Goal: Task Accomplishment & Management: Use online tool/utility

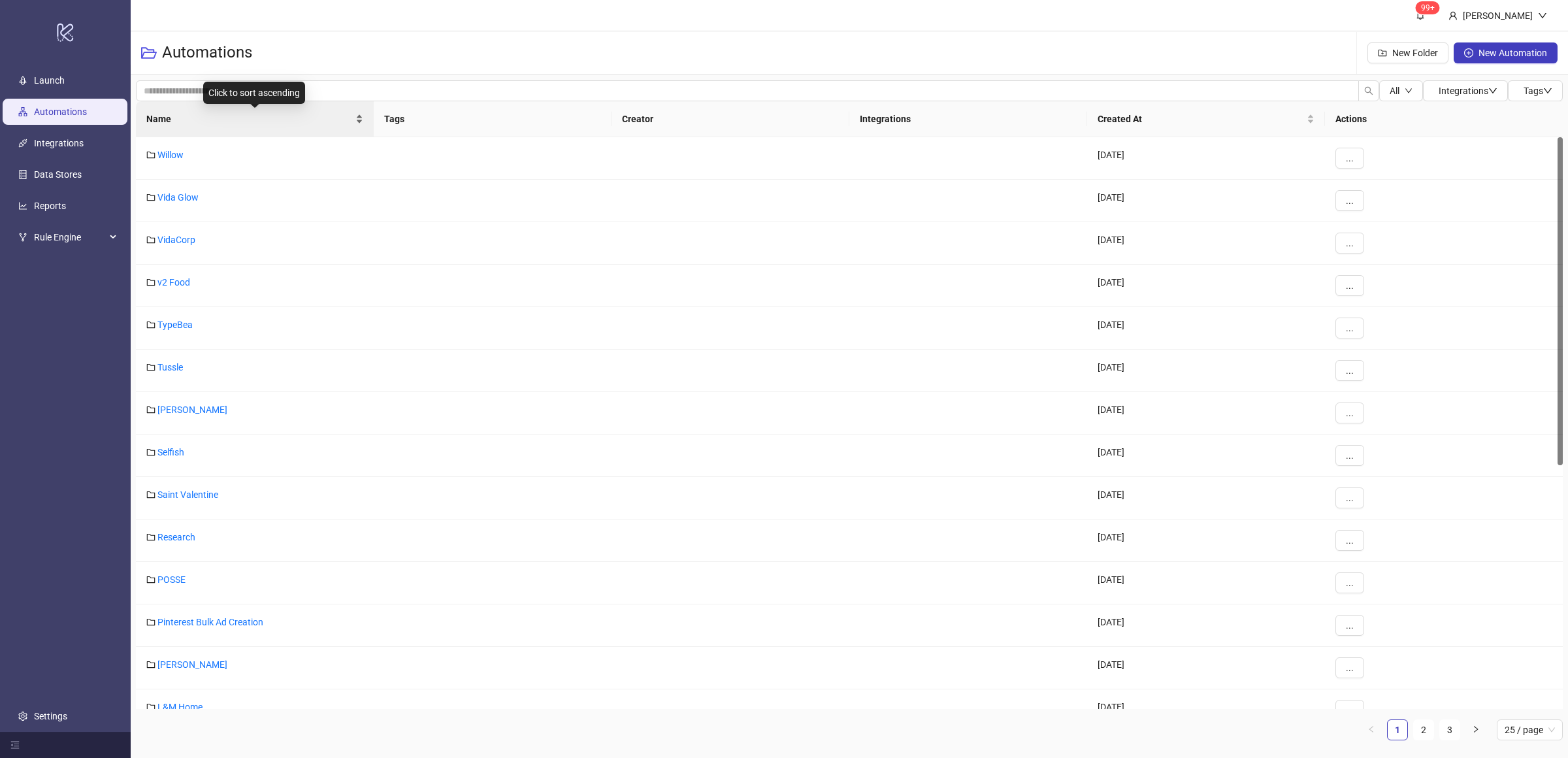
click at [360, 126] on div "Name" at bounding box center [254, 119] width 217 height 15
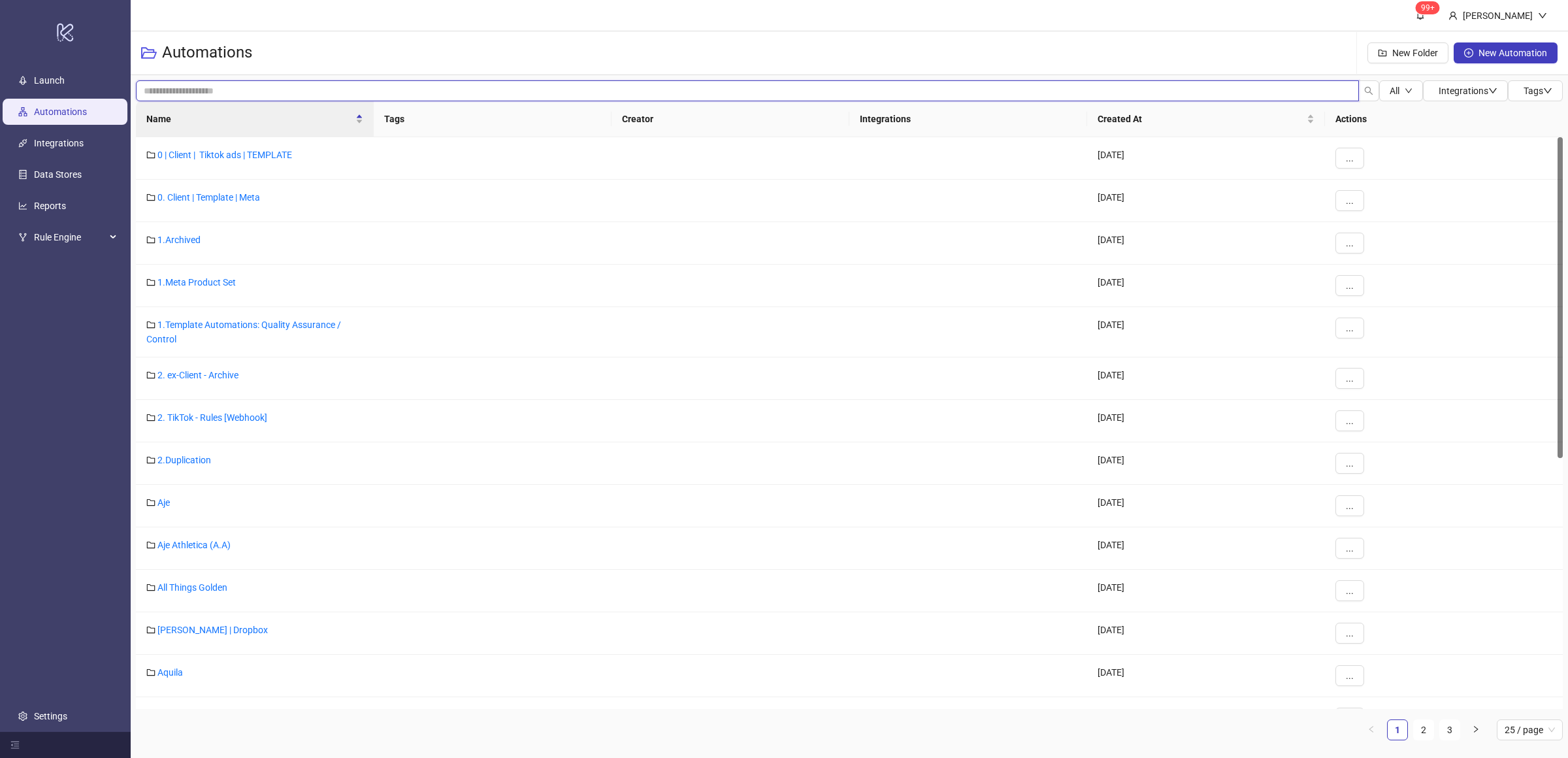
click at [193, 92] on input "search" at bounding box center [747, 90] width 1223 height 21
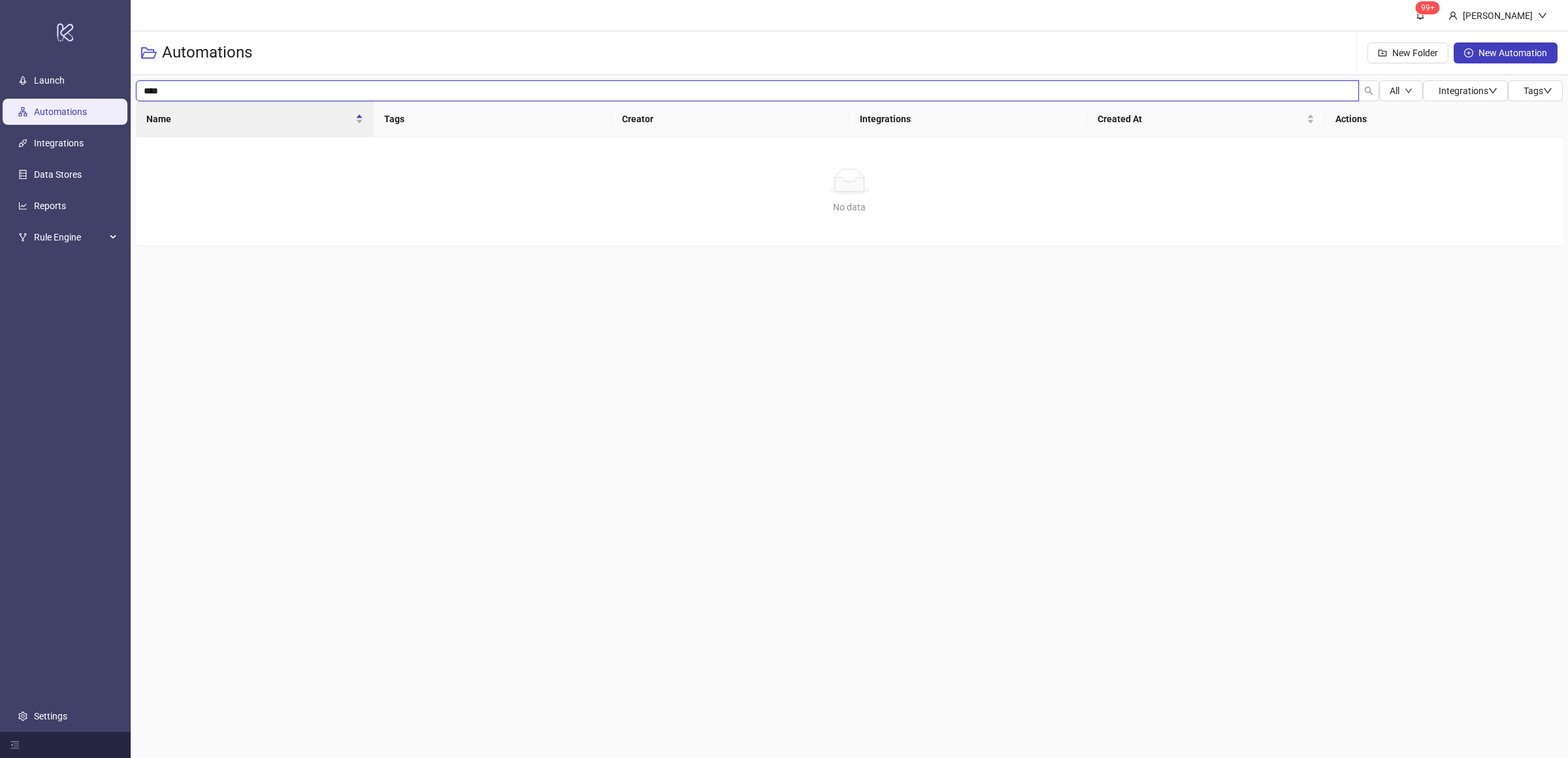
type input "****"
drag, startPoint x: 179, startPoint y: 94, endPoint x: 135, endPoint y: 94, distance: 44.0
click at [136, 94] on input "****" at bounding box center [747, 90] width 1223 height 21
click at [362, 123] on div "Name" at bounding box center [254, 119] width 217 height 15
click at [359, 126] on div "Name" at bounding box center [254, 119] width 217 height 15
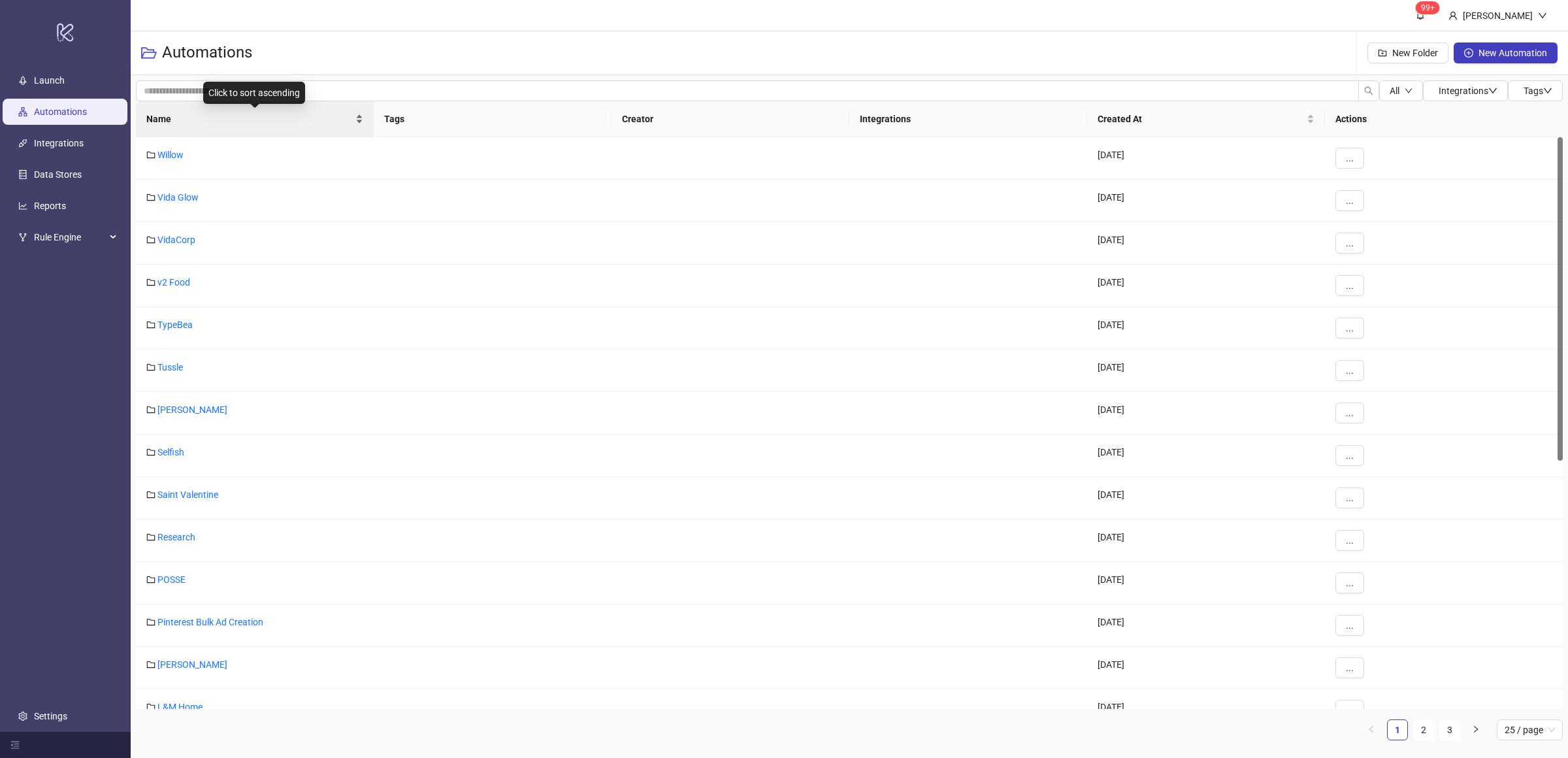
click at [358, 123] on div "Name" at bounding box center [254, 119] width 217 height 15
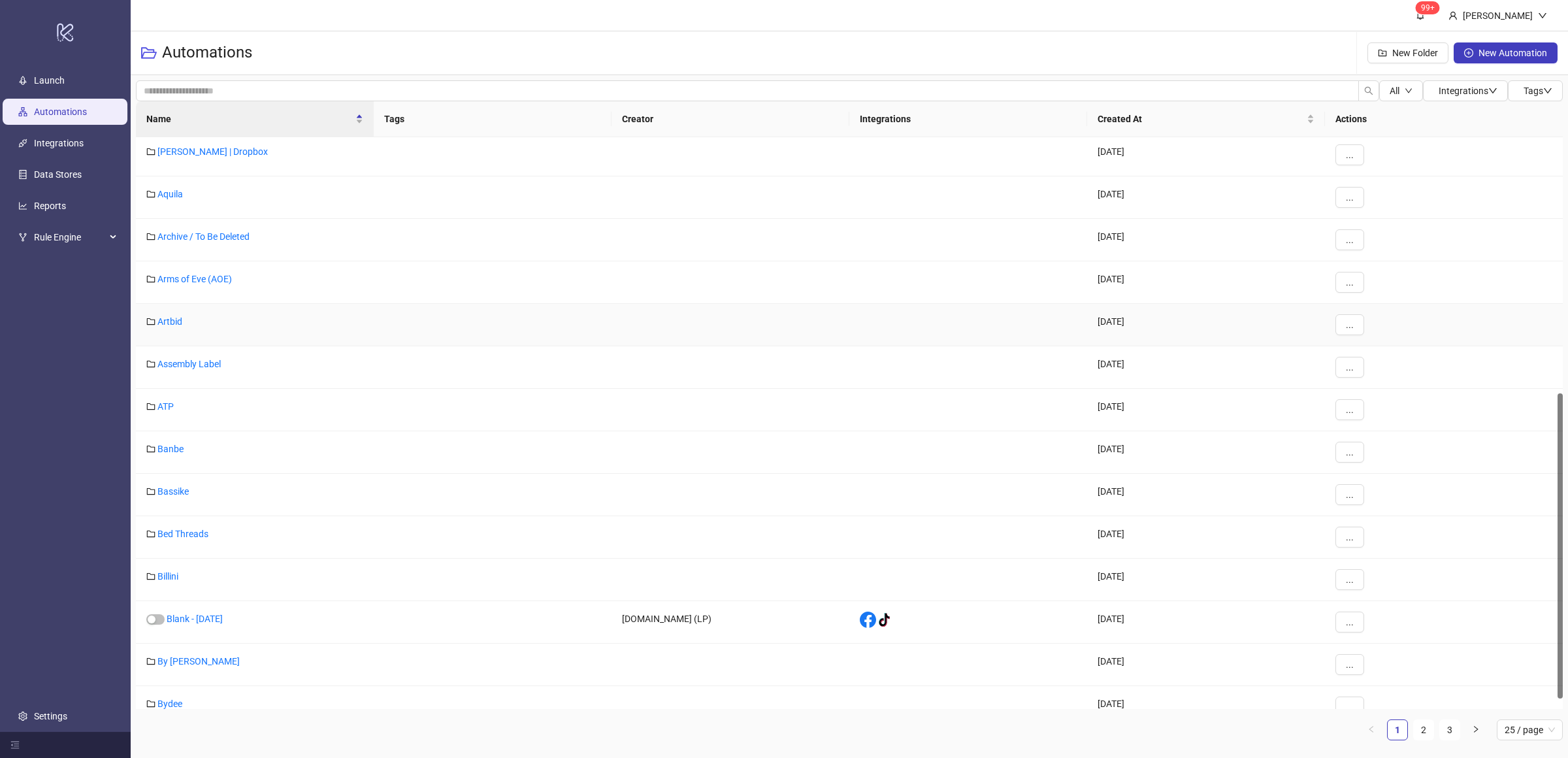
scroll to position [498, 0]
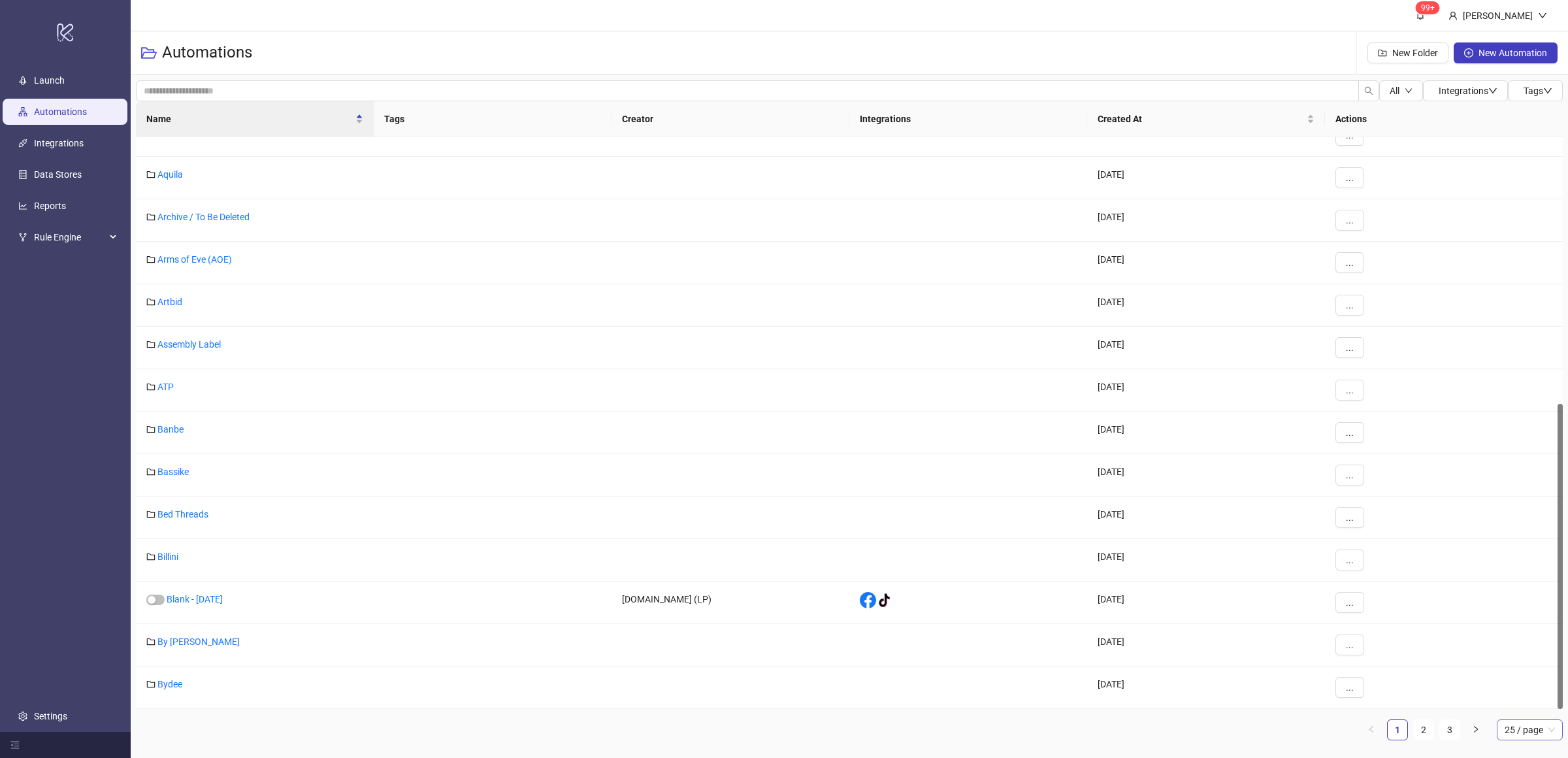
click at [1539, 728] on span "25 / page" at bounding box center [1530, 729] width 50 height 20
click at [1537, 699] on div "100 / page" at bounding box center [1530, 704] width 46 height 15
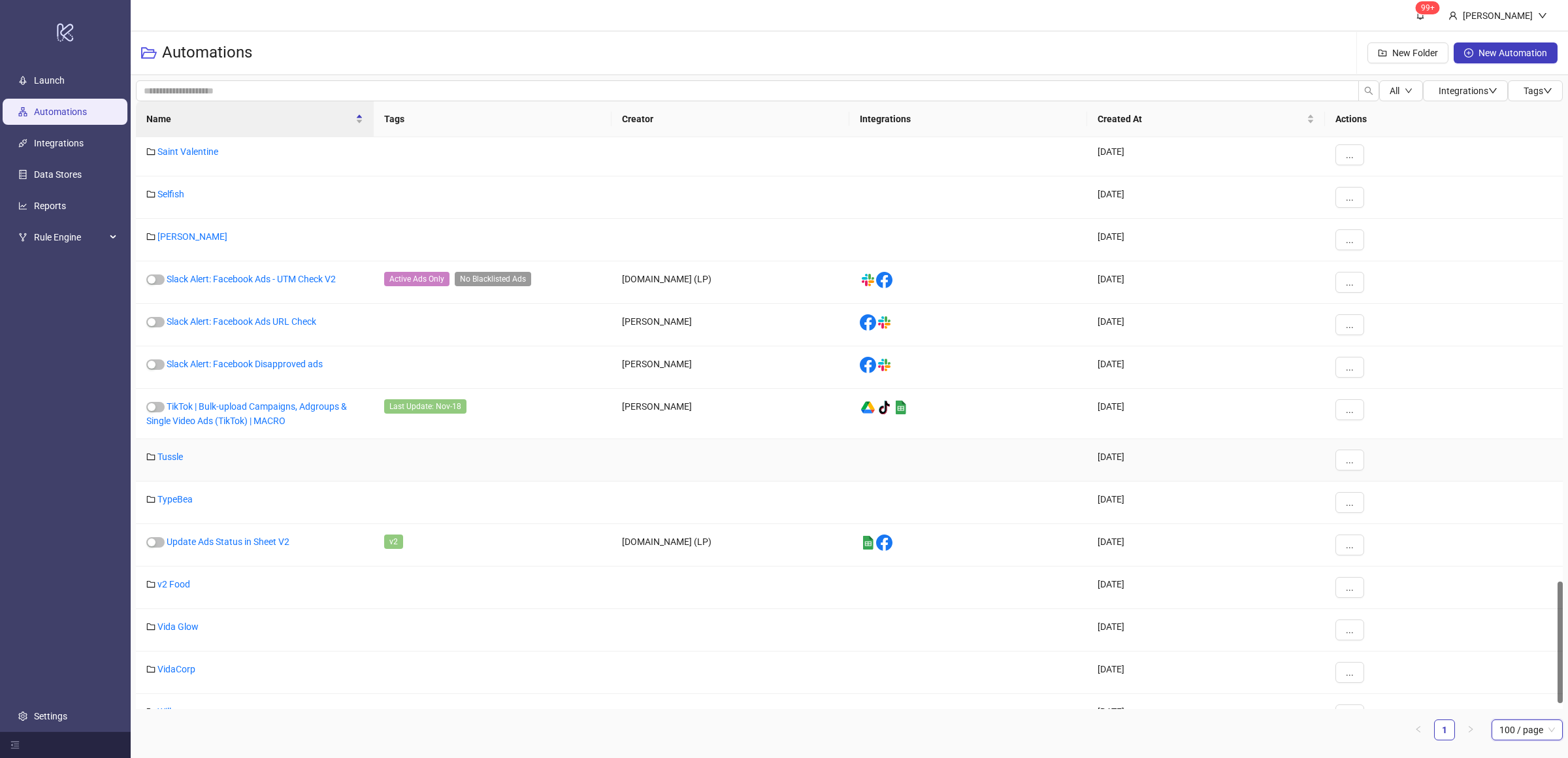
scroll to position [2108, 0]
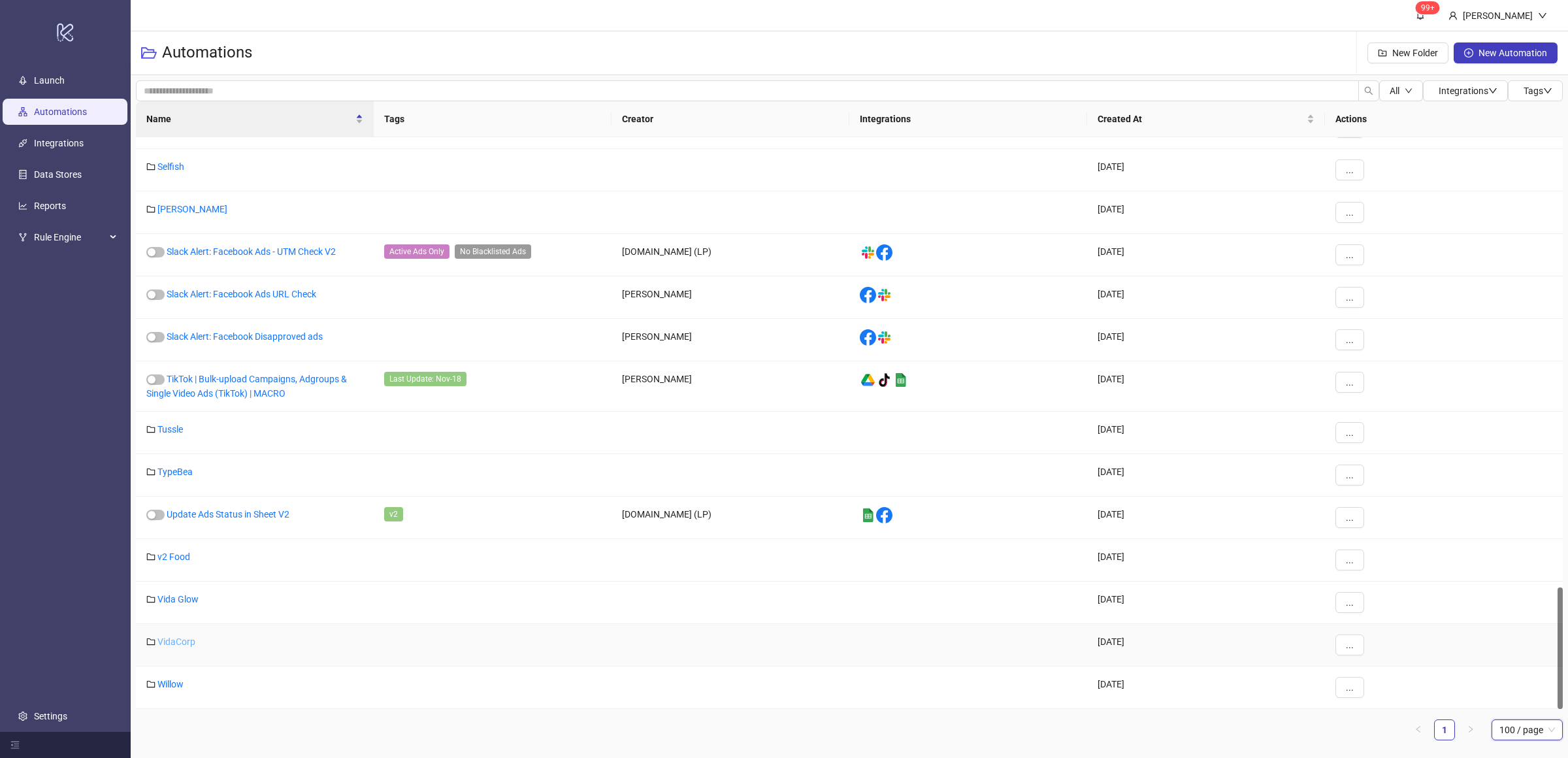
click at [187, 643] on link "VidaCorp" at bounding box center [176, 641] width 38 height 10
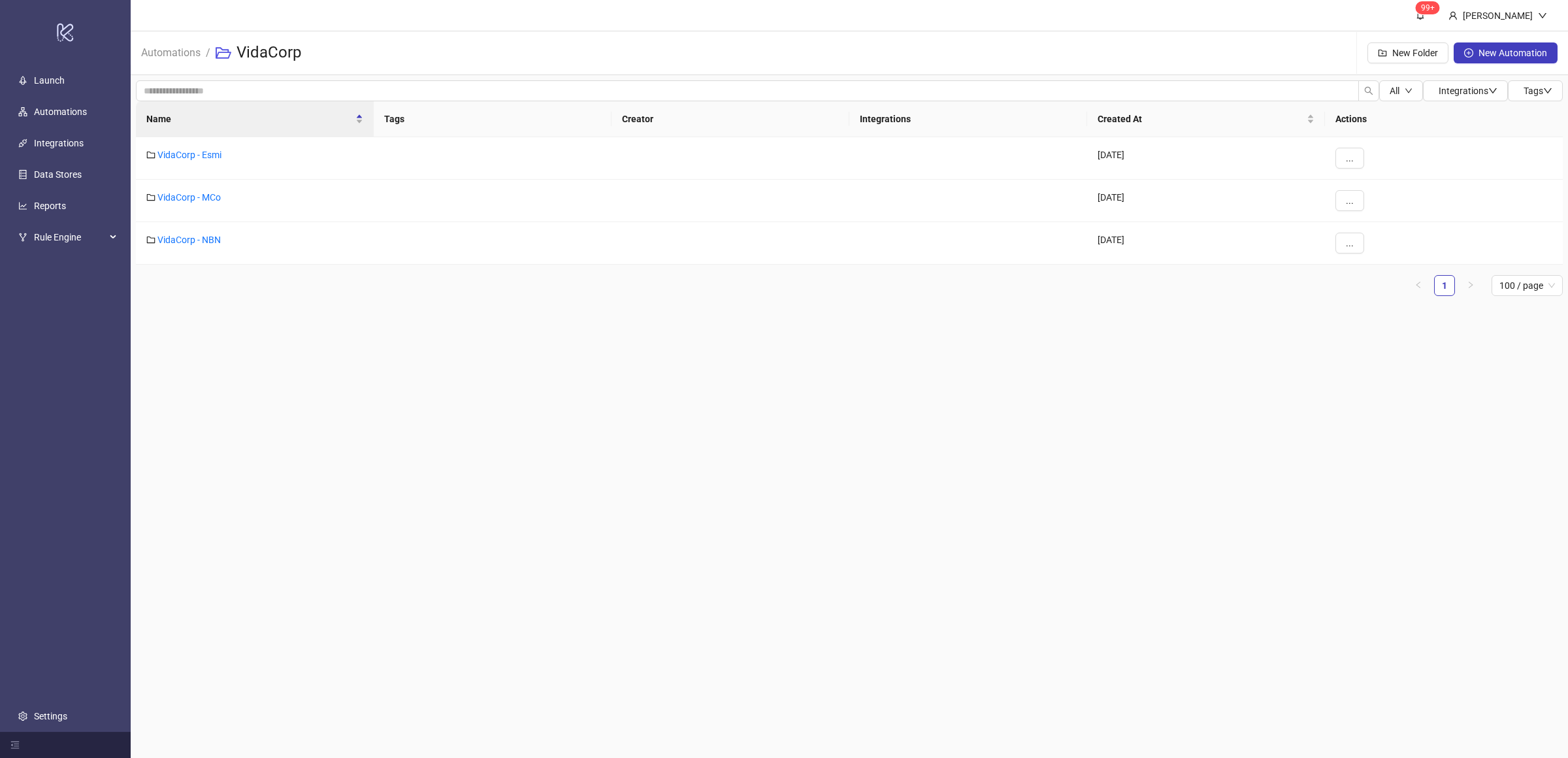
click at [447, 486] on main "99+ Villy Aparicio Automations / VidaCorp New Folder New Automation All Integra…" at bounding box center [849, 379] width 1437 height 758
click at [179, 240] on link "VidaCorp - NBN" at bounding box center [189, 239] width 63 height 10
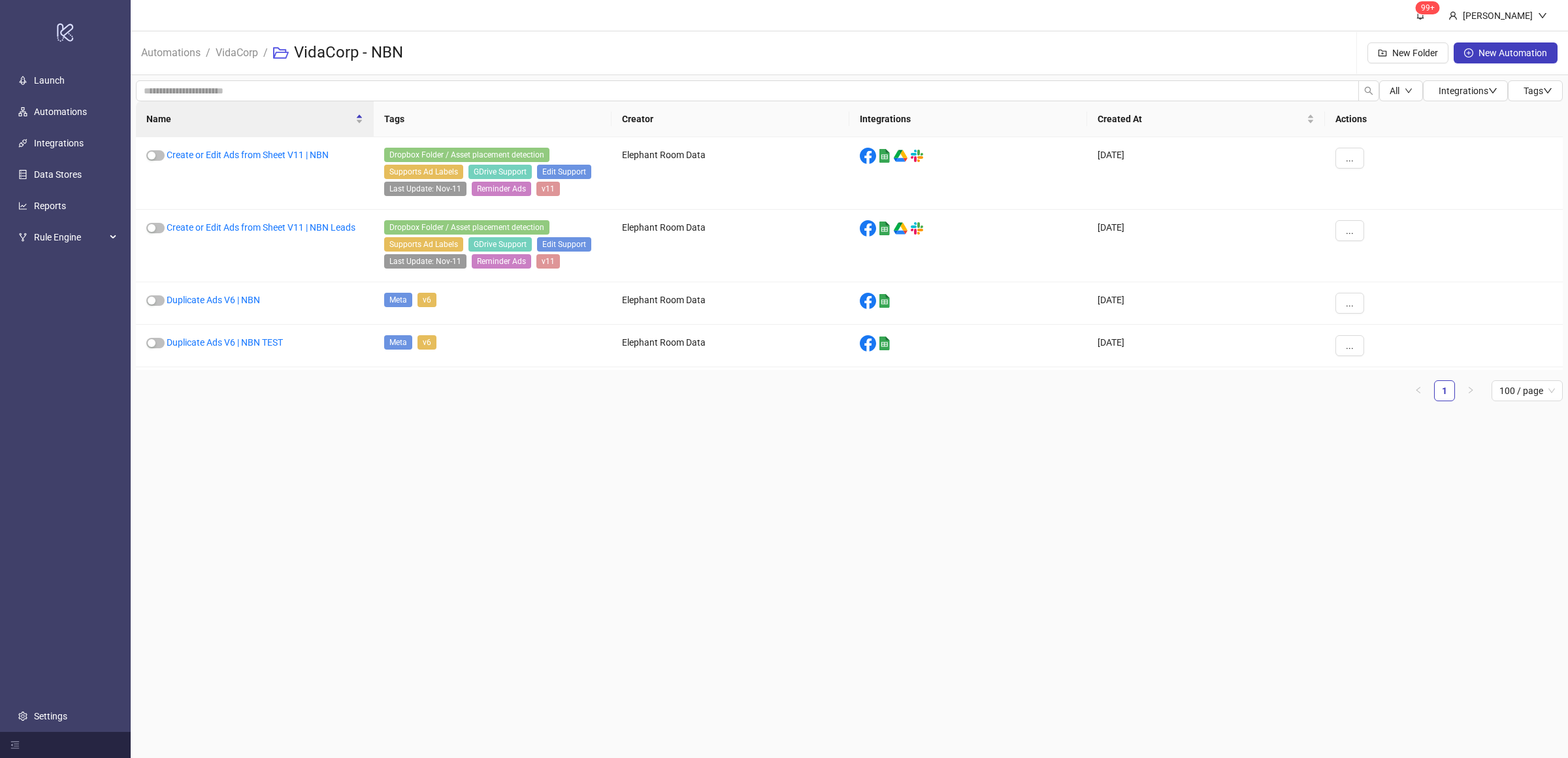
click at [342, 469] on main "99+ Villy Aparicio Automations / VidaCorp / VidaCorp - NBN New Folder New Autom…" at bounding box center [849, 379] width 1437 height 758
click at [386, 479] on main "99+ Villy Aparicio Automations / VidaCorp / VidaCorp - NBN New Folder New Autom…" at bounding box center [849, 379] width 1437 height 758
click at [382, 444] on main "99+ Villy Aparicio Automations / VidaCorp / VidaCorp - NBN New Folder New Autom…" at bounding box center [849, 379] width 1437 height 758
click at [282, 157] on link "Create or Edit Ads from Sheet V11 | NBN" at bounding box center [248, 155] width 162 height 10
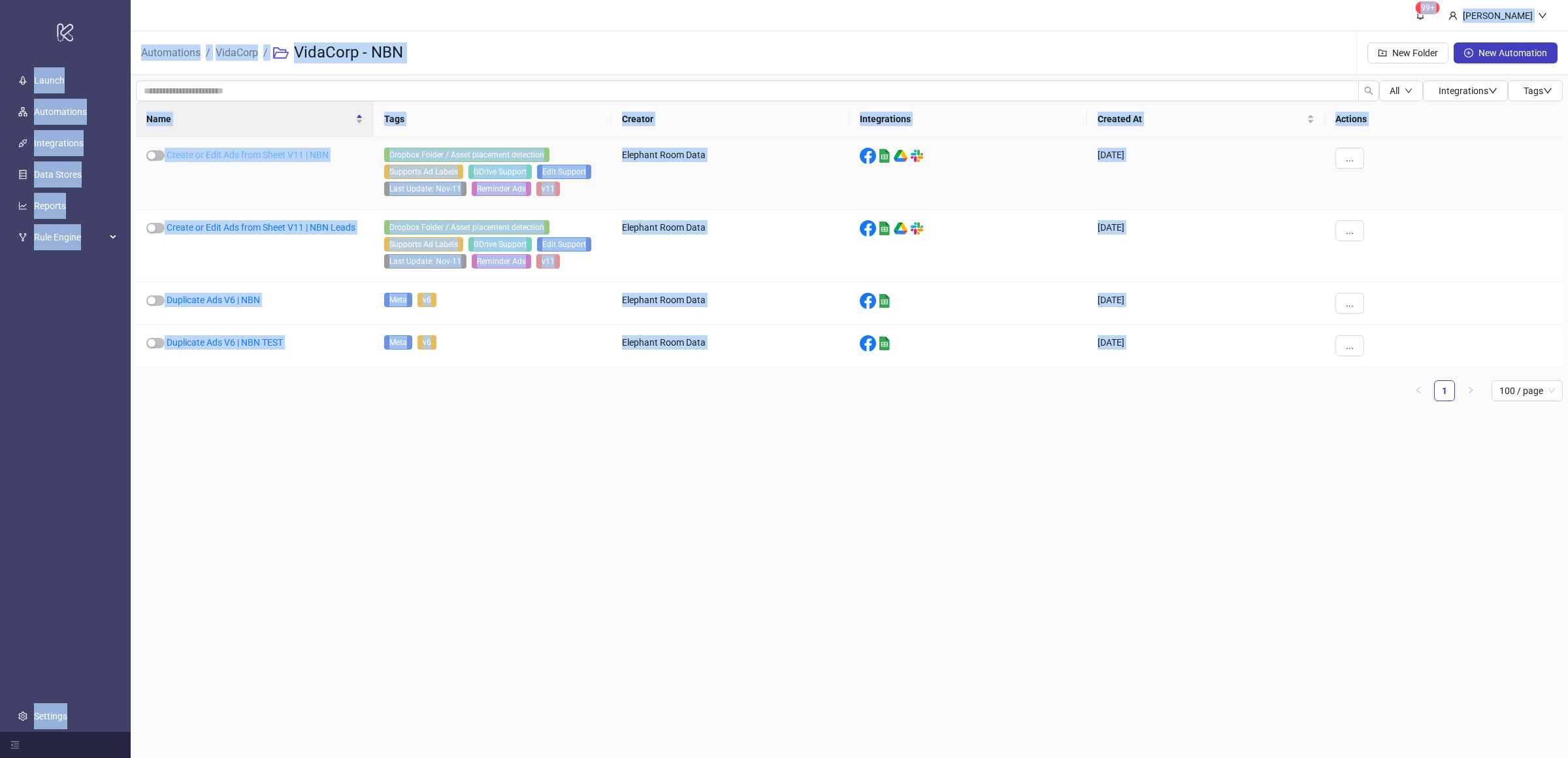
click at [282, 157] on div "logo/logo-mobile Launch Automations Integrations Data Stores Reports Rule Engin…" at bounding box center [784, 379] width 1568 height 758
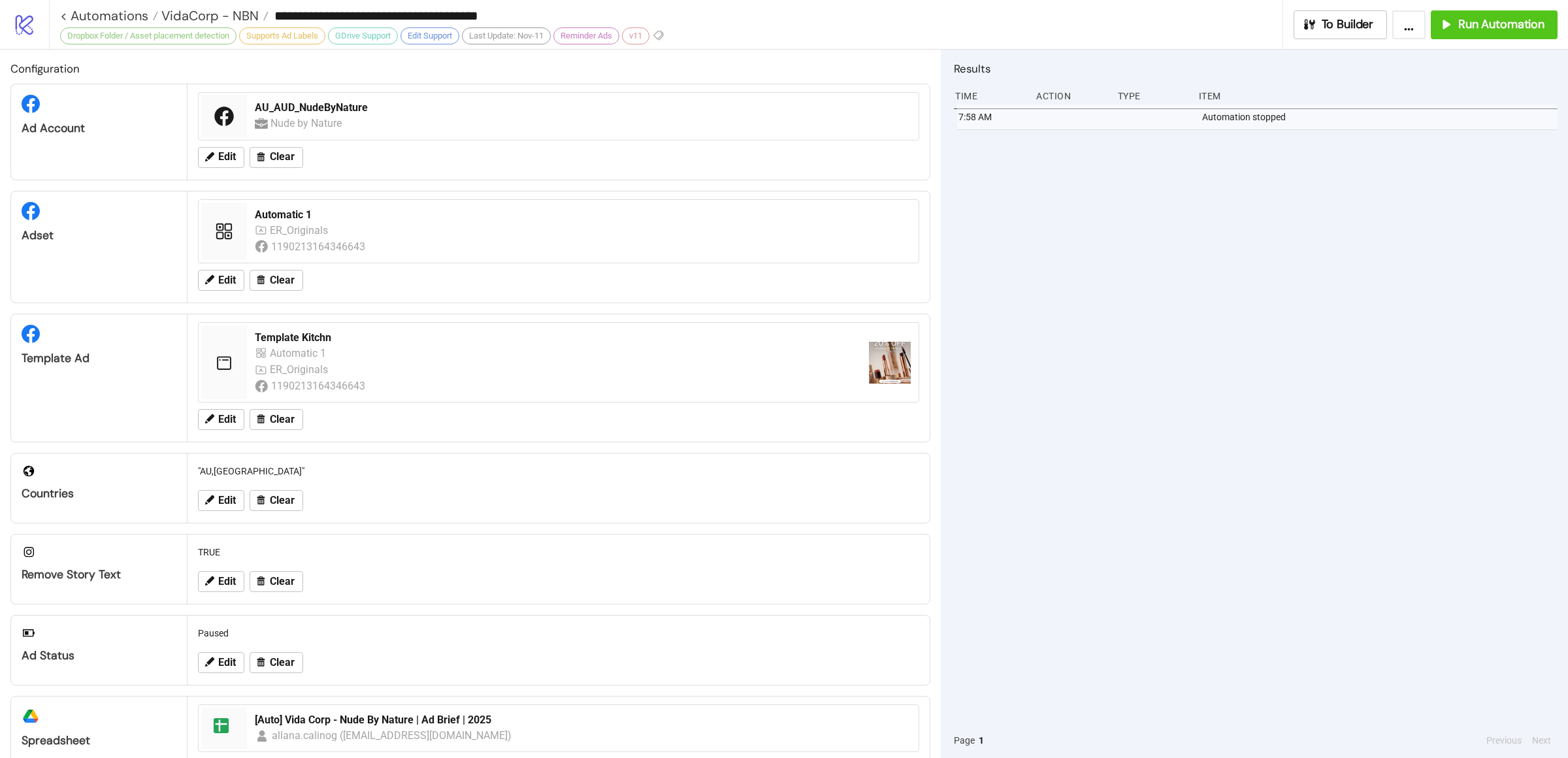
click at [1156, 395] on div "7:58 AM Automation stopped" at bounding box center [1256, 413] width 604 height 618
click at [1173, 417] on div "7:58 AM Automation stopped" at bounding box center [1256, 413] width 604 height 618
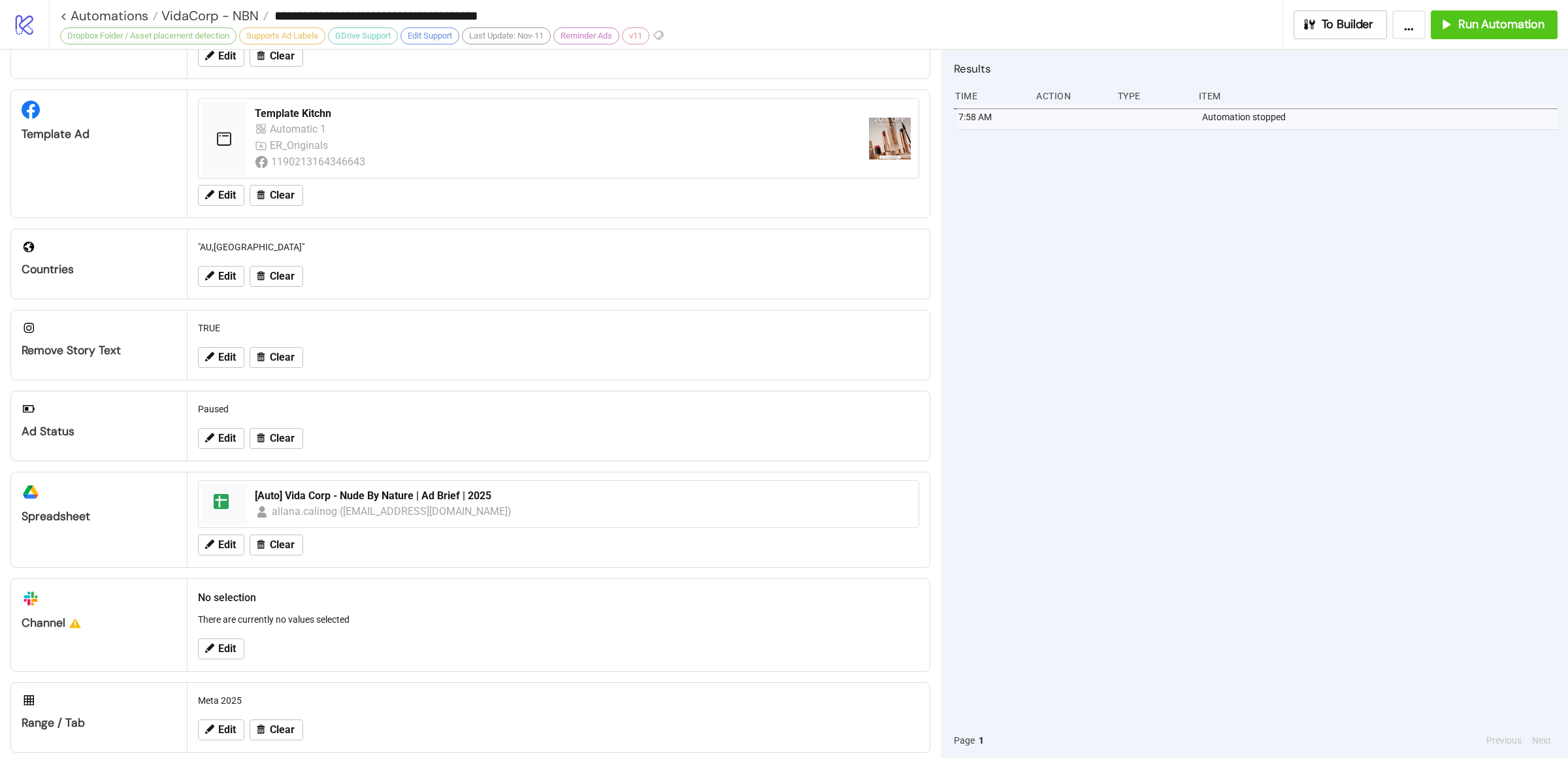
scroll to position [245, 0]
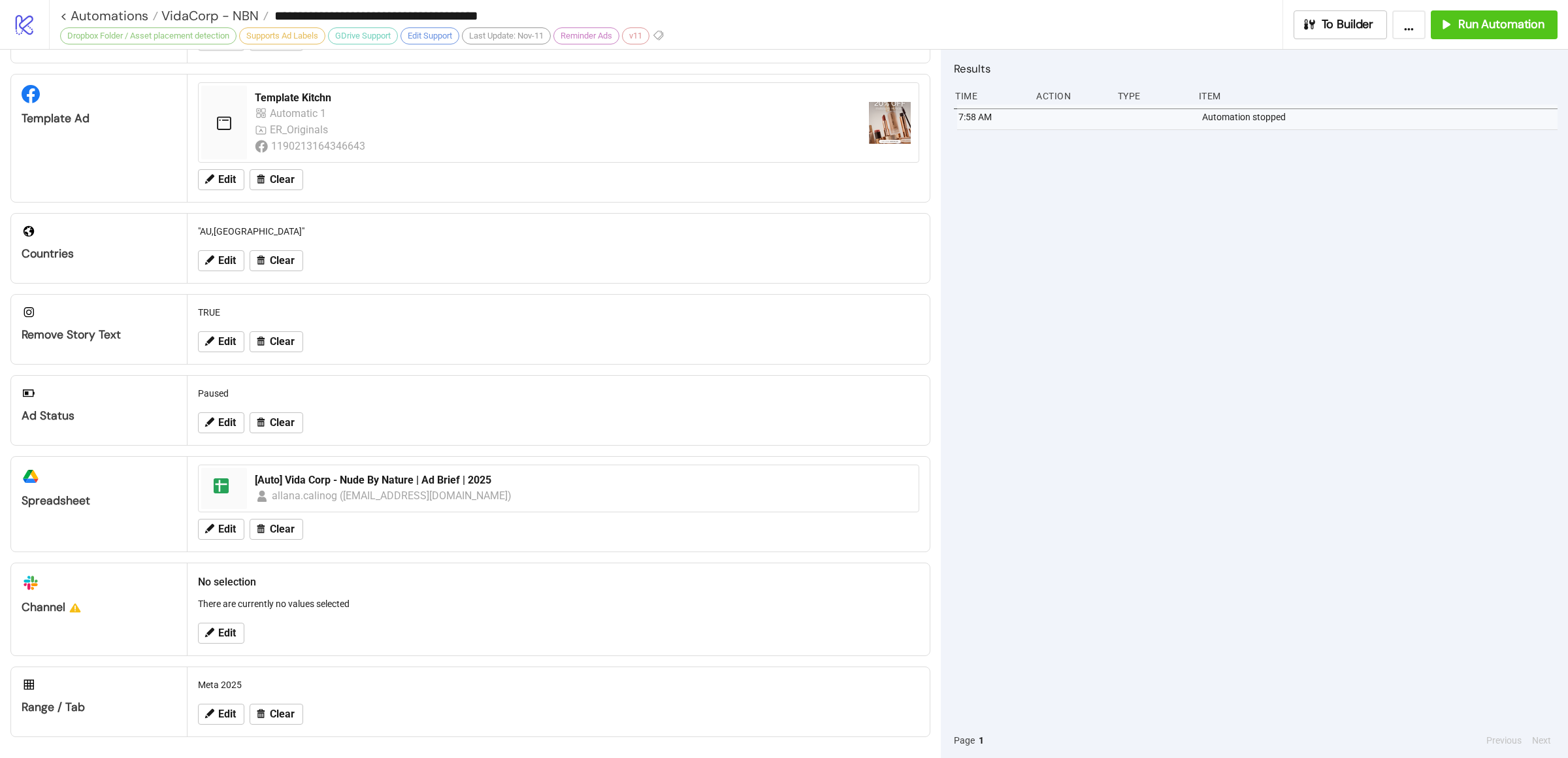
click at [1211, 330] on div "7:58 AM Automation stopped" at bounding box center [1256, 413] width 604 height 618
click at [1212, 331] on div "7:58 AM Automation stopped" at bounding box center [1256, 413] width 604 height 618
click at [220, 13] on span "VidaCorp - NBN" at bounding box center [208, 15] width 101 height 17
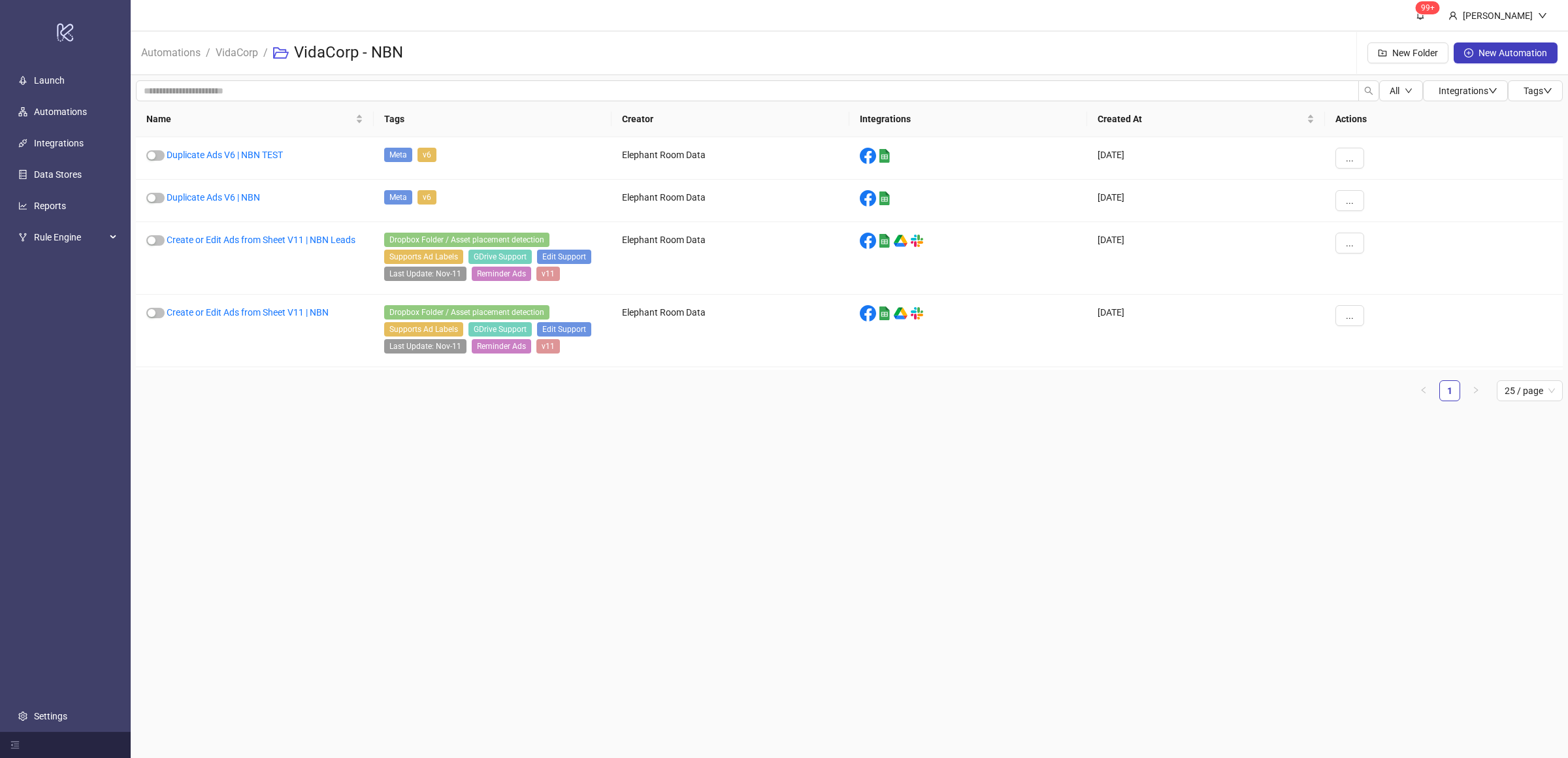
click at [357, 441] on main "99+ Villy Aparicio Automations / VidaCorp / VidaCorp - NBN New Folder New Autom…" at bounding box center [849, 379] width 1437 height 758
click at [440, 464] on main "99+ Villy Aparicio Automations / VidaCorp / VidaCorp - NBN New Folder New Autom…" at bounding box center [849, 379] width 1437 height 758
click at [440, 465] on main "99+ Villy Aparicio Automations / VidaCorp / VidaCorp - NBN New Folder New Autom…" at bounding box center [849, 379] width 1437 height 758
click at [547, 445] on main "99+ Villy Aparicio Automations / VidaCorp / VidaCorp - NBN New Folder New Autom…" at bounding box center [849, 379] width 1437 height 758
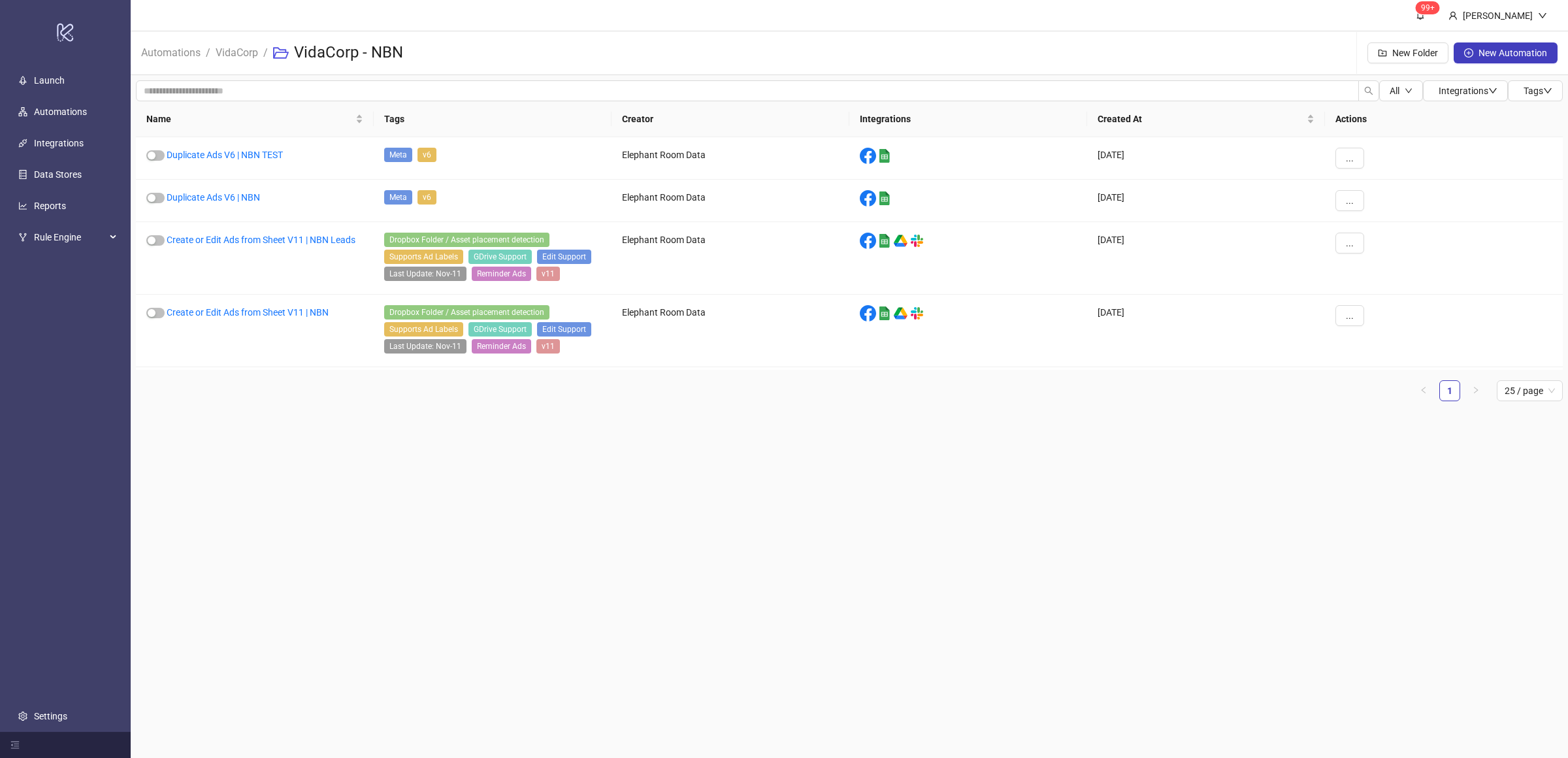
click at [636, 479] on main "99+ Villy Aparicio Automations / VidaCorp / VidaCorp - NBN New Folder New Autom…" at bounding box center [849, 379] width 1437 height 758
click at [434, 480] on main "99+ Villy Aparicio Automations / VidaCorp / VidaCorp - NBN New Folder New Autom…" at bounding box center [849, 379] width 1437 height 758
click at [428, 501] on main "99+ Villy Aparicio Automations / VidaCorp / VidaCorp - NBN New Folder New Autom…" at bounding box center [849, 379] width 1437 height 758
click at [282, 438] on main "99+ Villy Aparicio Automations / VidaCorp / VidaCorp - NBN New Folder New Autom…" at bounding box center [849, 379] width 1437 height 758
click at [337, 462] on main "99+ Villy Aparicio Automations / VidaCorp / VidaCorp - NBN New Folder New Autom…" at bounding box center [849, 379] width 1437 height 758
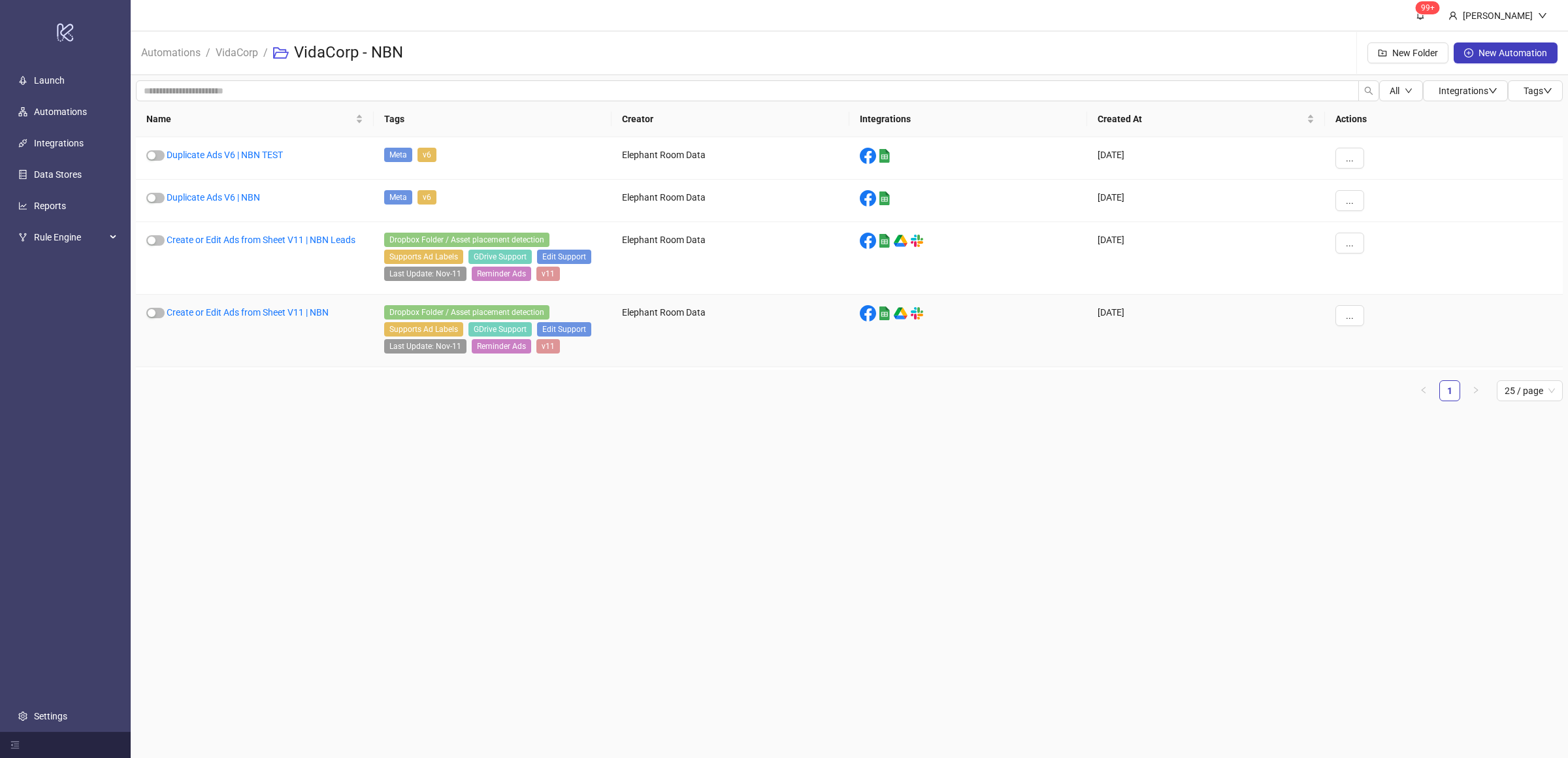
click at [476, 457] on main "99+ Villy Aparicio Automations / VidaCorp / VidaCorp - NBN New Folder New Autom…" at bounding box center [849, 379] width 1437 height 758
click at [280, 311] on link "Create or Edit Ads from Sheet V11 | NBN" at bounding box center [248, 312] width 162 height 10
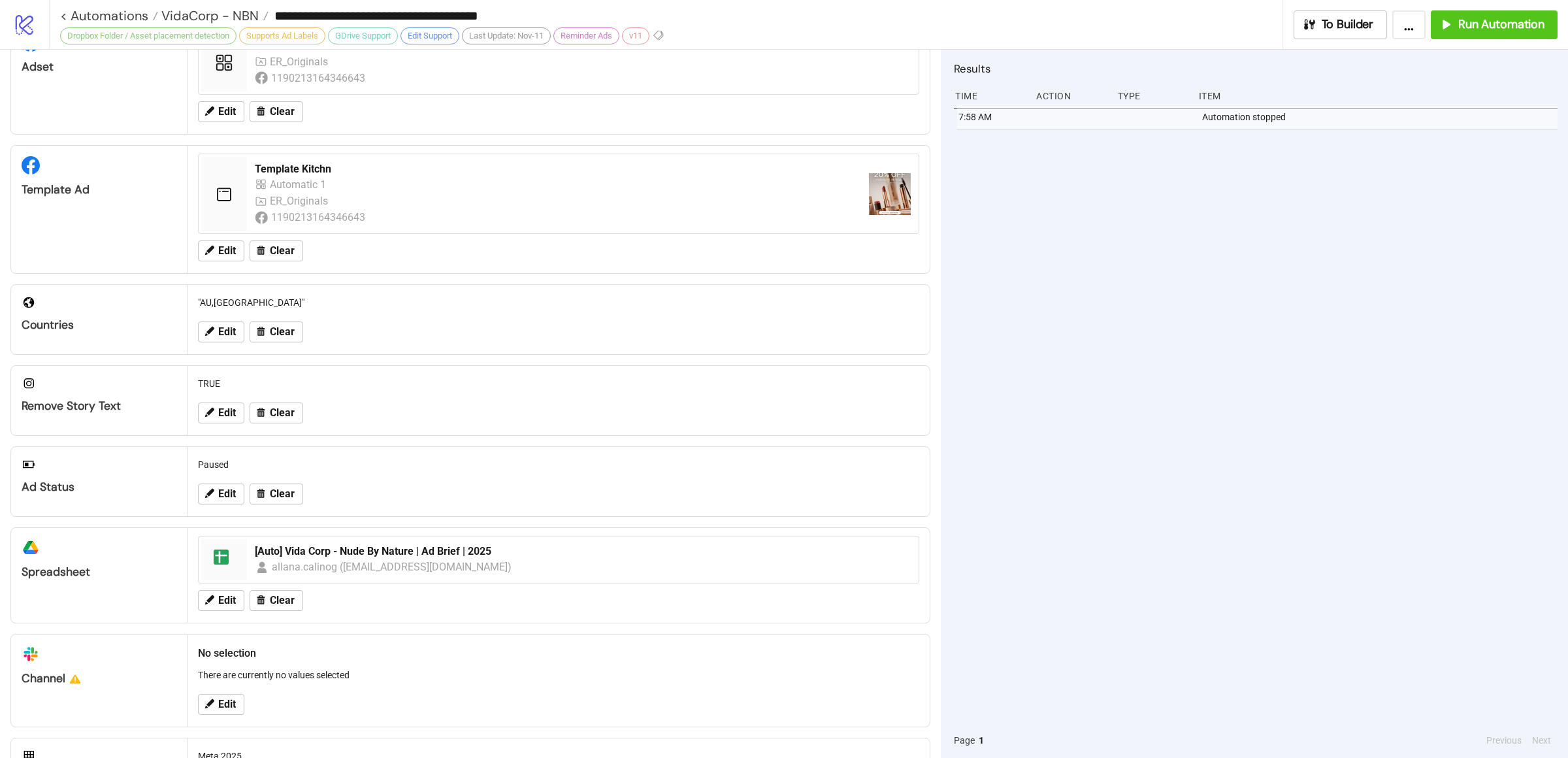
scroll to position [245, 0]
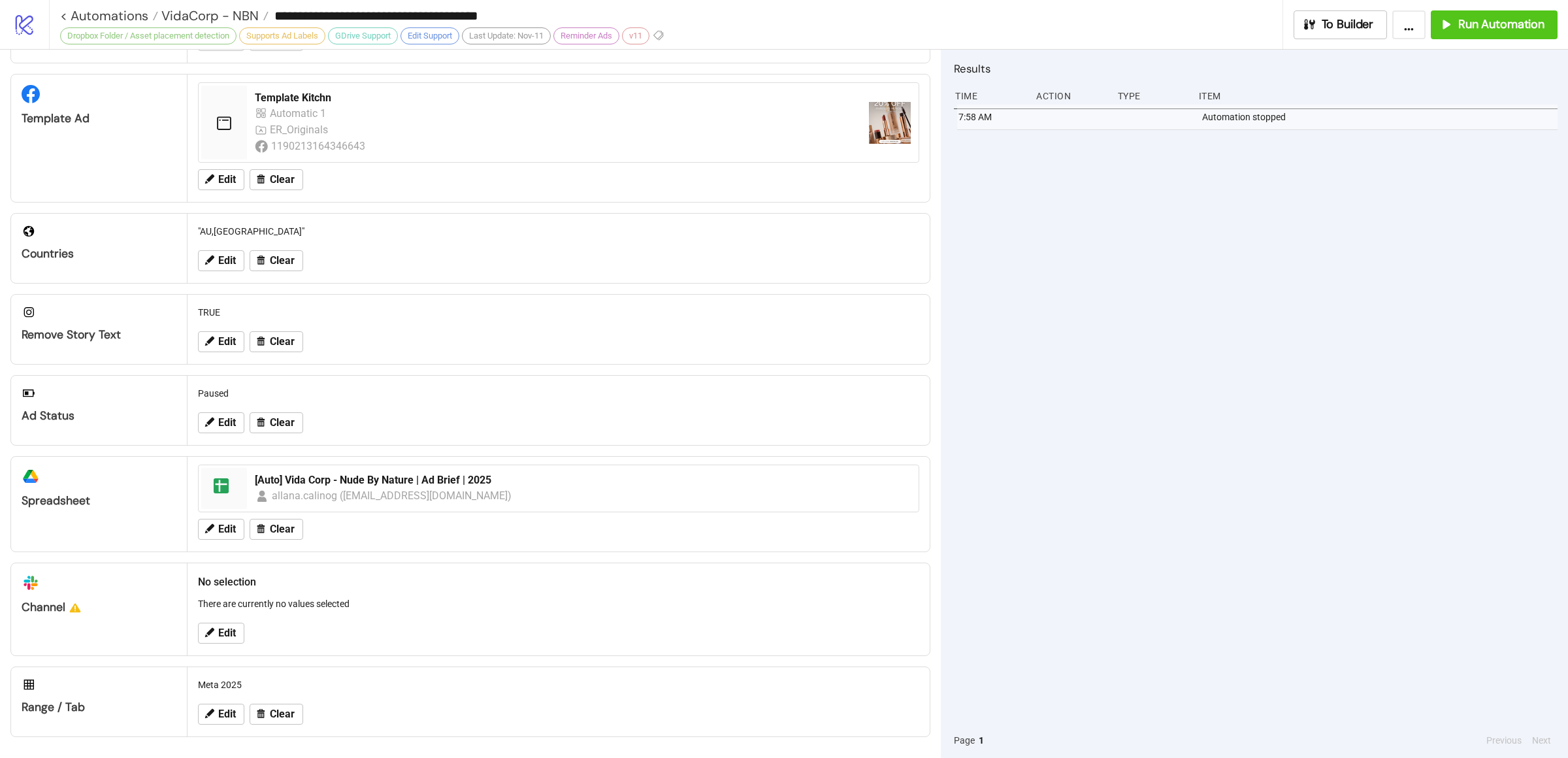
click at [1254, 367] on div "7:58 AM Automation stopped" at bounding box center [1256, 413] width 604 height 618
click at [1505, 35] on button "Run Automation" at bounding box center [1494, 24] width 127 height 29
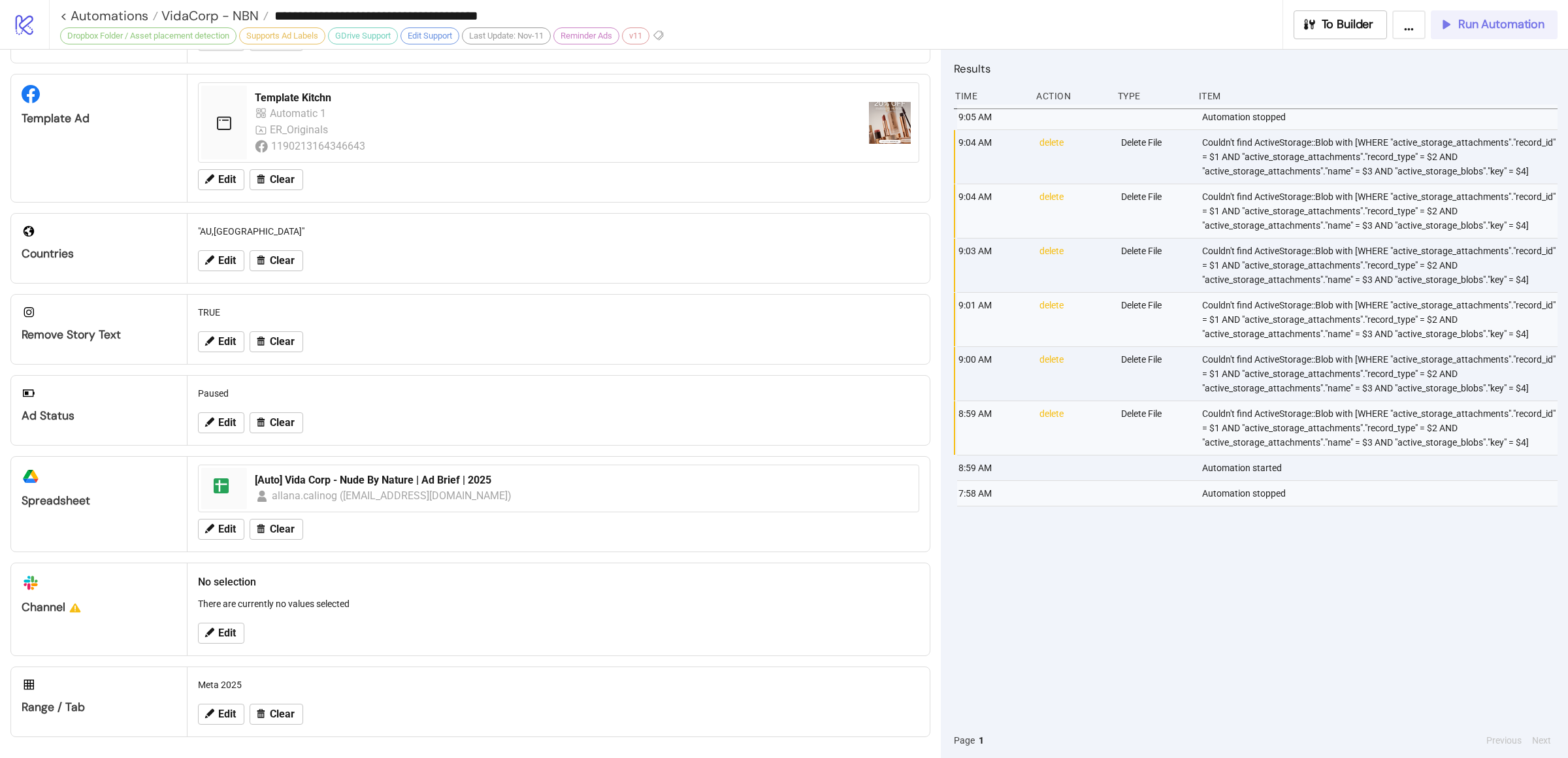
click at [1462, 22] on span "Run Automation" at bounding box center [1501, 24] width 86 height 15
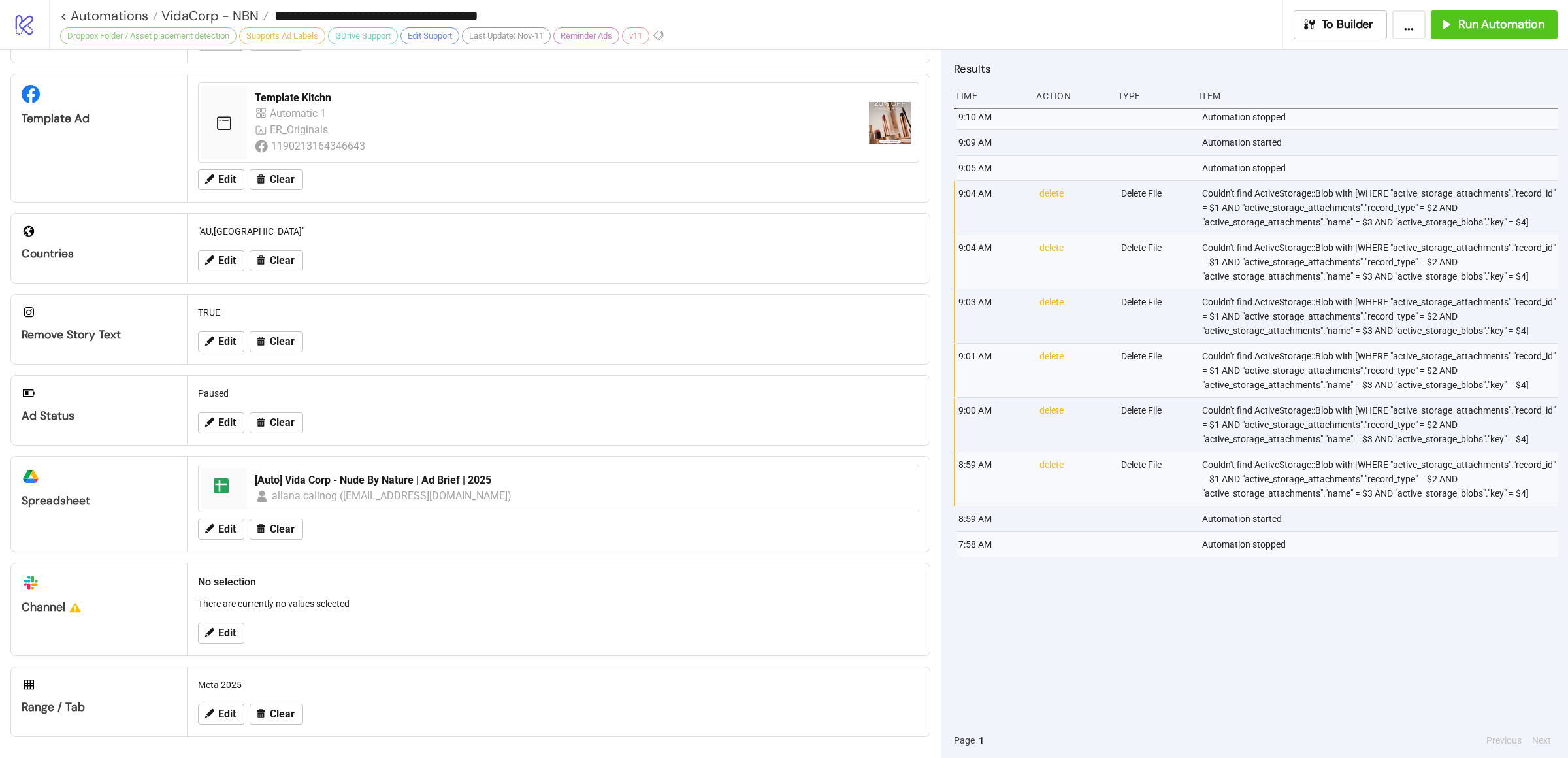
click at [1336, 634] on div "9:10 AM Automation stopped 9:09 AM Automation started 9:05 AM Automation stoppe…" at bounding box center [1256, 413] width 604 height 618
click at [1336, 635] on div "9:10 AM Automation stopped 9:09 AM Automation started 9:05 AM Automation stoppe…" at bounding box center [1256, 413] width 604 height 618
click at [227, 718] on span "Edit" at bounding box center [227, 714] width 18 height 12
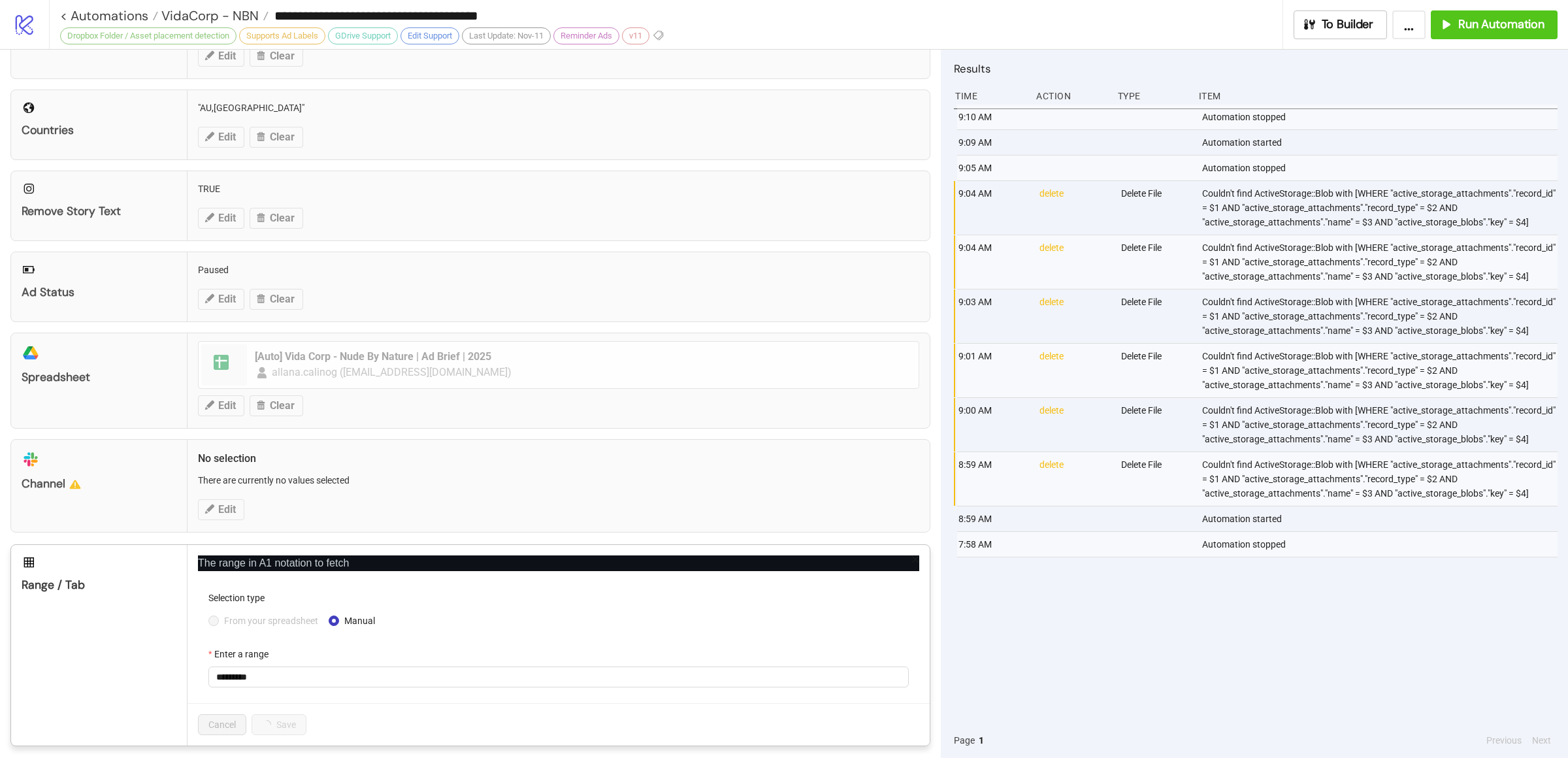
scroll to position [377, 0]
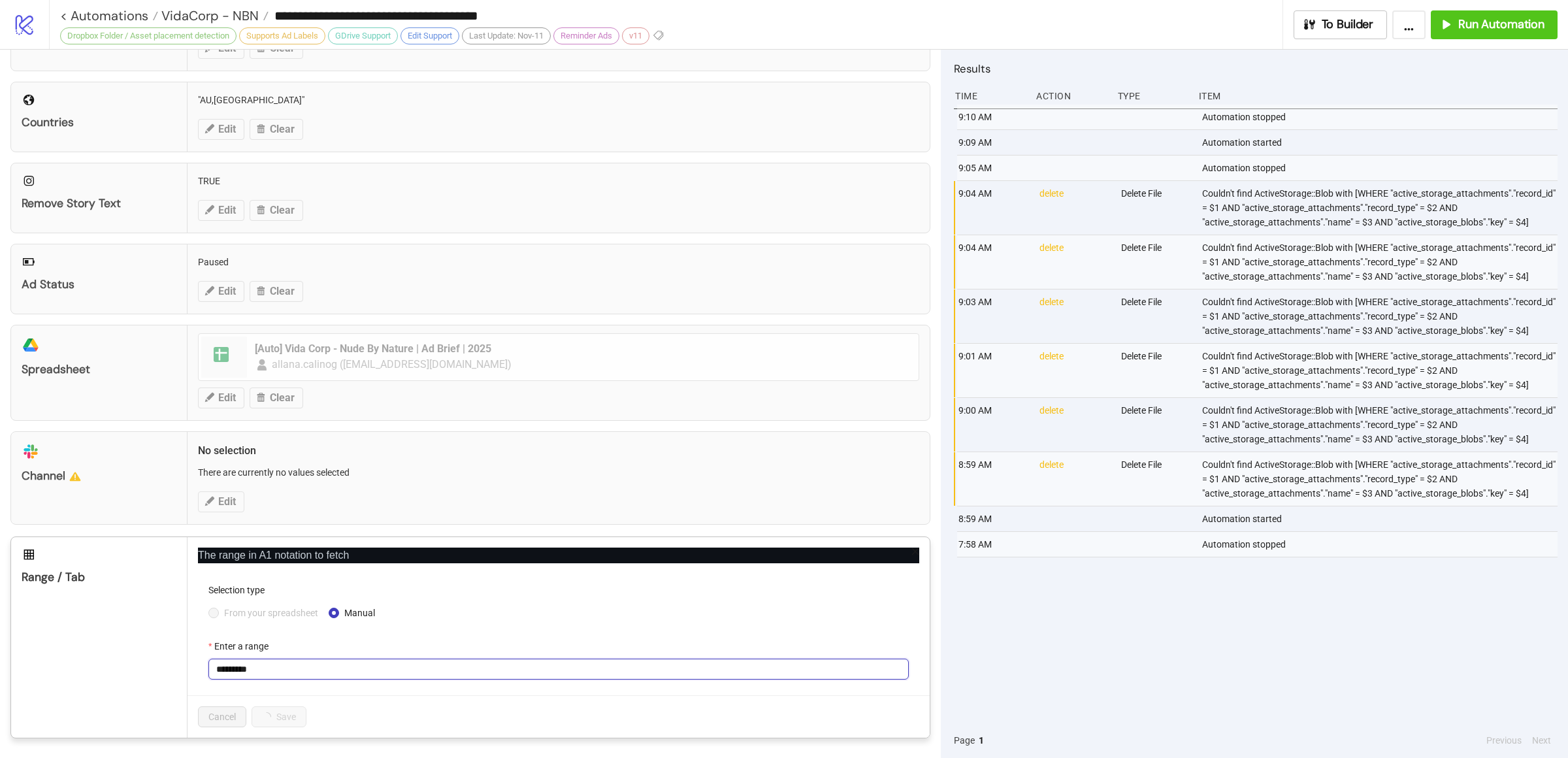
click at [317, 675] on input "*********" at bounding box center [558, 668] width 700 height 21
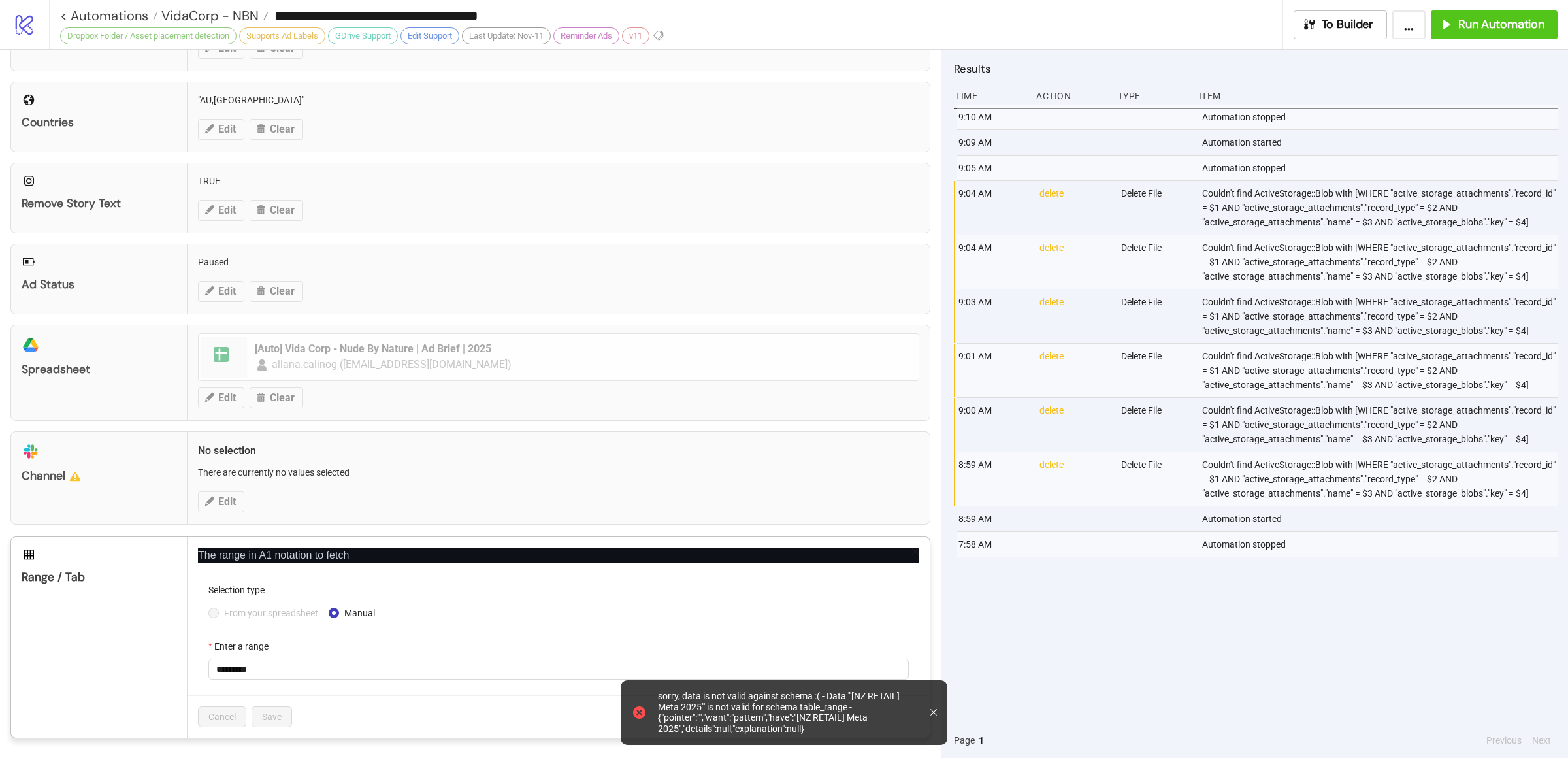
click at [939, 712] on div at bounding box center [936, 712] width 12 height 54
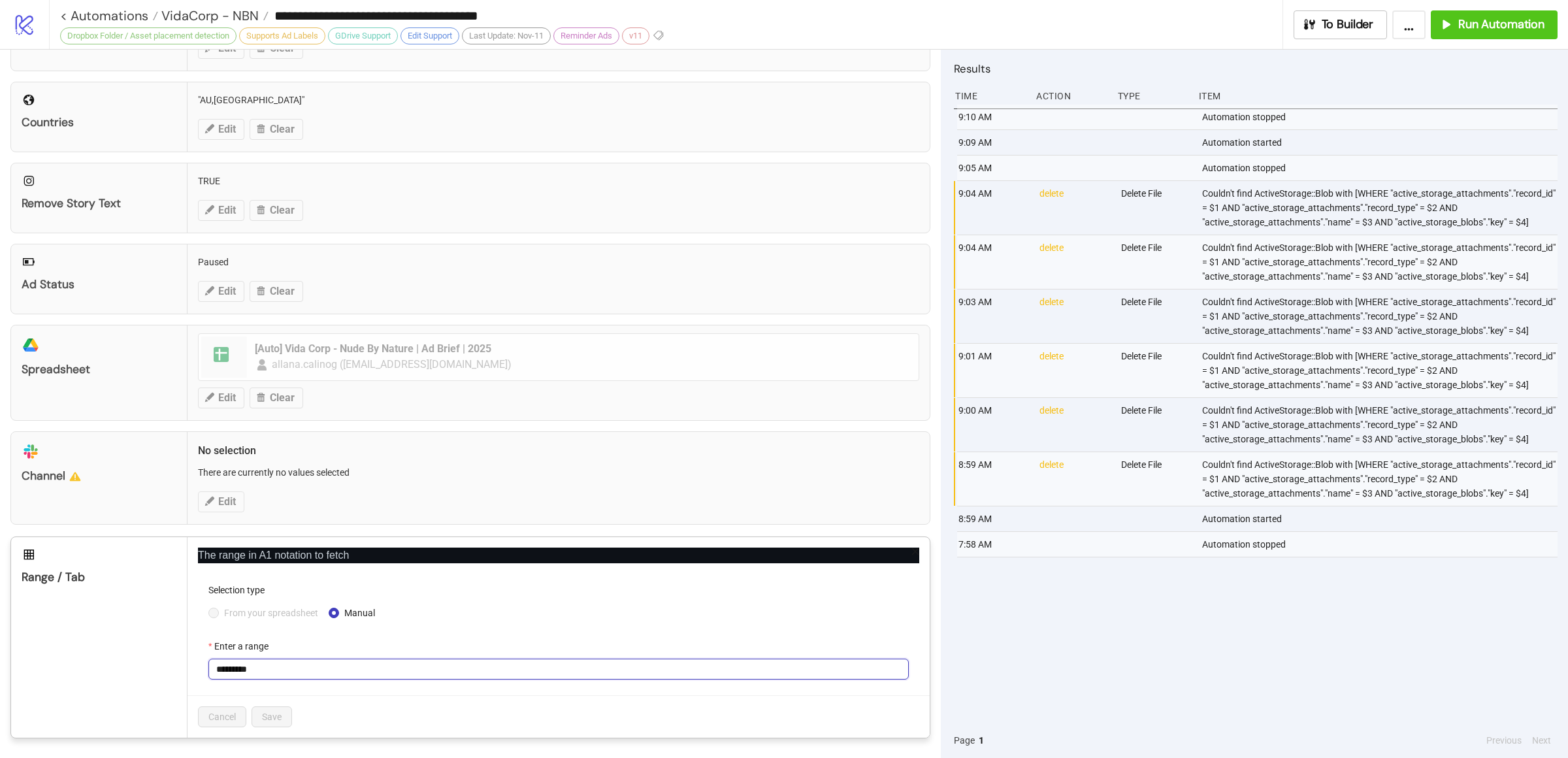
click at [304, 673] on input "*********" at bounding box center [558, 668] width 700 height 21
drag, startPoint x: 274, startPoint y: 668, endPoint x: 193, endPoint y: 668, distance: 81.0
click at [193, 668] on div "The range in A1 notation to fetch Selection type From your spreadsheet Manual E…" at bounding box center [558, 637] width 742 height 201
click at [287, 665] on input "Enter a range" at bounding box center [558, 668] width 700 height 21
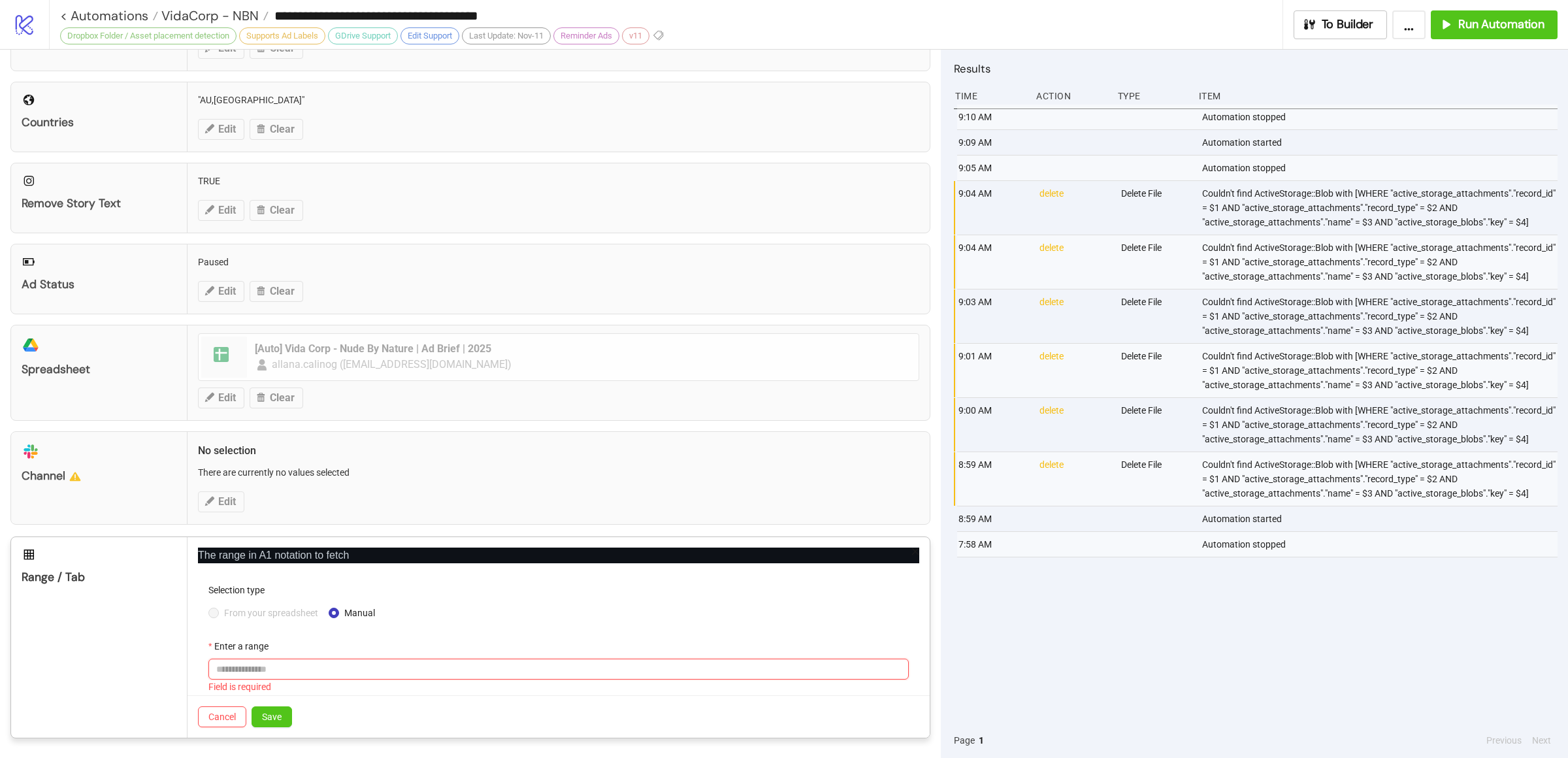
click at [287, 665] on input "Enter a range" at bounding box center [558, 668] width 700 height 21
click at [243, 616] on span "From your spreadsheet" at bounding box center [271, 613] width 104 height 15
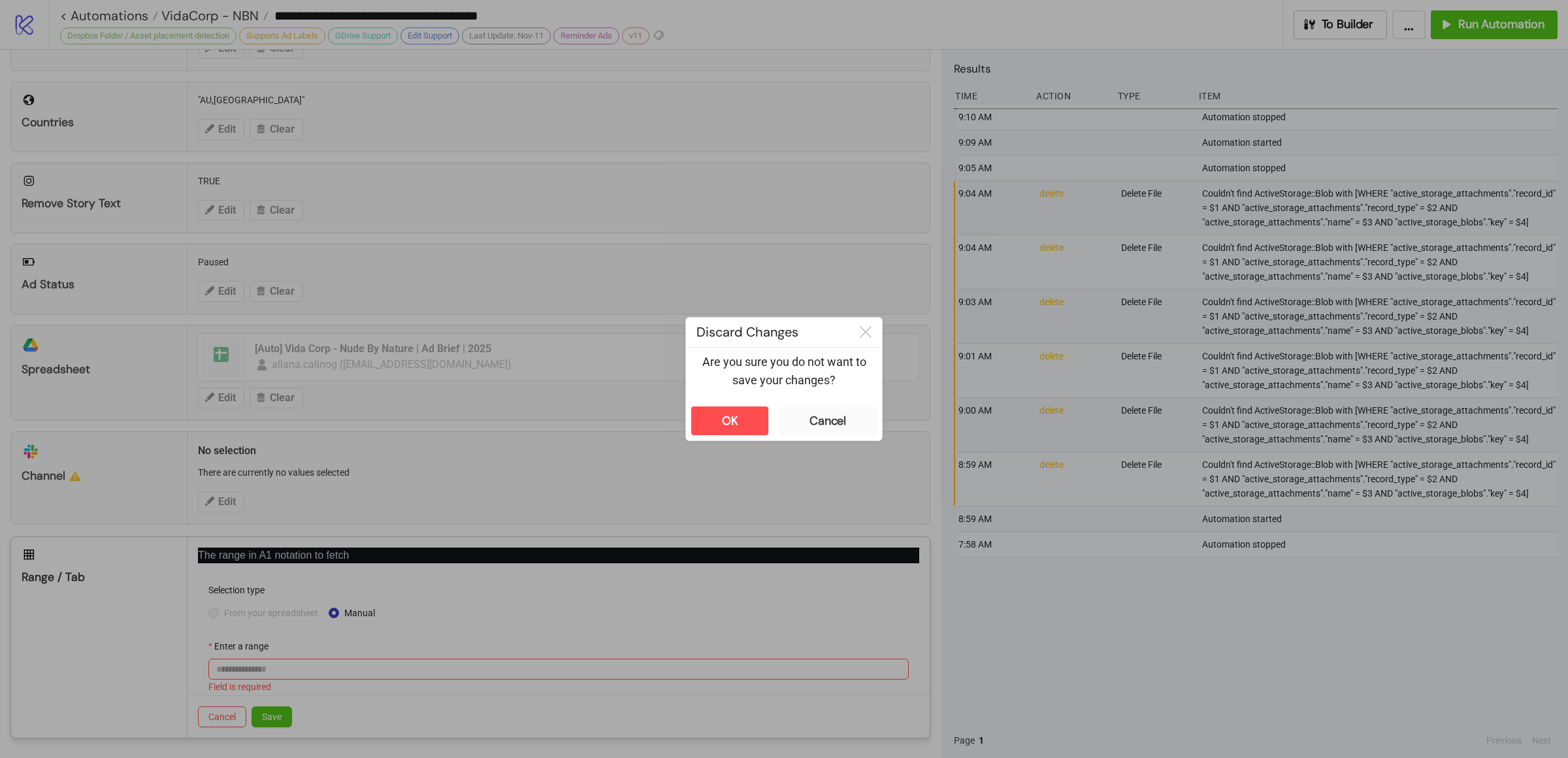
click at [1115, 620] on div "**********" at bounding box center [784, 379] width 1568 height 758
click at [741, 420] on button "OK" at bounding box center [730, 420] width 77 height 29
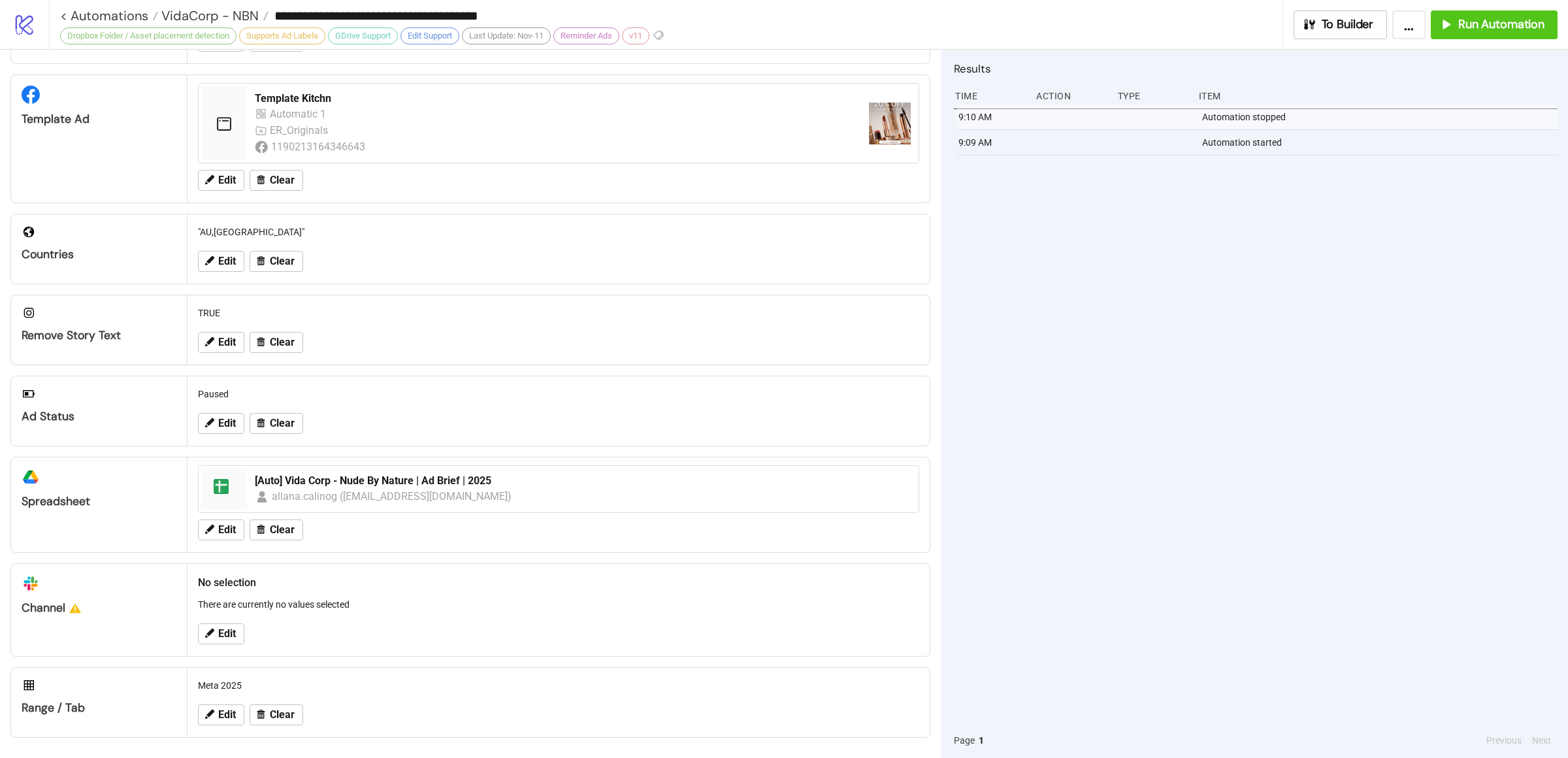
scroll to position [245, 0]
click at [233, 716] on span "Edit" at bounding box center [227, 714] width 18 height 12
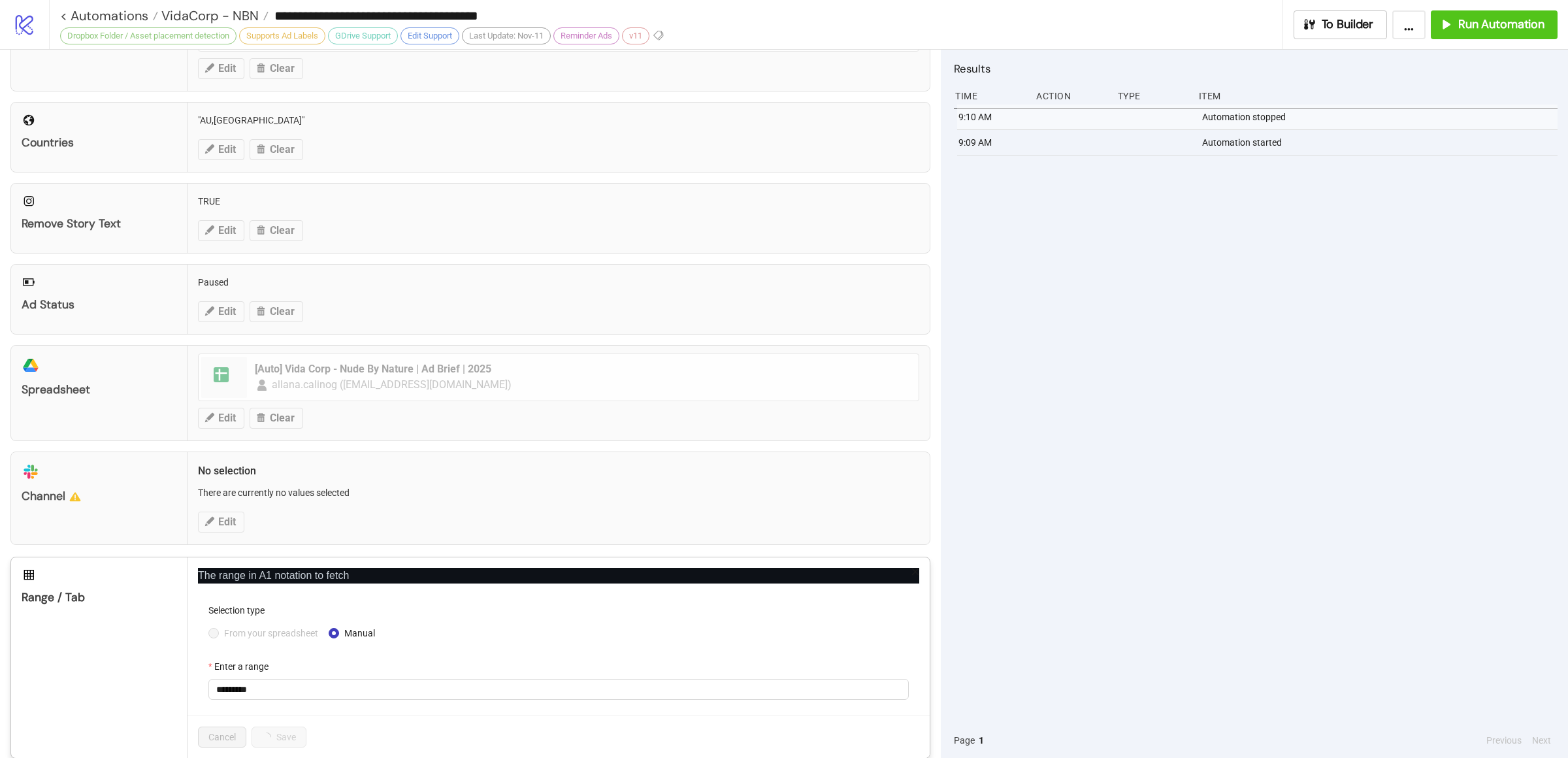
scroll to position [377, 0]
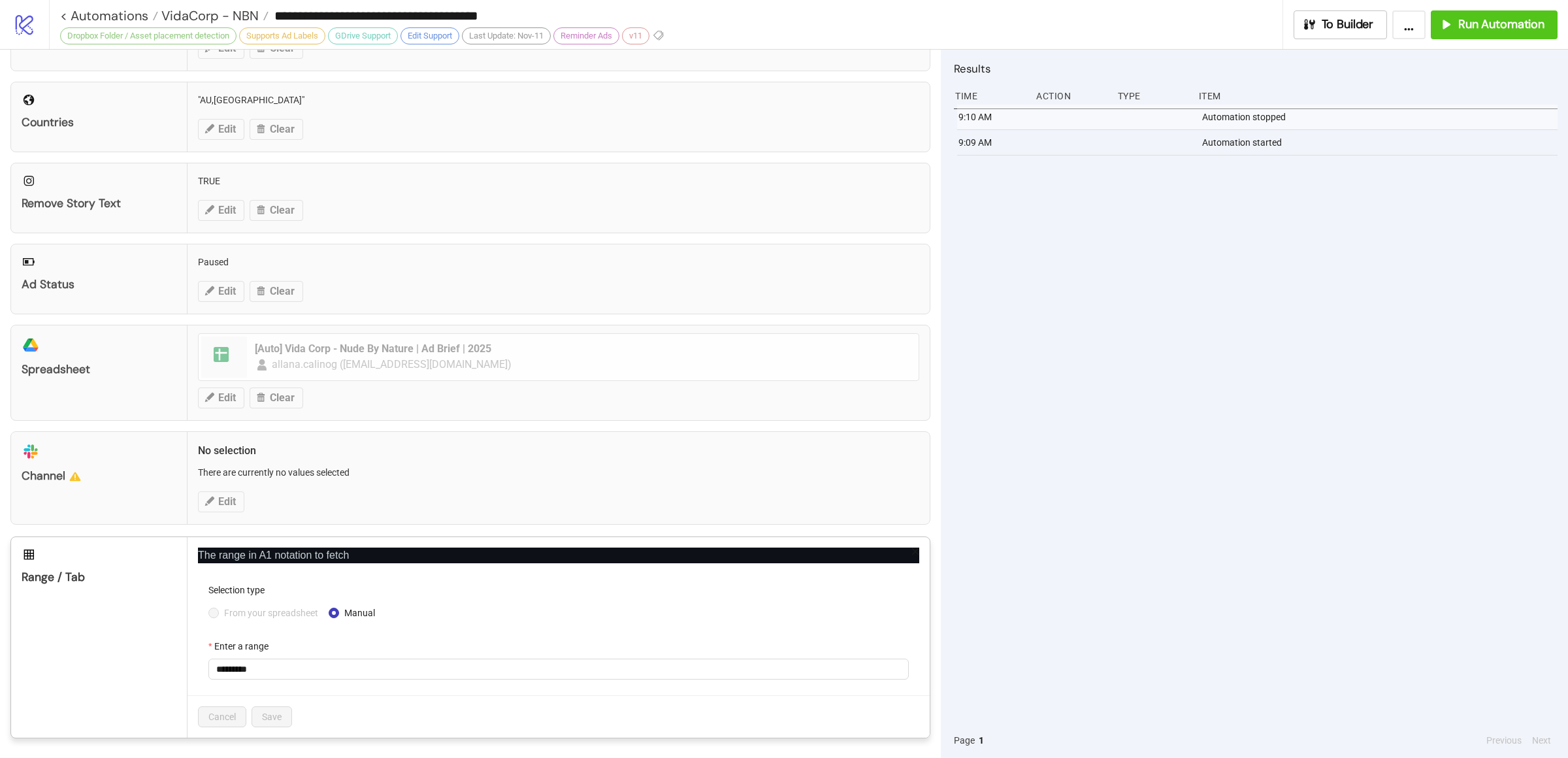
click at [253, 618] on span "From your spreadsheet" at bounding box center [271, 613] width 104 height 15
click at [301, 671] on input "*********" at bounding box center [558, 668] width 700 height 21
click at [486, 629] on form "Selection type From your spreadsheet Manual Enter a range *********" at bounding box center [558, 638] width 722 height 112
click at [278, 616] on span "From your spreadsheet" at bounding box center [271, 613] width 104 height 15
click at [287, 672] on input "*********" at bounding box center [558, 668] width 700 height 21
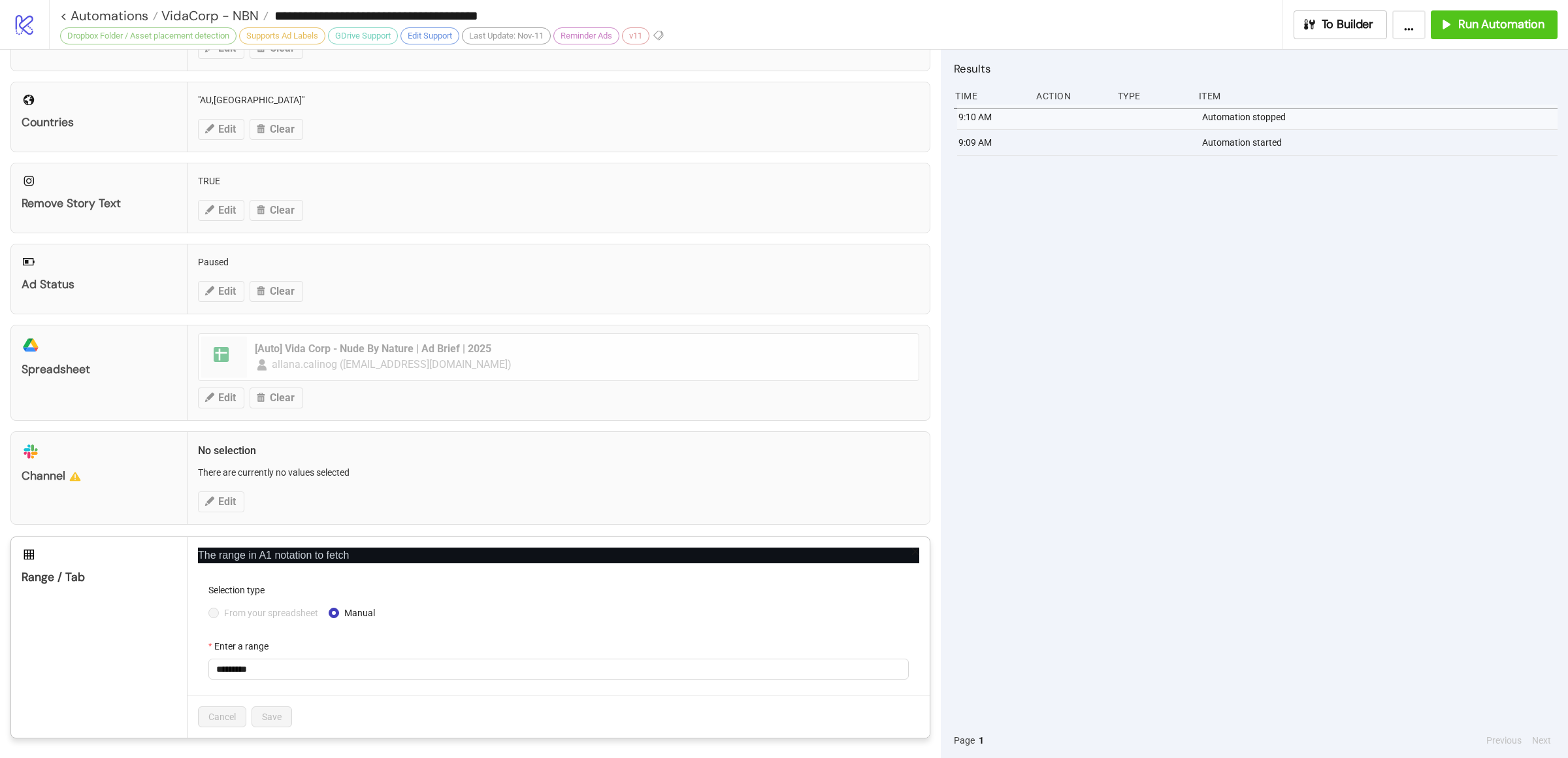
click at [1140, 593] on div "9:10 AM Automation stopped 9:09 AM Automation started" at bounding box center [1256, 413] width 604 height 618
click at [1057, 527] on div "**********" at bounding box center [784, 379] width 1568 height 758
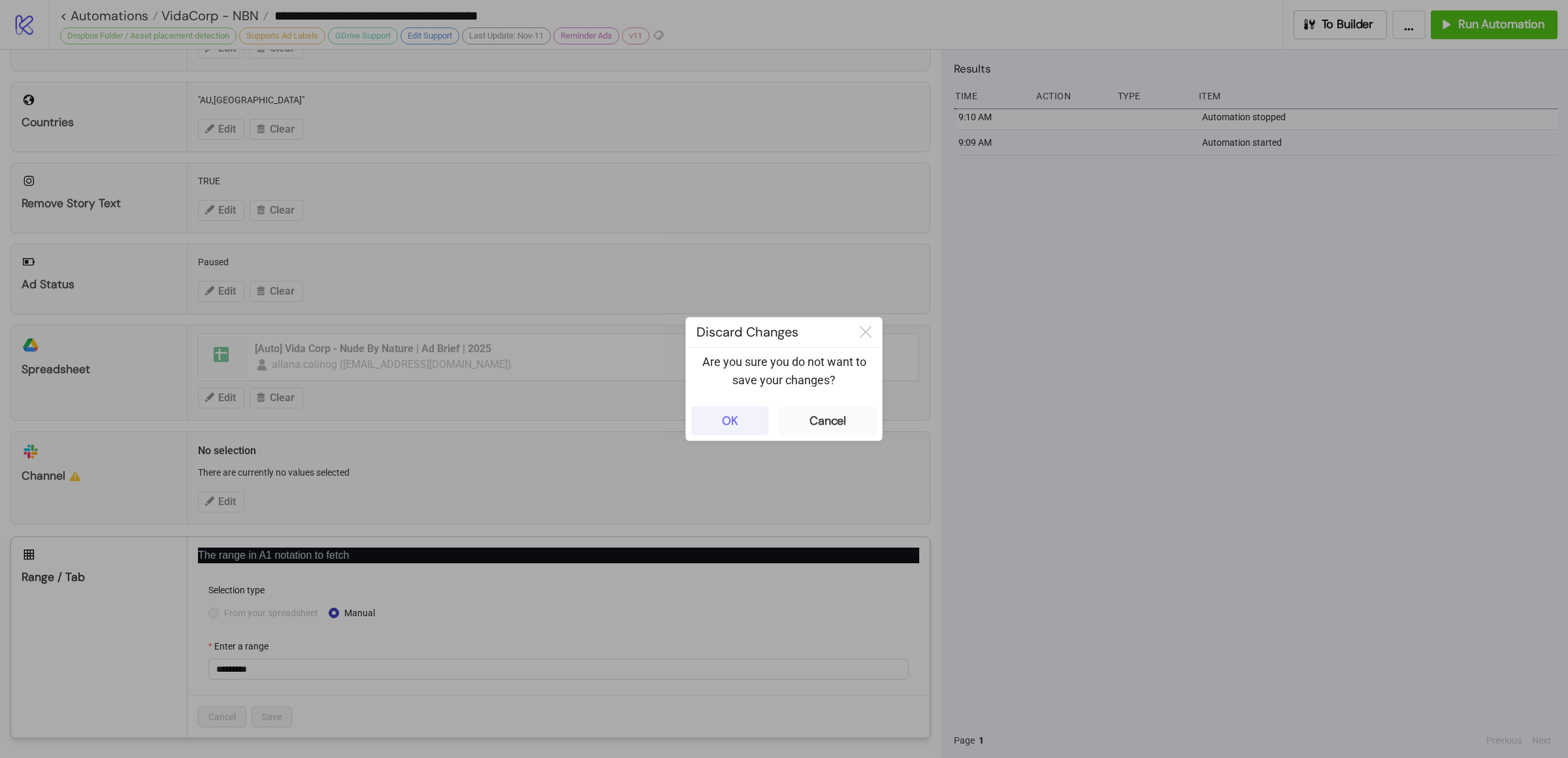
click at [744, 420] on button "OK" at bounding box center [730, 420] width 77 height 29
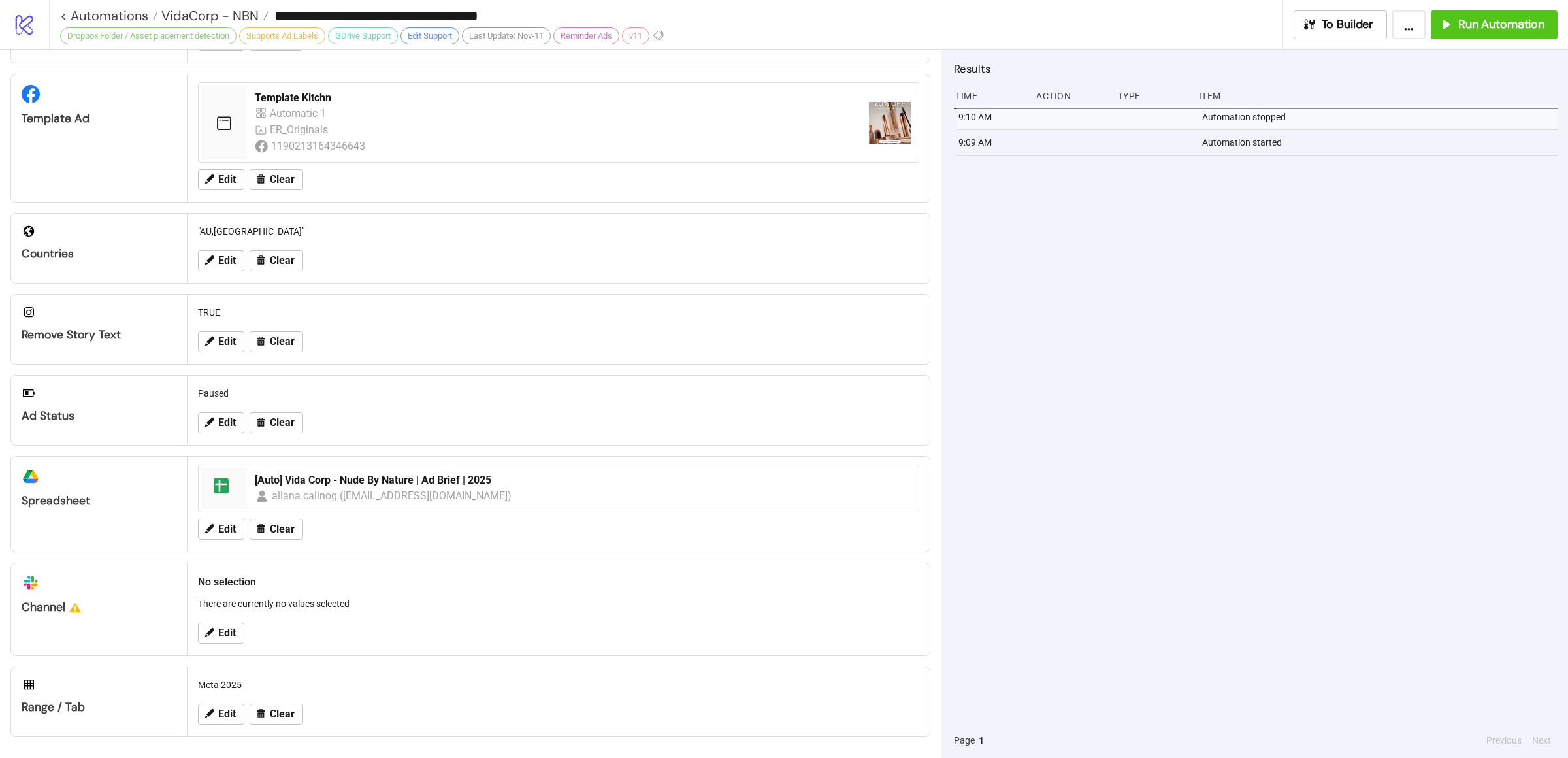
scroll to position [245, 0]
click at [231, 716] on span "Edit" at bounding box center [227, 714] width 18 height 12
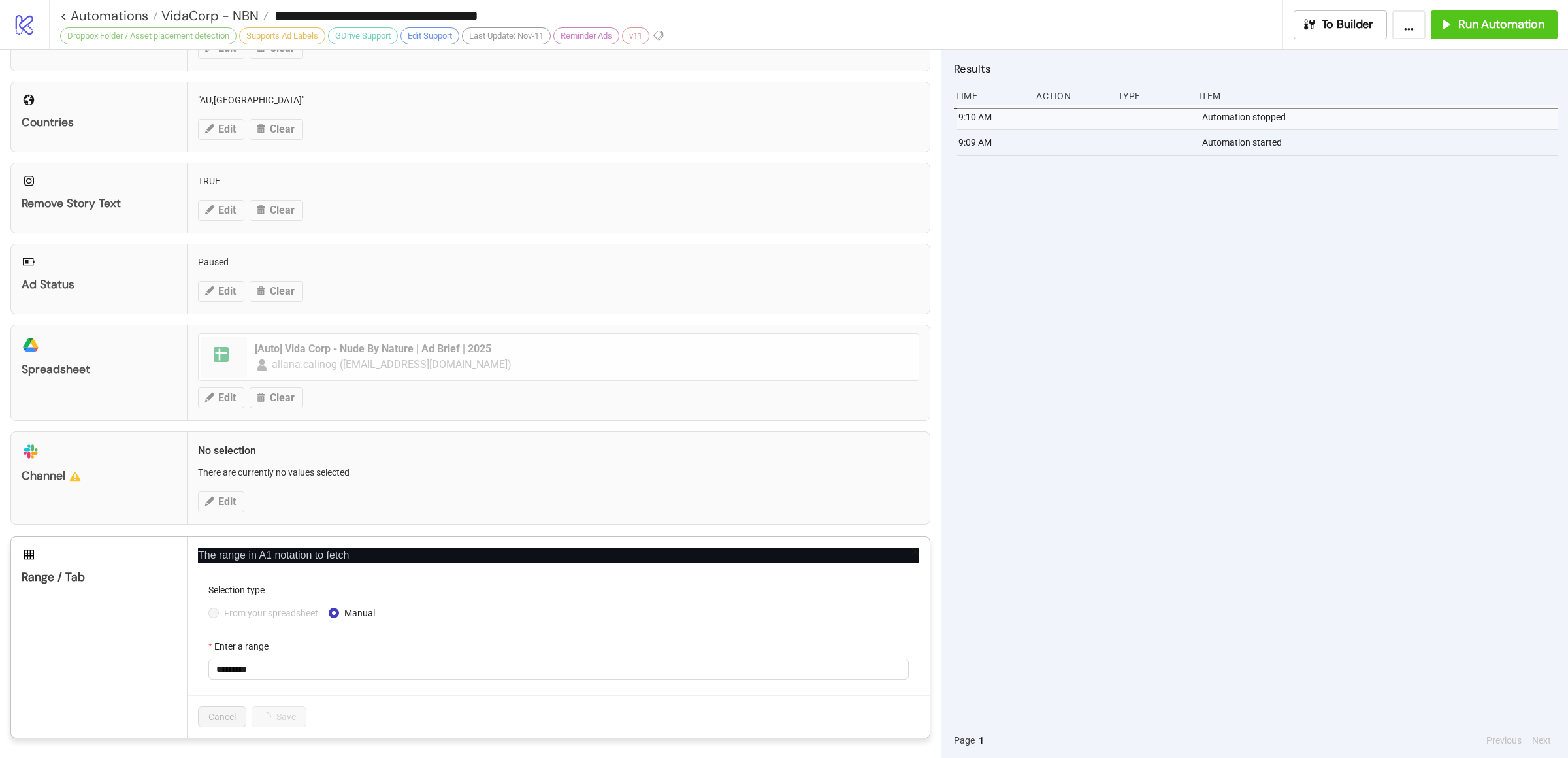
scroll to position [377, 0]
click at [428, 675] on input "*********" at bounding box center [558, 668] width 700 height 21
click at [1100, 535] on div "9:10 AM Automation stopped 9:09 AM Automation started" at bounding box center [1256, 413] width 604 height 618
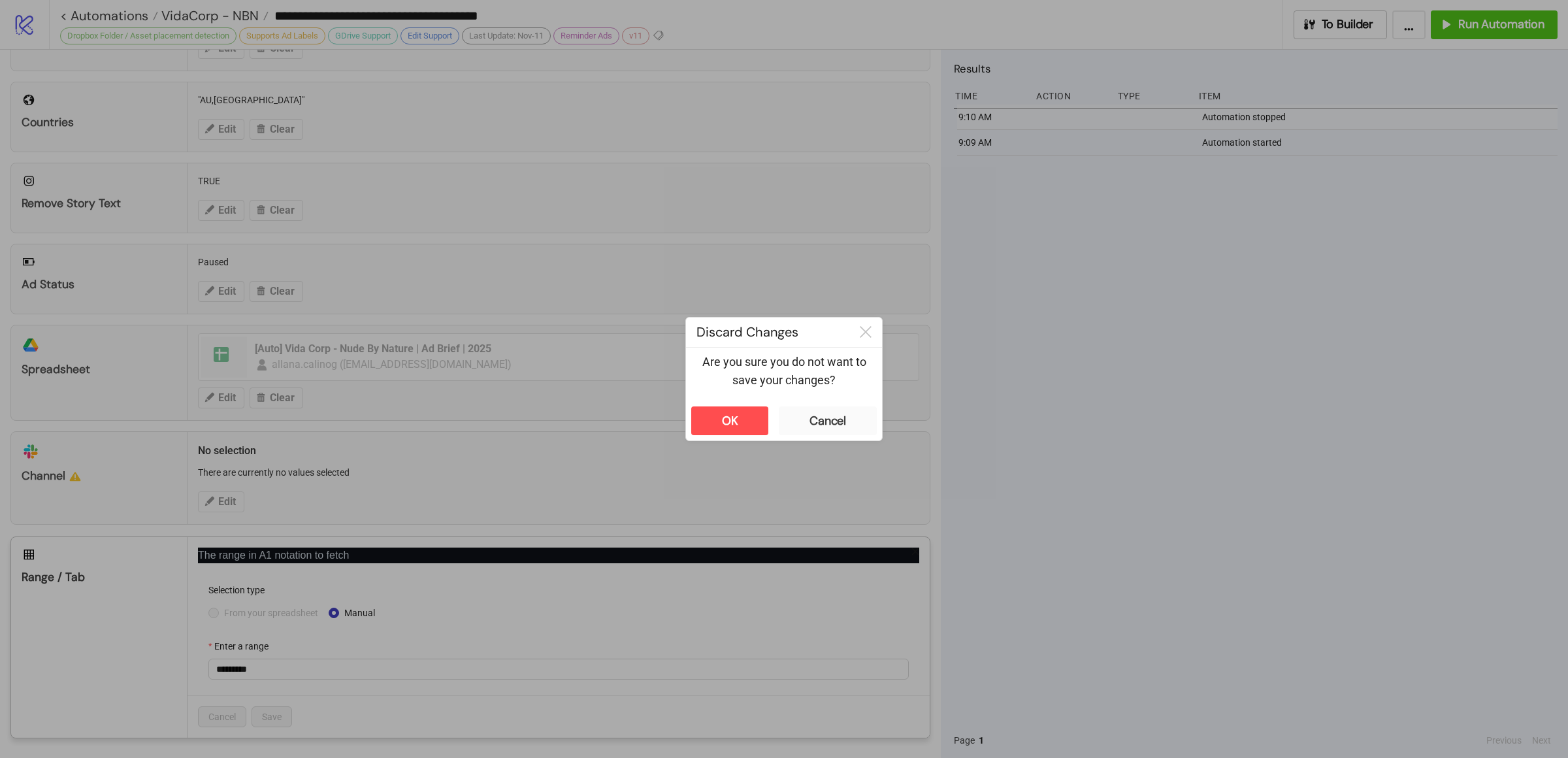
click at [990, 555] on div "**********" at bounding box center [784, 379] width 1568 height 758
click at [747, 419] on button "OK" at bounding box center [730, 420] width 77 height 29
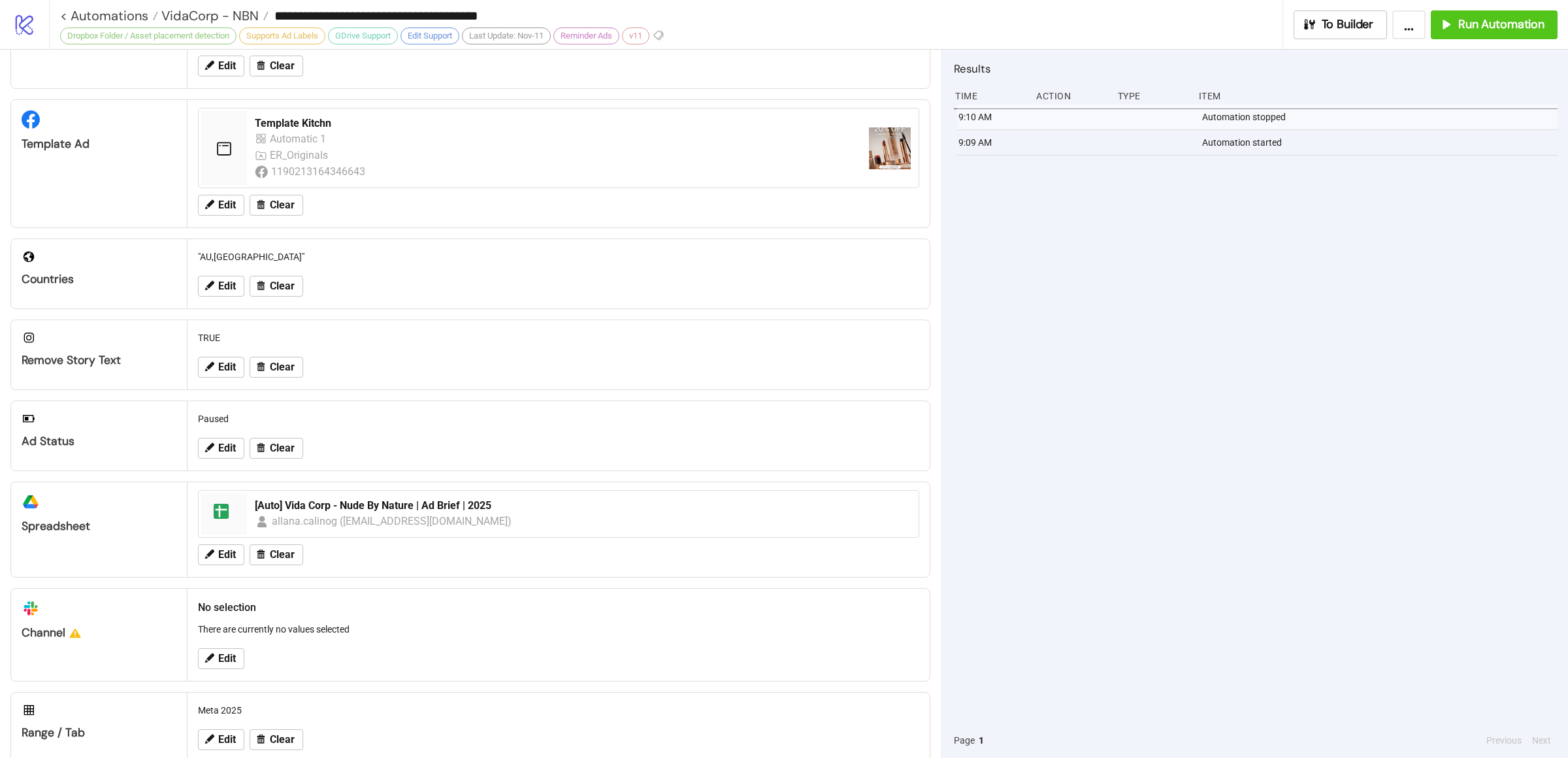
scroll to position [215, 0]
click at [1219, 446] on div "9:10 AM Automation stopped 9:09 AM Automation started" at bounding box center [1256, 413] width 604 height 618
click at [211, 16] on span "VidaCorp - NBN" at bounding box center [208, 15] width 101 height 17
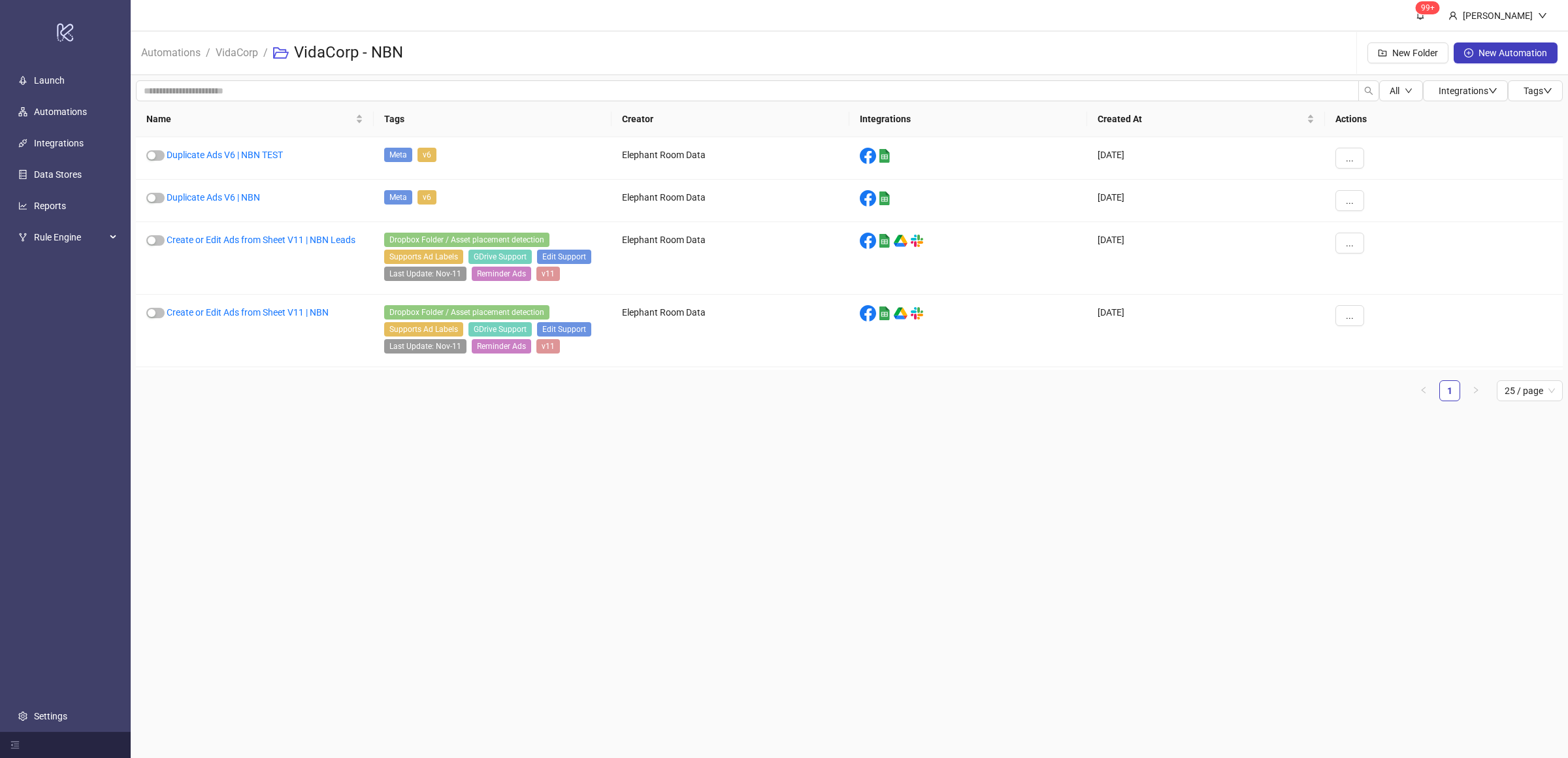
click at [494, 527] on main "99+ Villy Aparicio Automations / VidaCorp / VidaCorp - NBN New Folder New Autom…" at bounding box center [849, 379] width 1437 height 758
click at [458, 526] on main "99+ Villy Aparicio Automations / VidaCorp / VidaCorp - NBN New Folder New Autom…" at bounding box center [849, 379] width 1437 height 758
click at [1351, 322] on button "..." at bounding box center [1350, 315] width 29 height 21
click at [1383, 425] on span "Duplicate" at bounding box center [1379, 427] width 38 height 15
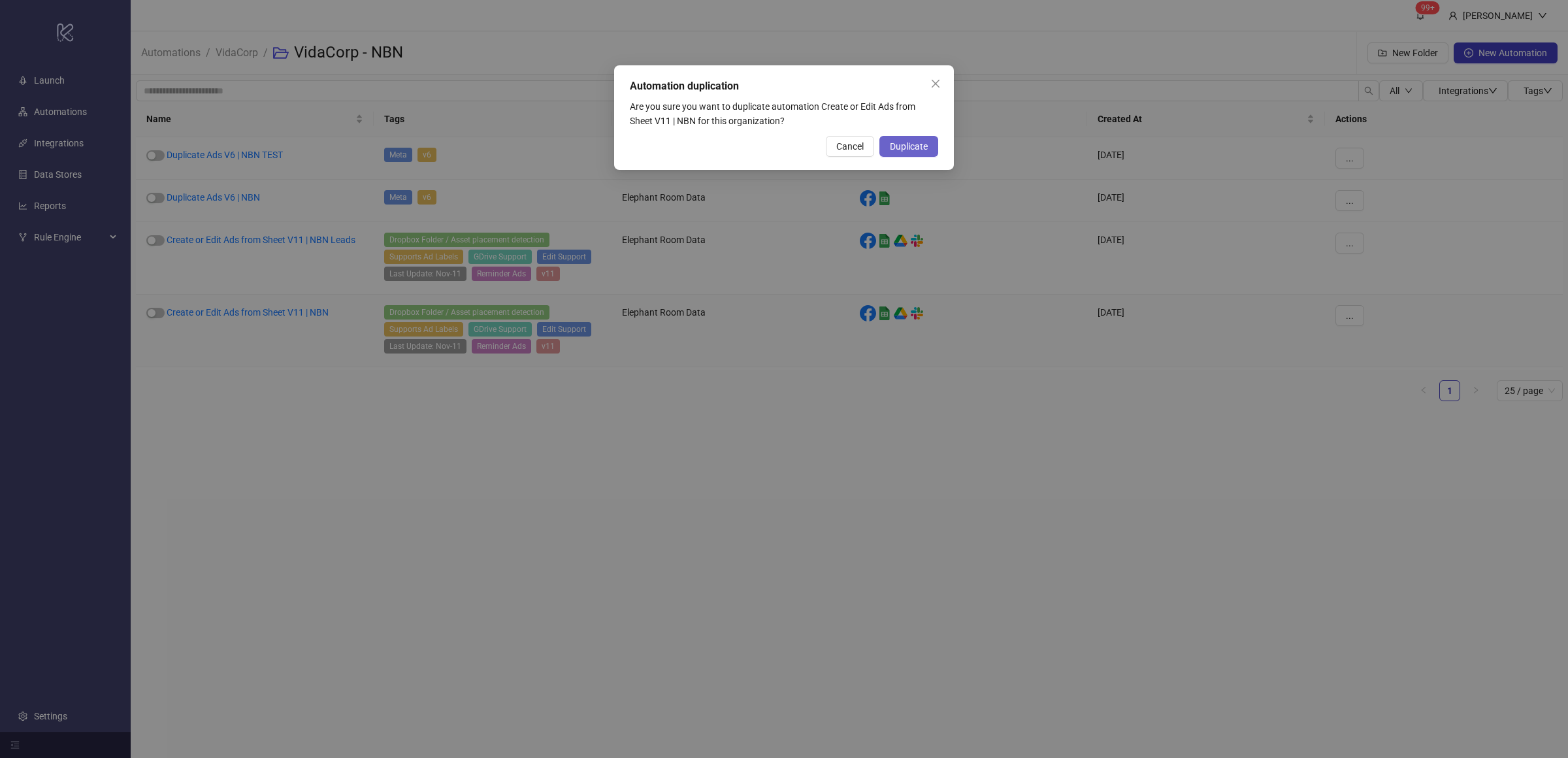
click at [924, 147] on span "Duplicate" at bounding box center [909, 146] width 38 height 10
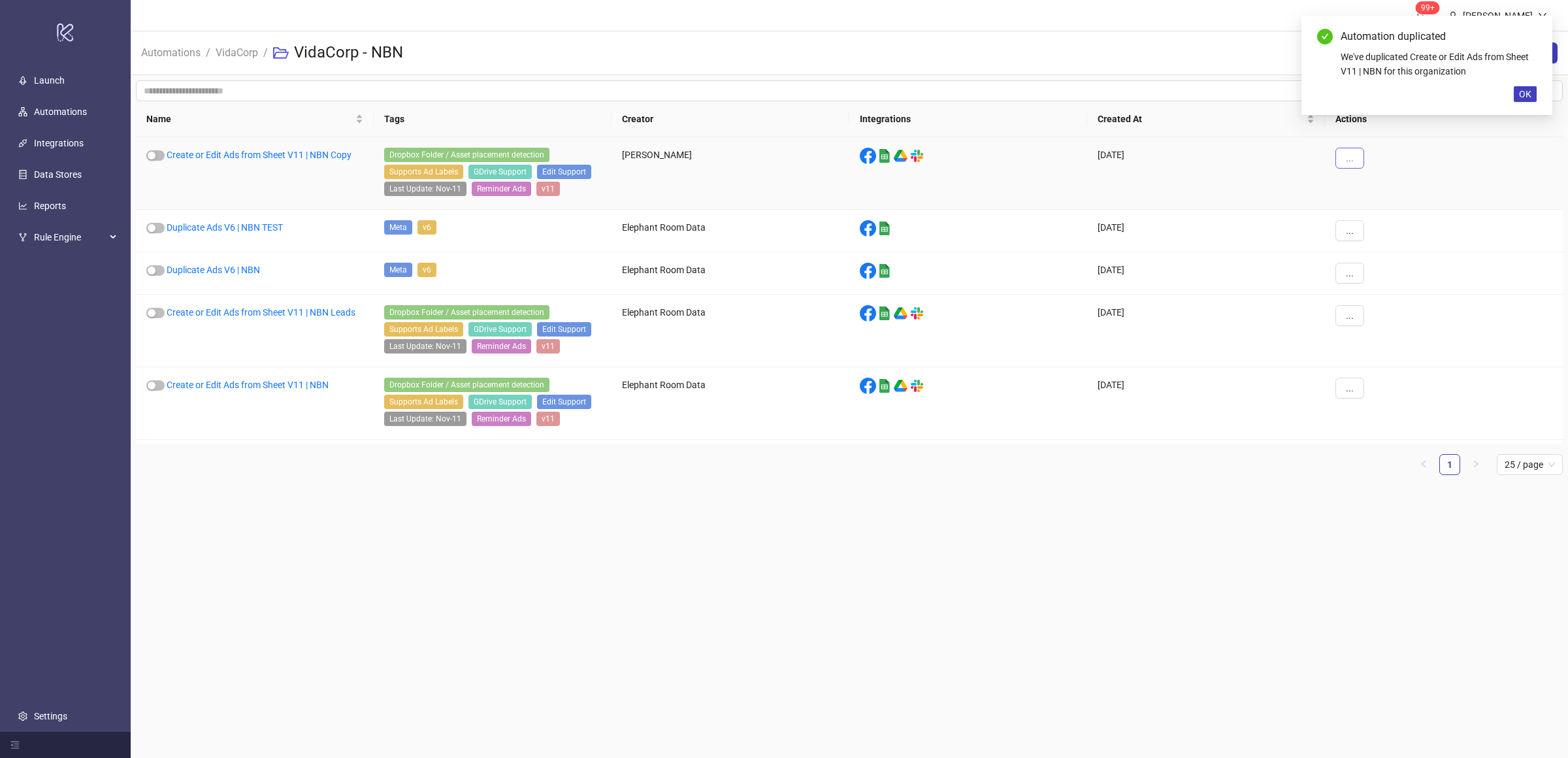
click at [1351, 154] on span "..." at bounding box center [1350, 158] width 8 height 10
click at [1378, 223] on span "Edit" at bounding box center [1379, 227] width 38 height 15
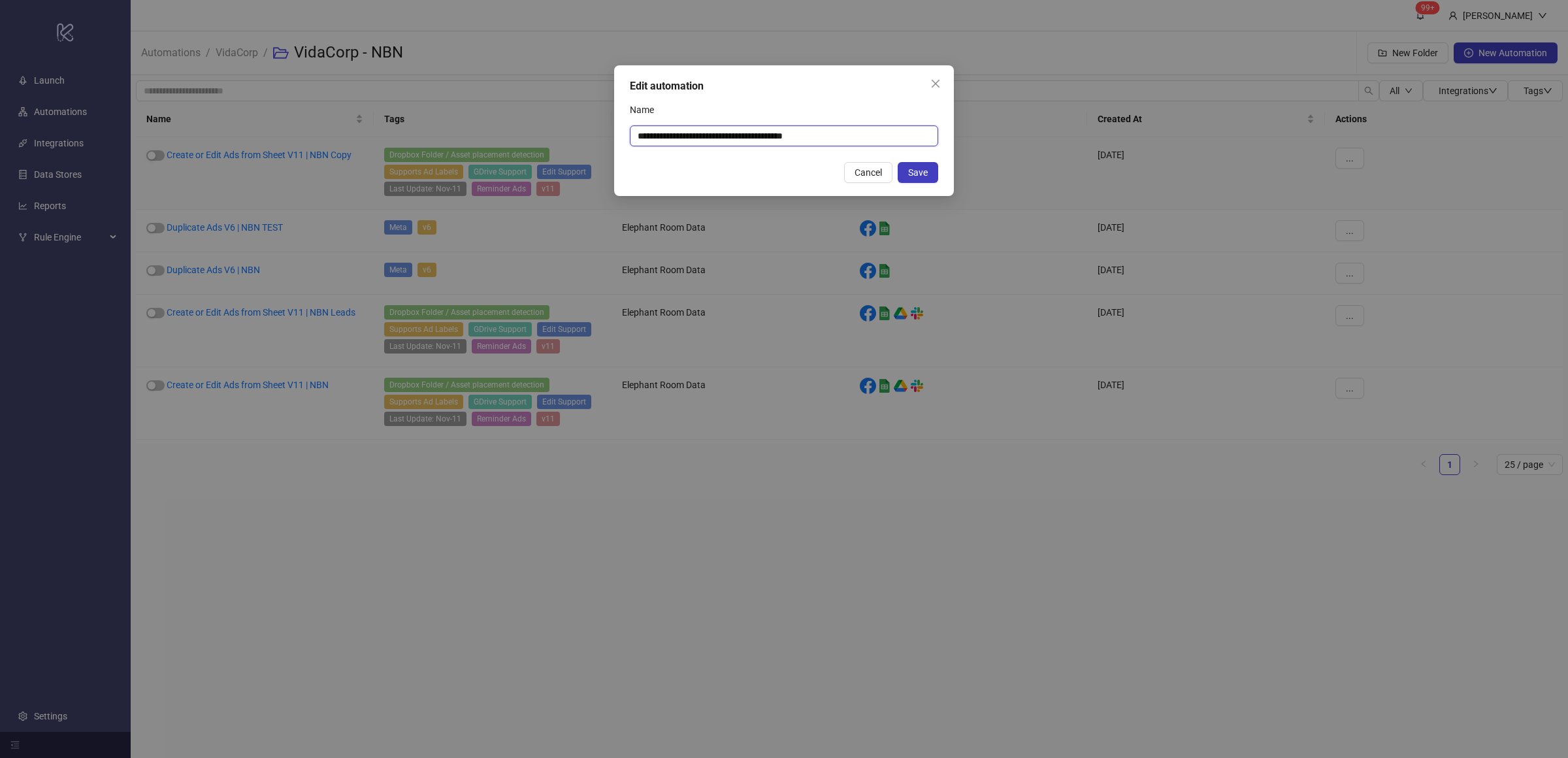
drag, startPoint x: 842, startPoint y: 131, endPoint x: 805, endPoint y: 134, distance: 37.1
click at [805, 134] on input "**********" at bounding box center [784, 136] width 309 height 21
type input "**********"
click at [926, 169] on span "Save" at bounding box center [918, 173] width 20 height 10
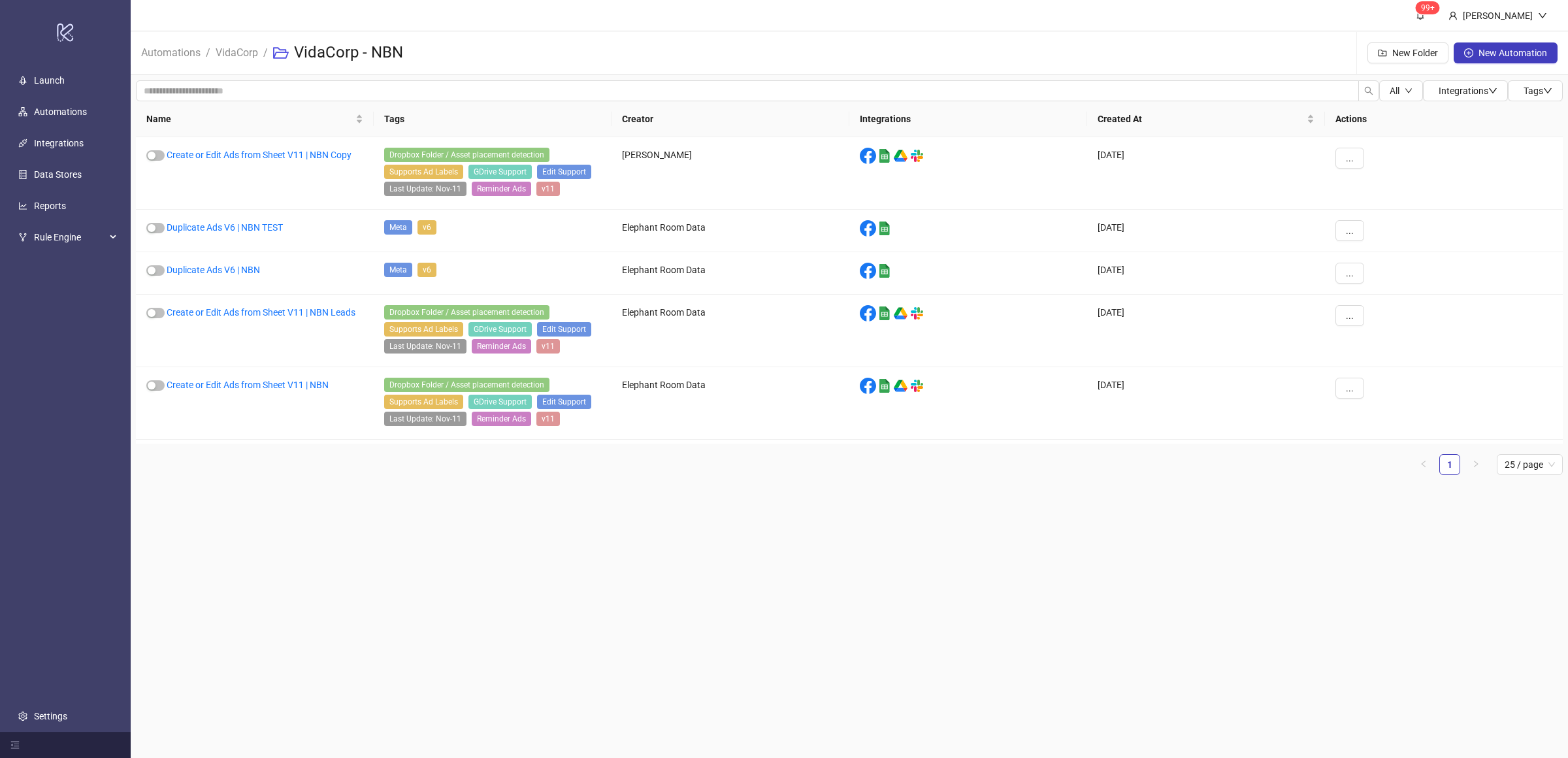
click at [650, 557] on main "99+ Villy Aparicio Automations / VidaCorp / VidaCorp - NBN New Folder New Autom…" at bounding box center [849, 379] width 1437 height 758
click at [640, 566] on main "99+ Villy Aparicio Automations / VidaCorp / VidaCorp - NBN New Folder New Autom…" at bounding box center [849, 379] width 1437 height 758
click at [262, 154] on link "Create or Edit Ads from Sheet V11 | NBN -NZ Retail" at bounding box center [245, 162] width 198 height 25
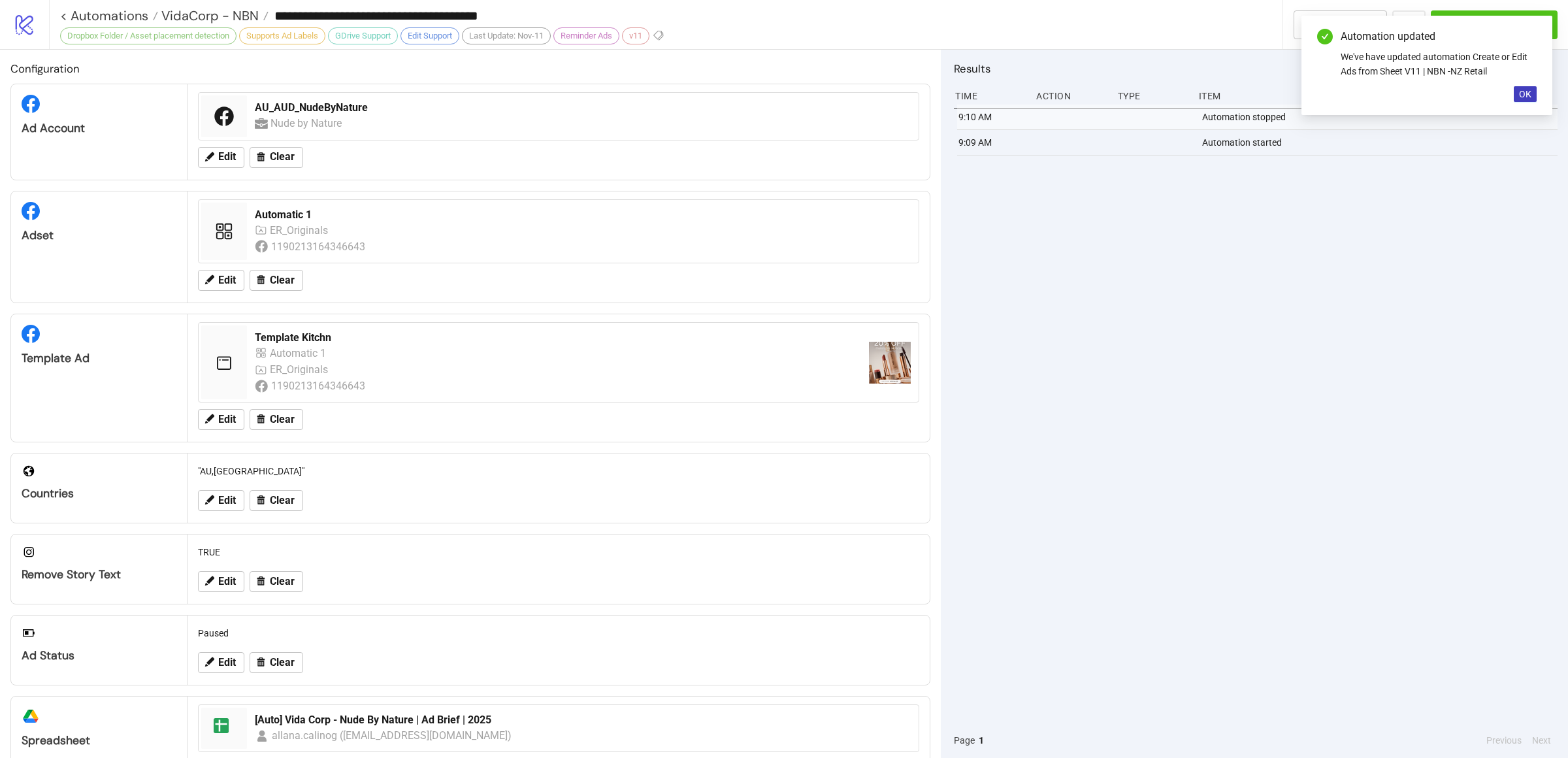
type input "**********"
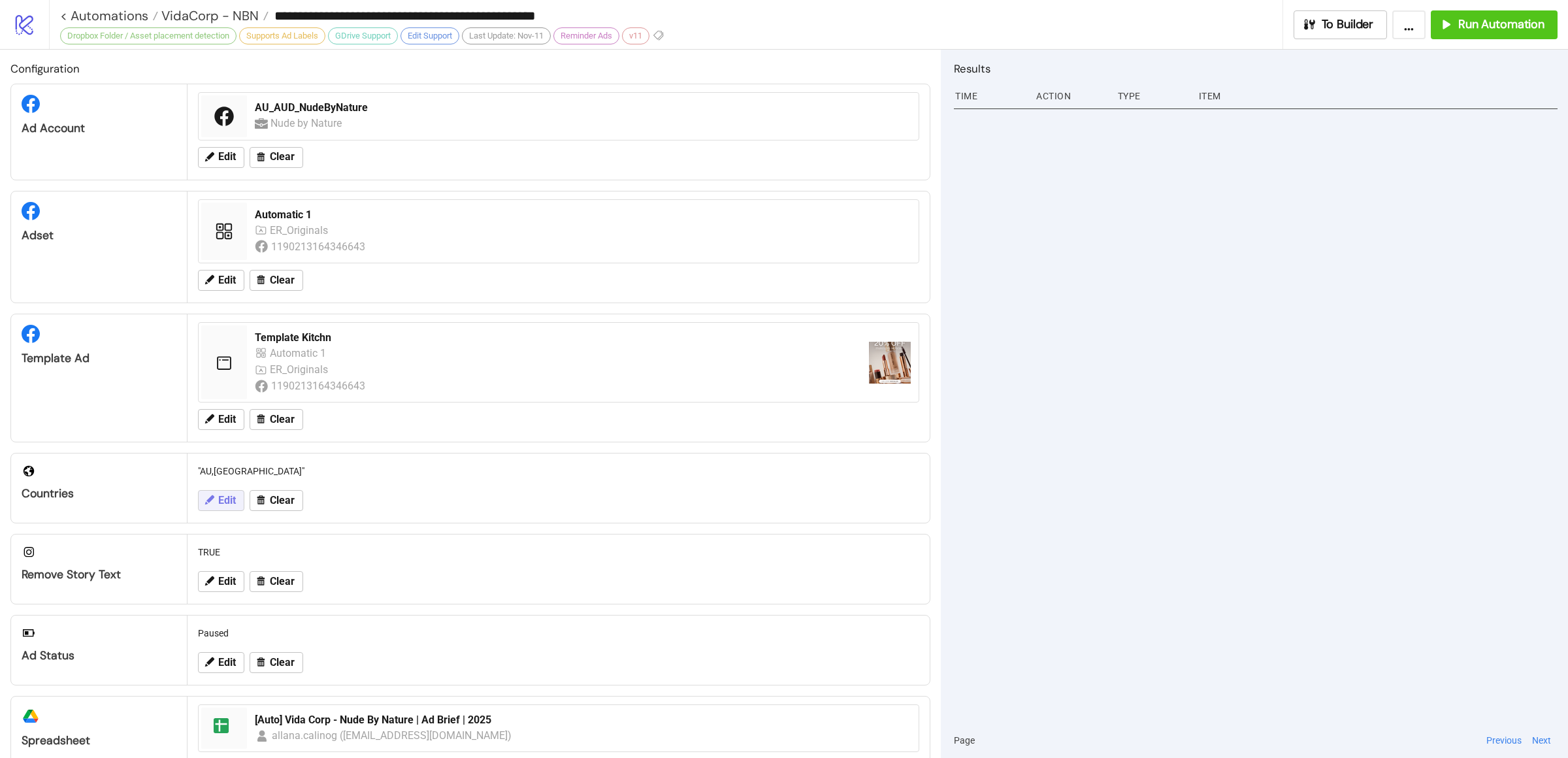
click at [228, 506] on span "Edit" at bounding box center [227, 500] width 18 height 12
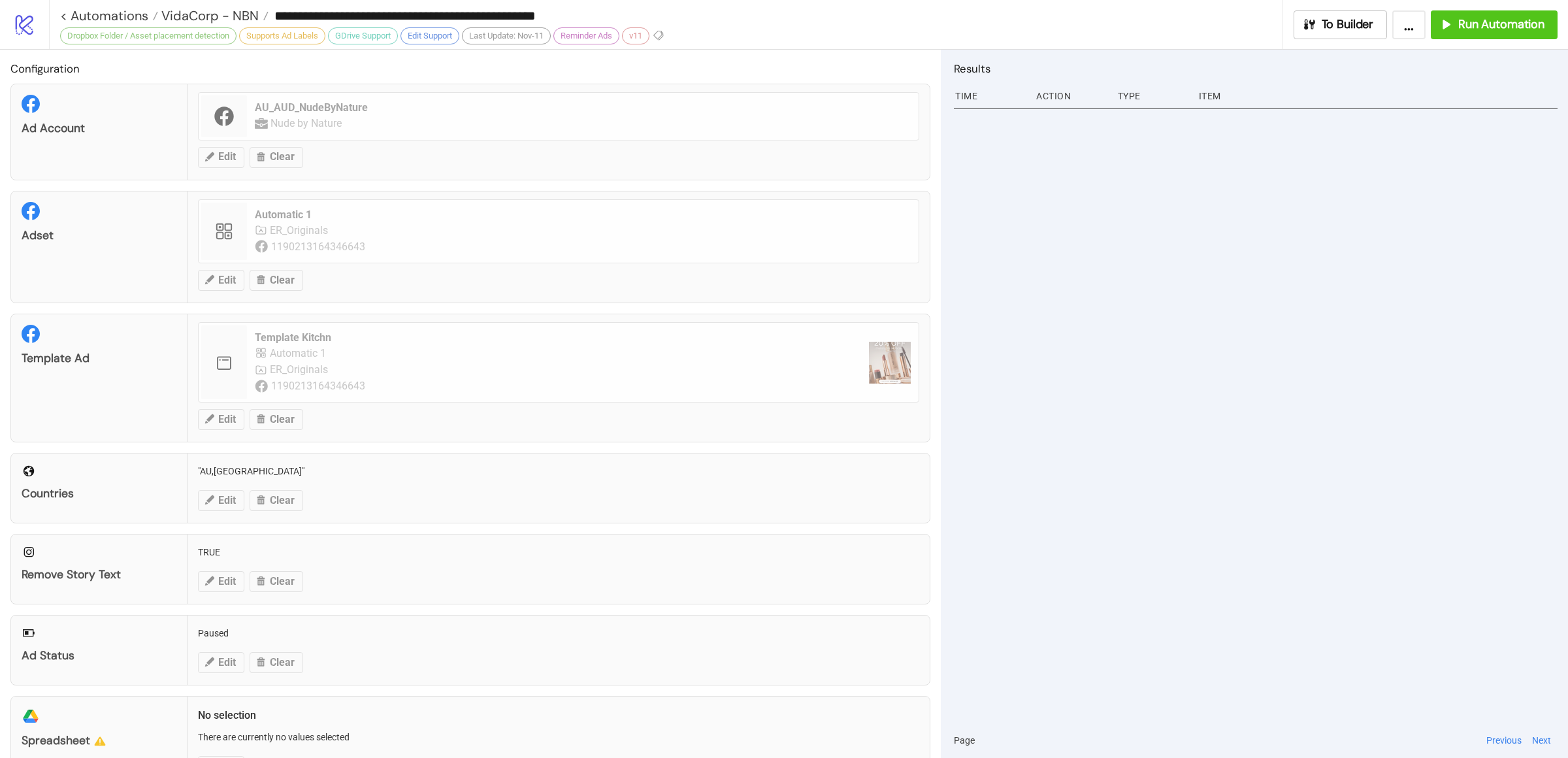
click at [218, 500] on div "Countries "AU,NZ" Edit Clear" at bounding box center [470, 488] width 920 height 71
click at [1190, 416] on div at bounding box center [1256, 413] width 604 height 618
click at [341, 480] on div "Countries "AU,NZ" Edit Clear" at bounding box center [470, 488] width 920 height 71
click at [479, 494] on div "Countries "AU,NZ" Edit Clear" at bounding box center [470, 488] width 920 height 71
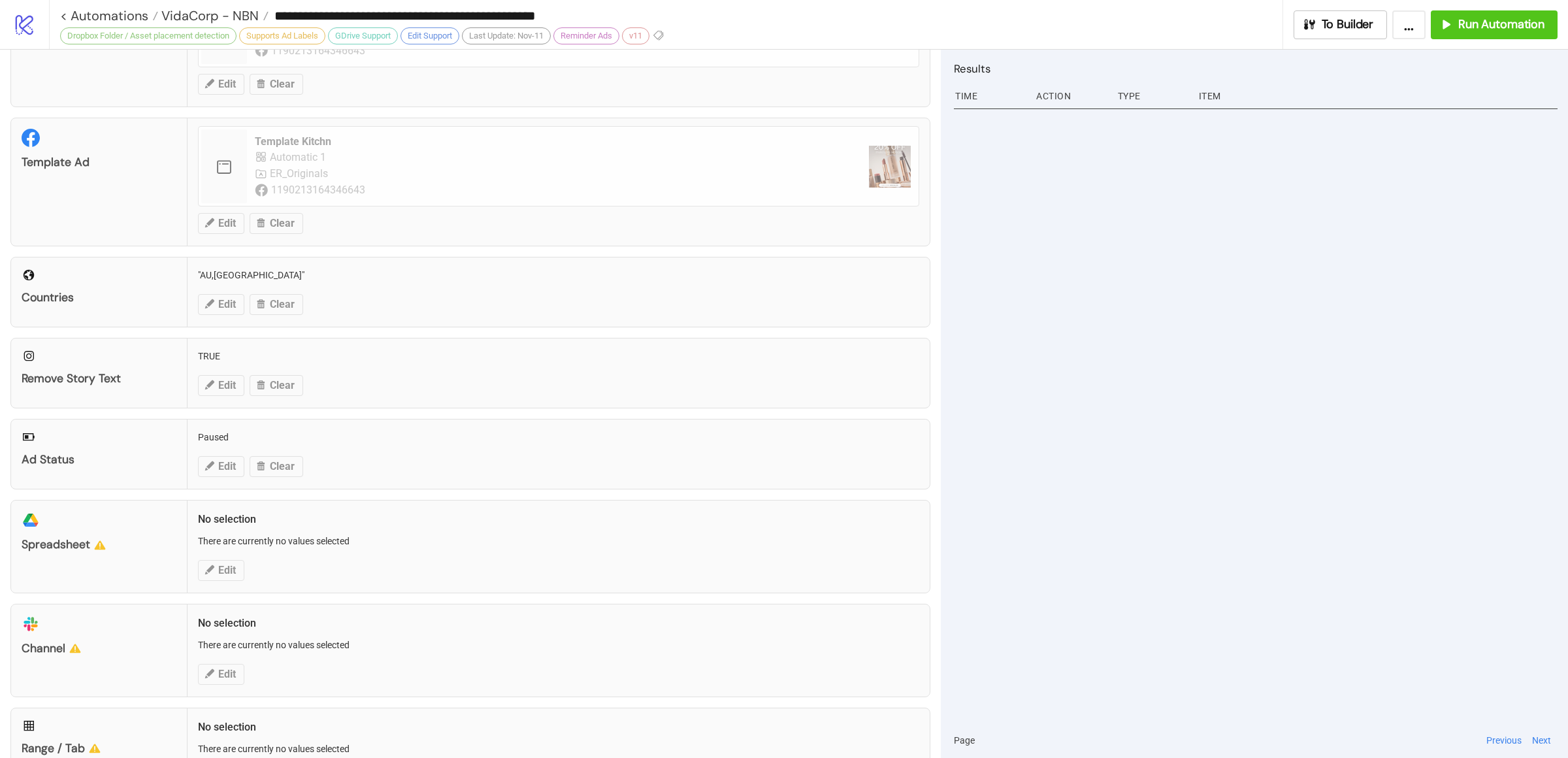
scroll to position [197, 0]
click at [395, 308] on div "Countries "AU,NZ" Edit Clear" at bounding box center [470, 292] width 920 height 71
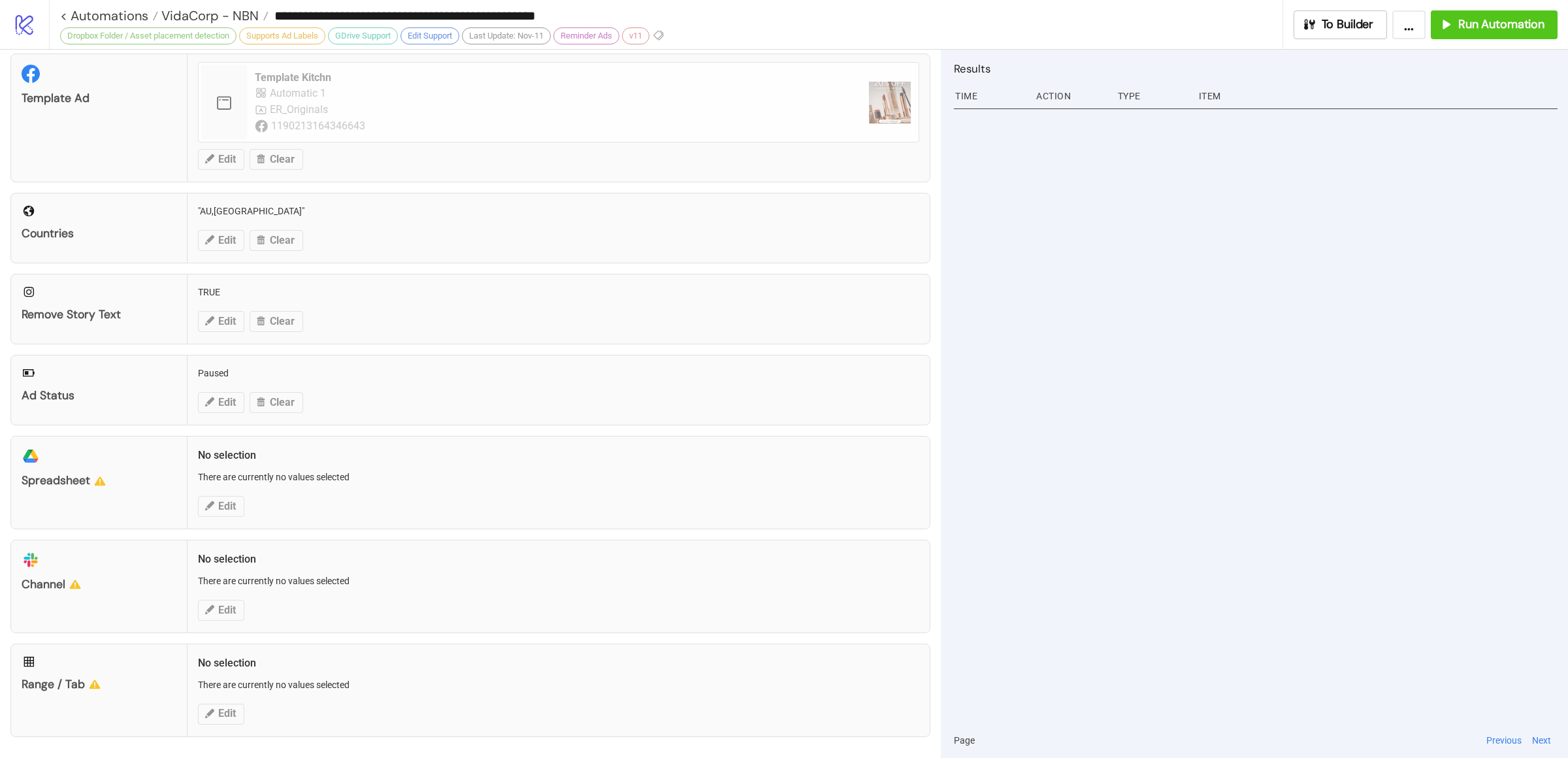
scroll to position [265, 0]
click at [567, 571] on div "platform/slack Channel No selection There are currently no values selected Edit" at bounding box center [470, 585] width 920 height 93
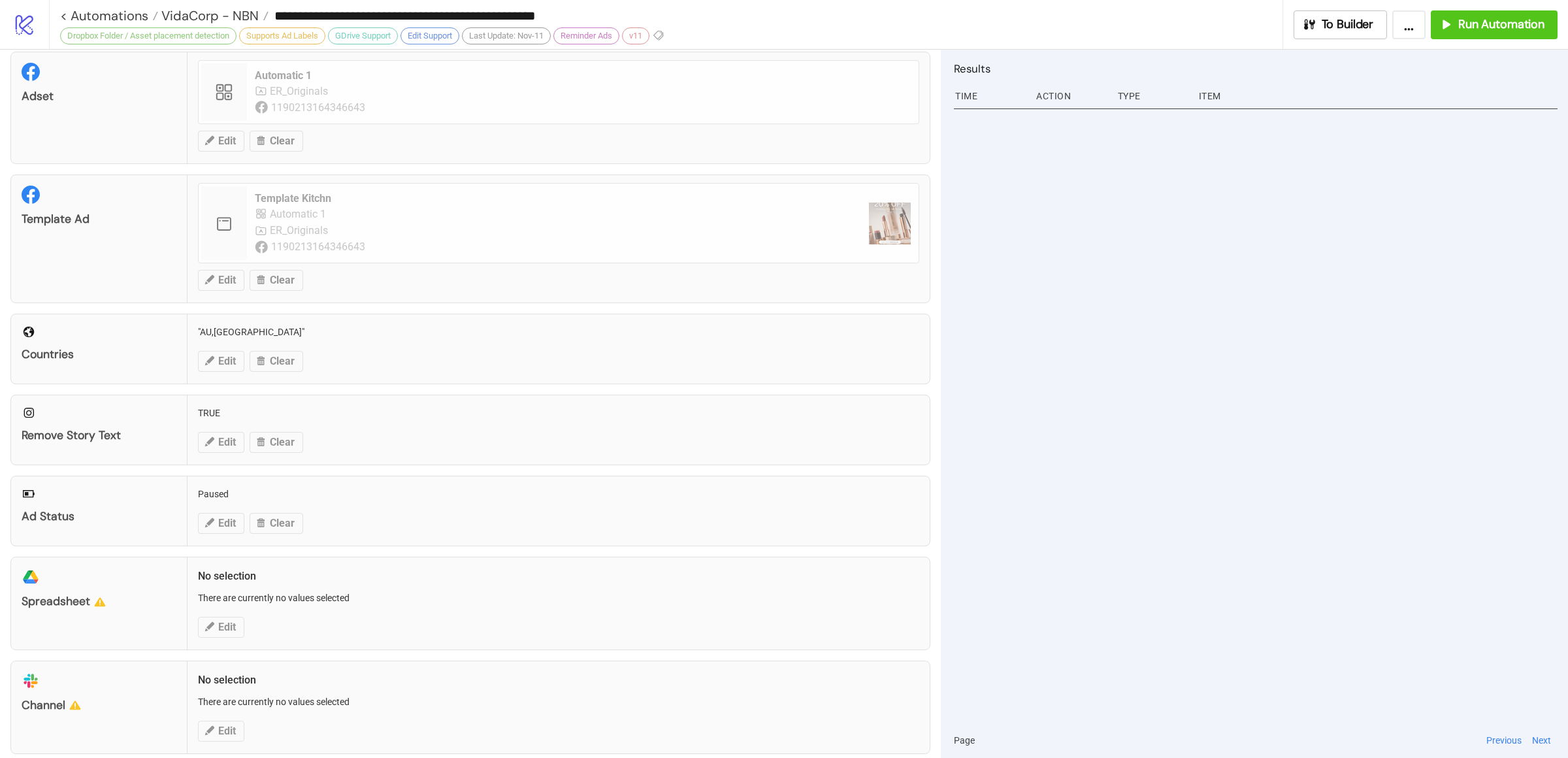
scroll to position [0, 0]
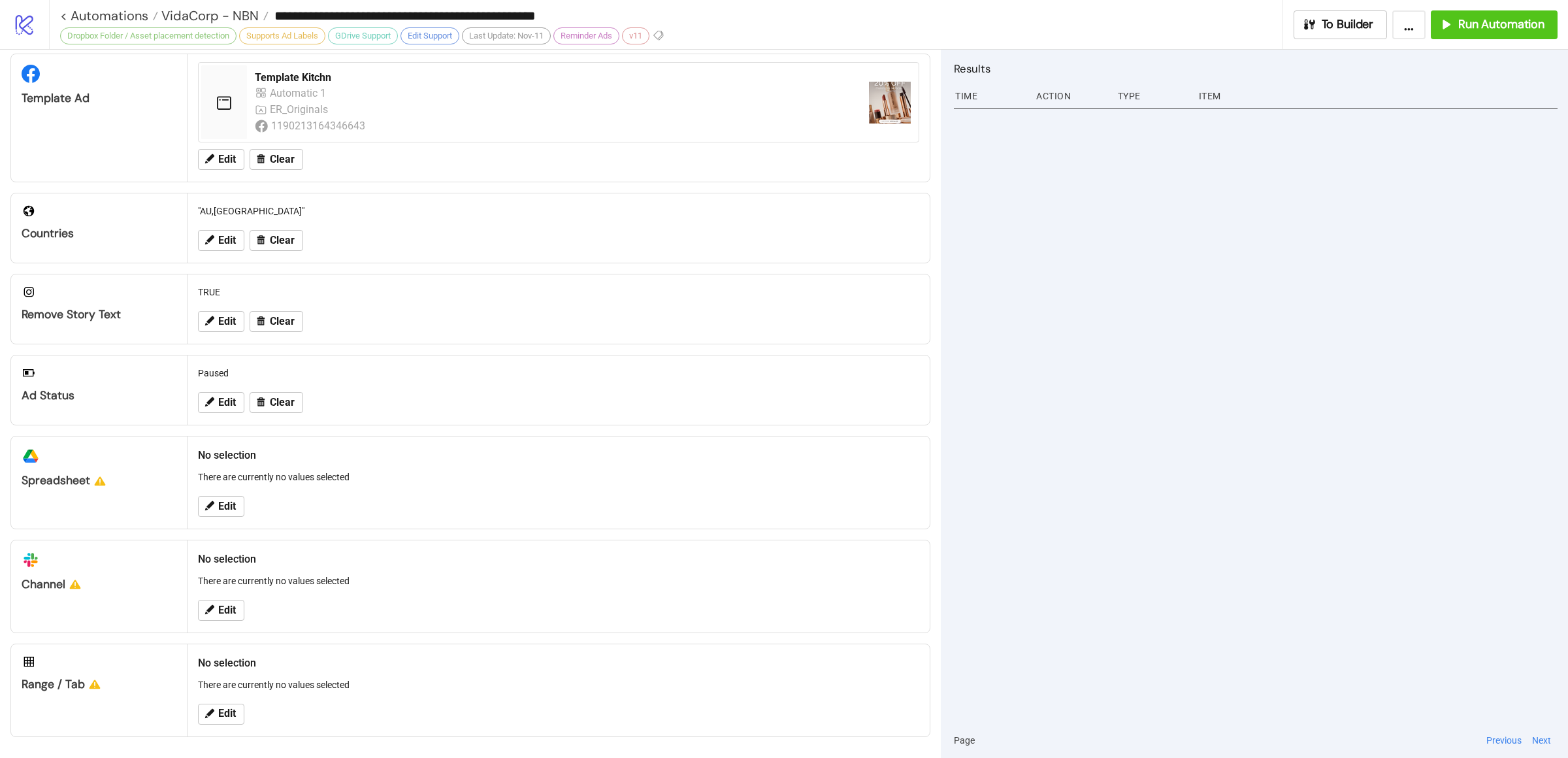
scroll to position [265, 0]
click at [278, 234] on span "Clear" at bounding box center [282, 240] width 25 height 12
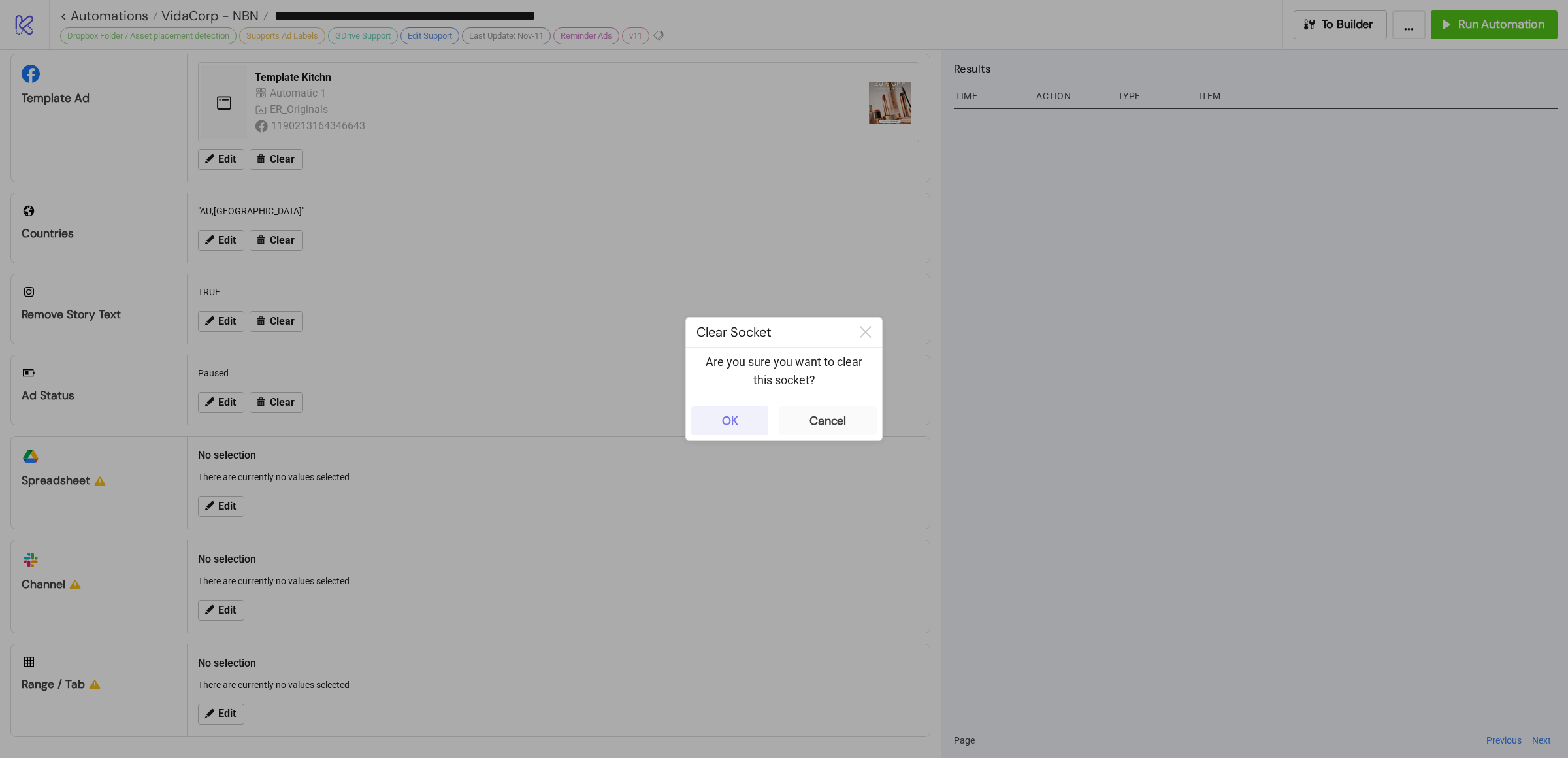
click at [734, 417] on div "OK" at bounding box center [730, 421] width 16 height 15
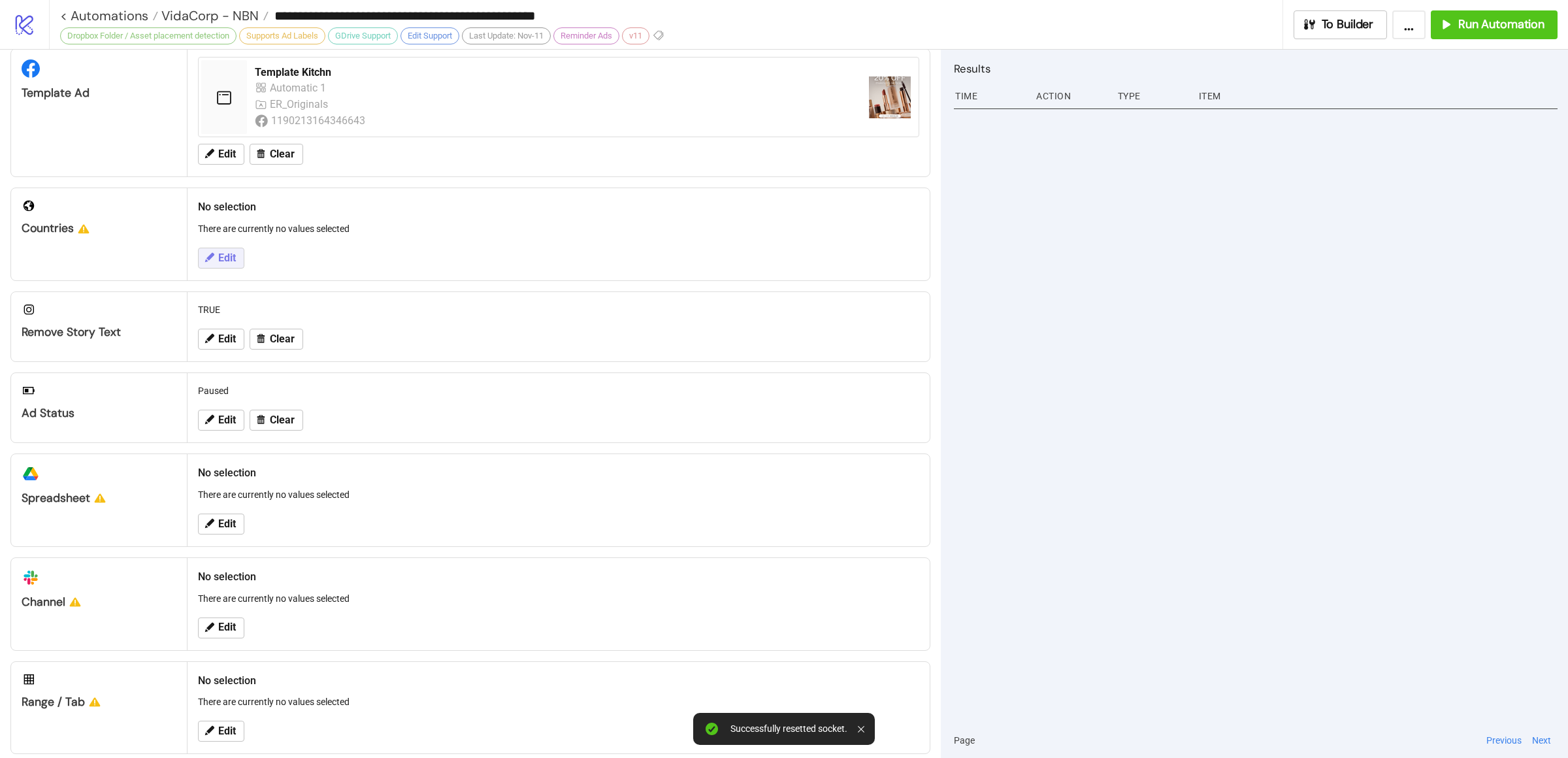
click at [230, 256] on span "Edit" at bounding box center [227, 258] width 18 height 12
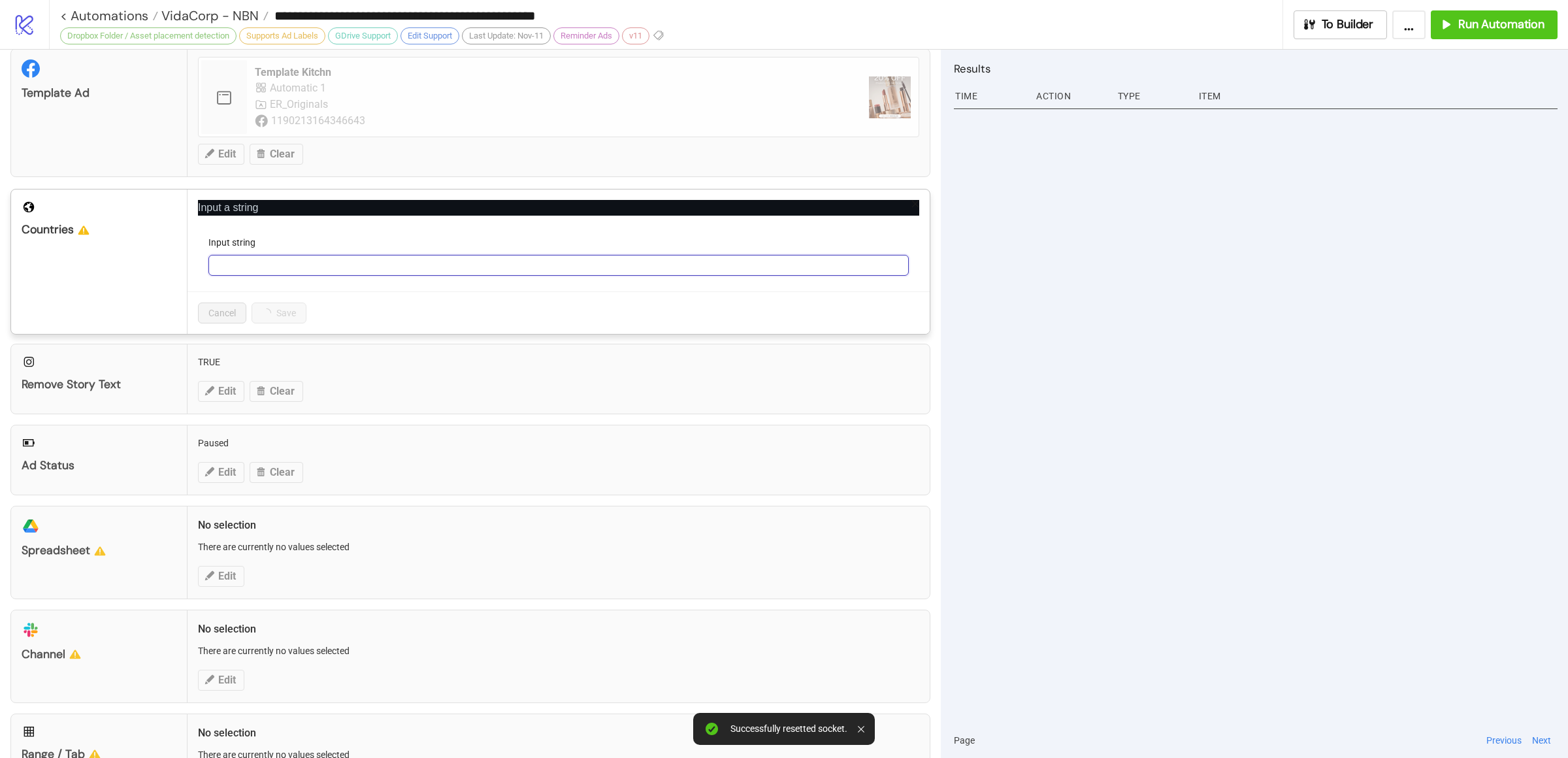
click at [263, 274] on input "Input string" at bounding box center [558, 265] width 700 height 21
type input "**"
click at [272, 318] on span "Save" at bounding box center [272, 313] width 20 height 10
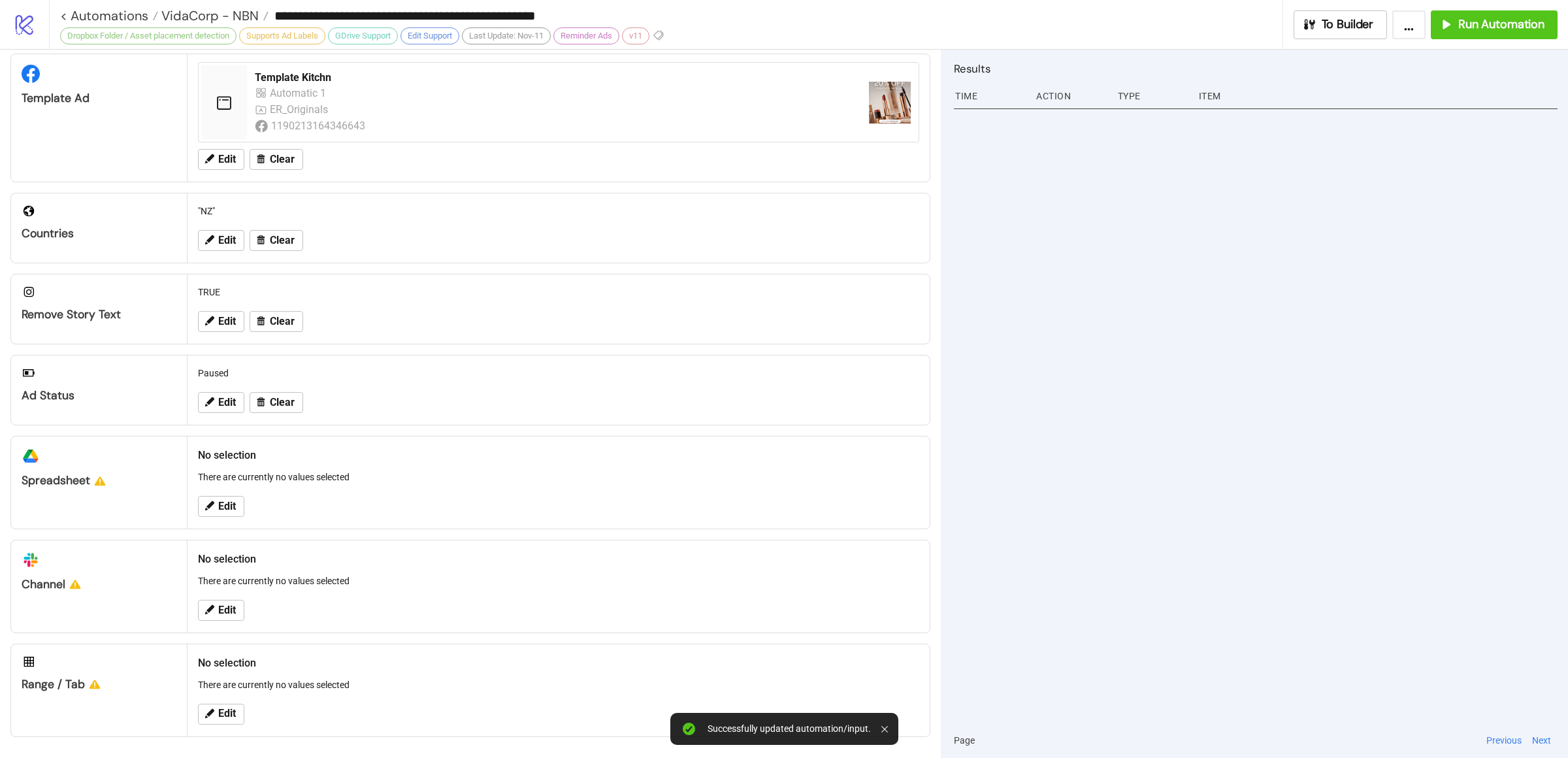
click at [1046, 462] on div at bounding box center [1256, 413] width 604 height 618
click at [229, 511] on button "Edit" at bounding box center [220, 506] width 46 height 21
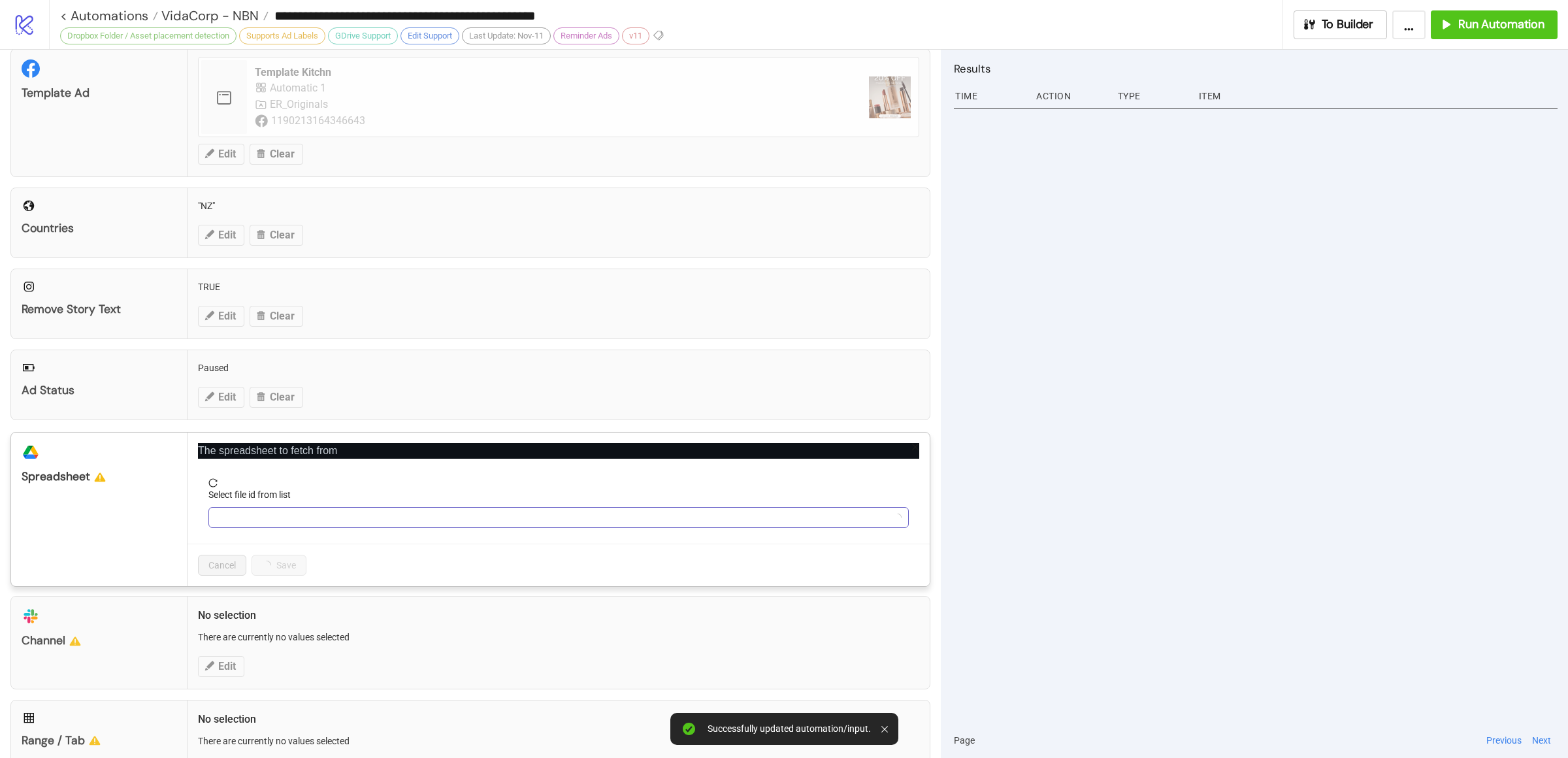
click at [280, 523] on input "Select file id from list" at bounding box center [553, 517] width 673 height 20
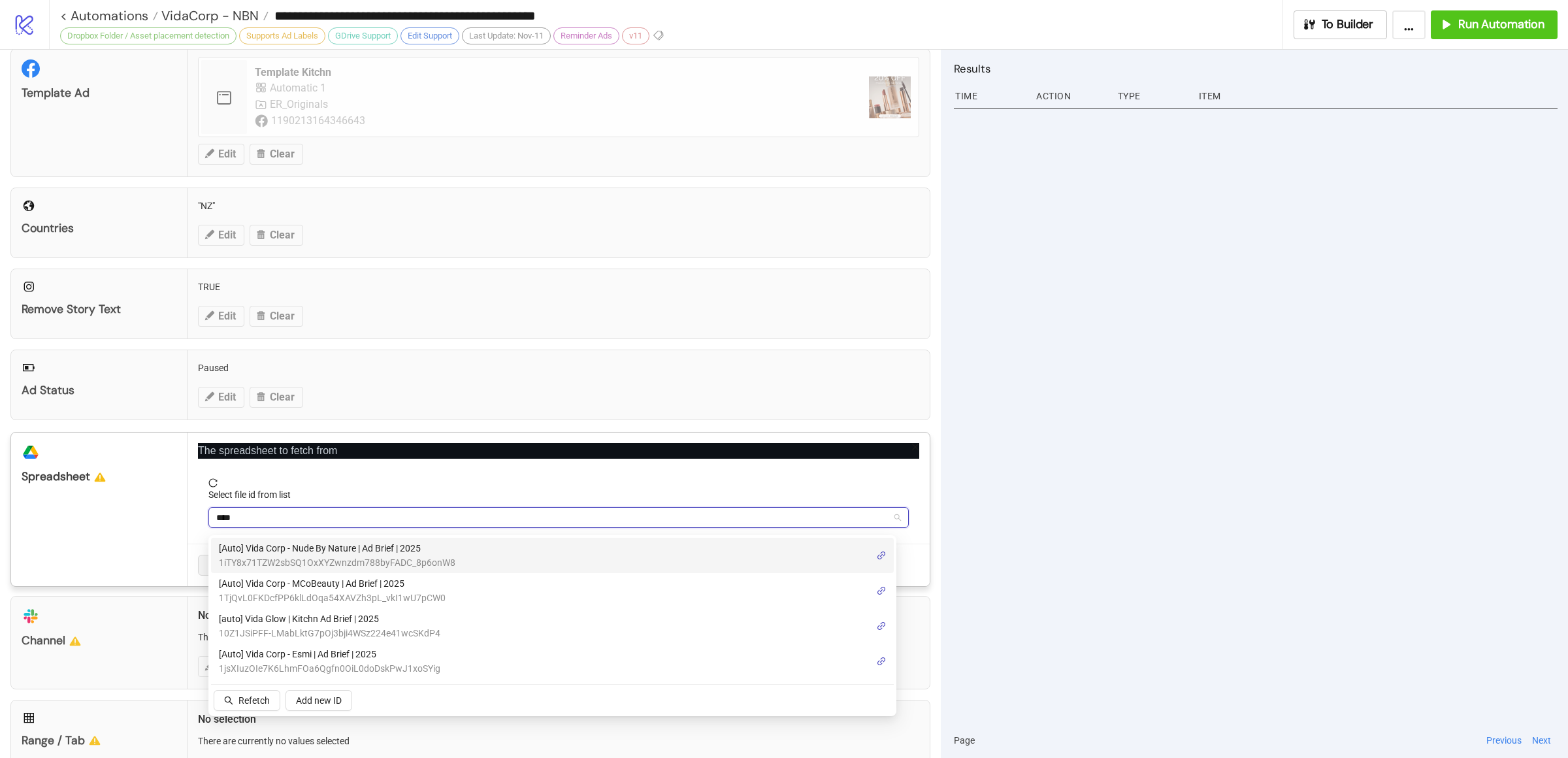
type input "****"
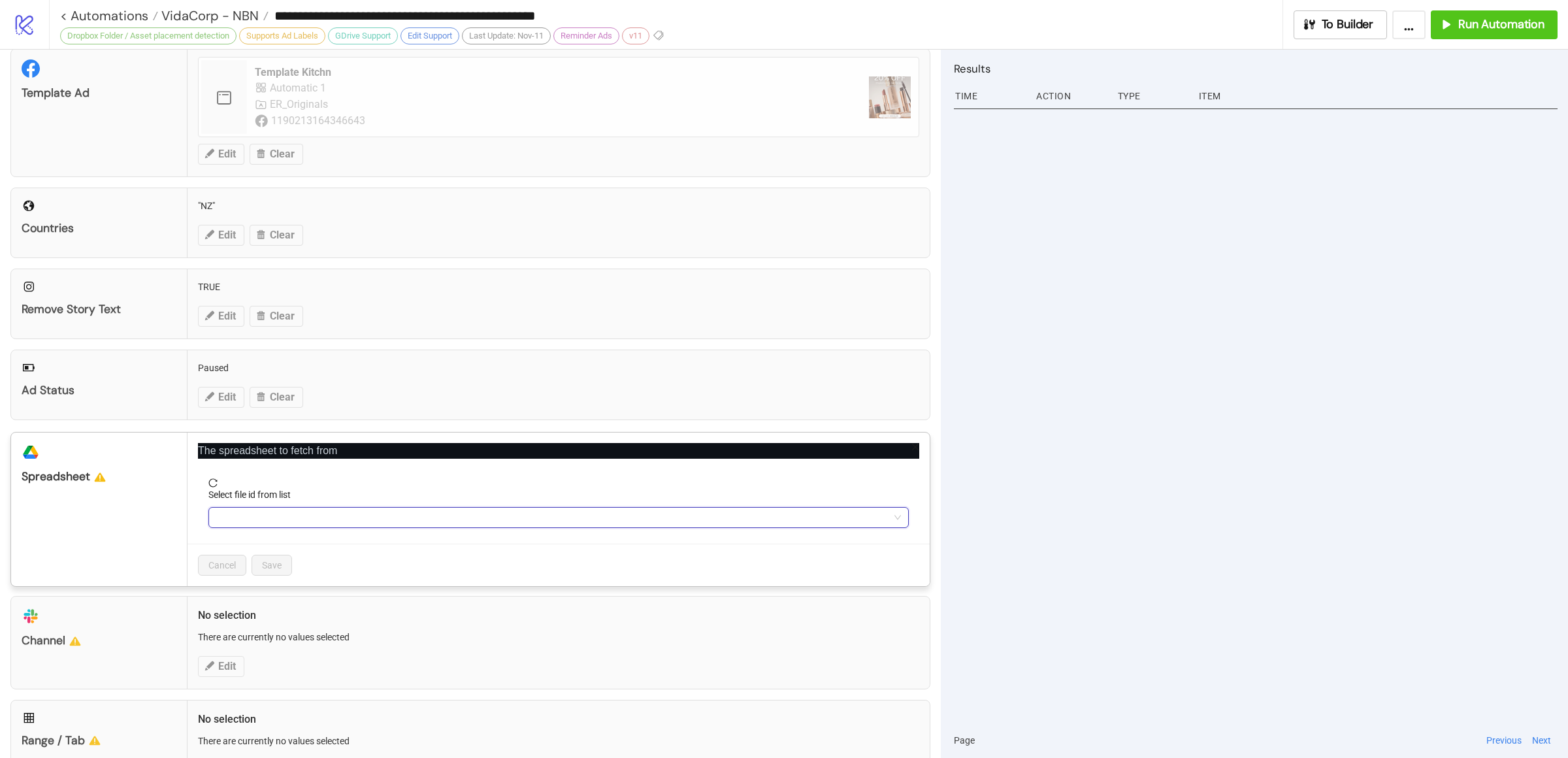
click at [278, 517] on input "Select file id from list" at bounding box center [553, 517] width 673 height 20
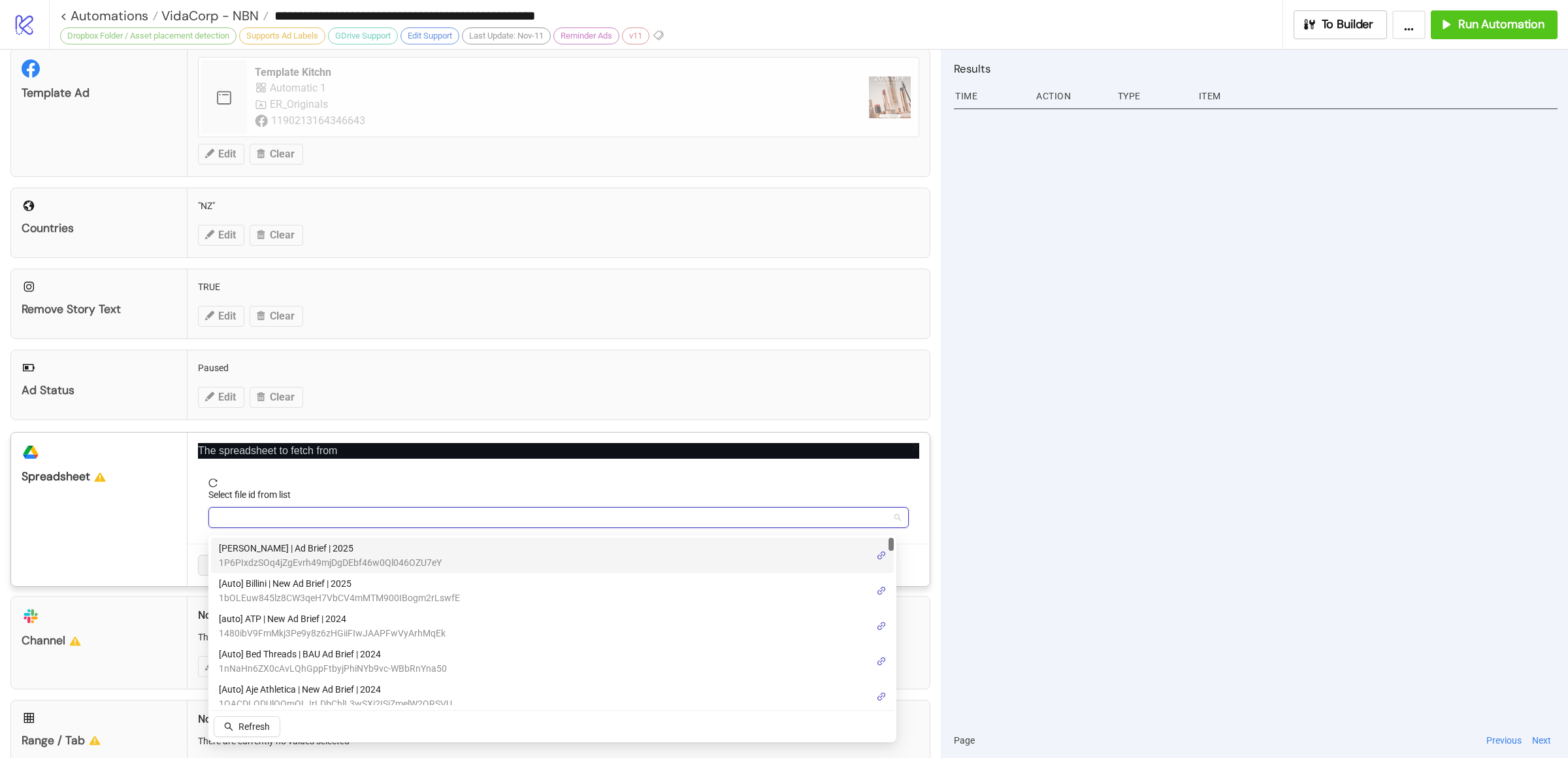
paste input "**********"
type input "**********"
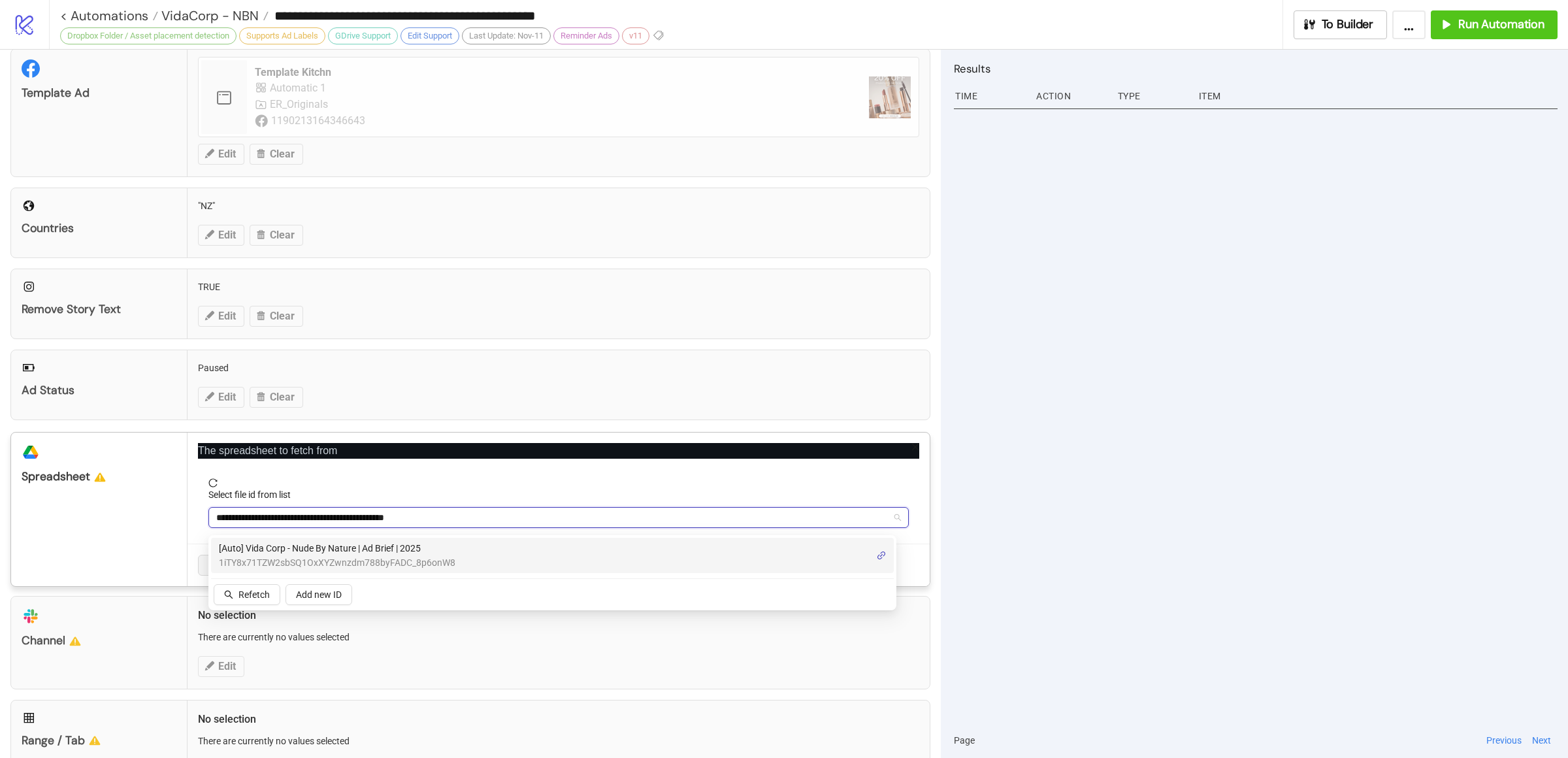
click at [308, 546] on span "[Auto] Vida Corp - Nude By Nature | Ad Brief | 2025" at bounding box center [337, 548] width 237 height 15
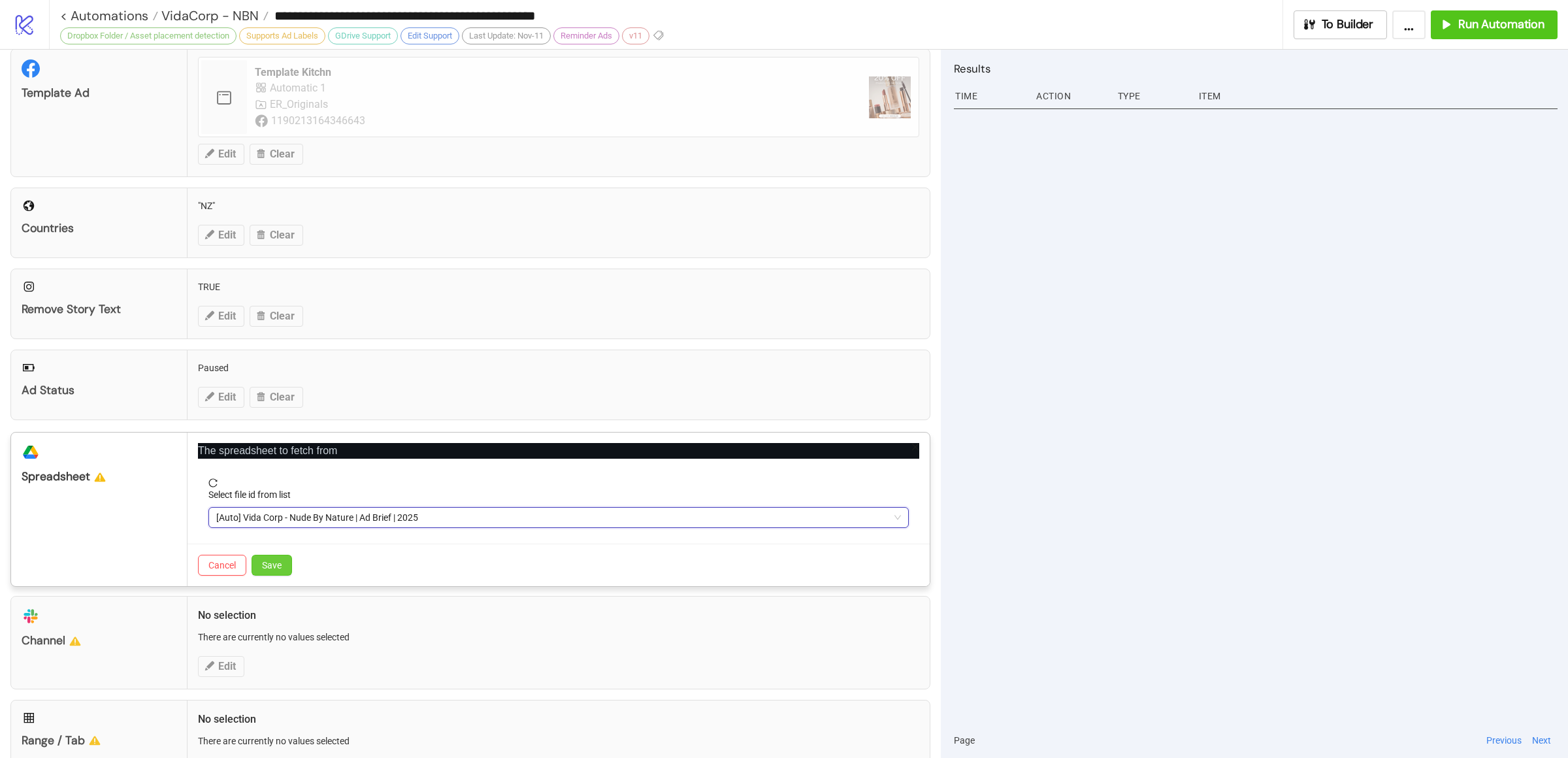
click at [274, 570] on span "Save" at bounding box center [272, 565] width 20 height 10
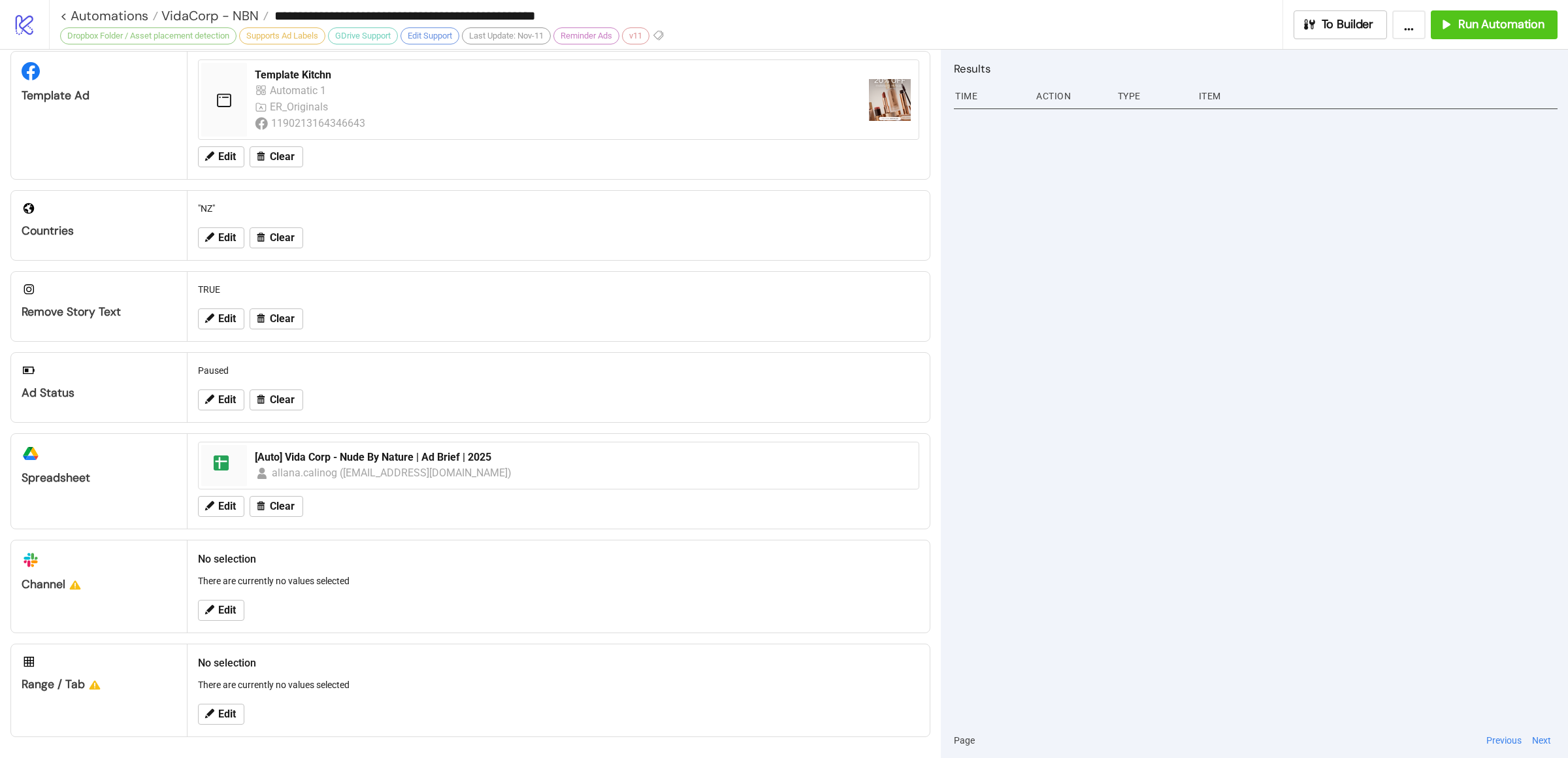
scroll to position [268, 0]
click at [232, 716] on span "Edit" at bounding box center [227, 714] width 18 height 12
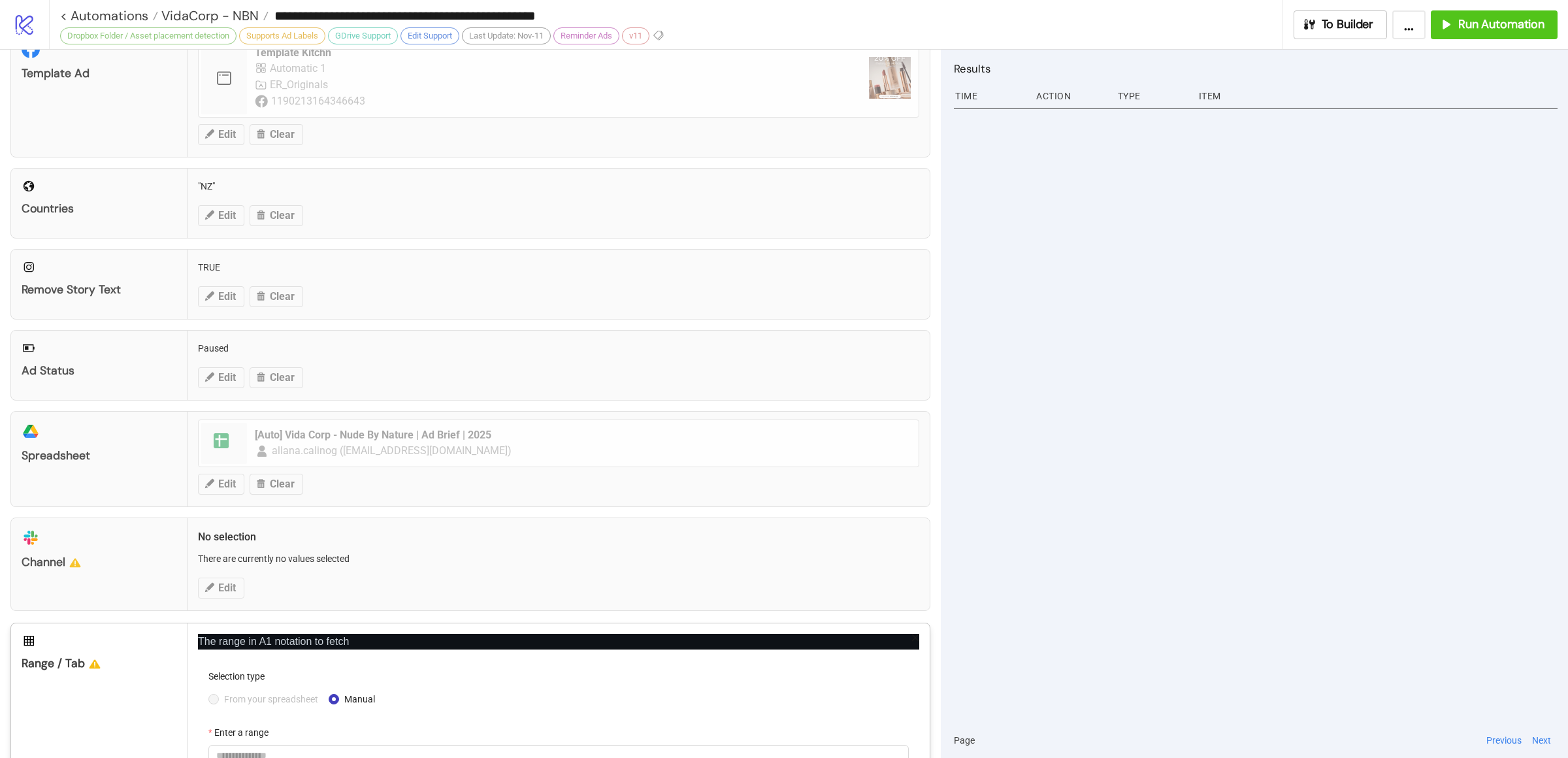
scroll to position [377, 0]
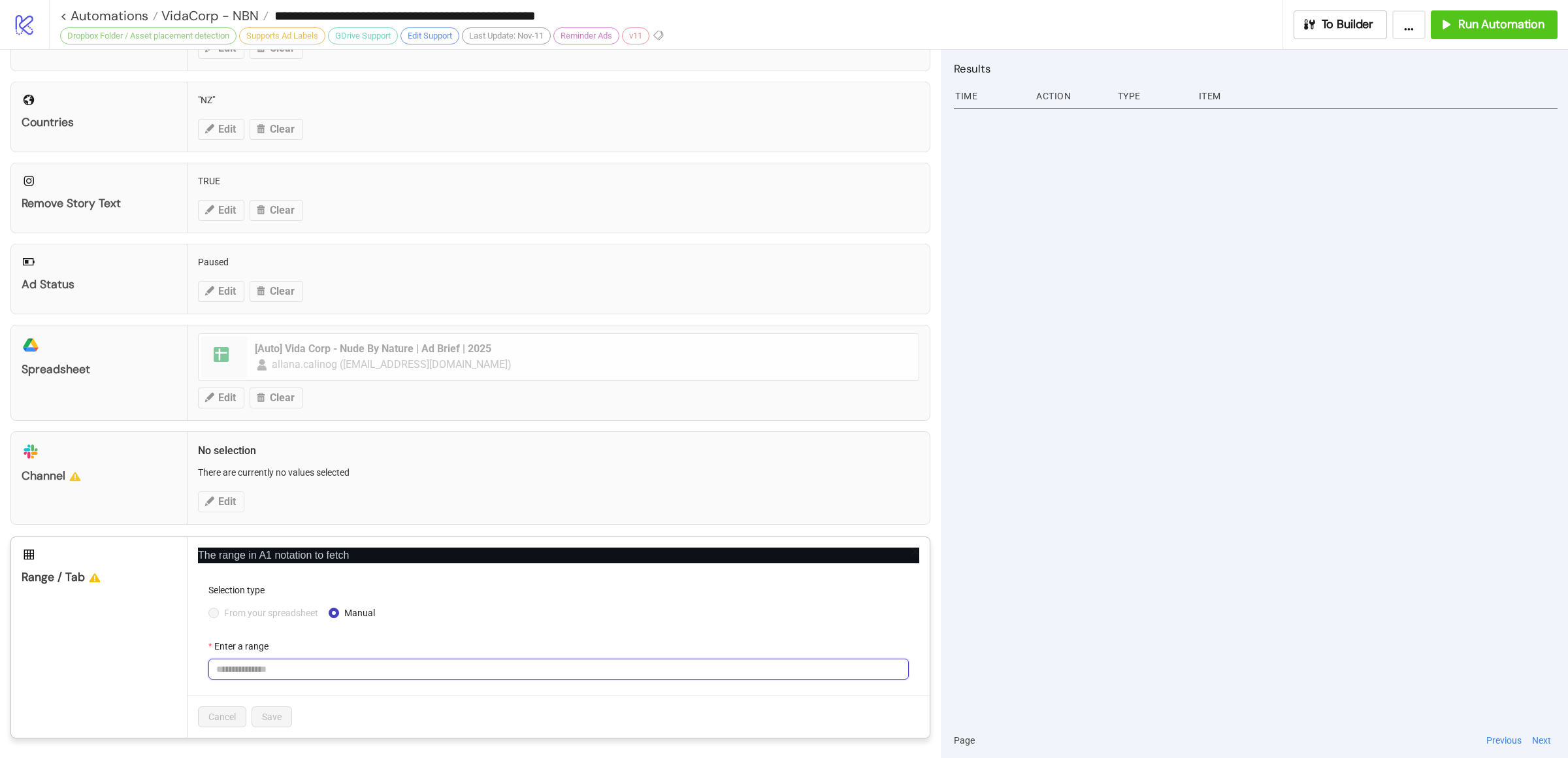
click at [295, 667] on input "Enter a range" at bounding box center [558, 668] width 700 height 21
click at [270, 671] on input "Enter a range" at bounding box center [558, 668] width 700 height 21
click at [502, 609] on div "From your spreadsheet Manual" at bounding box center [558, 613] width 700 height 15
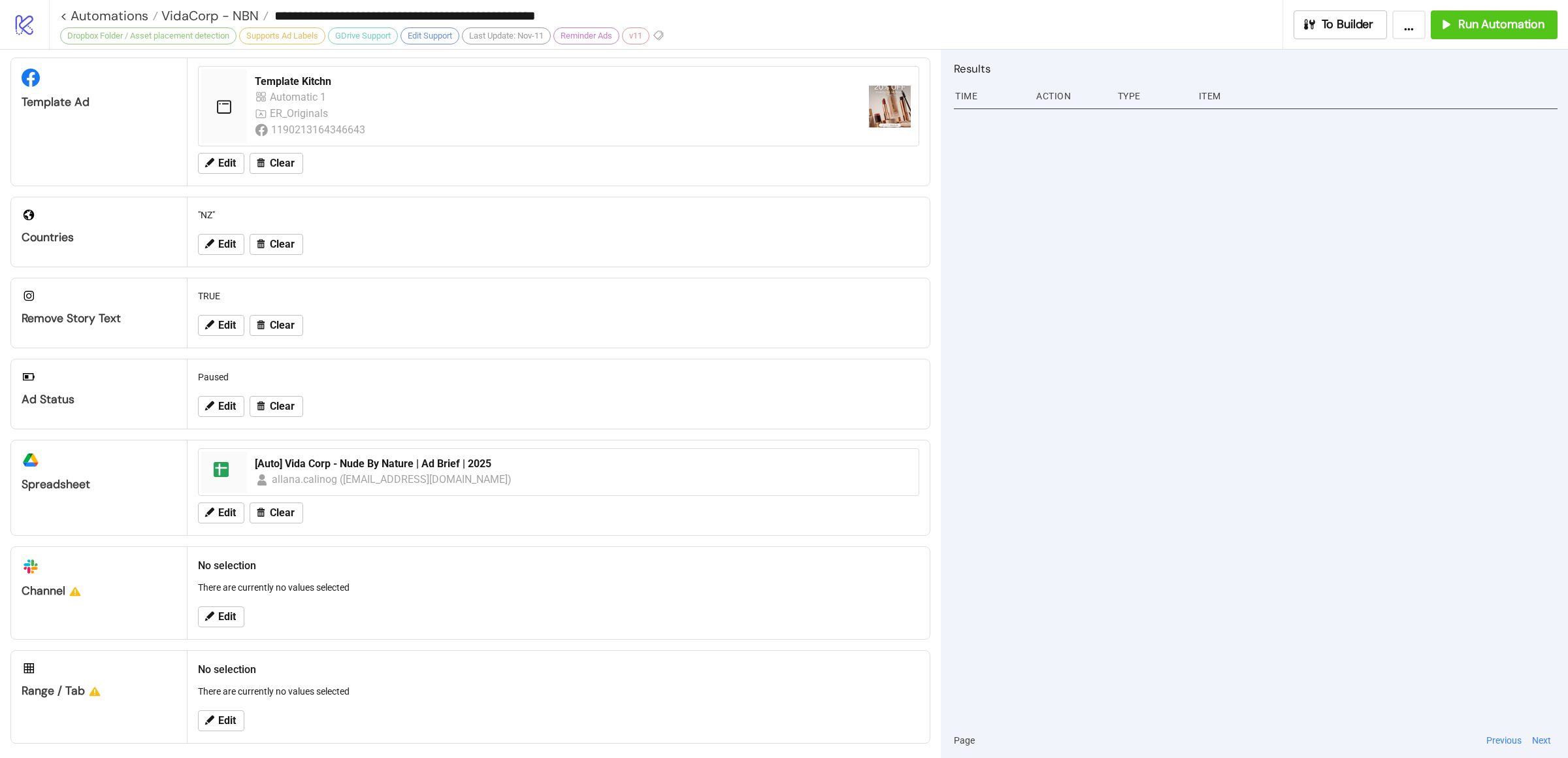
scroll to position [268, 0]
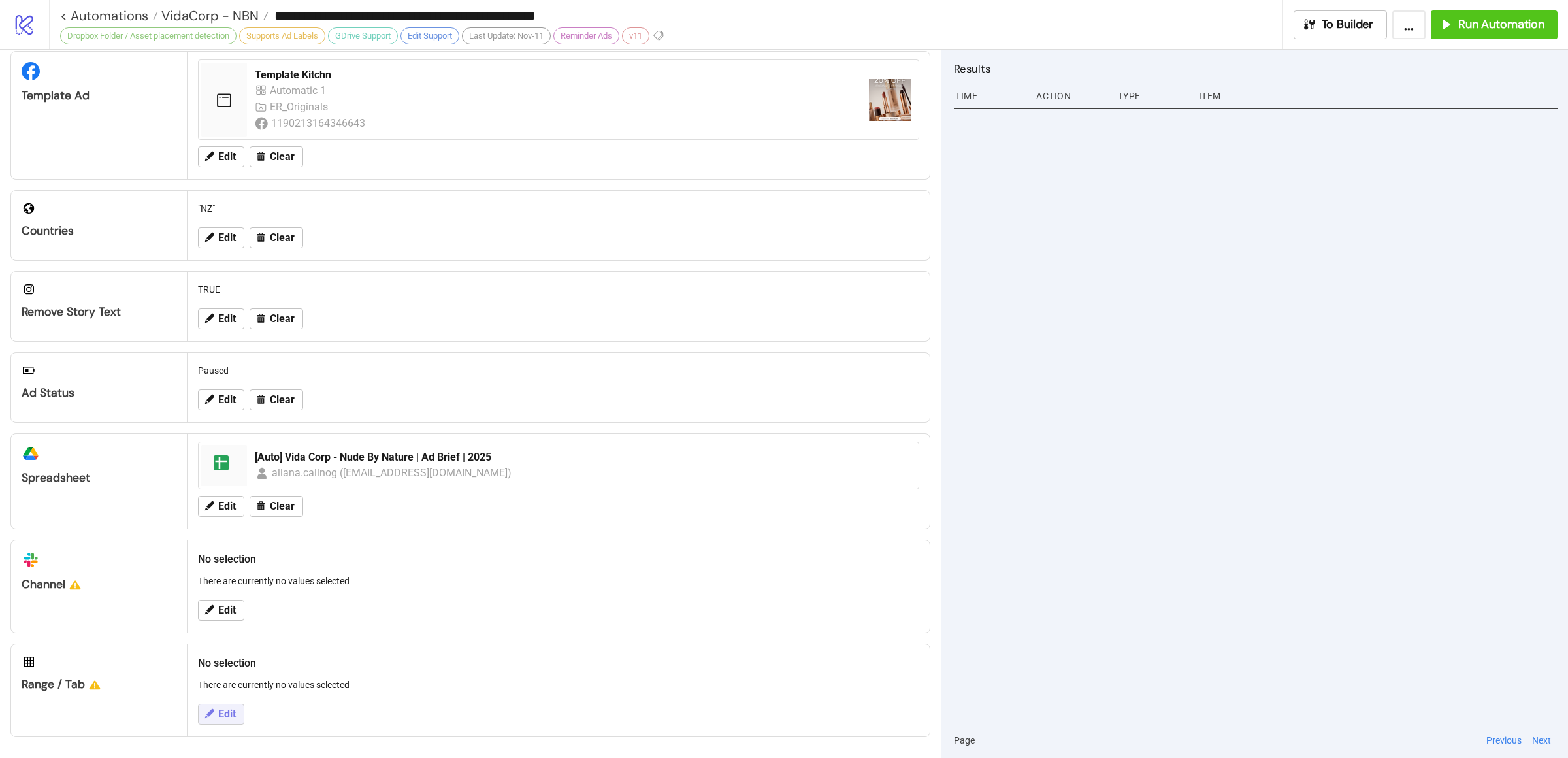
click at [236, 710] on span "Edit" at bounding box center [227, 714] width 18 height 12
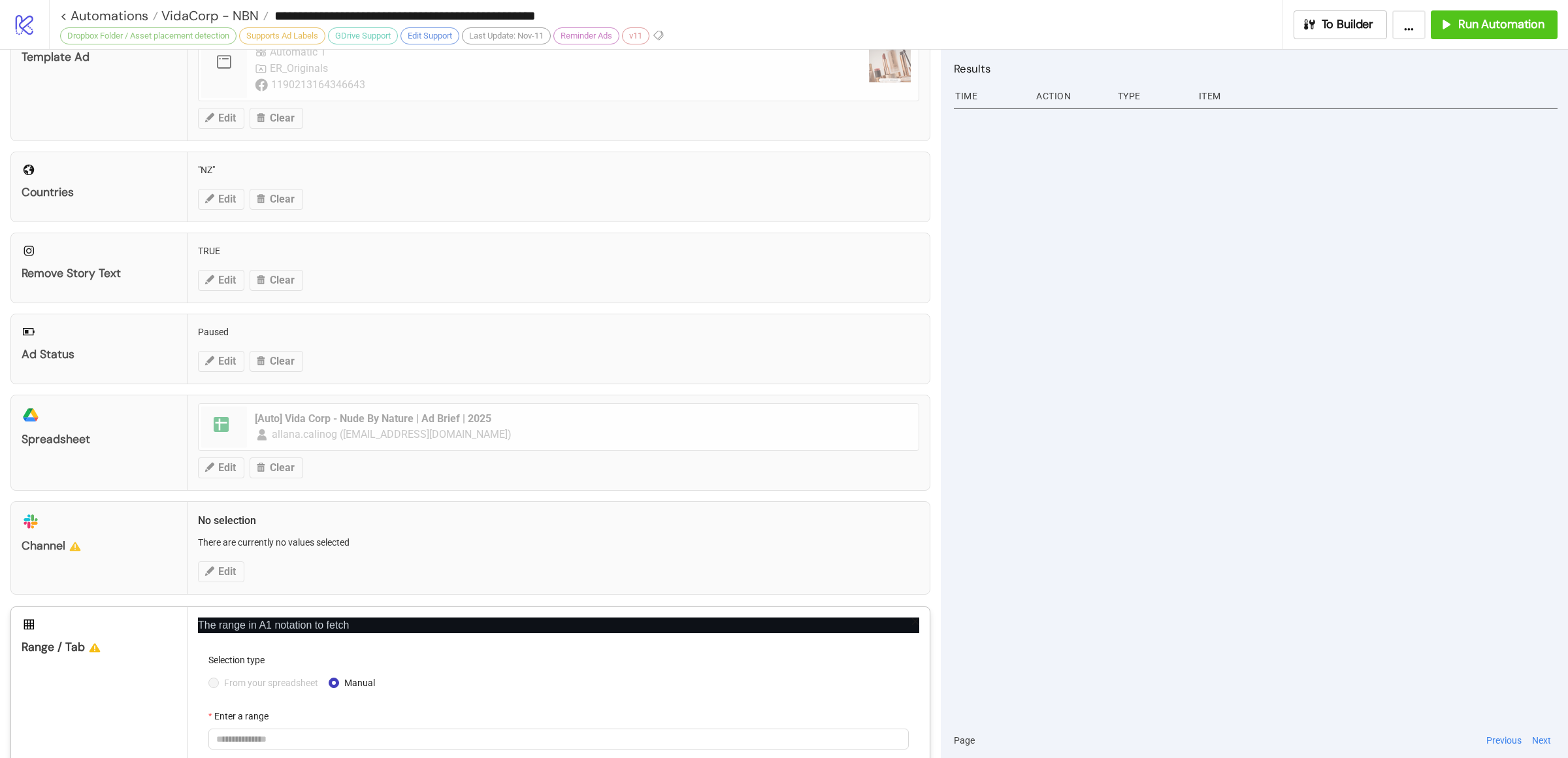
scroll to position [377, 0]
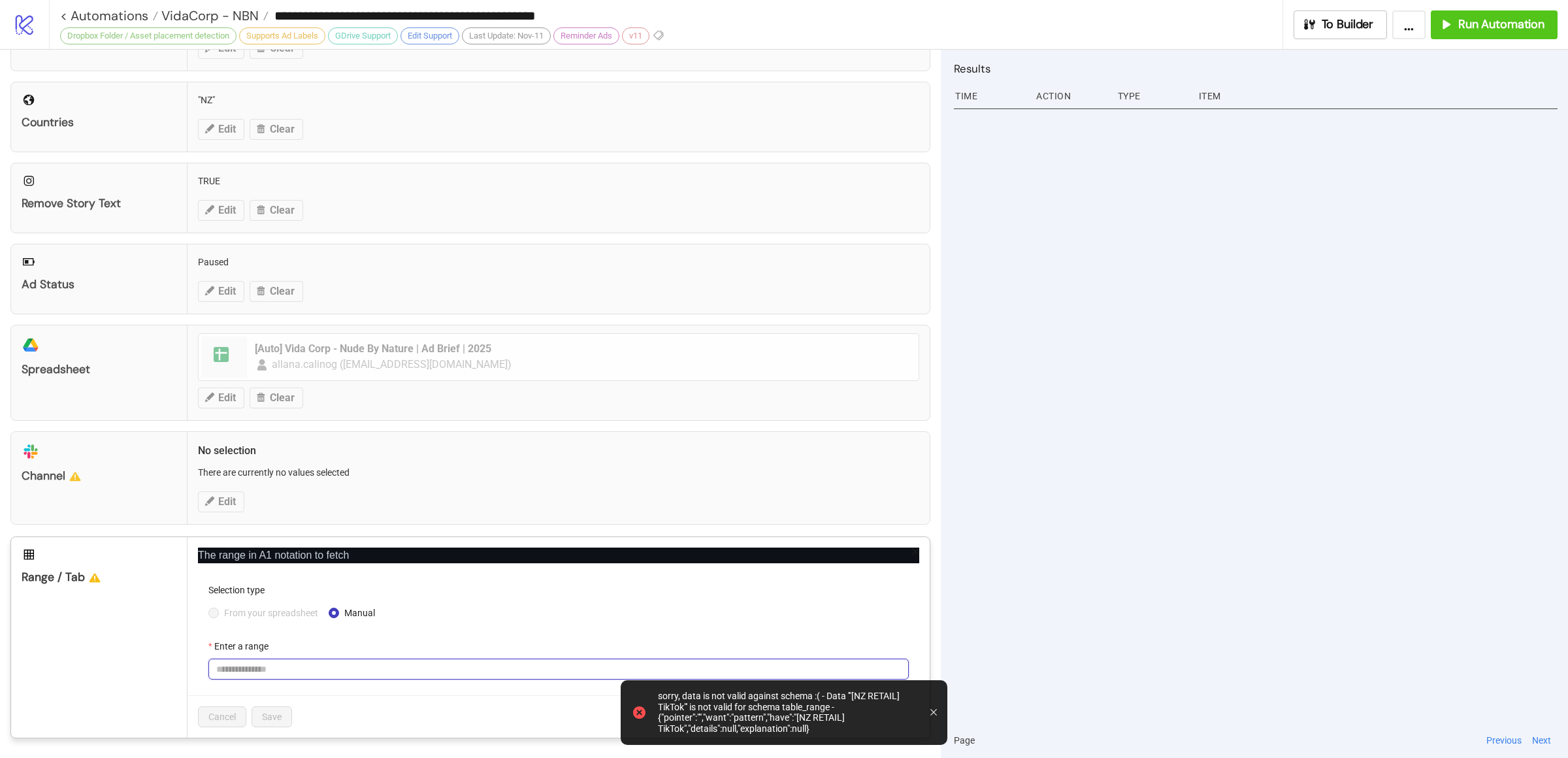
click at [343, 672] on input "Enter a range" at bounding box center [558, 668] width 700 height 21
click at [1163, 538] on div at bounding box center [1256, 413] width 604 height 618
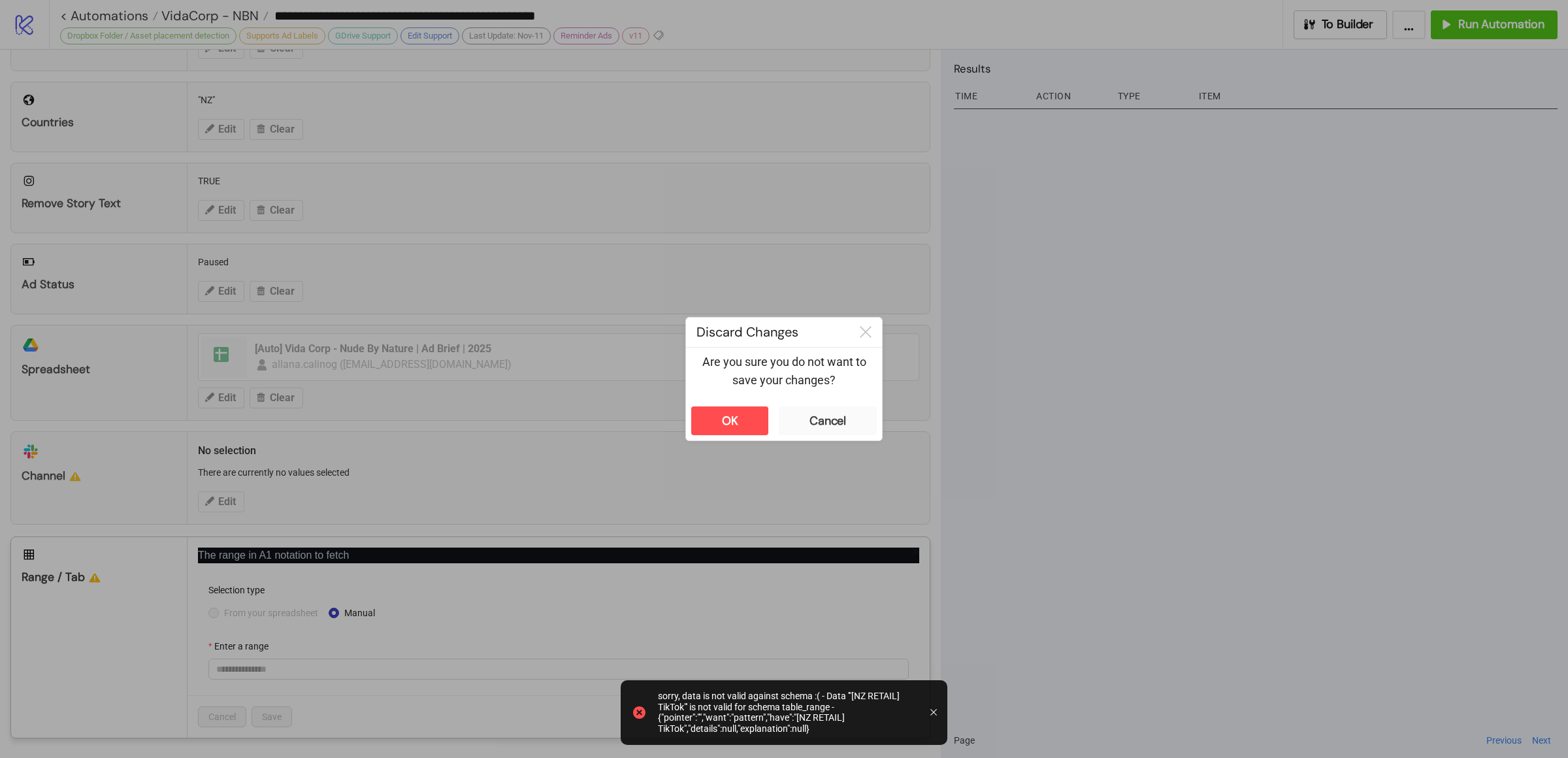
click at [1044, 541] on div "**********" at bounding box center [784, 379] width 1568 height 758
click at [728, 422] on div "OK" at bounding box center [730, 421] width 16 height 15
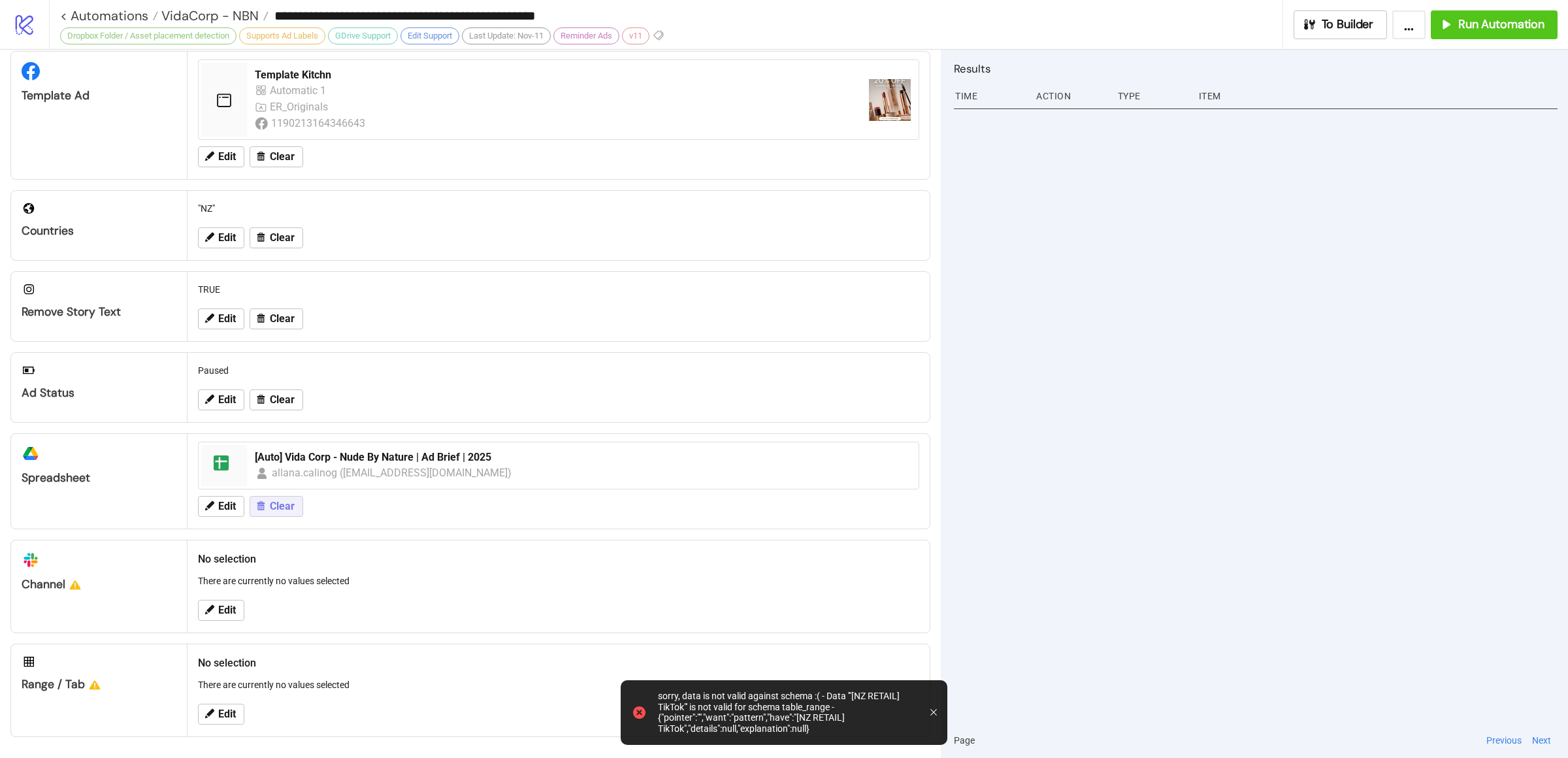
click at [281, 504] on span "Clear" at bounding box center [282, 506] width 25 height 12
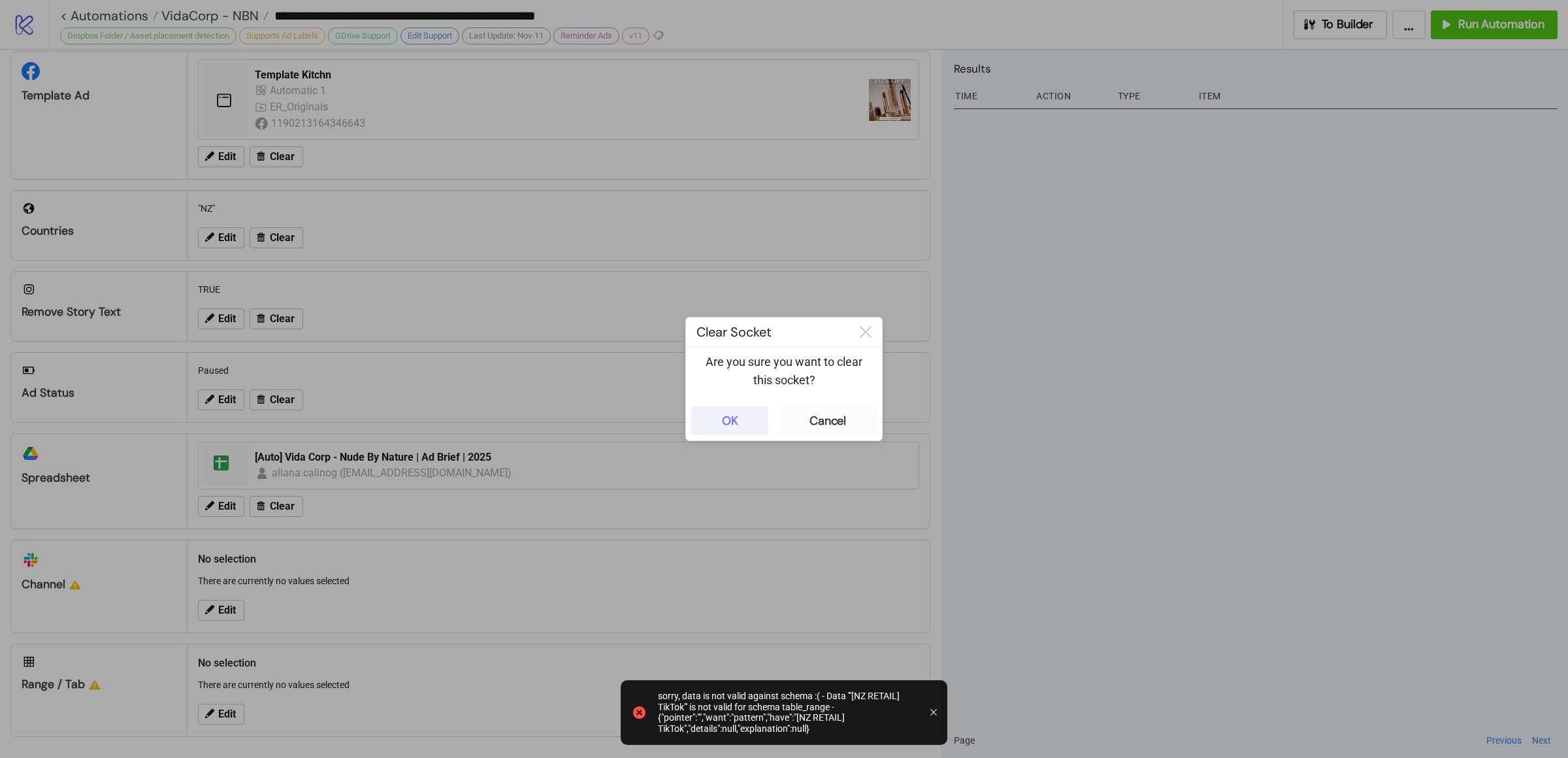
click at [745, 425] on button "OK" at bounding box center [730, 420] width 77 height 29
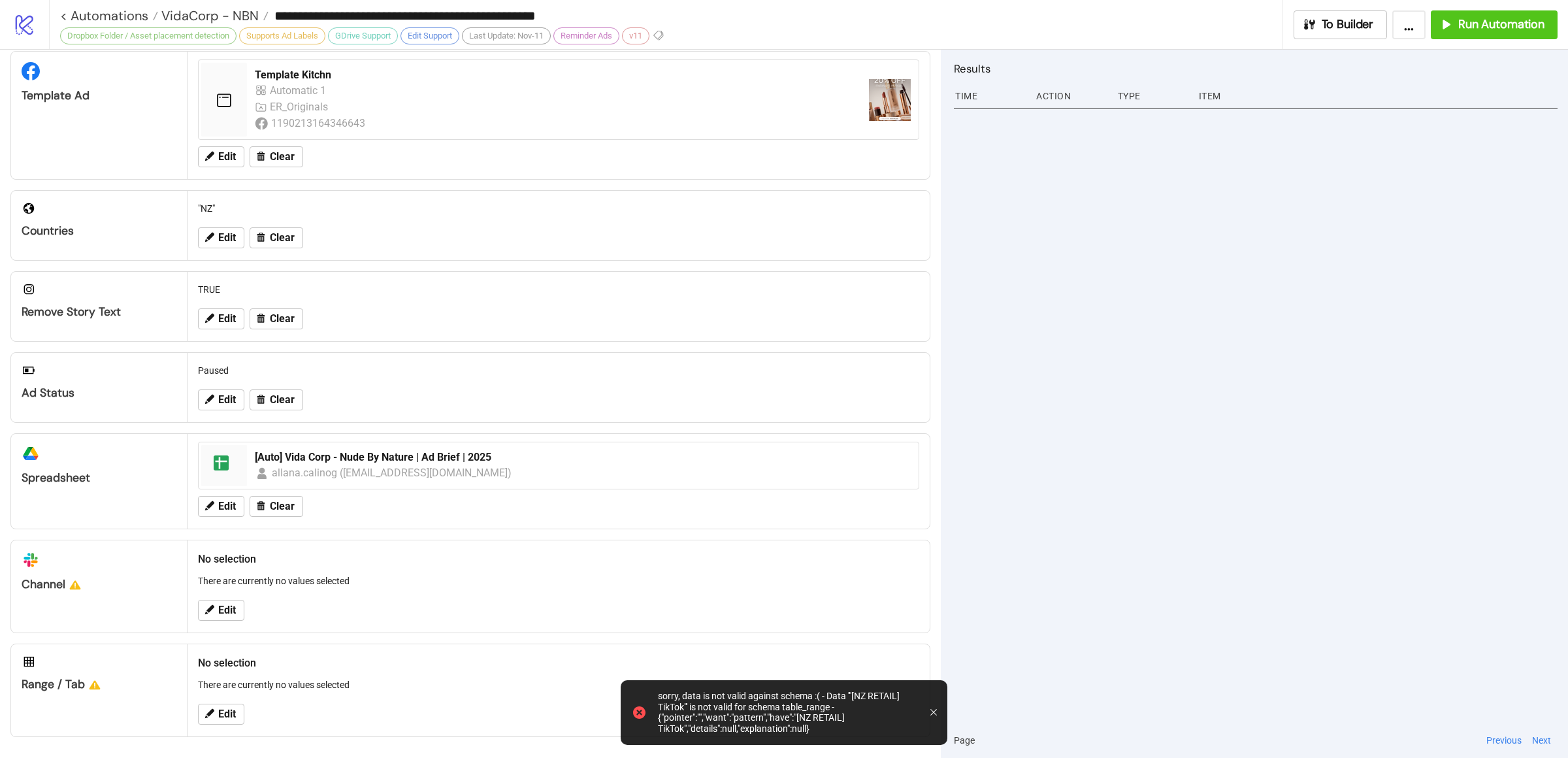
scroll to position [265, 0]
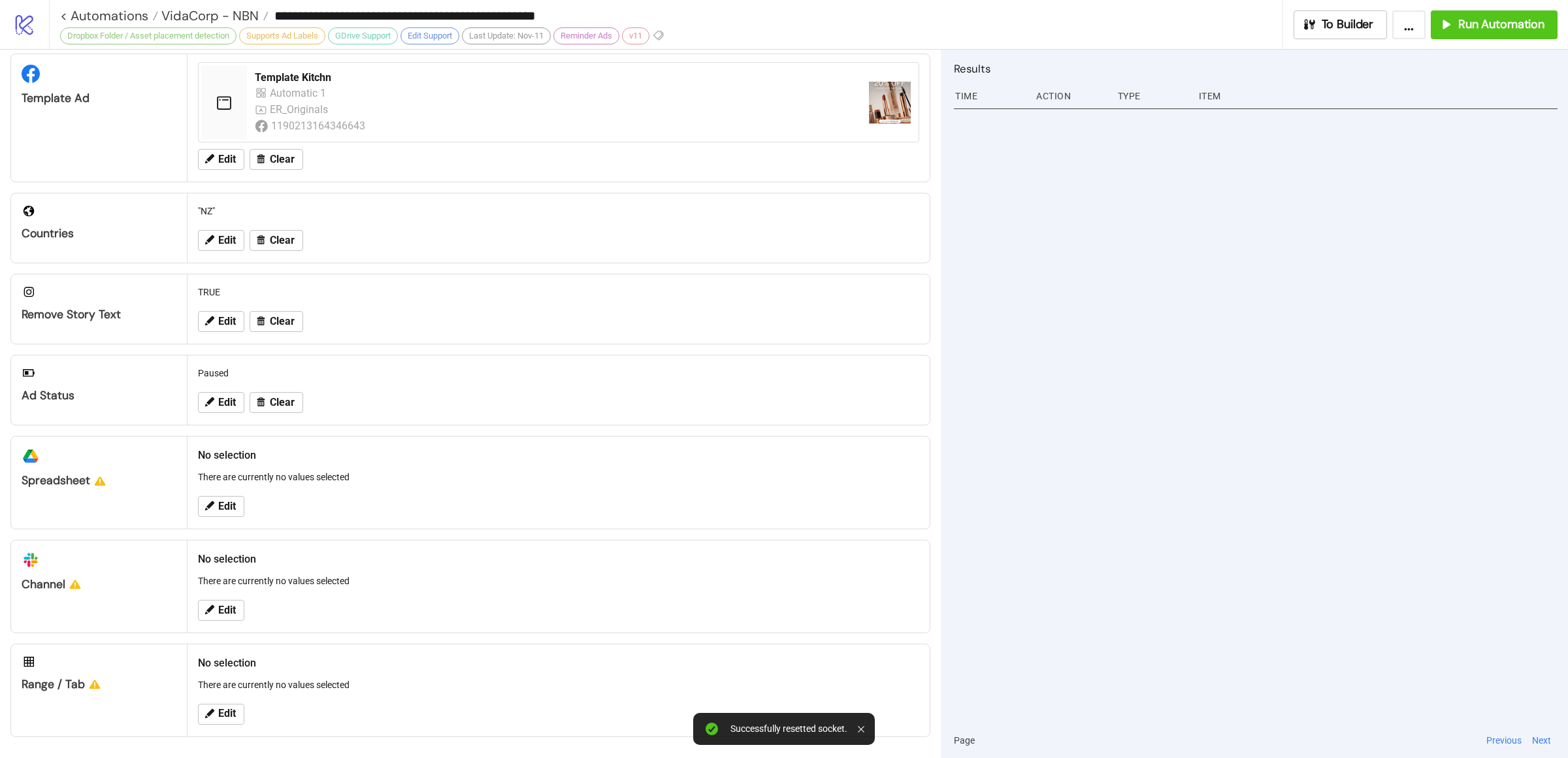
click at [1057, 461] on div at bounding box center [1256, 413] width 604 height 618
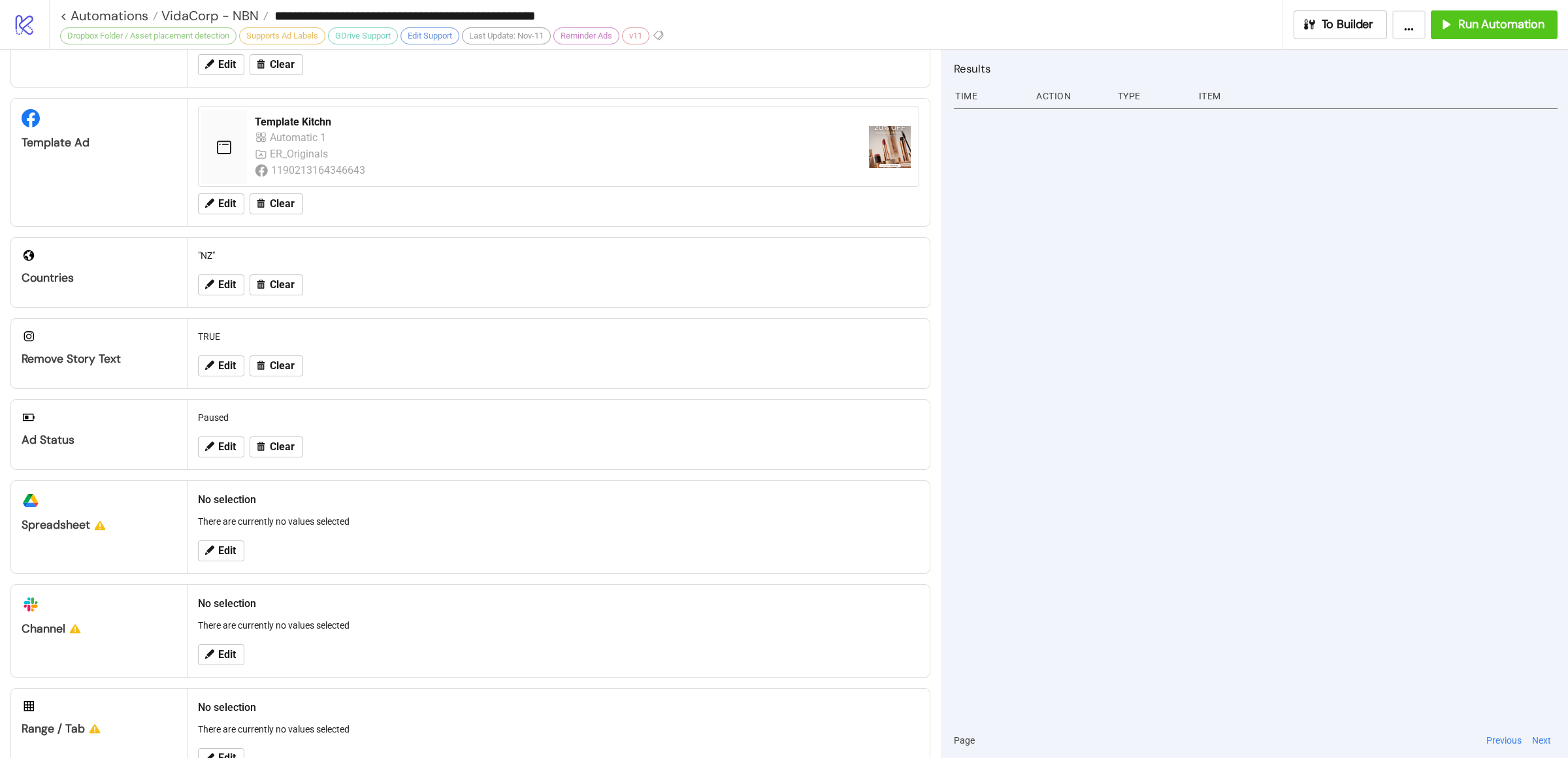
scroll to position [265, 0]
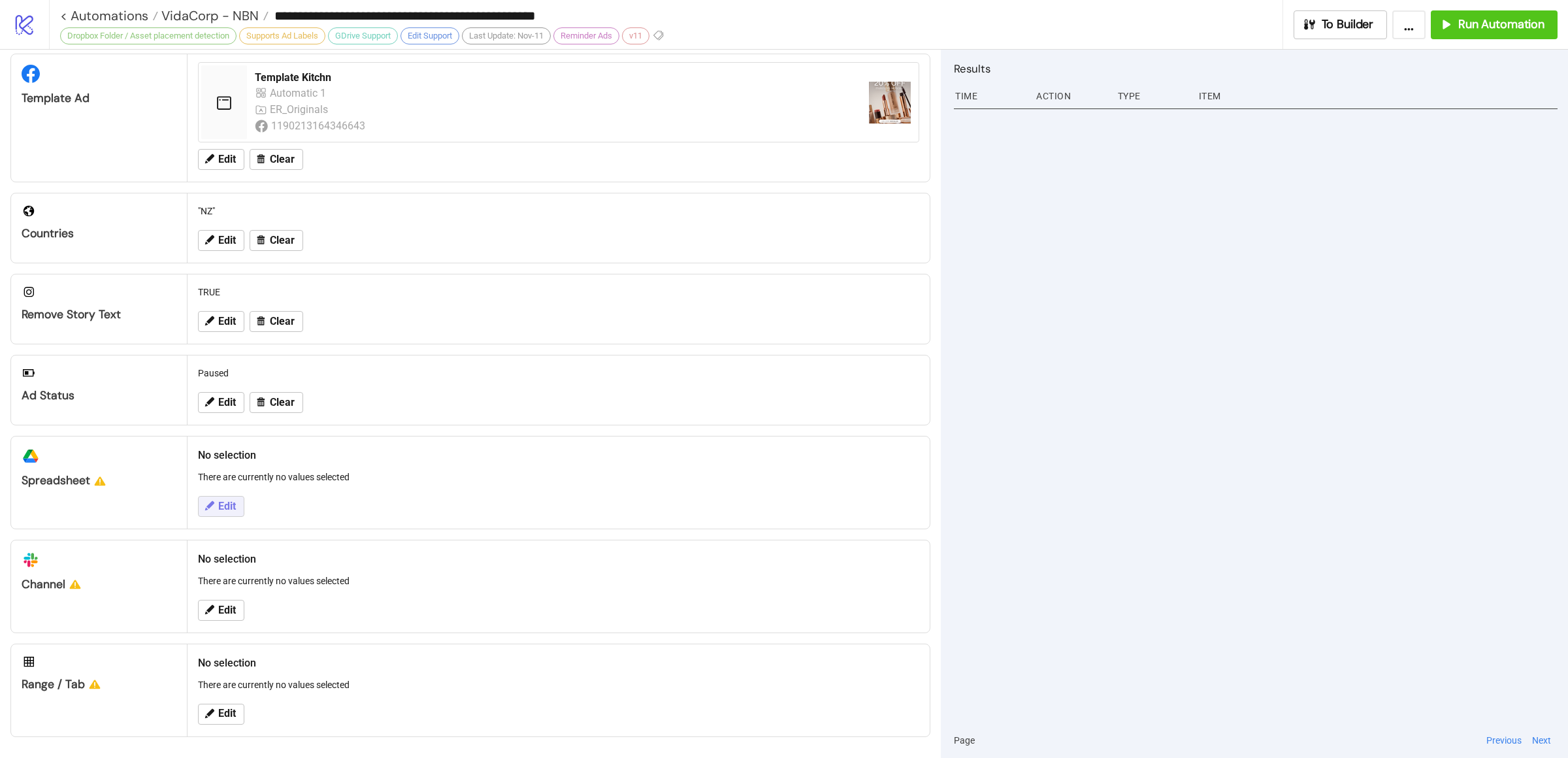
click at [234, 508] on span "Edit" at bounding box center [227, 506] width 18 height 12
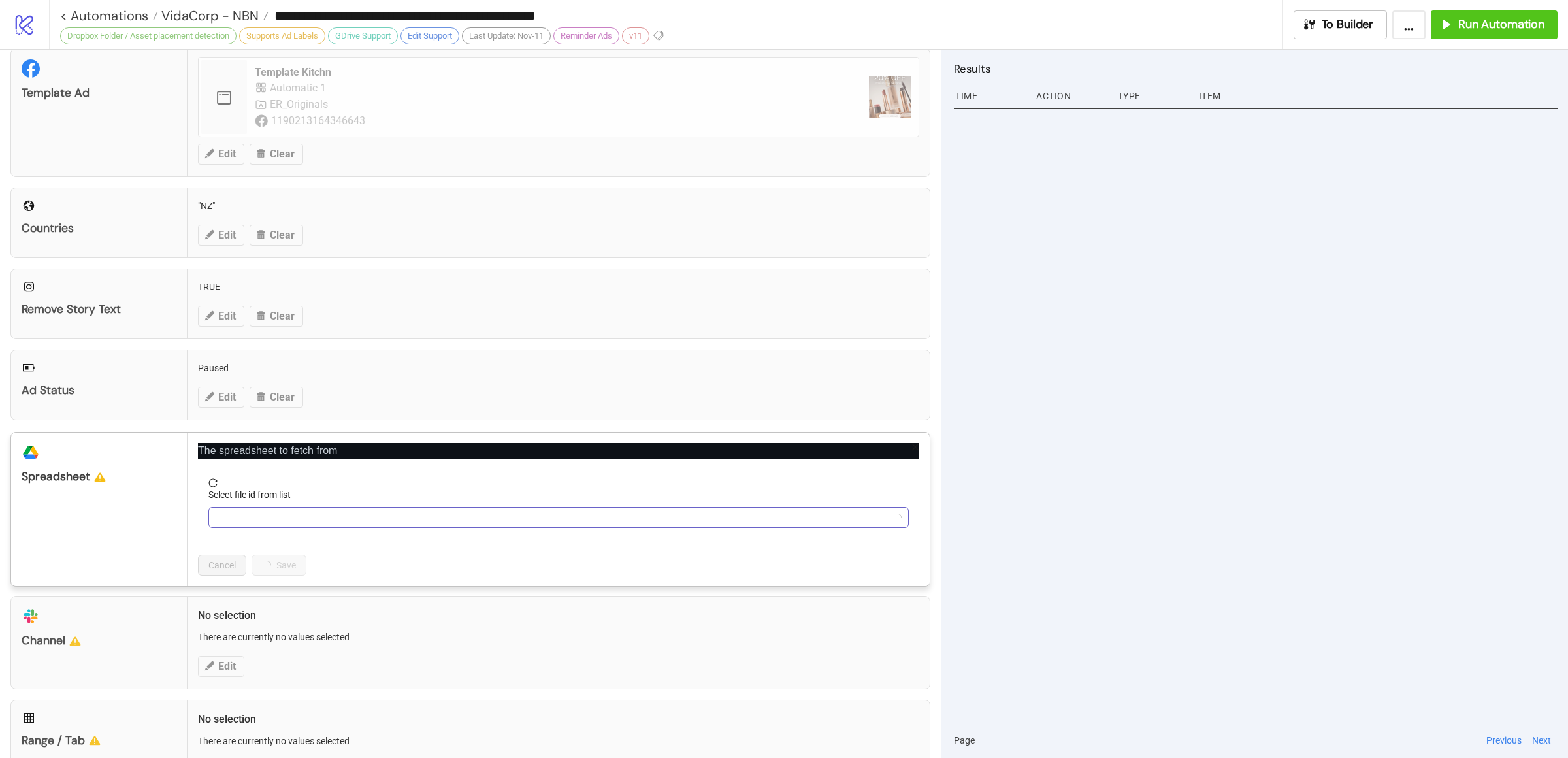
click at [334, 521] on input "Select file id from list" at bounding box center [553, 517] width 673 height 20
paste input "**********"
type input "**********"
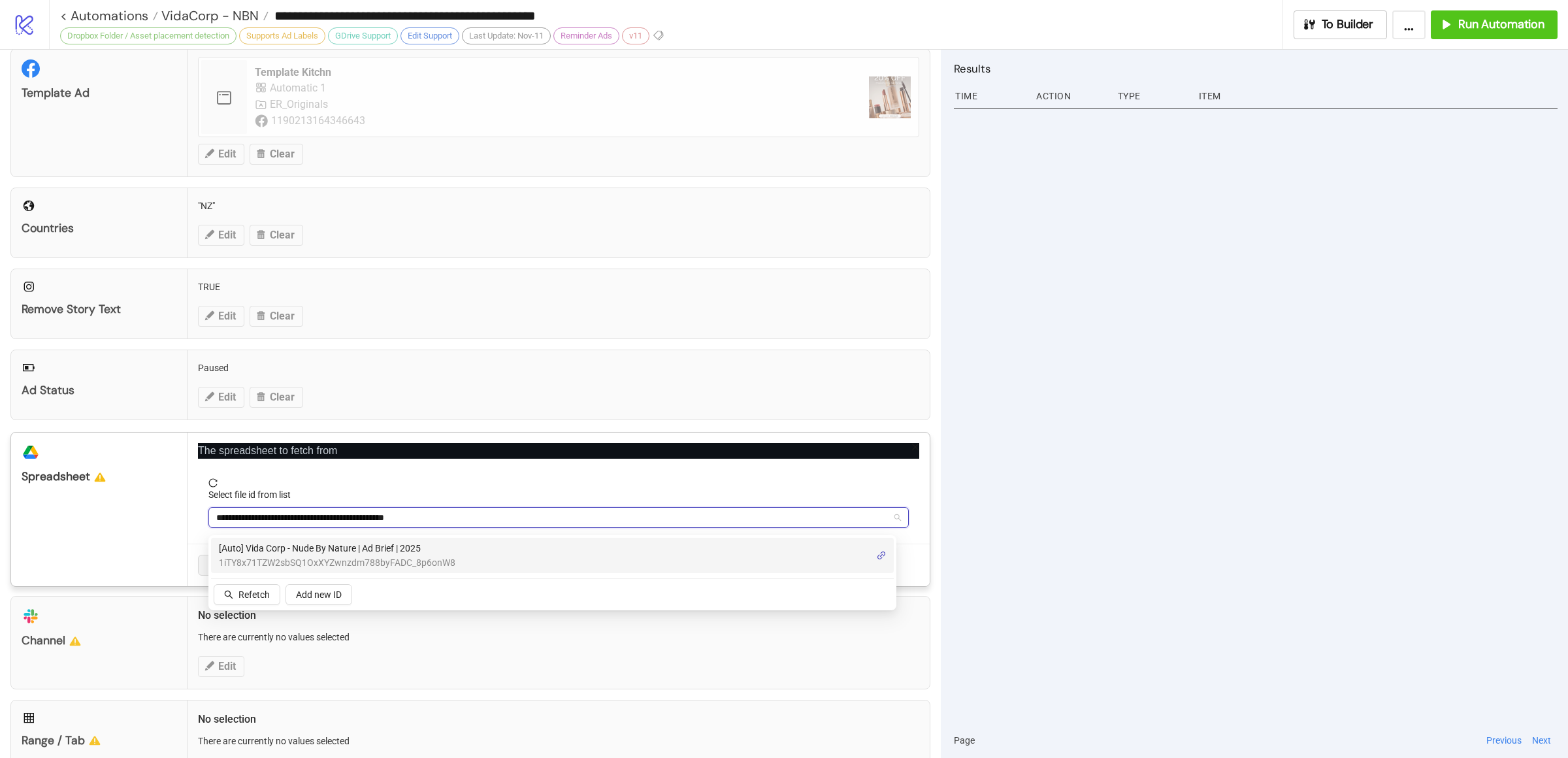
click at [339, 556] on span "1iTY8x71TZW2sbSQ1OxXYZwnzdm788byFADC_8p6onW8" at bounding box center [337, 563] width 237 height 15
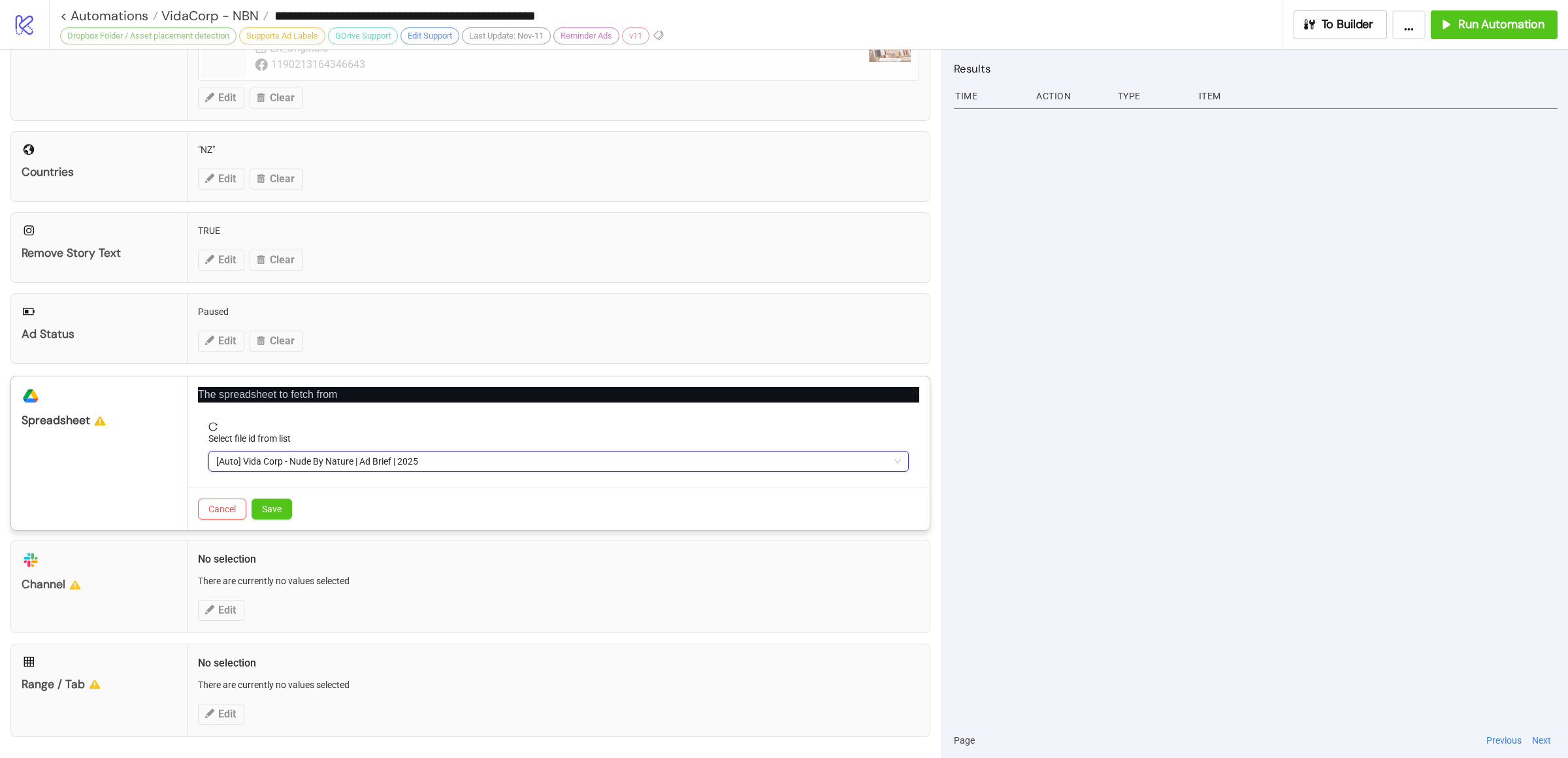
scroll to position [327, 0]
click at [274, 508] on span "Save" at bounding box center [272, 509] width 20 height 10
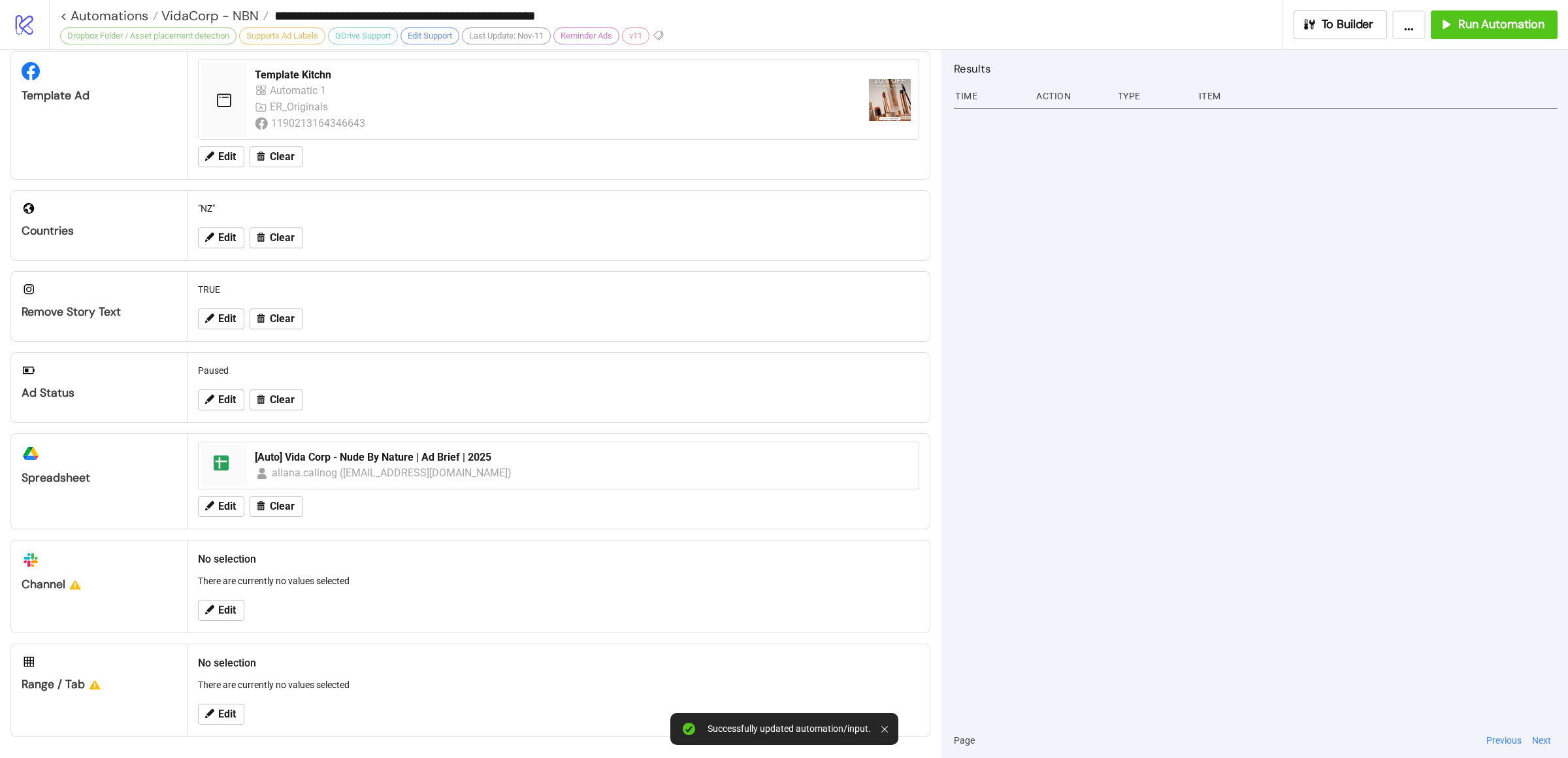
scroll to position [268, 0]
click at [220, 711] on span "Edit" at bounding box center [227, 714] width 18 height 12
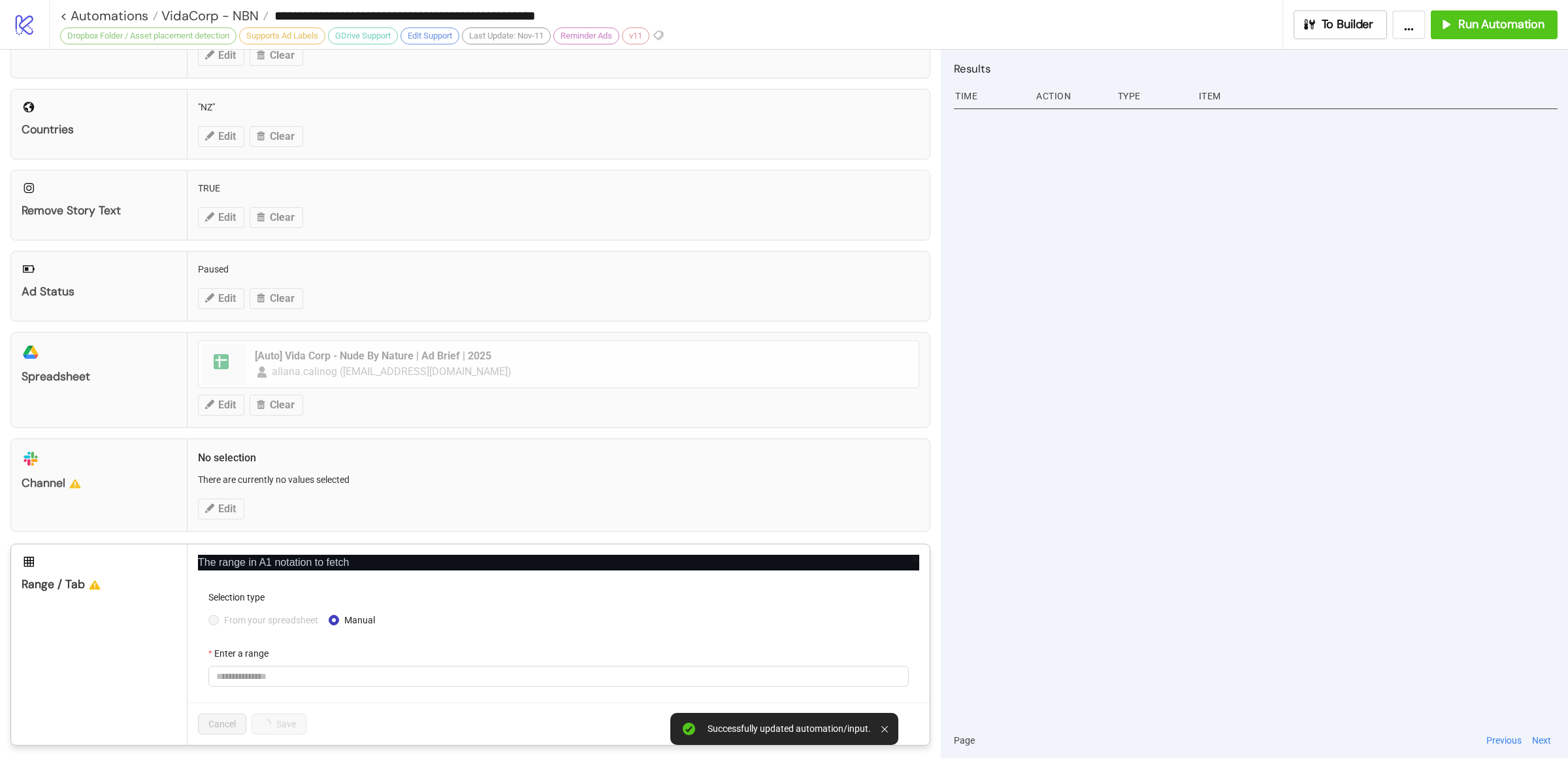
scroll to position [377, 0]
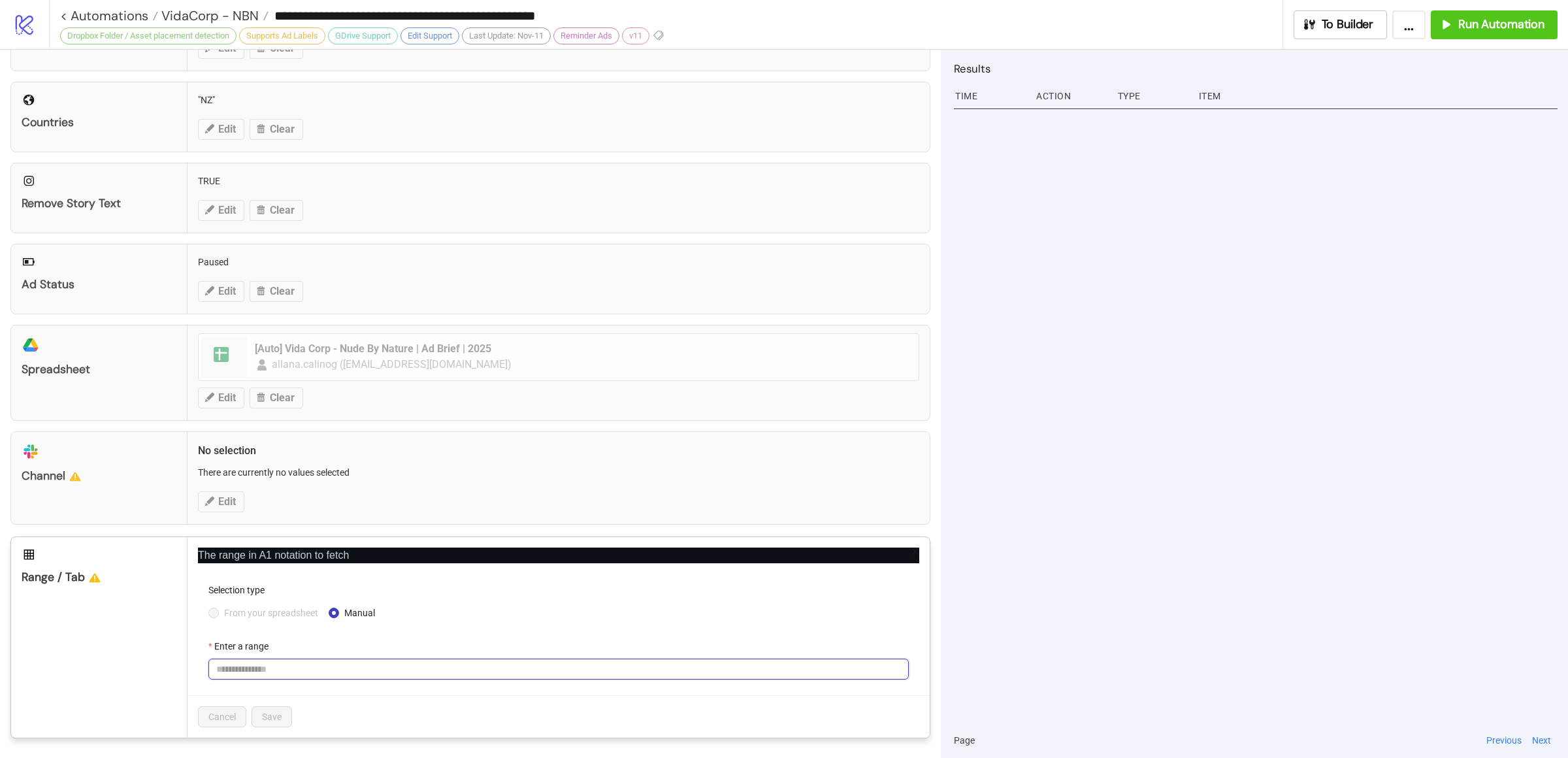
click at [342, 670] on input "Enter a range" at bounding box center [558, 668] width 700 height 21
click at [683, 628] on form "Selection type From your spreadsheet Manual Enter a range" at bounding box center [558, 638] width 722 height 112
click at [1087, 603] on div "**********" at bounding box center [784, 379] width 1568 height 758
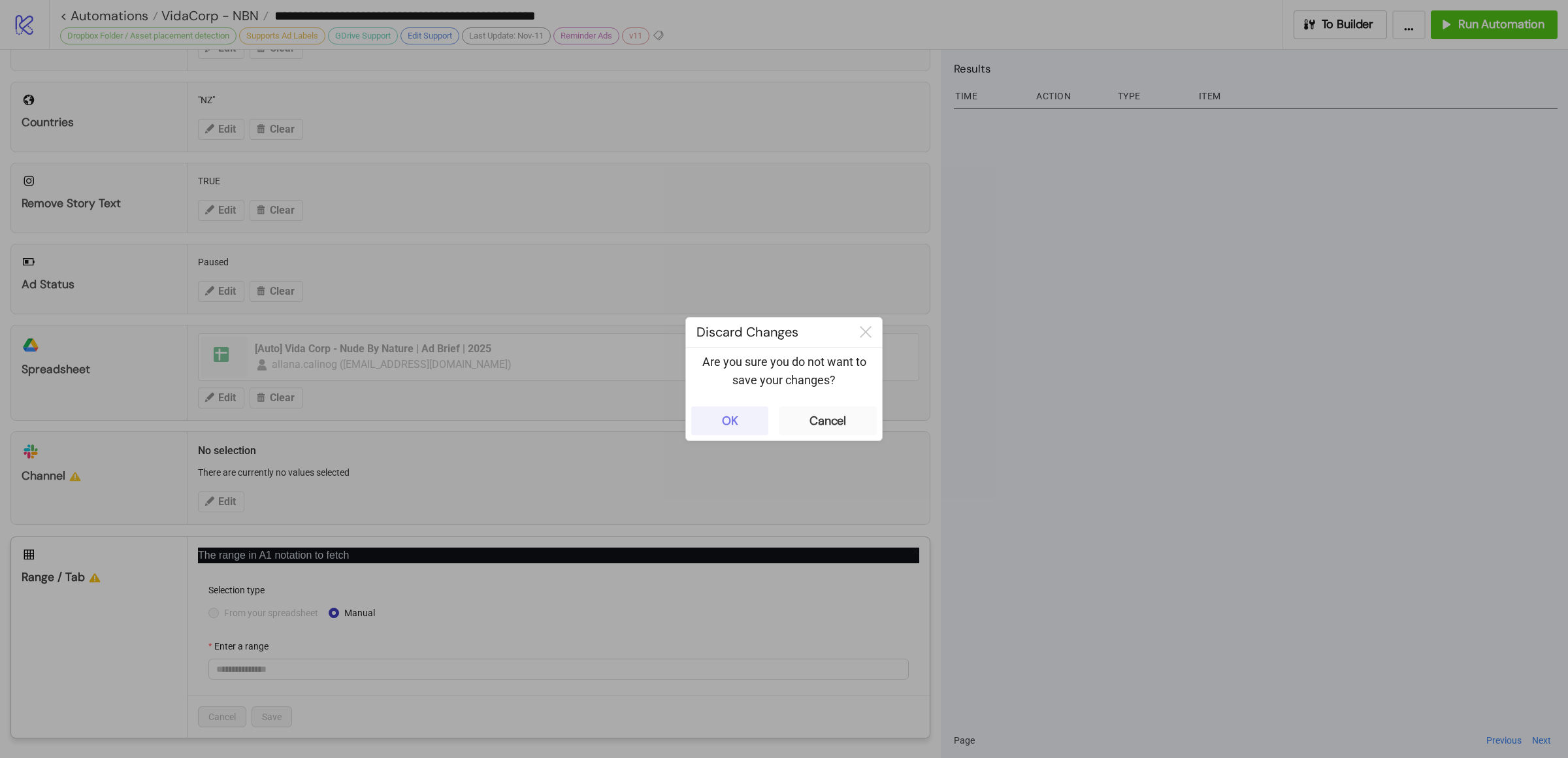
click at [733, 422] on div "OK" at bounding box center [730, 421] width 16 height 15
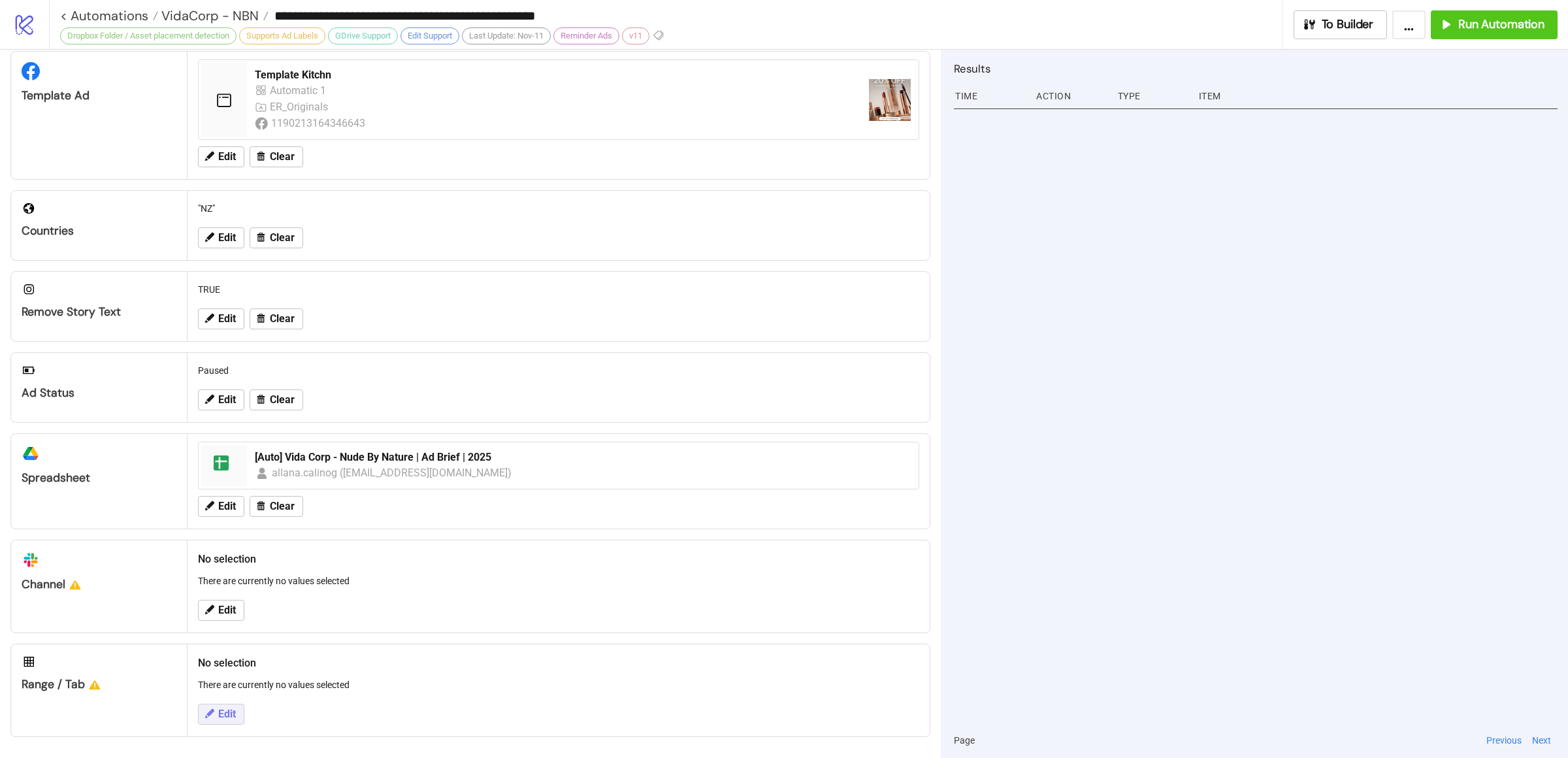
click at [236, 710] on button "Edit" at bounding box center [220, 714] width 46 height 21
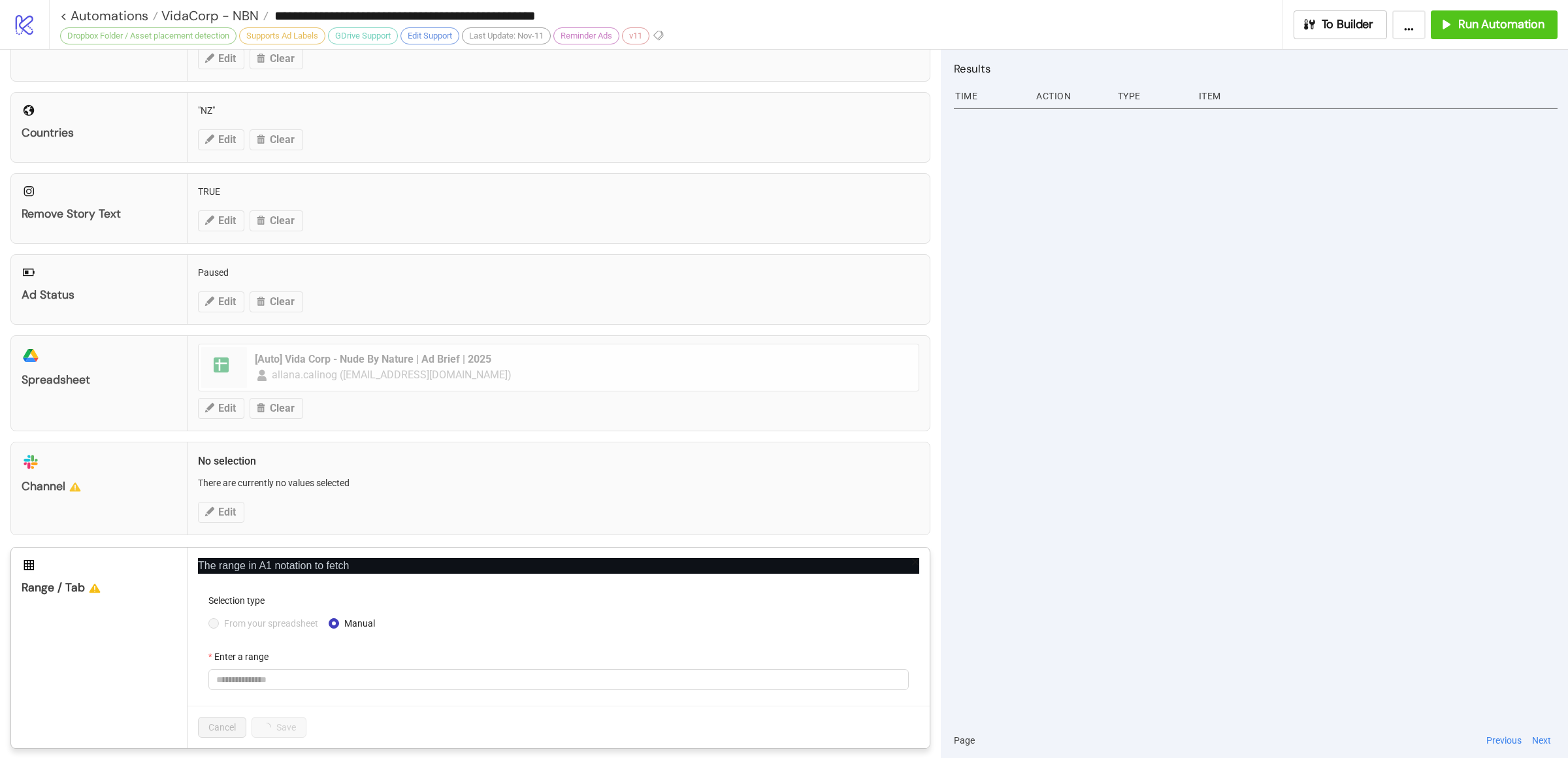
scroll to position [377, 0]
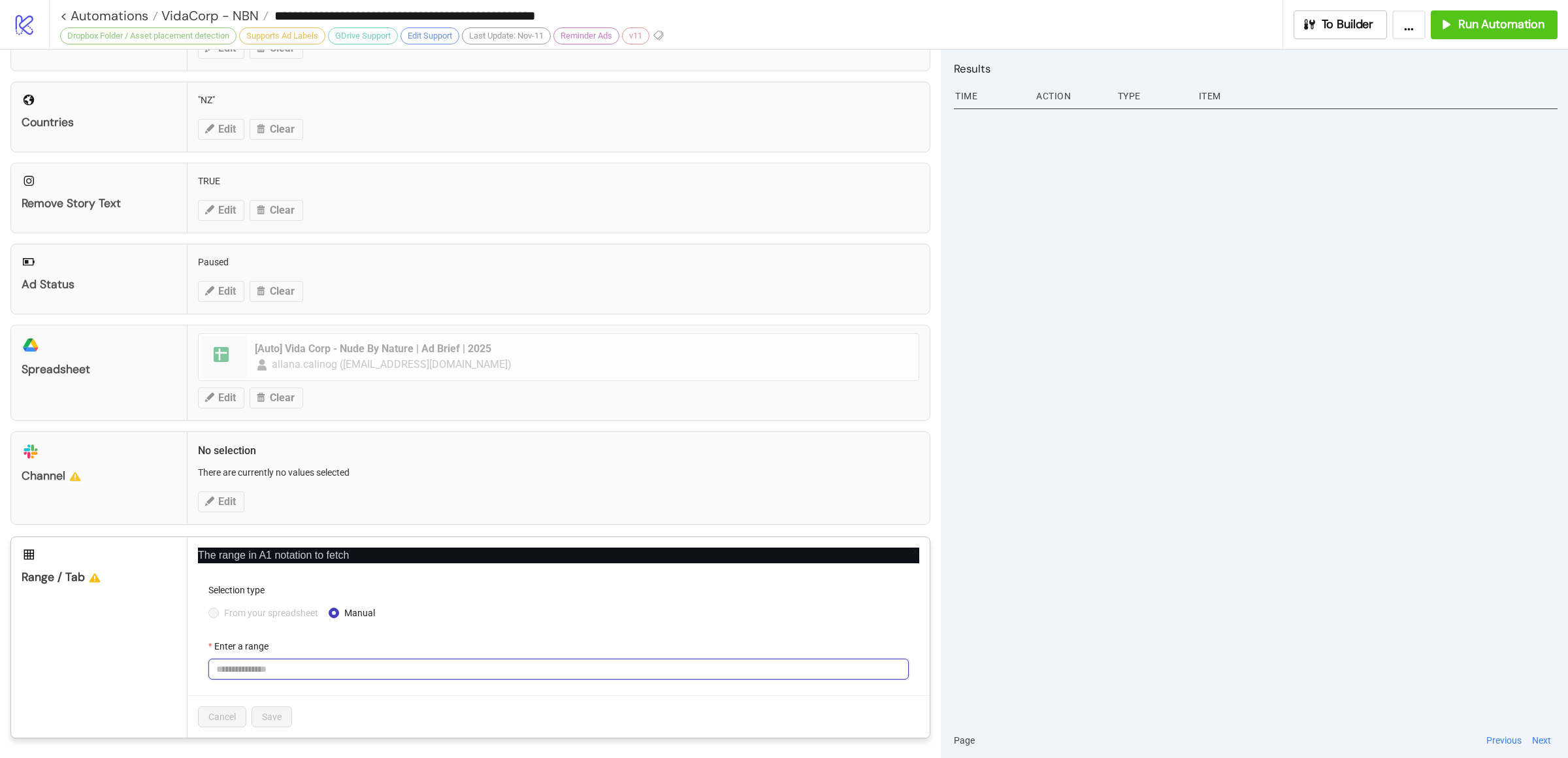
click at [309, 663] on input "Enter a range" at bounding box center [558, 668] width 700 height 21
click at [1170, 513] on div at bounding box center [1256, 413] width 604 height 618
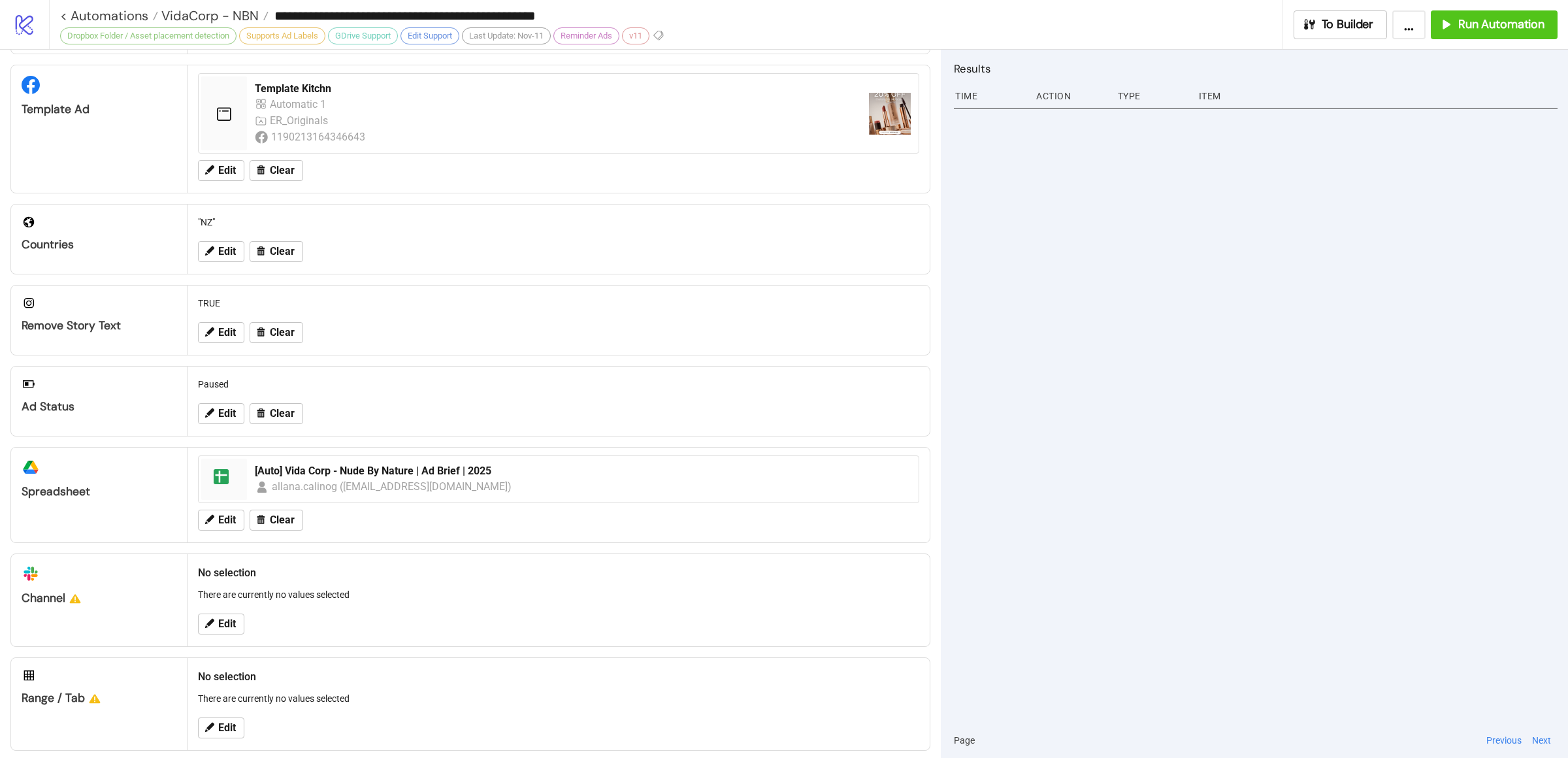
scroll to position [266, 0]
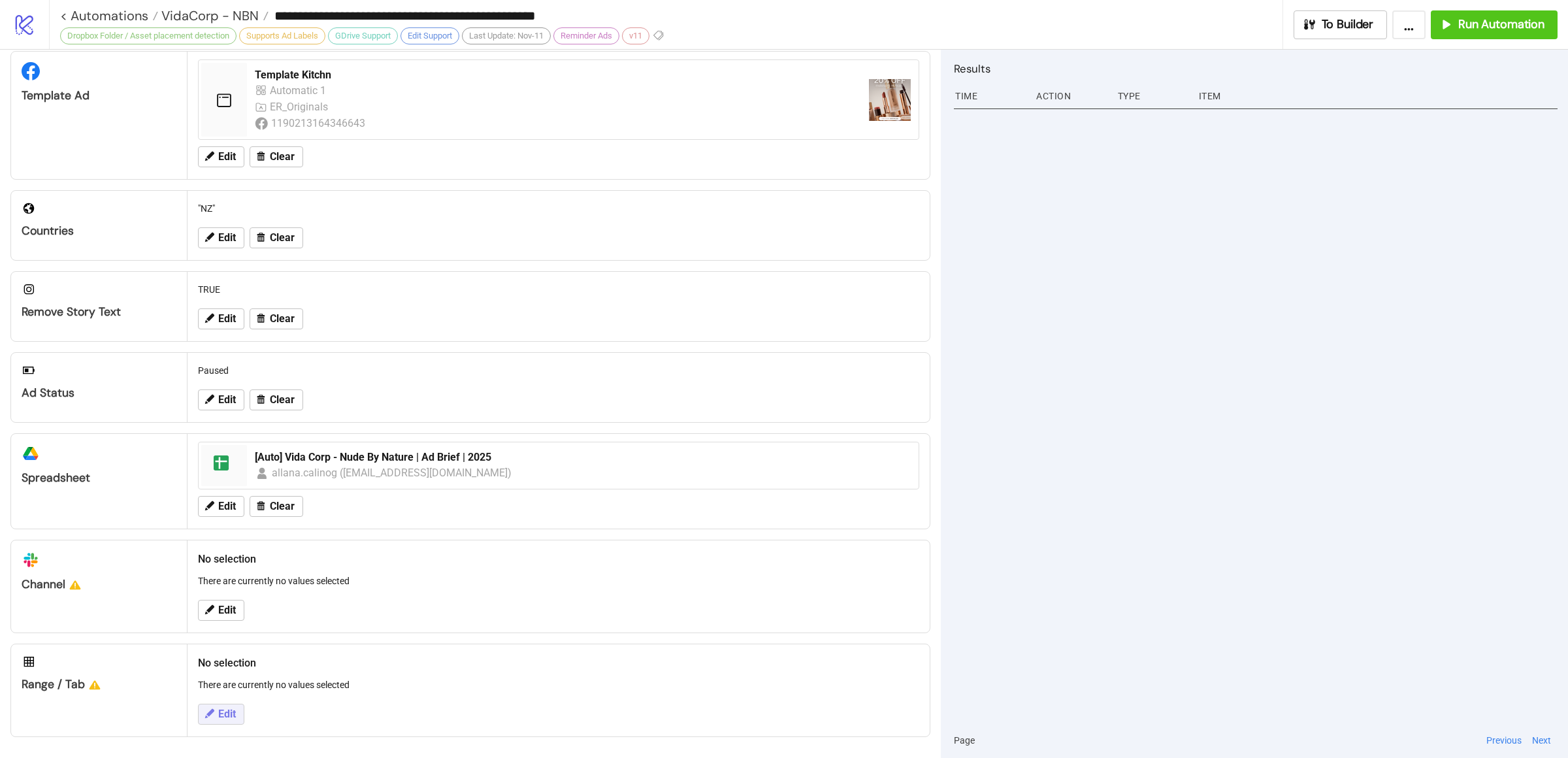
click at [233, 715] on span "Edit" at bounding box center [227, 714] width 18 height 12
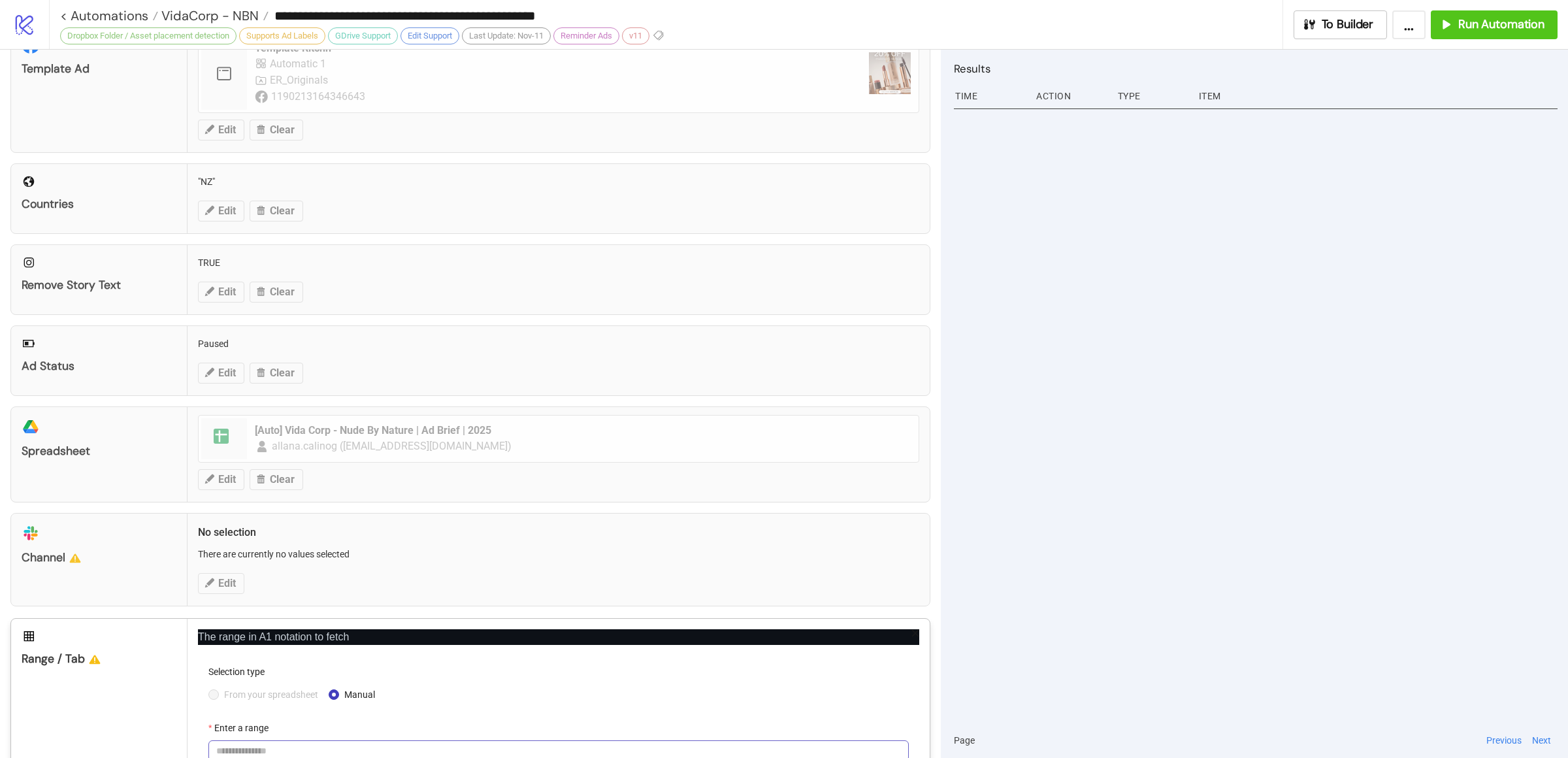
scroll to position [377, 0]
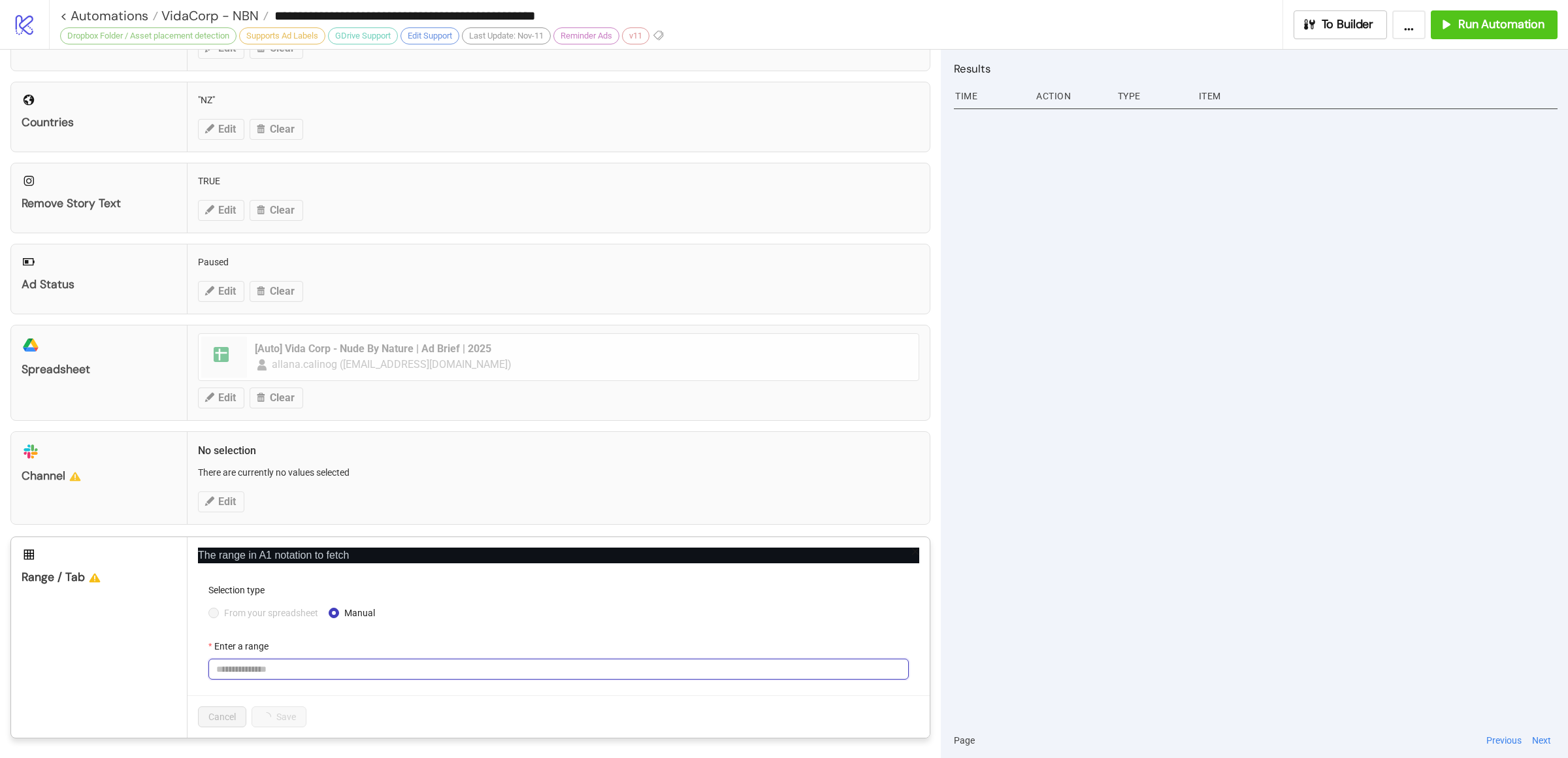
click at [305, 675] on input "Enter a range" at bounding box center [558, 668] width 700 height 21
click at [303, 665] on input "Enter a range" at bounding box center [558, 668] width 700 height 21
click at [284, 613] on span "From your spreadsheet" at bounding box center [271, 613] width 104 height 15
click at [299, 665] on span at bounding box center [558, 668] width 685 height 20
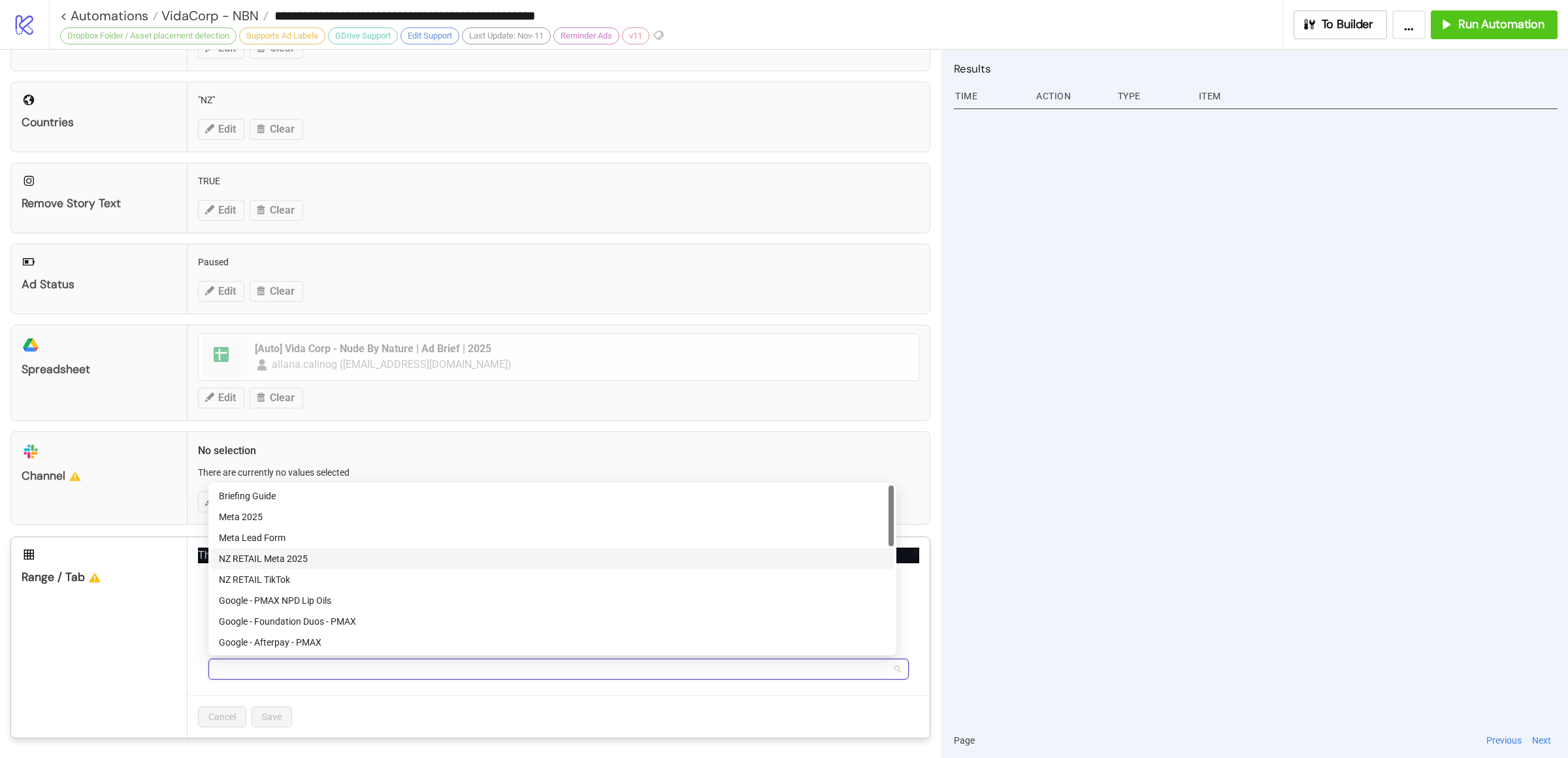
click at [303, 560] on div "NZ RETAIL Meta 2025" at bounding box center [553, 559] width 667 height 15
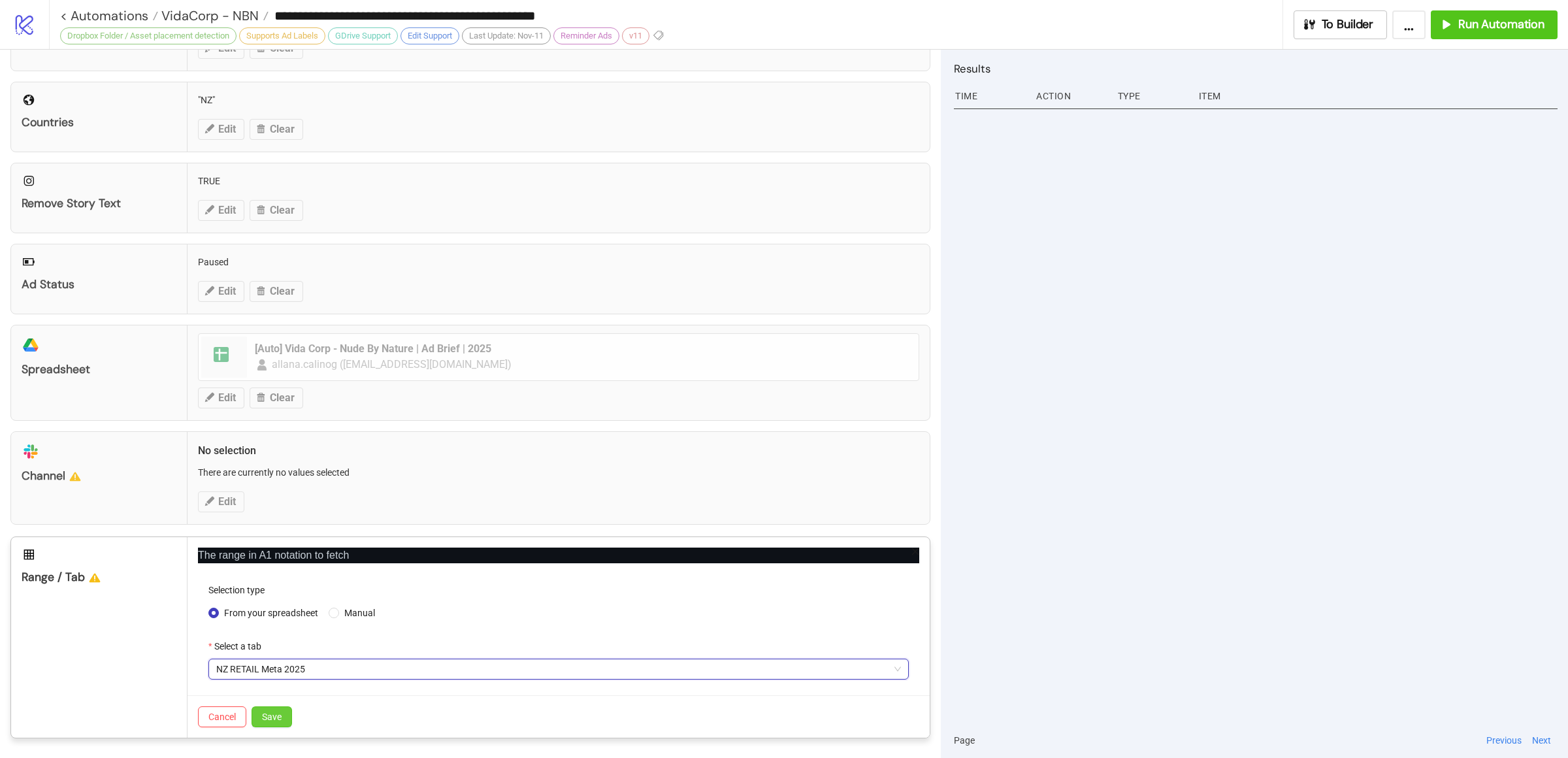
click at [276, 715] on span "Save" at bounding box center [272, 716] width 20 height 10
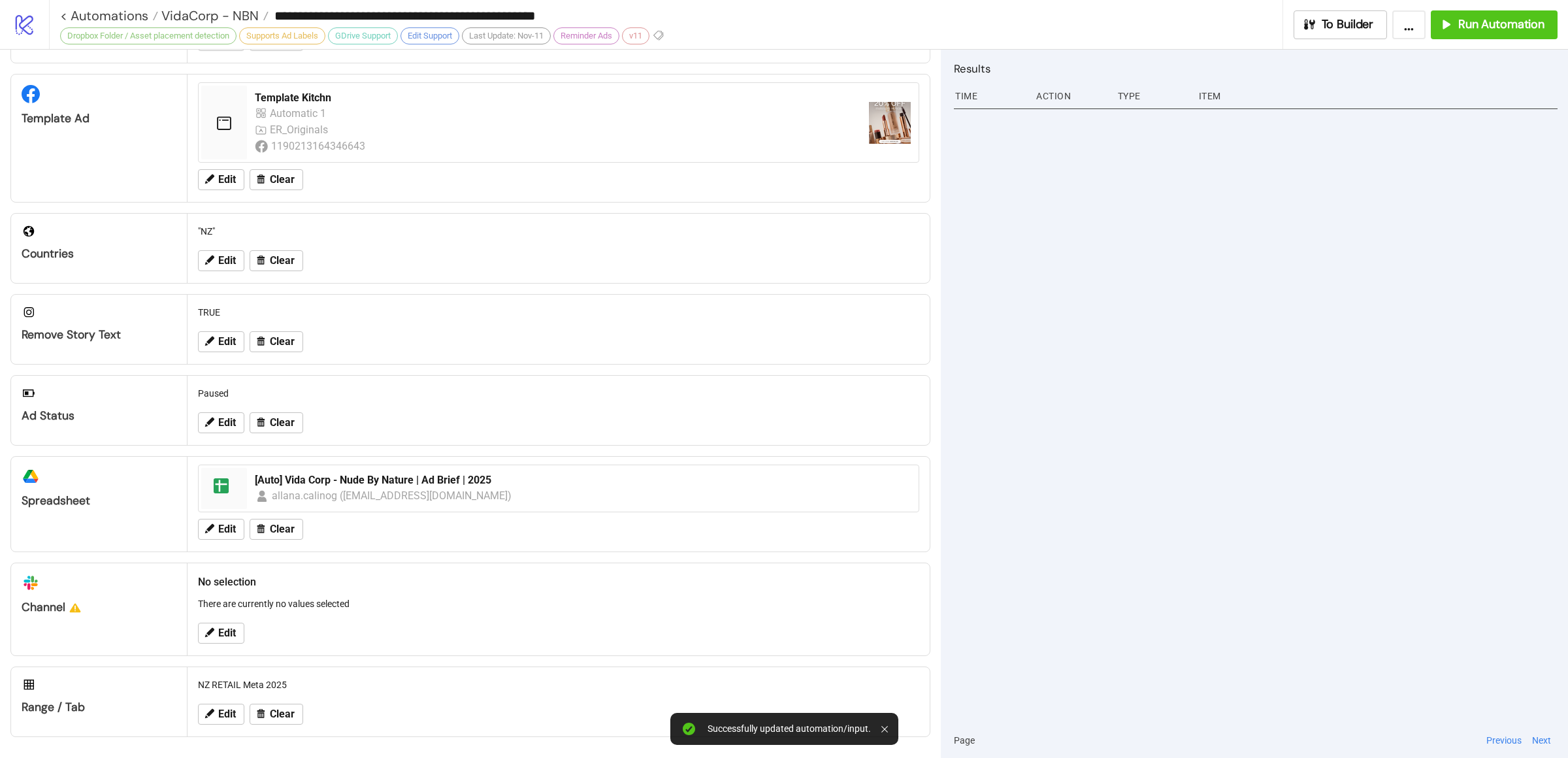
scroll to position [245, 0]
click at [1086, 383] on div at bounding box center [1256, 413] width 604 height 618
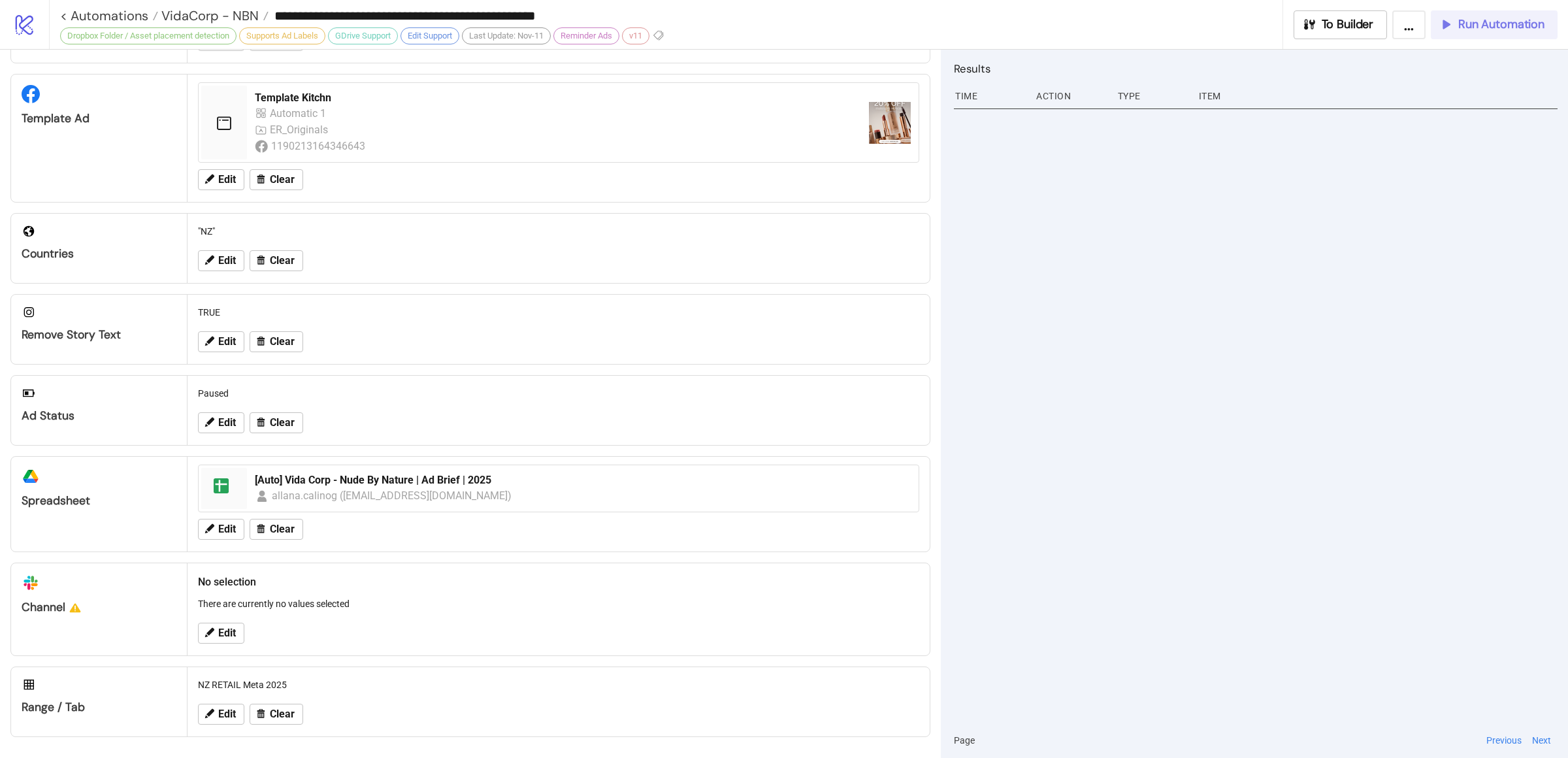
click at [1470, 23] on span "Run Automation" at bounding box center [1501, 24] width 86 height 15
click at [1094, 483] on div "9:22 AM Automation stopped 9:22 AM Automation started" at bounding box center [1256, 413] width 604 height 618
click at [1153, 357] on div "9:22 AM Automation stopped 9:22 AM Automation started" at bounding box center [1256, 413] width 604 height 618
click at [1153, 353] on div "9:22 AM Automation stopped 9:22 AM Automation started" at bounding box center [1256, 413] width 604 height 618
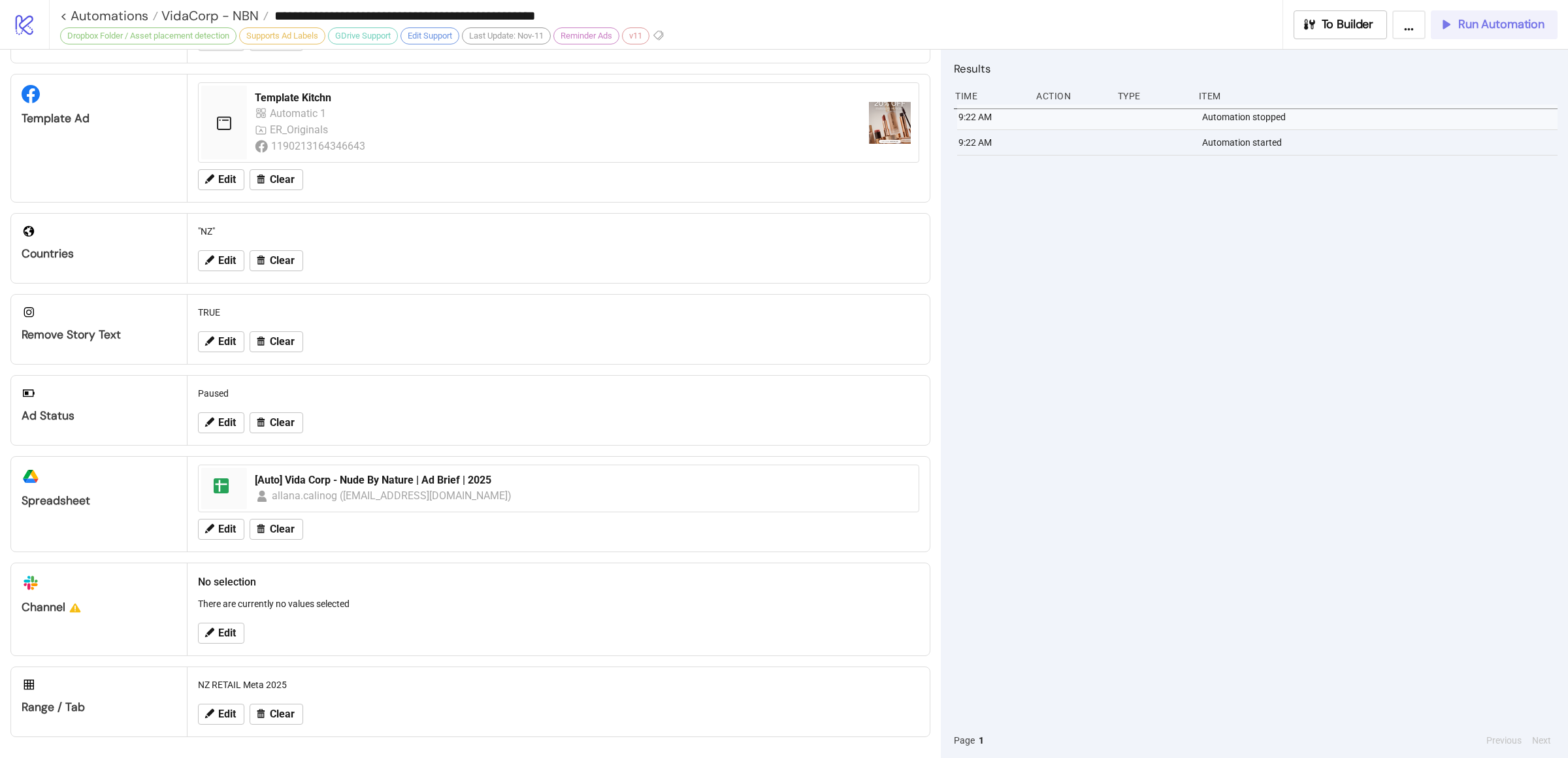
click at [1447, 29] on icon "button" at bounding box center [1446, 24] width 15 height 15
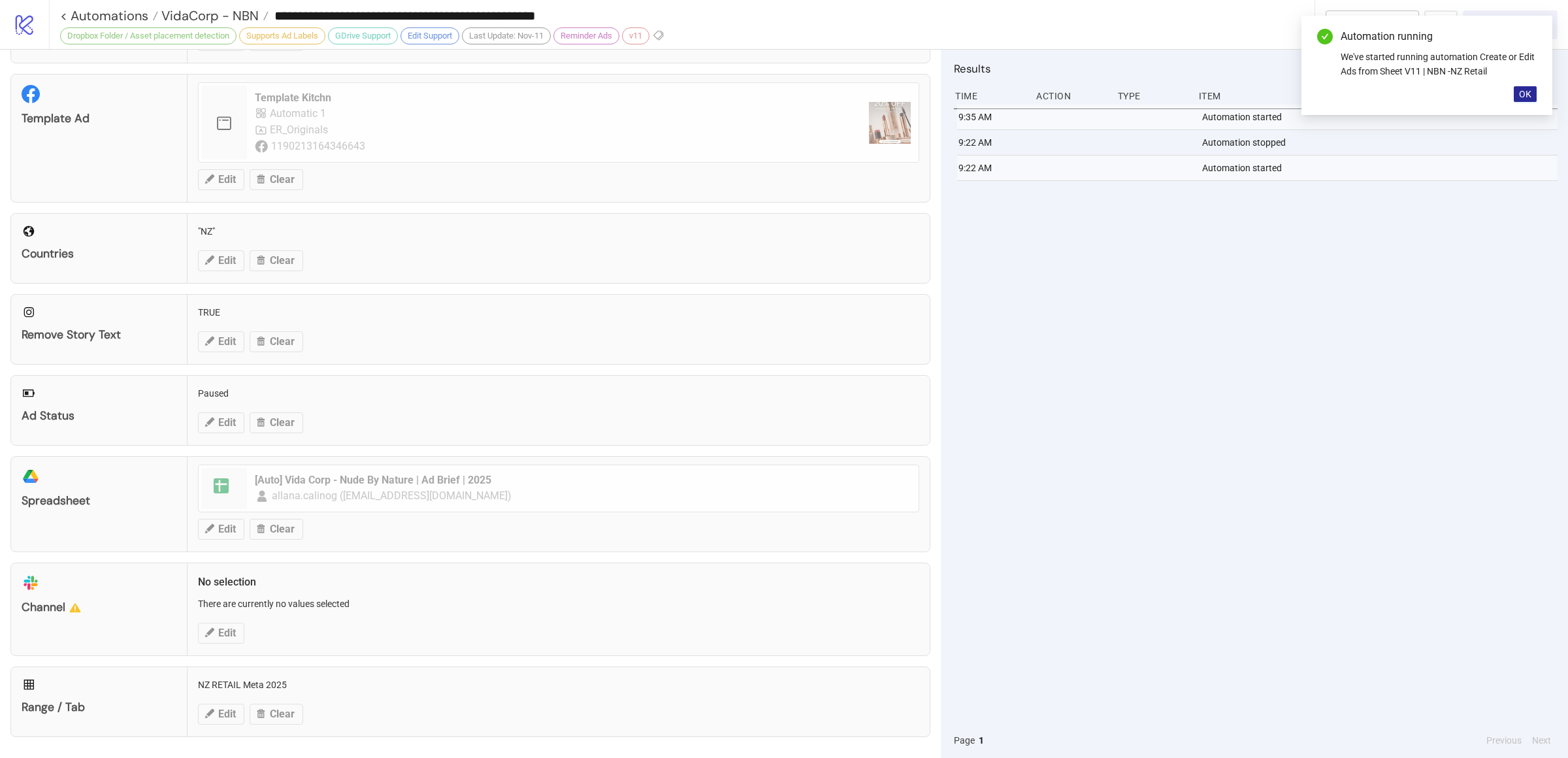
click at [1524, 96] on span "OK" at bounding box center [1525, 94] width 12 height 10
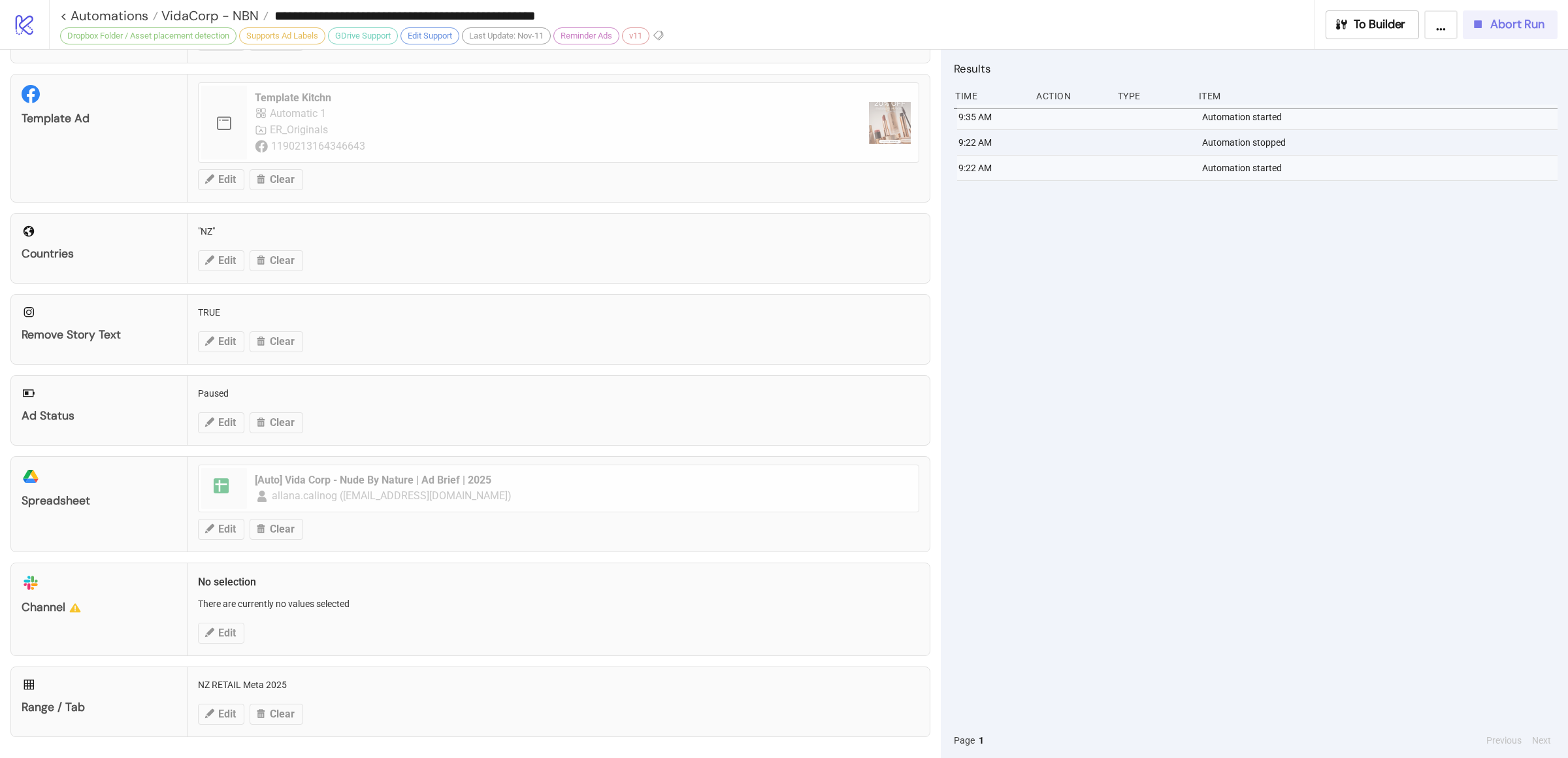
click at [1400, 300] on div "9:35 AM Automation started 9:22 AM Automation stopped 9:22 AM Automation started" at bounding box center [1256, 413] width 604 height 618
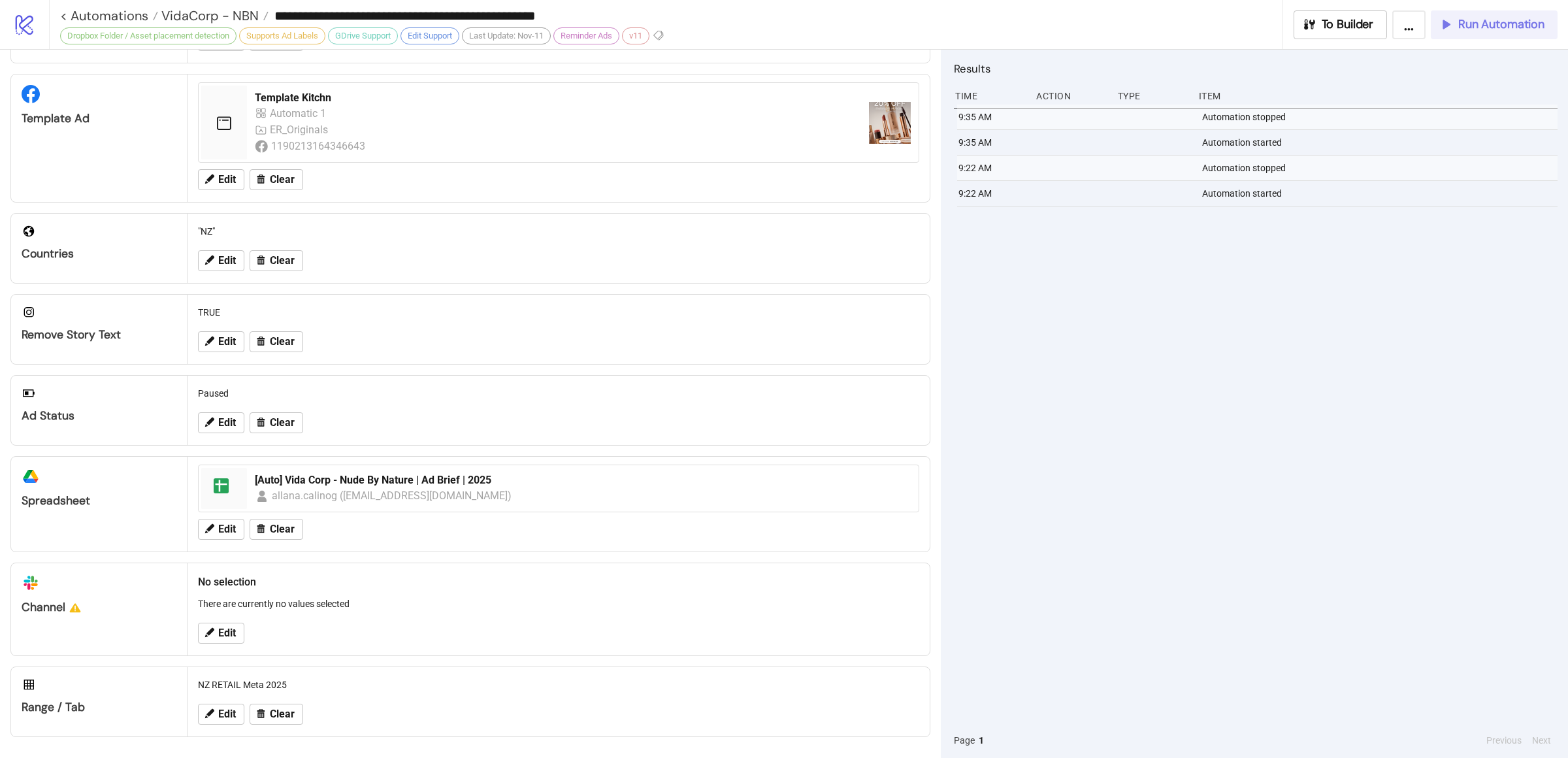
click at [1071, 466] on div "9:35 AM Automation stopped 9:35 AM Automation started 9:22 AM Automation stoppe…" at bounding box center [1256, 413] width 604 height 618
click at [209, 18] on span "VidaCorp - NBN" at bounding box center [208, 15] width 101 height 17
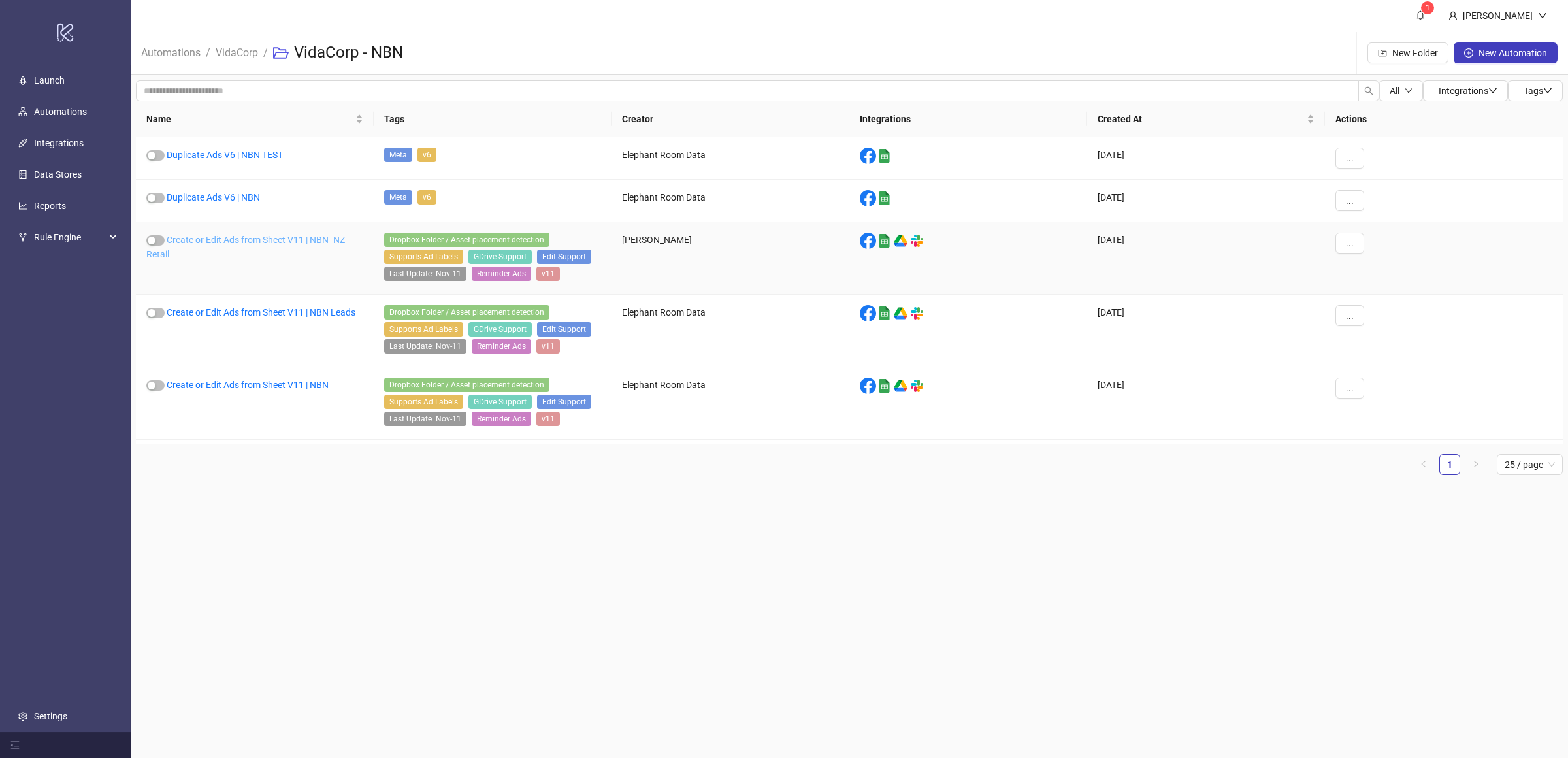
click at [303, 239] on link "Create or Edit Ads from Sheet V11 | NBN -NZ Retail" at bounding box center [245, 247] width 198 height 25
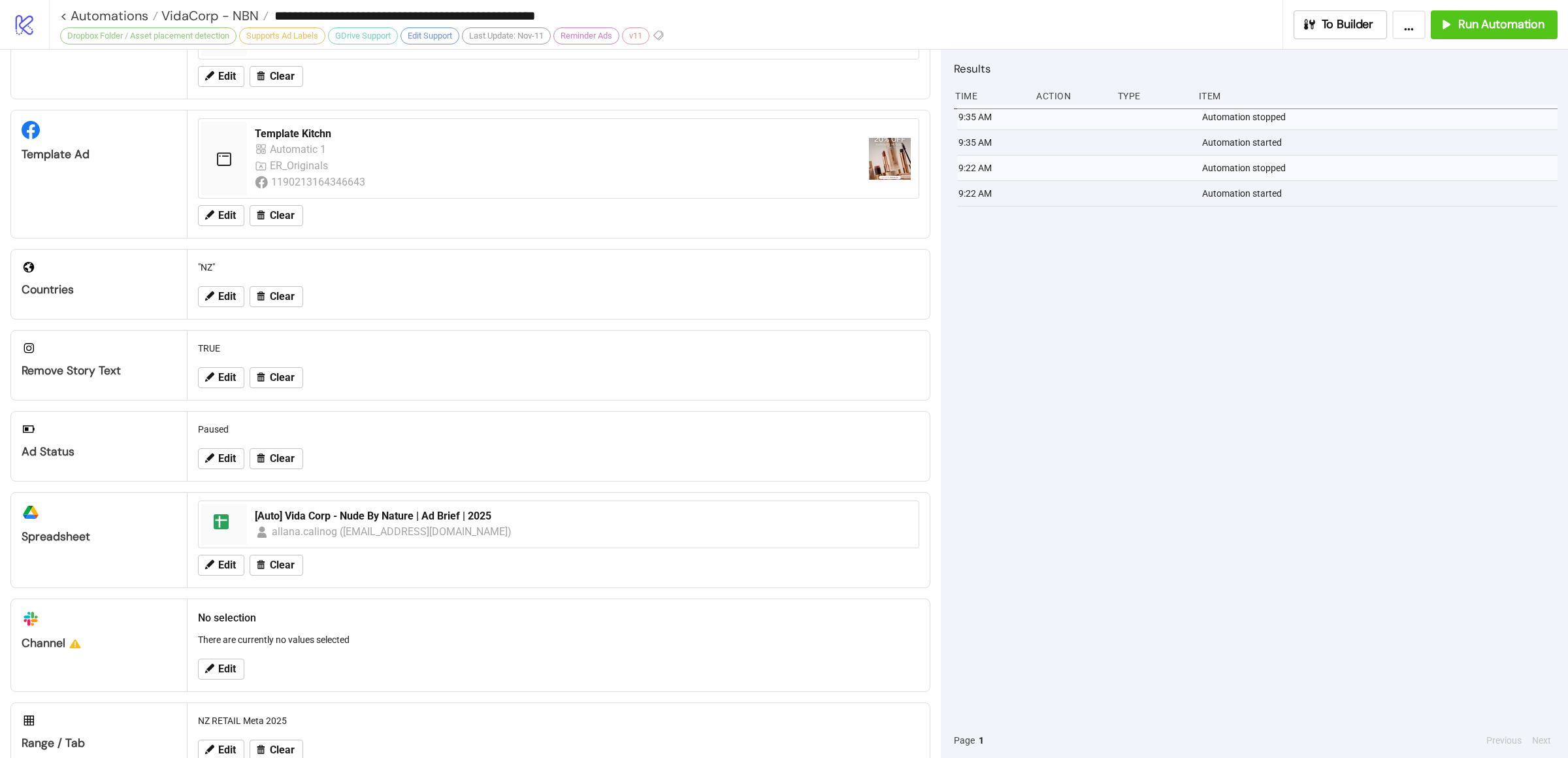
scroll to position [245, 0]
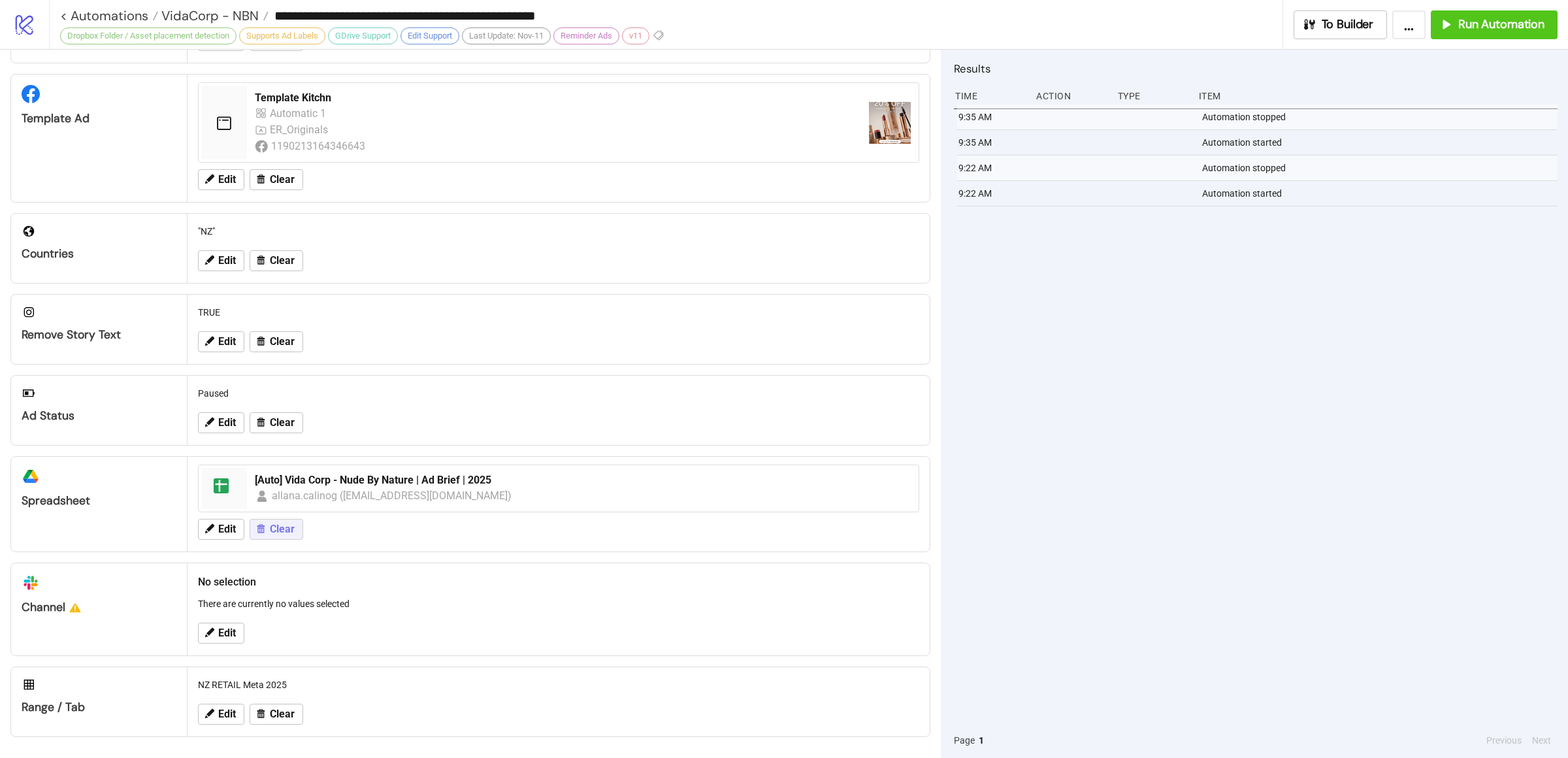
click at [286, 529] on span "Clear" at bounding box center [282, 529] width 25 height 12
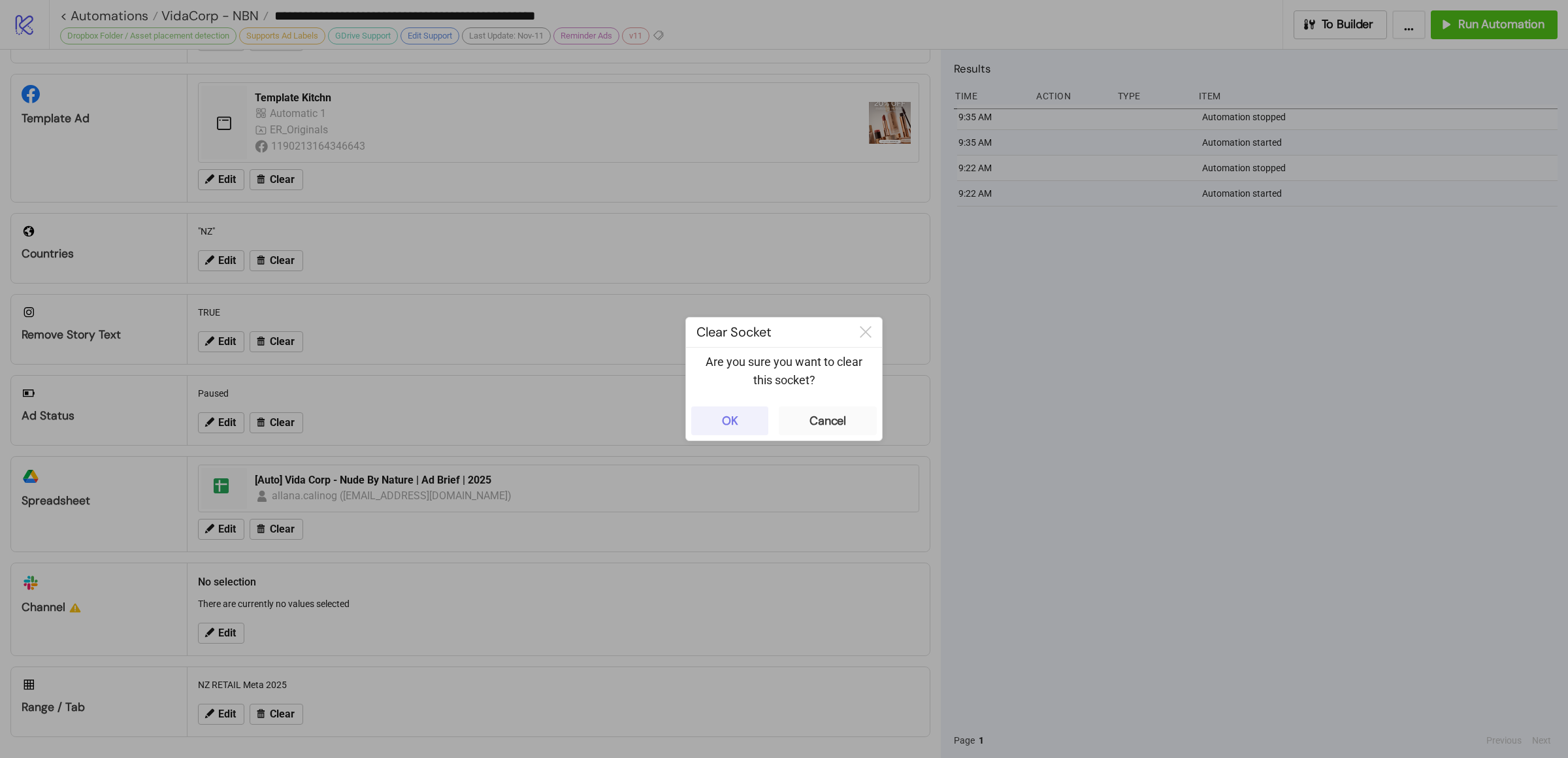
click at [724, 425] on div "OK" at bounding box center [730, 421] width 16 height 15
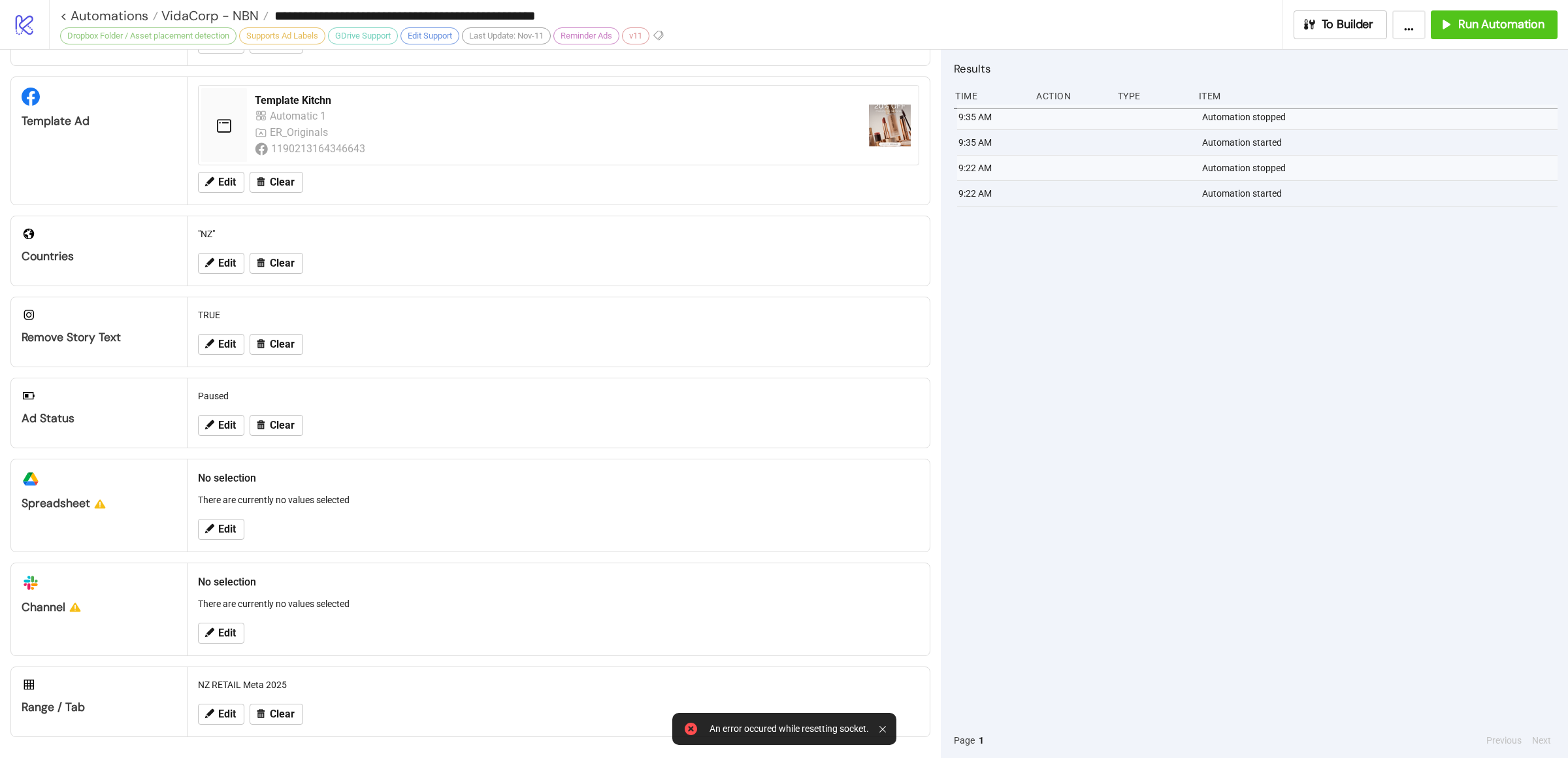
scroll to position [242, 0]
click at [236, 529] on span "Edit" at bounding box center [227, 529] width 18 height 12
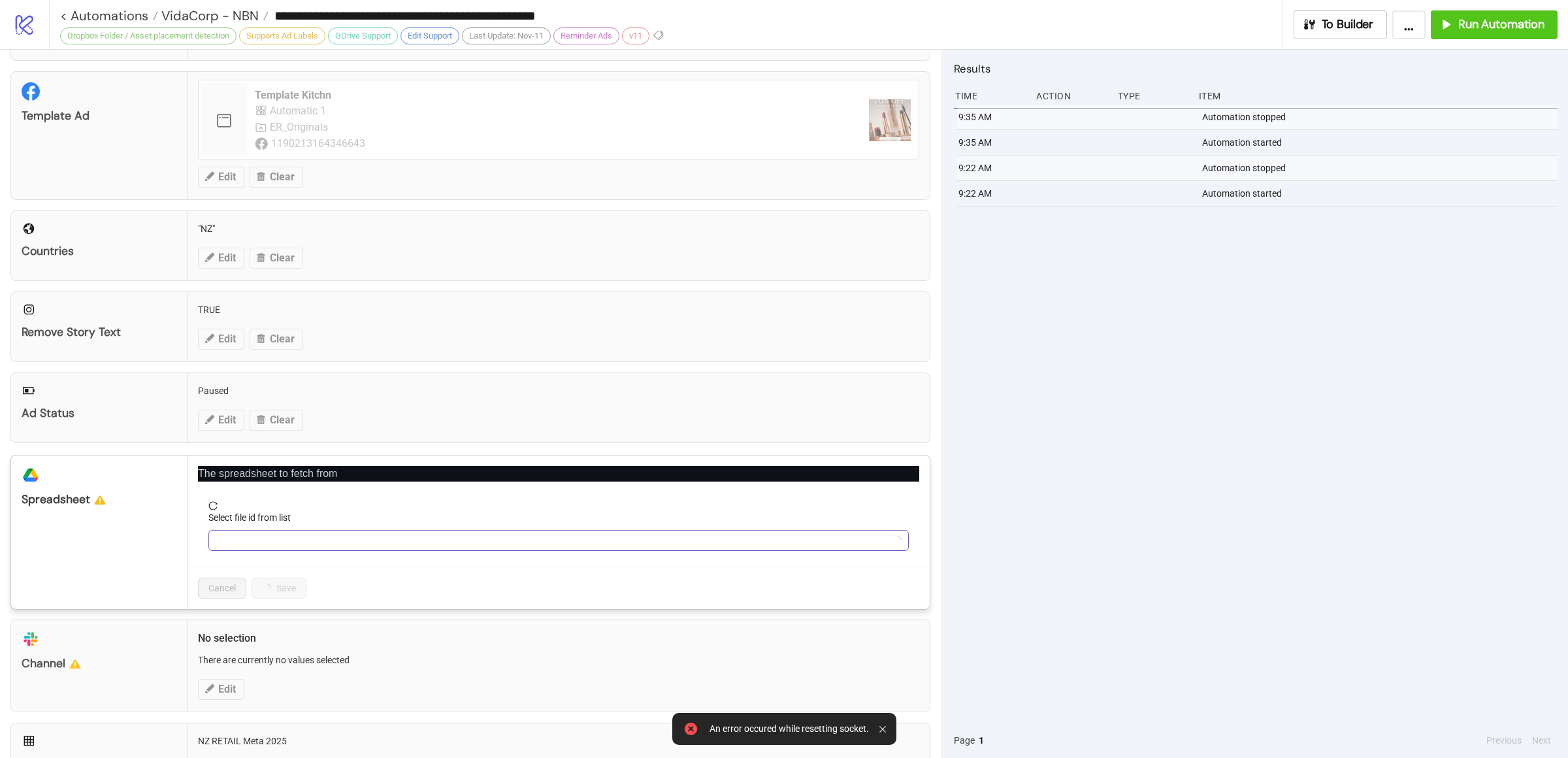
click at [293, 542] on input "Select file id from list" at bounding box center [553, 540] width 673 height 20
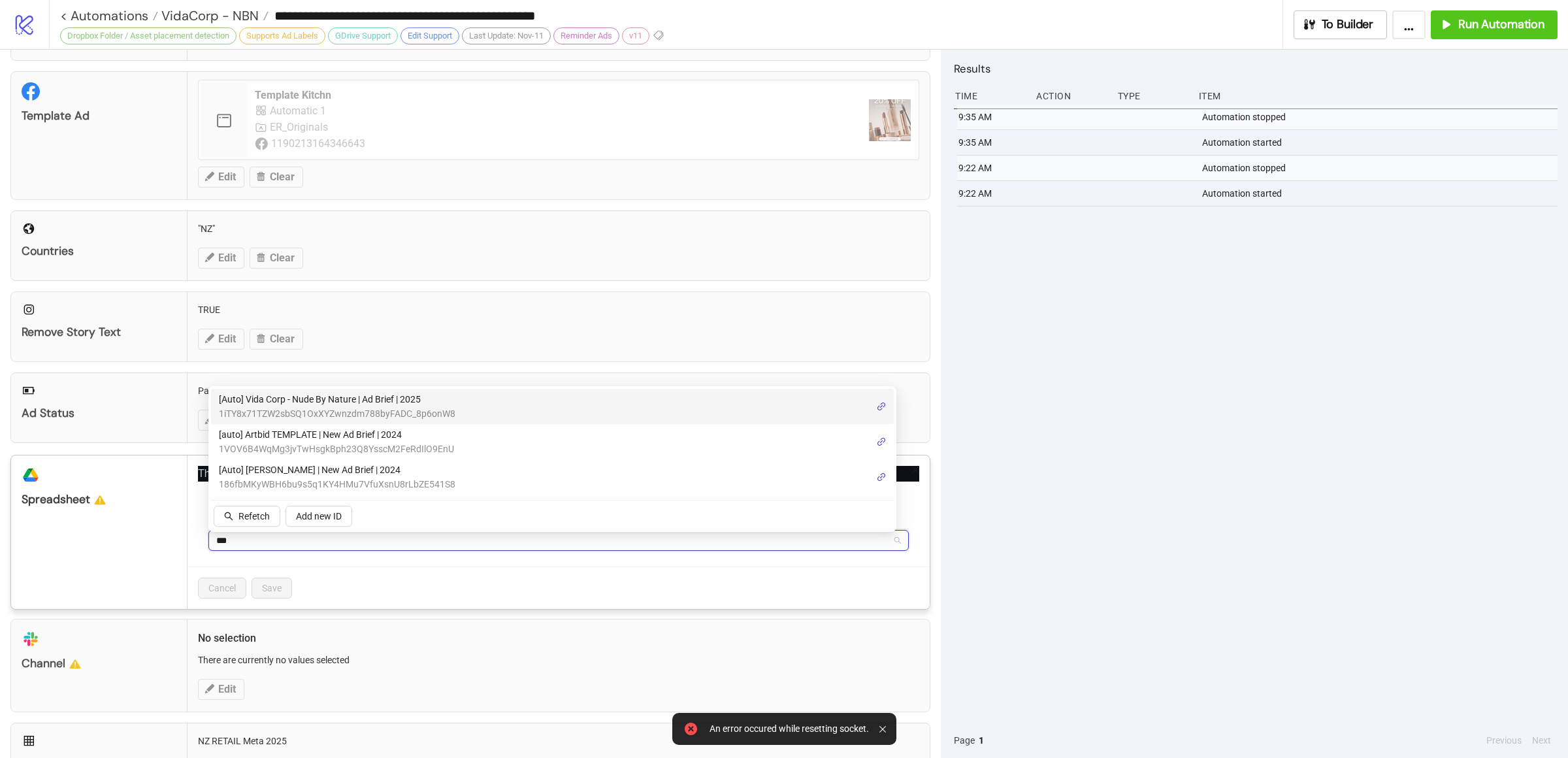
type input "****"
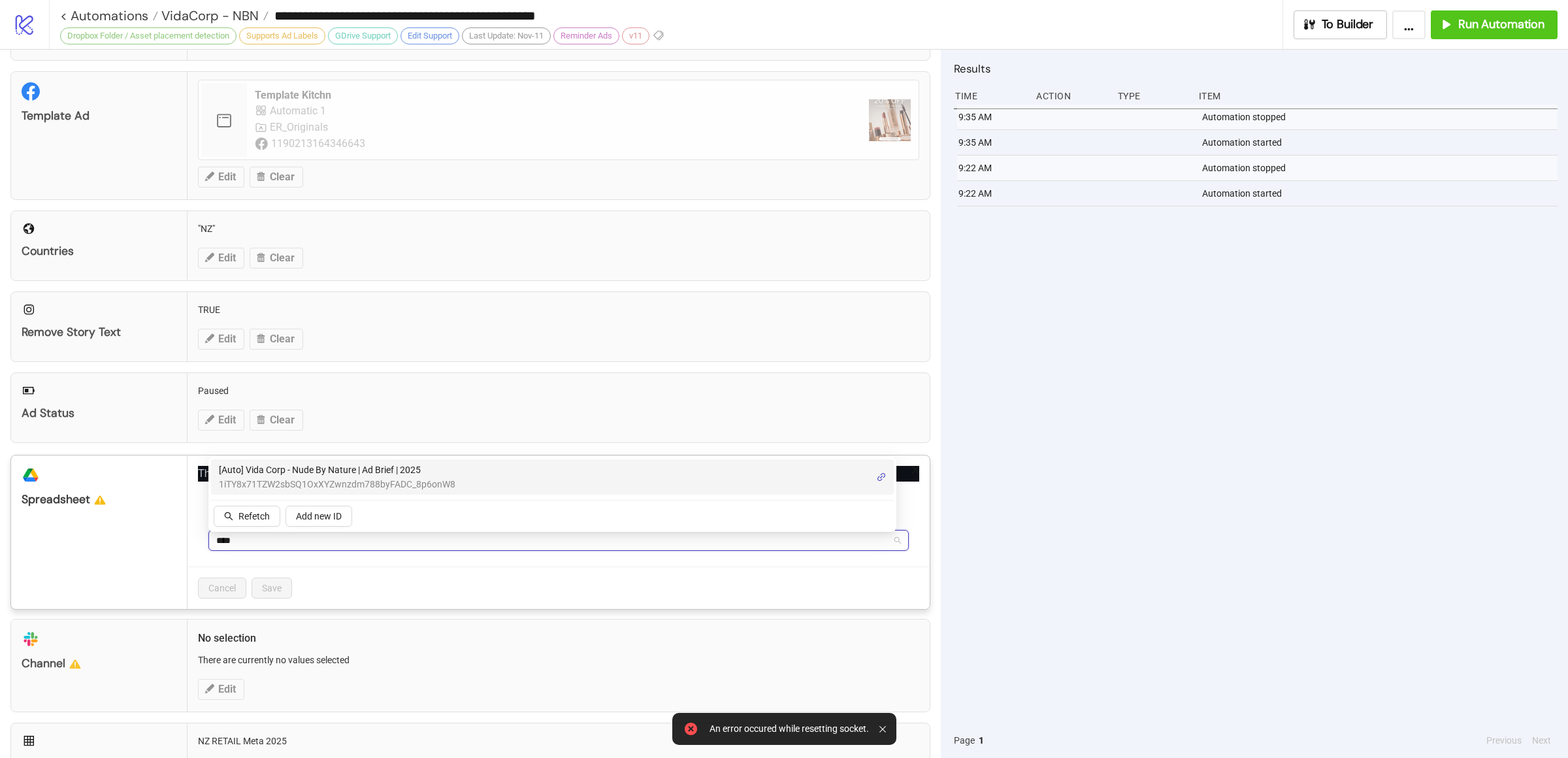
click at [419, 480] on span "1iTY8x71TZW2sbSQ1OxXYZwnzdm788byFADC_8p6onW8" at bounding box center [337, 484] width 237 height 15
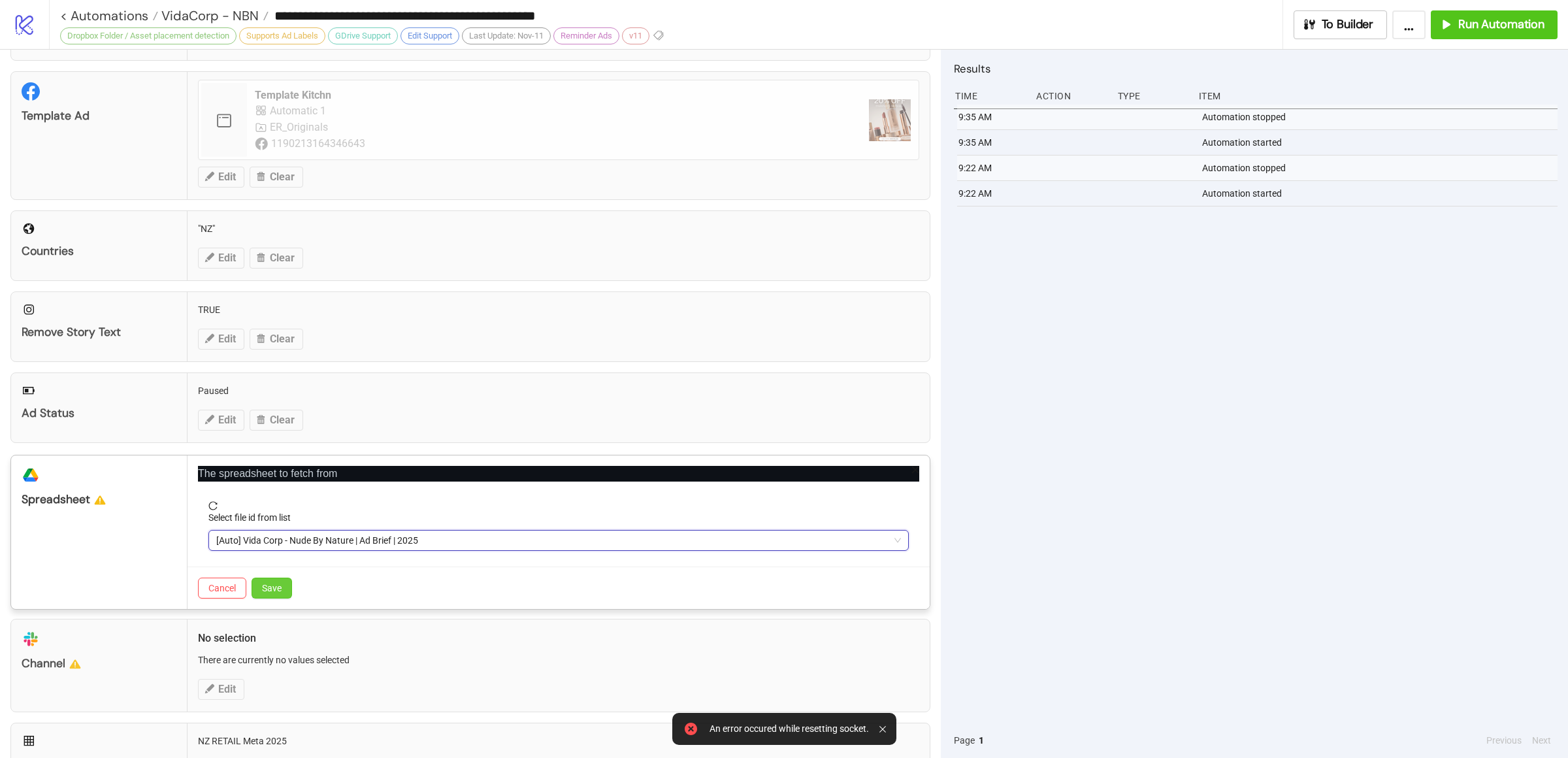
click at [274, 591] on span "Save" at bounding box center [272, 588] width 20 height 10
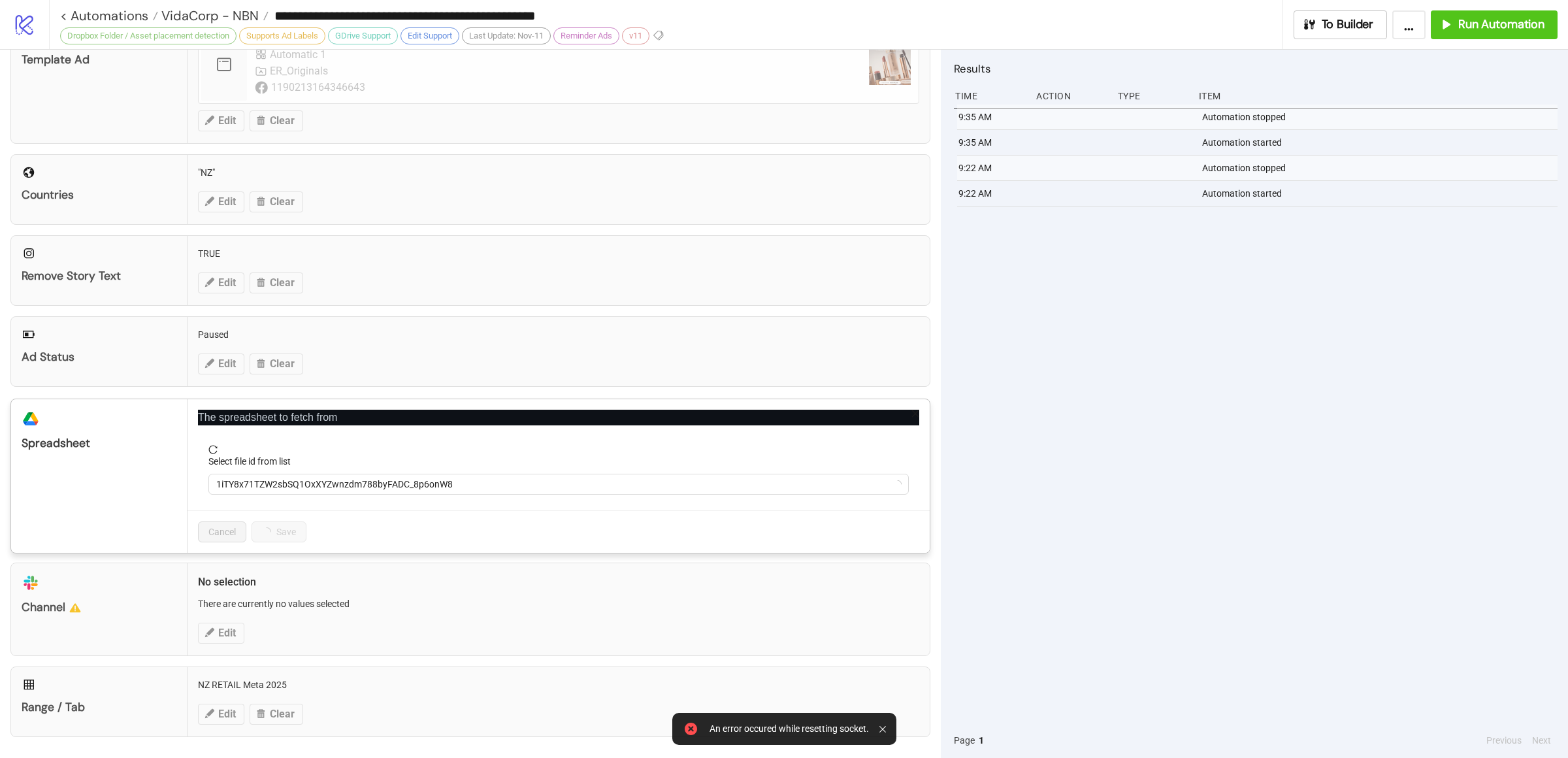
scroll to position [245, 0]
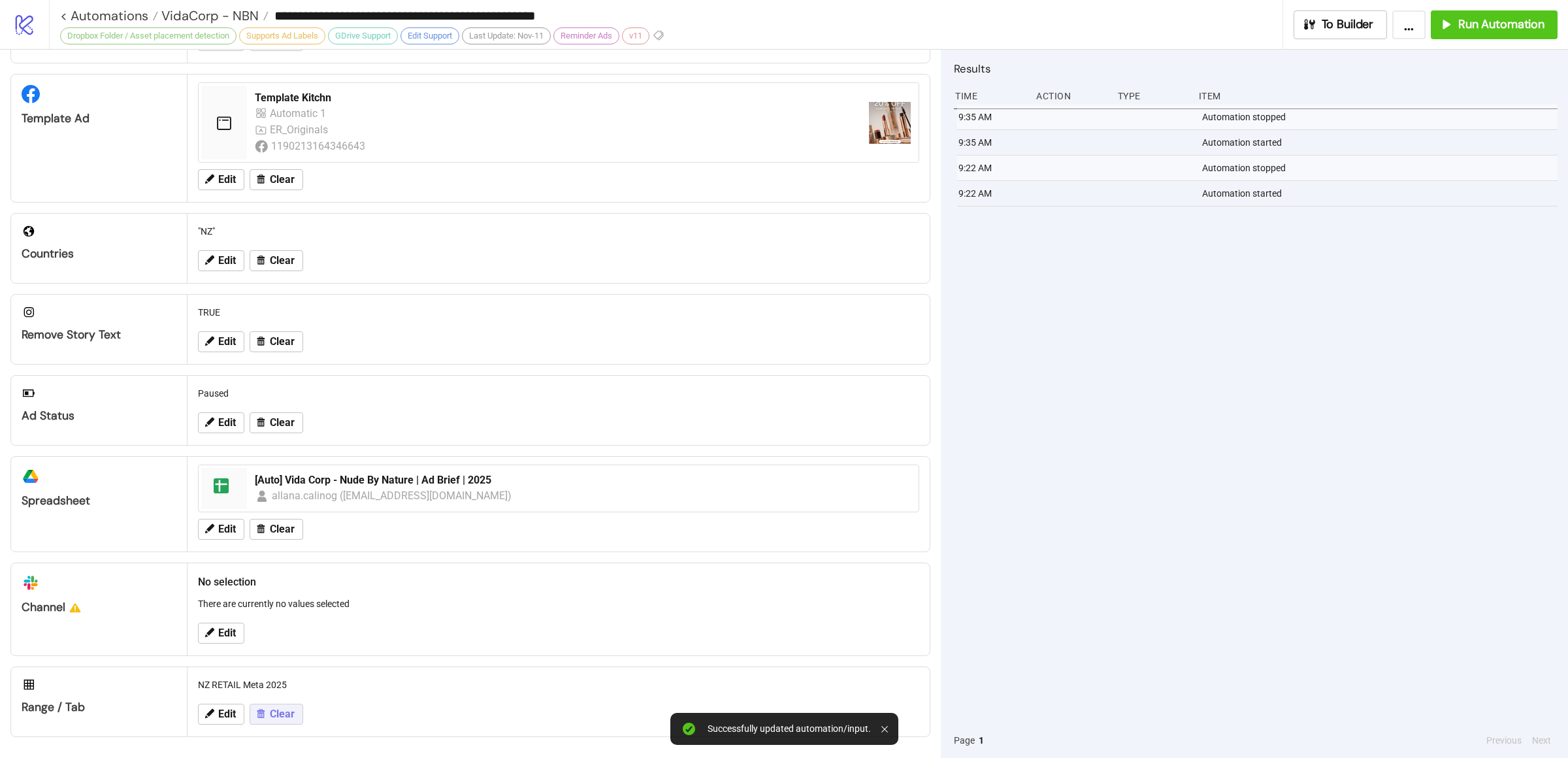
click at [286, 716] on span "Clear" at bounding box center [282, 714] width 25 height 12
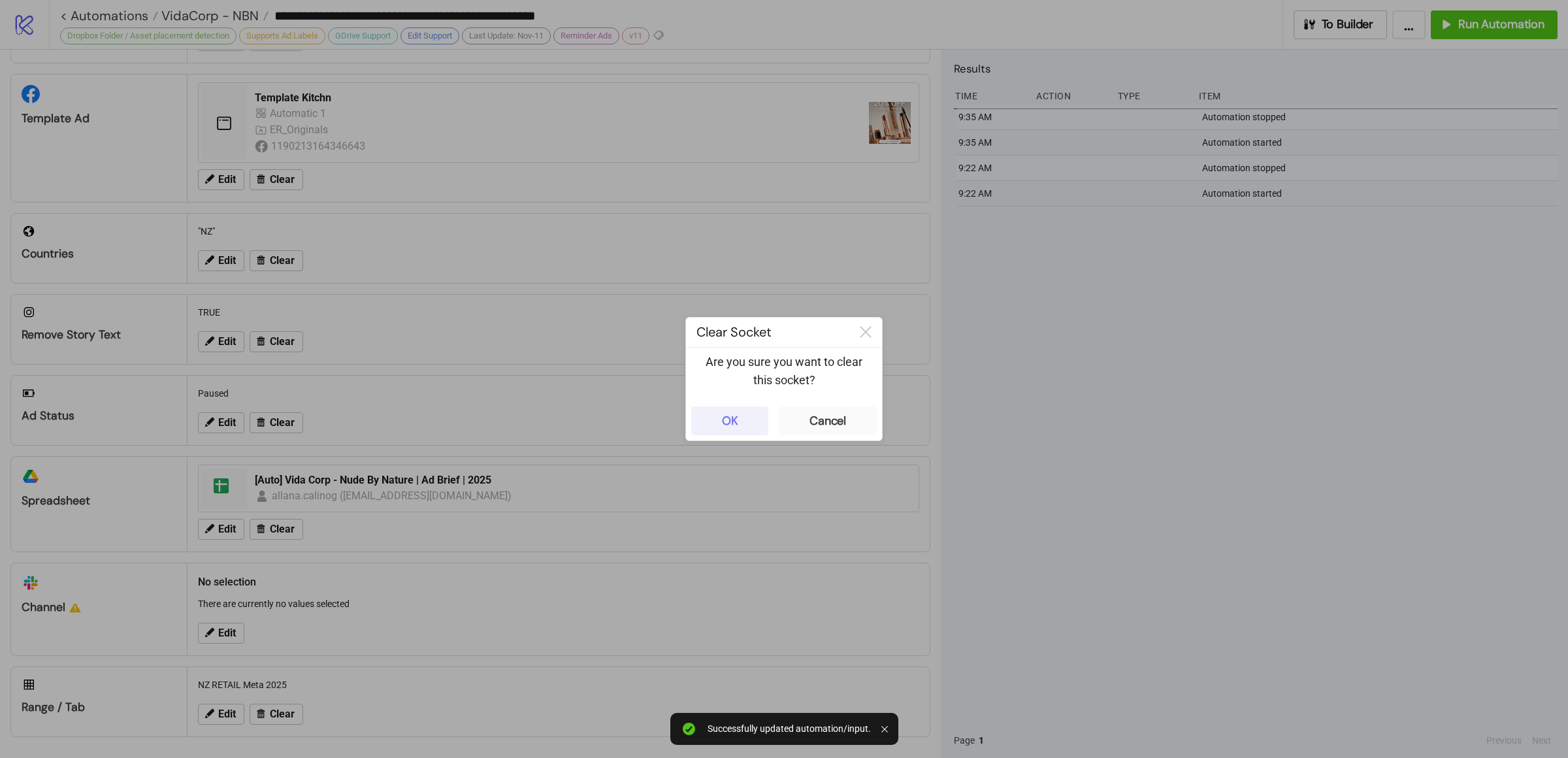
click at [729, 427] on div "OK" at bounding box center [730, 421] width 16 height 15
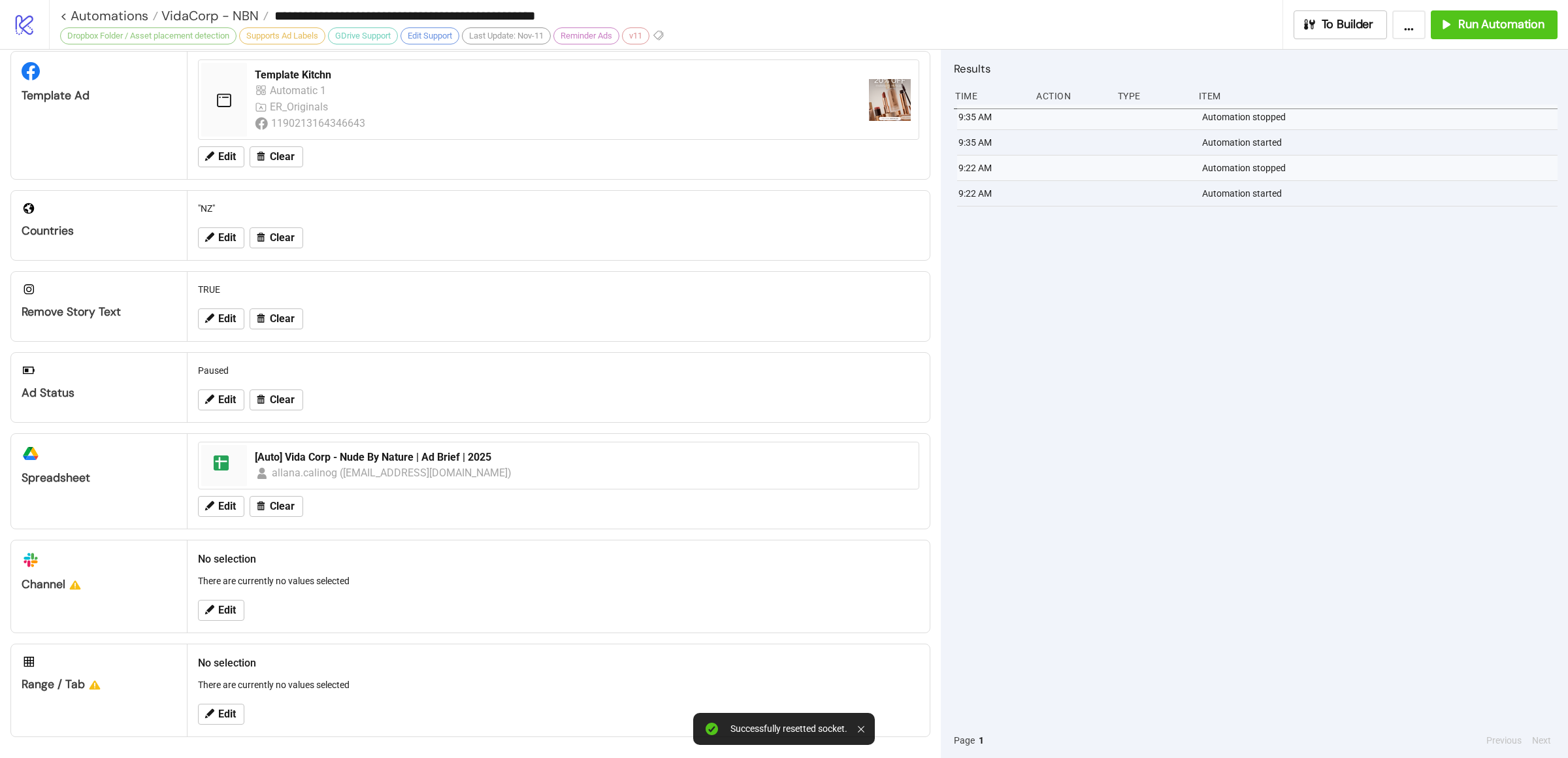
scroll to position [268, 0]
click at [223, 715] on span "Edit" at bounding box center [227, 714] width 18 height 12
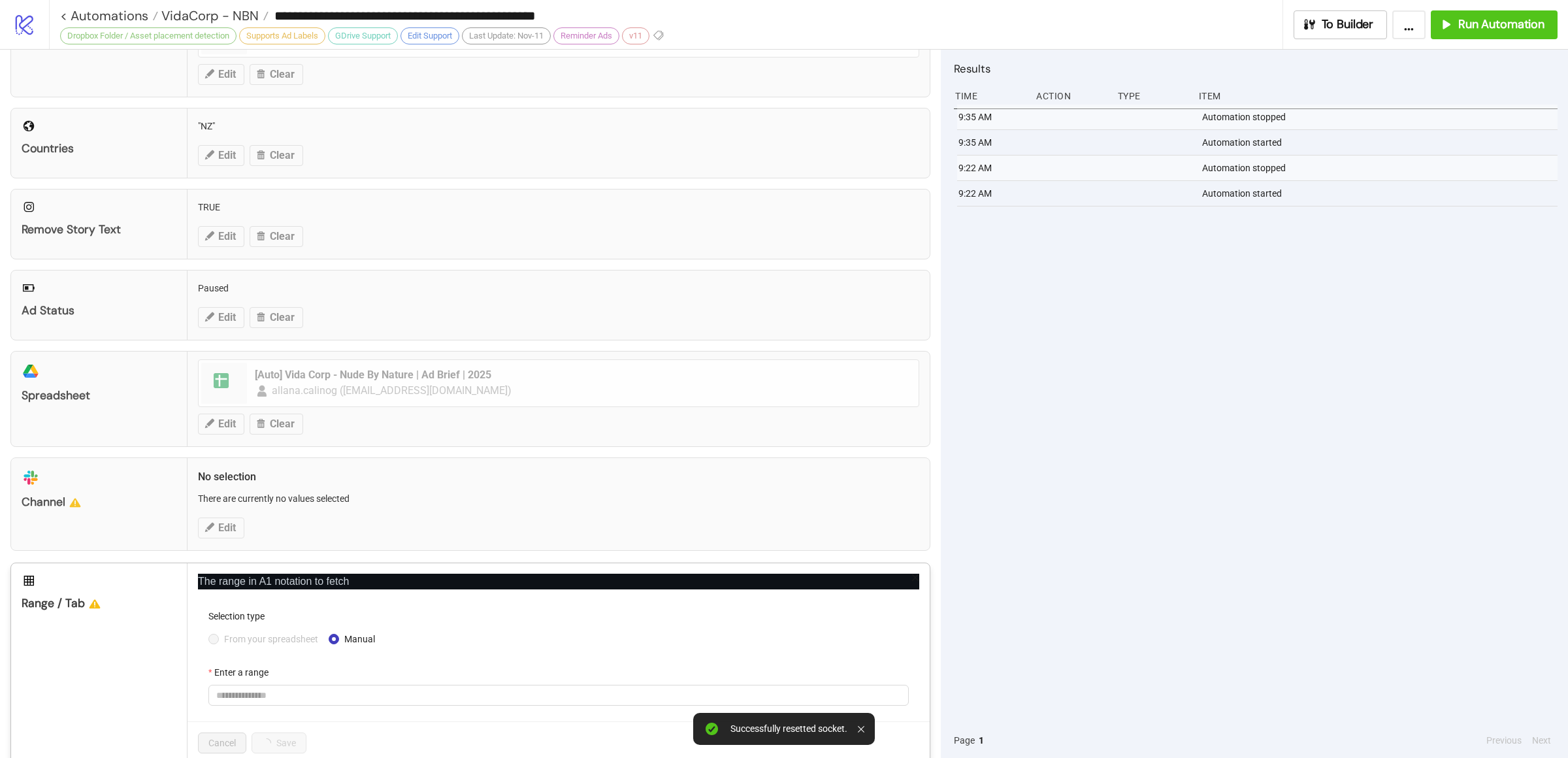
scroll to position [377, 0]
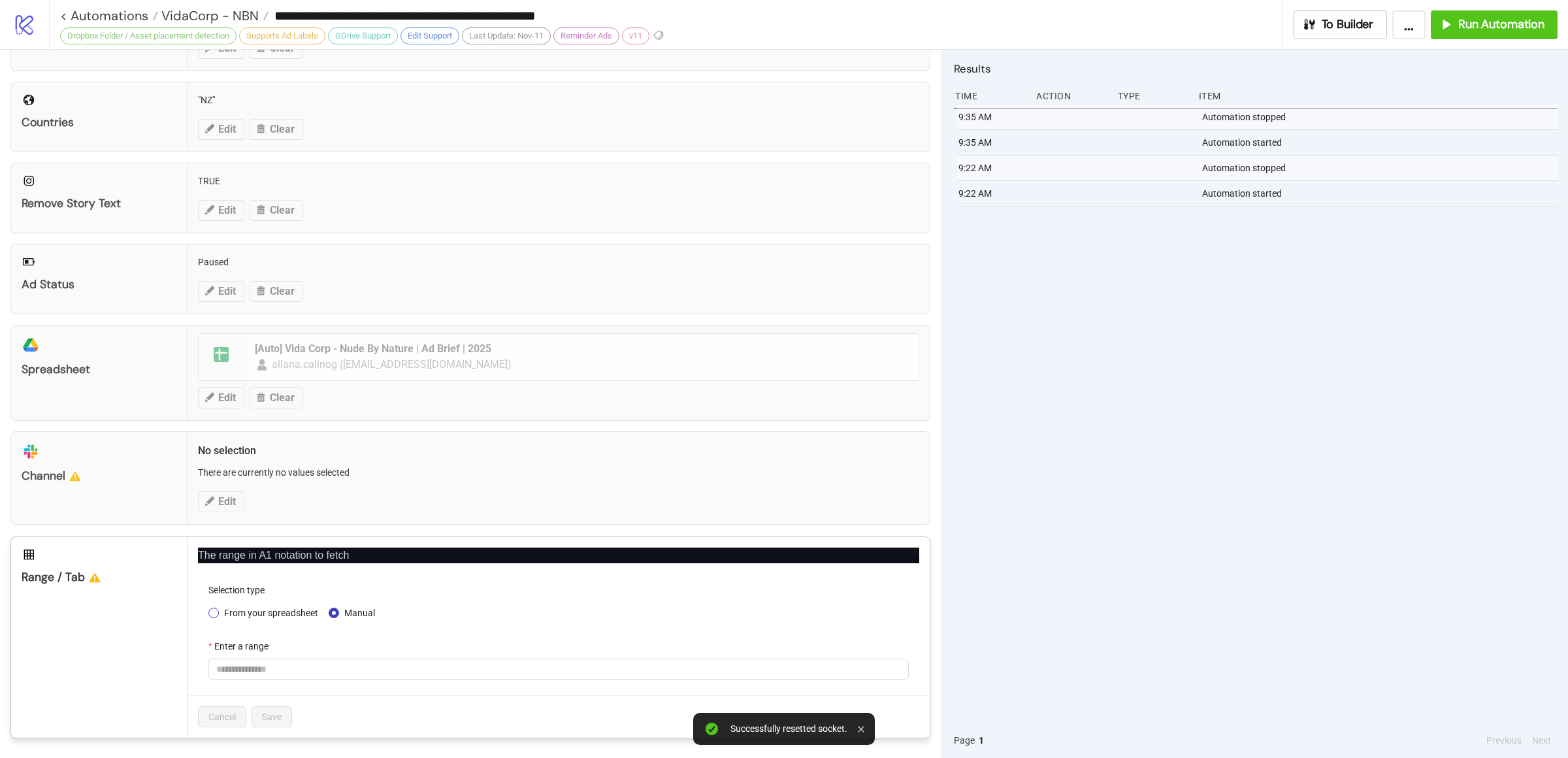
click at [240, 616] on span "From your spreadsheet" at bounding box center [271, 613] width 104 height 15
click at [289, 667] on span at bounding box center [558, 668] width 685 height 20
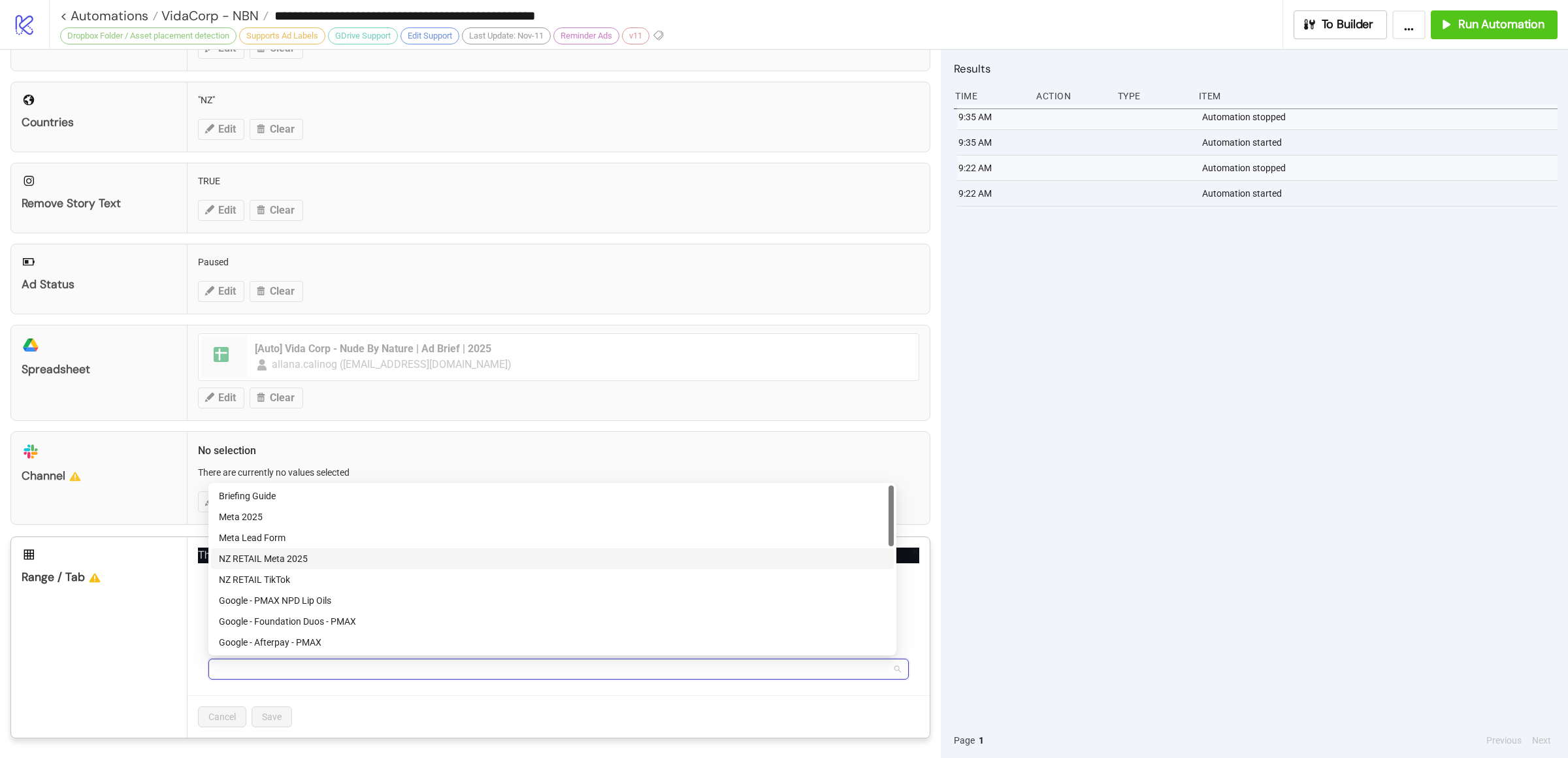
click at [303, 560] on div "NZ RETAIL Meta 2025" at bounding box center [553, 559] width 667 height 15
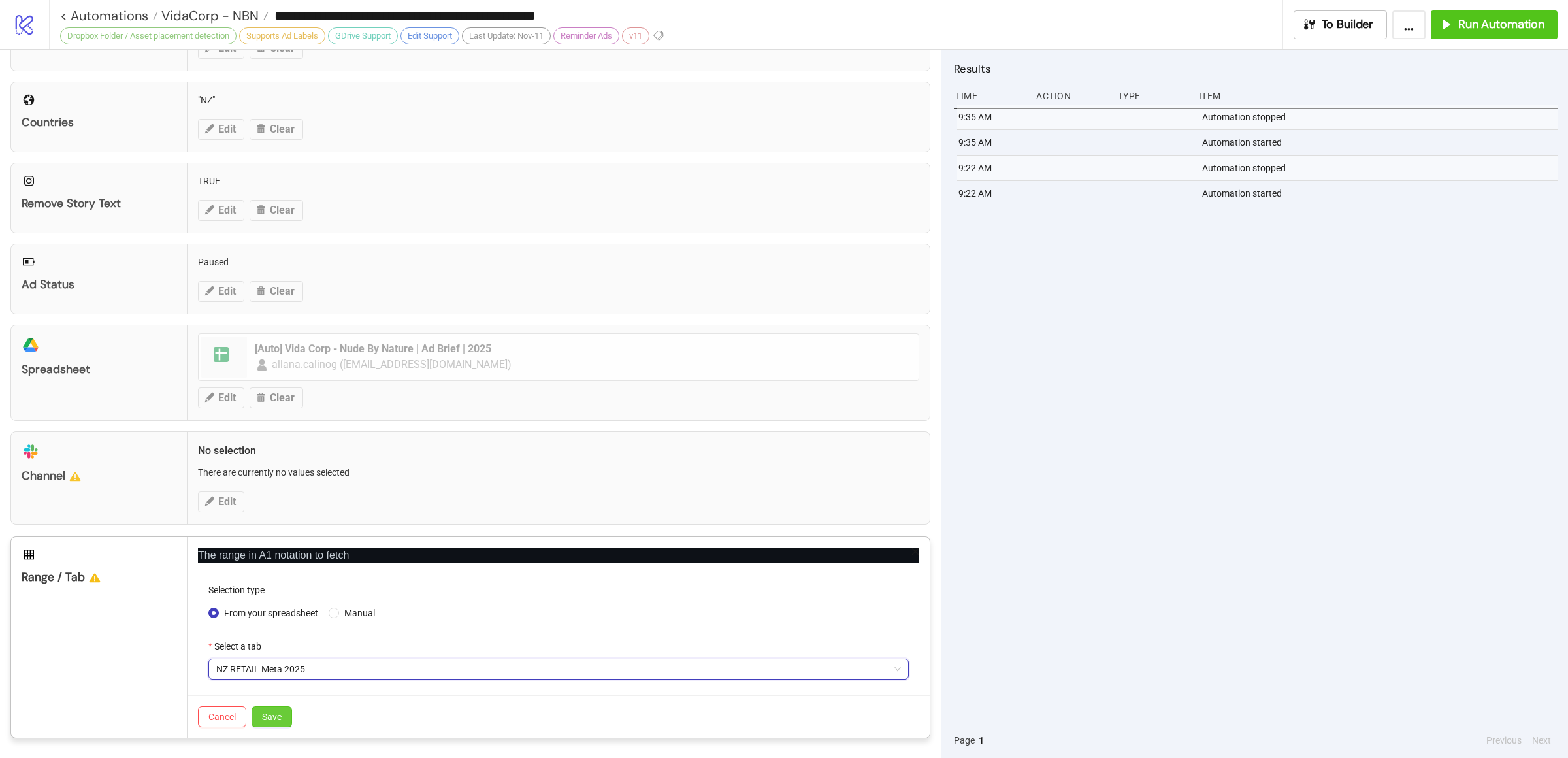
click at [274, 711] on span "Save" at bounding box center [272, 716] width 20 height 10
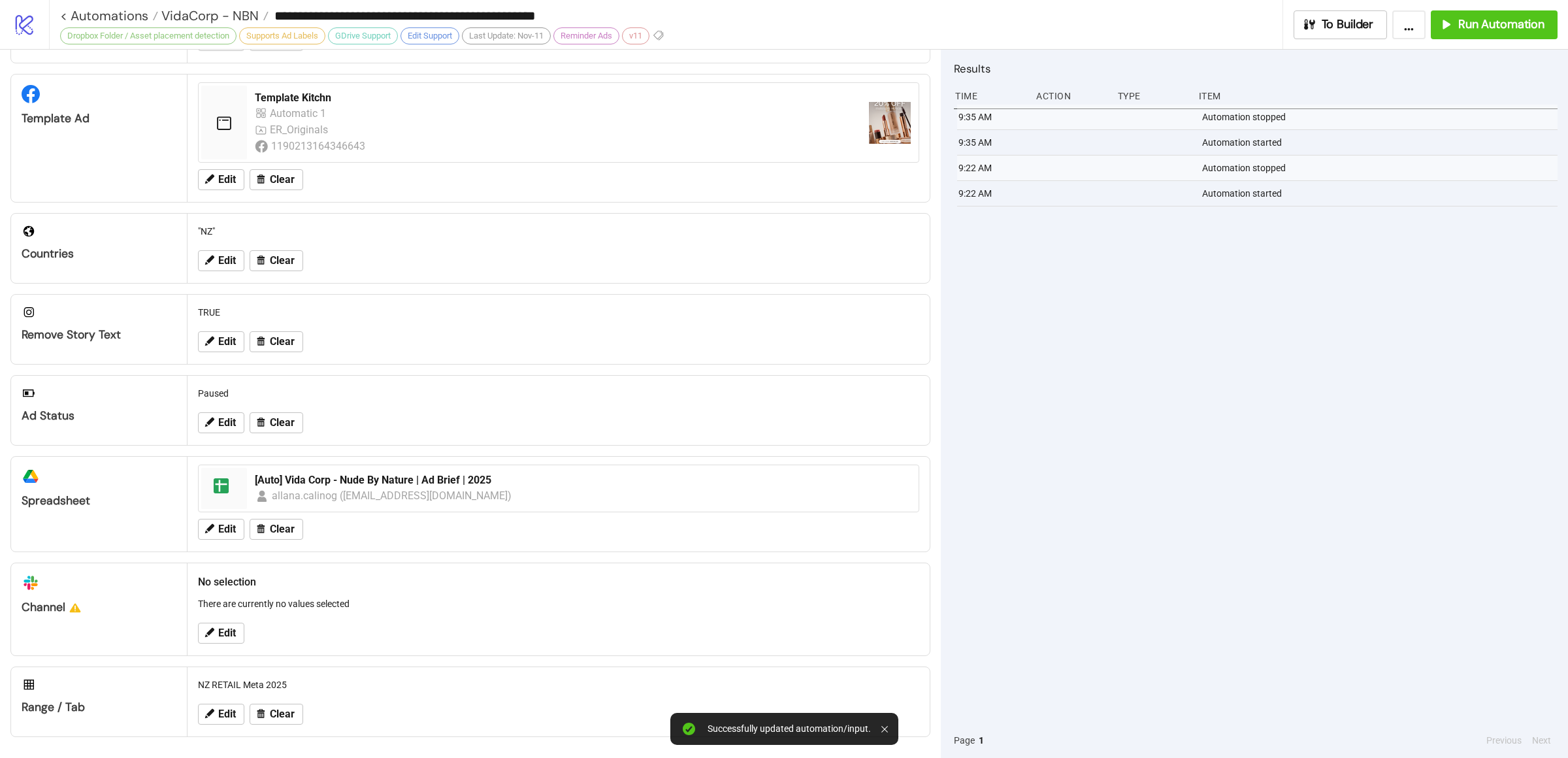
click at [1176, 504] on div "9:35 AM Automation stopped 9:35 AM Automation started 9:22 AM Automation stoppe…" at bounding box center [1256, 413] width 604 height 618
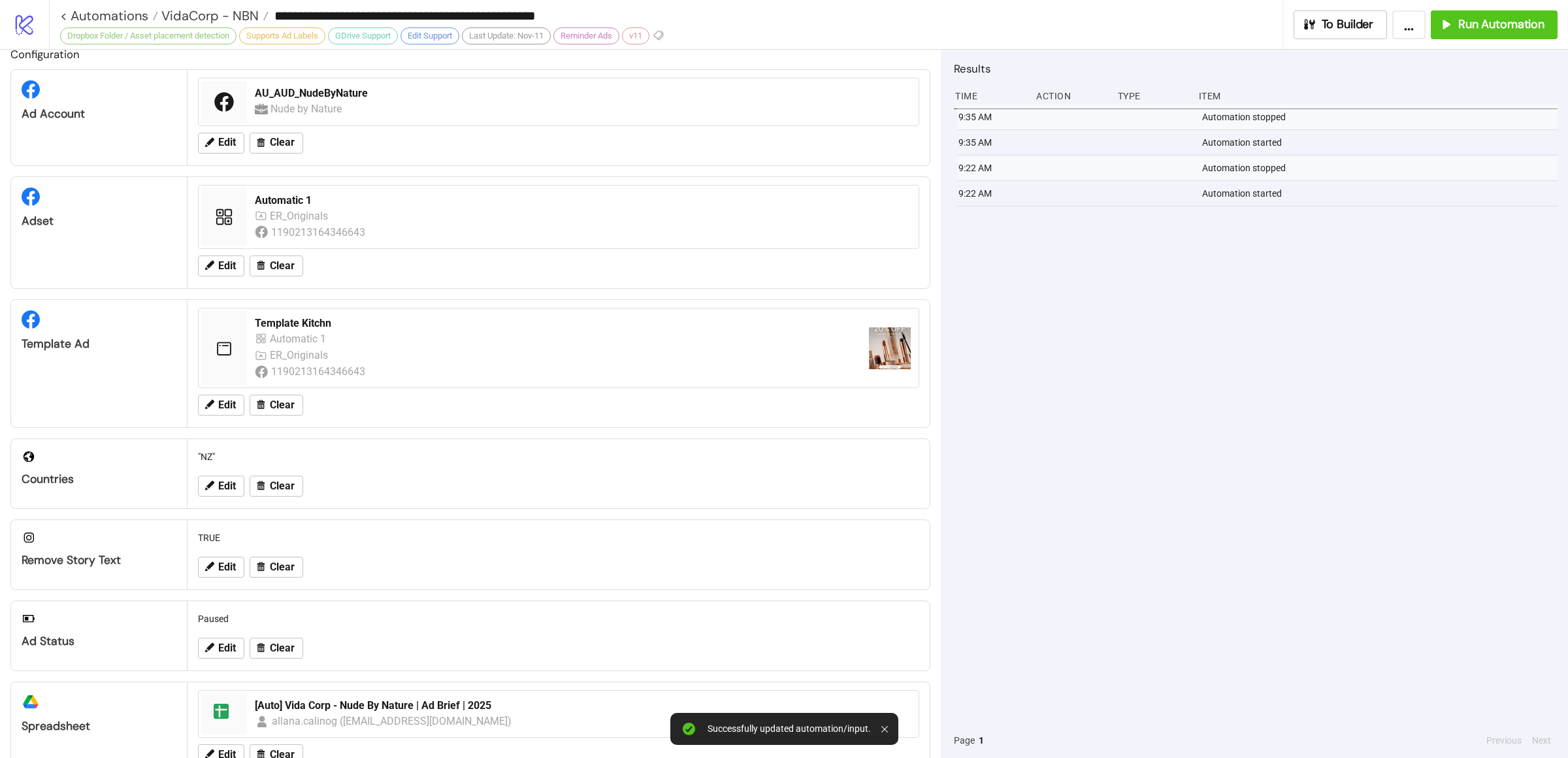
scroll to position [0, 0]
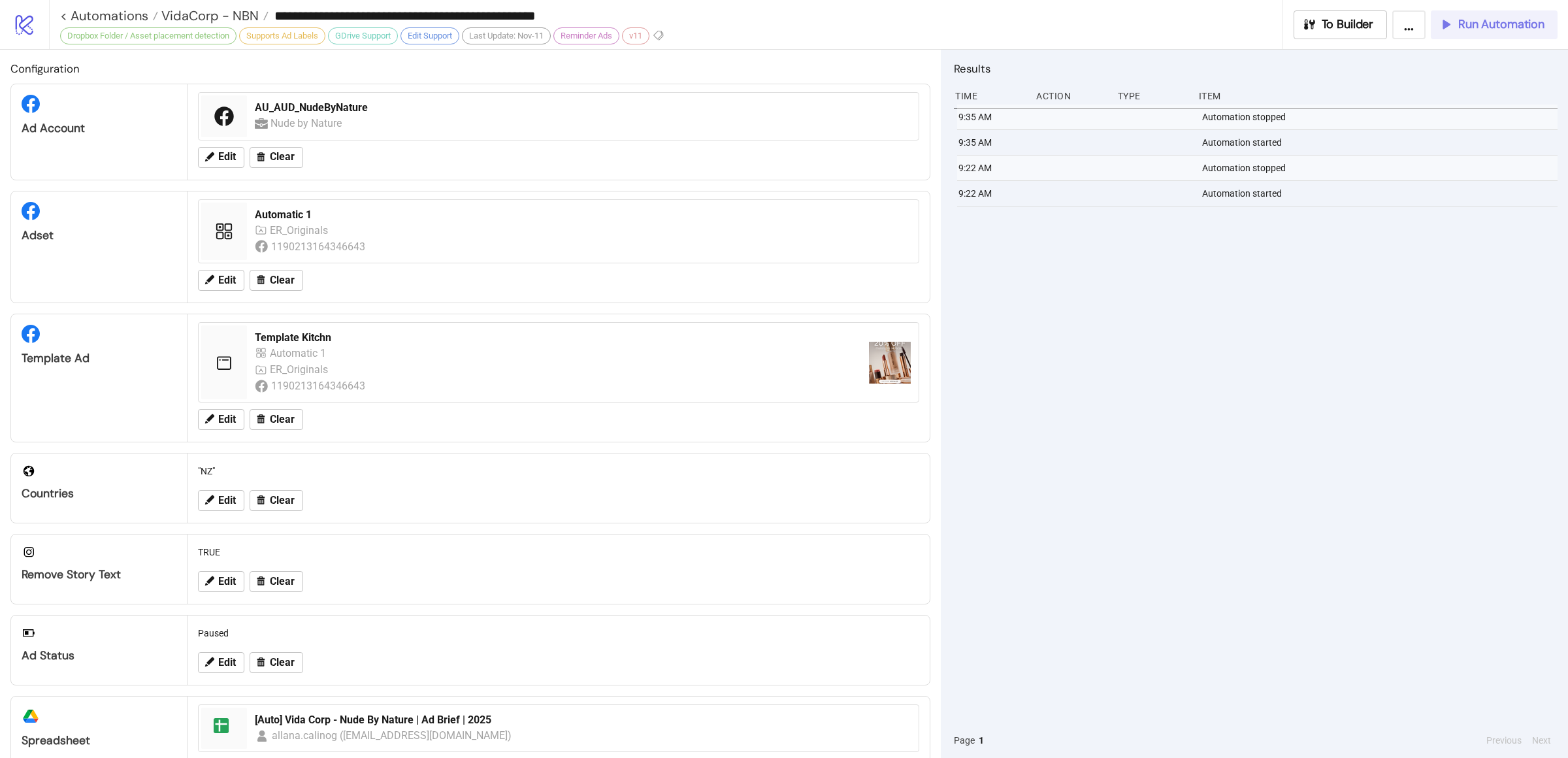
click at [1453, 25] on icon "button" at bounding box center [1446, 24] width 15 height 15
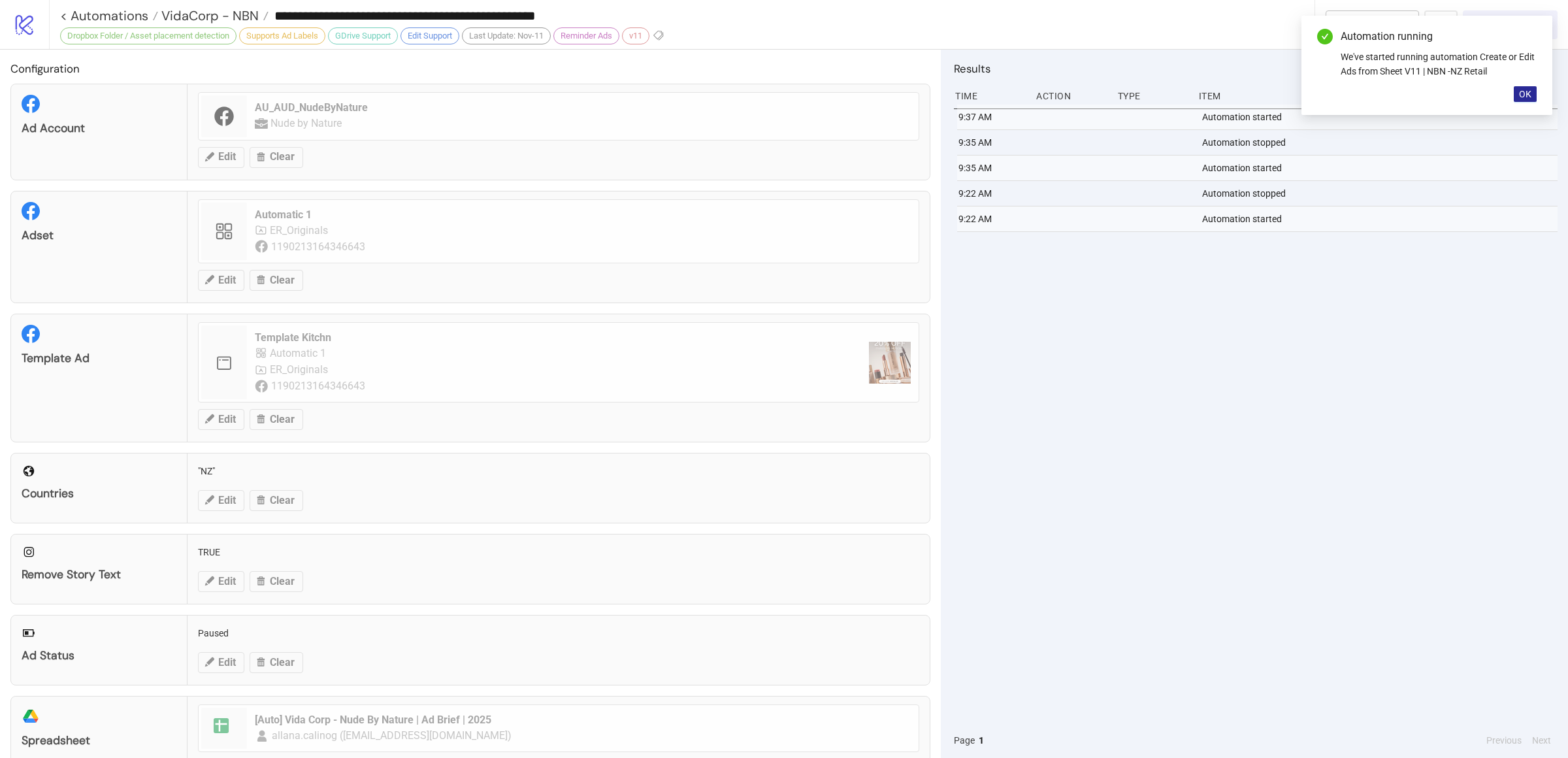
click at [1524, 89] on span "OK" at bounding box center [1525, 94] width 12 height 10
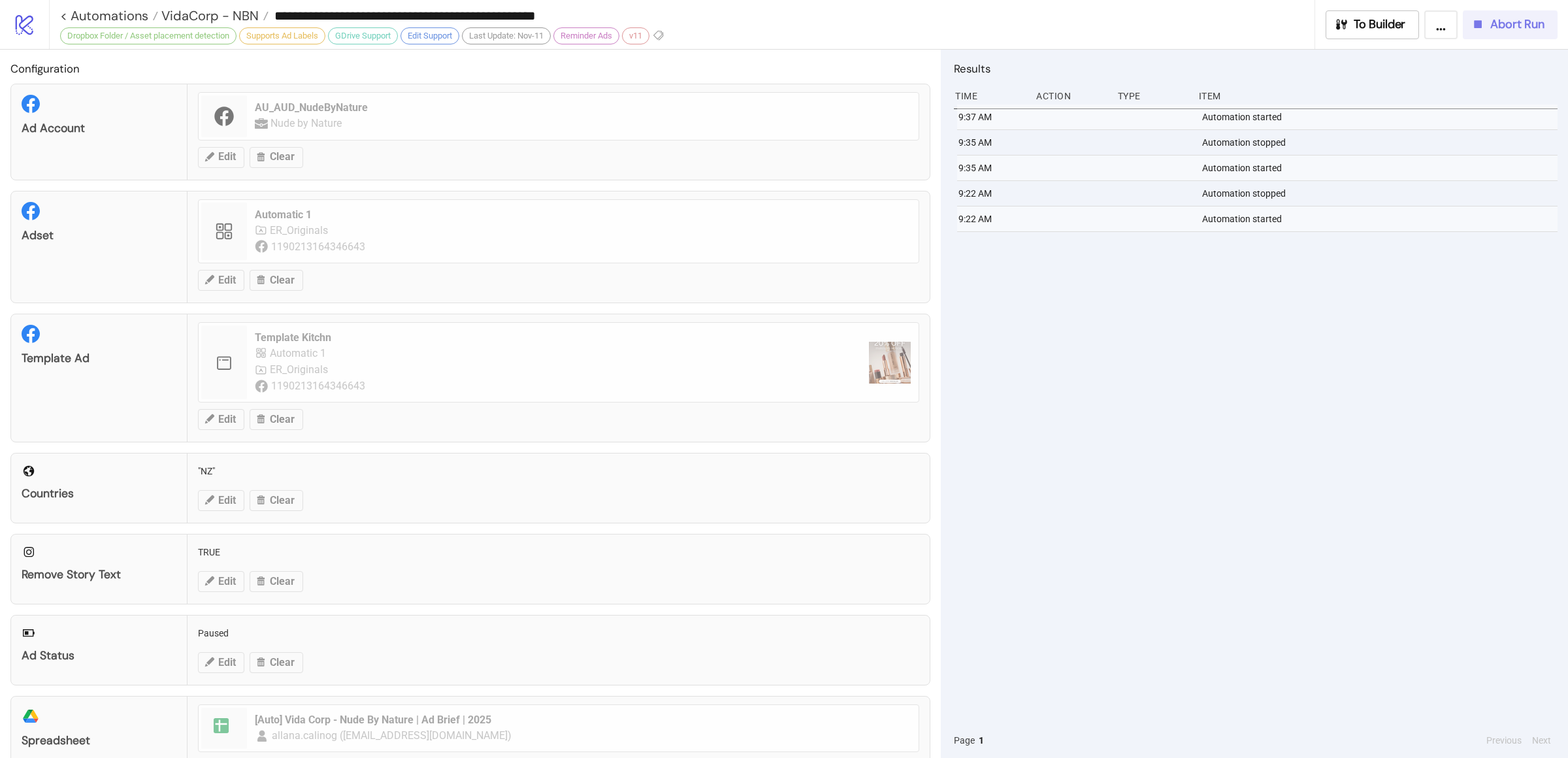
click at [1293, 306] on div "9:37 AM Automation started 9:35 AM Automation stopped 9:35 AM Automation starte…" at bounding box center [1256, 413] width 604 height 618
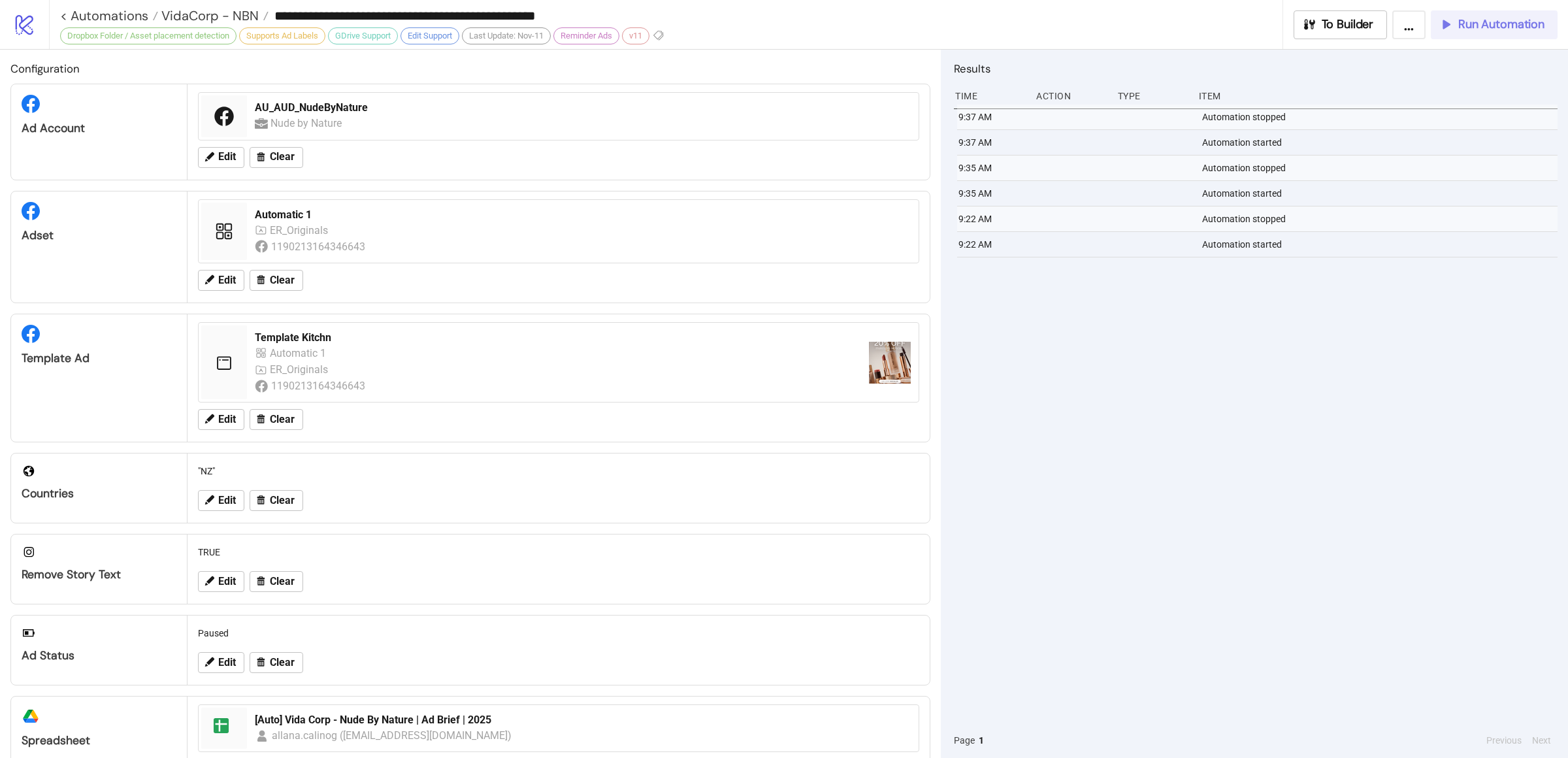
click at [1188, 347] on div "9:37 AM Automation stopped 9:37 AM Automation started 9:35 AM Automation stoppe…" at bounding box center [1256, 413] width 604 height 618
click at [1132, 533] on div "9:37 AM Automation stopped 9:37 AM Automation started 9:35 AM Automation stoppe…" at bounding box center [1256, 413] width 604 height 618
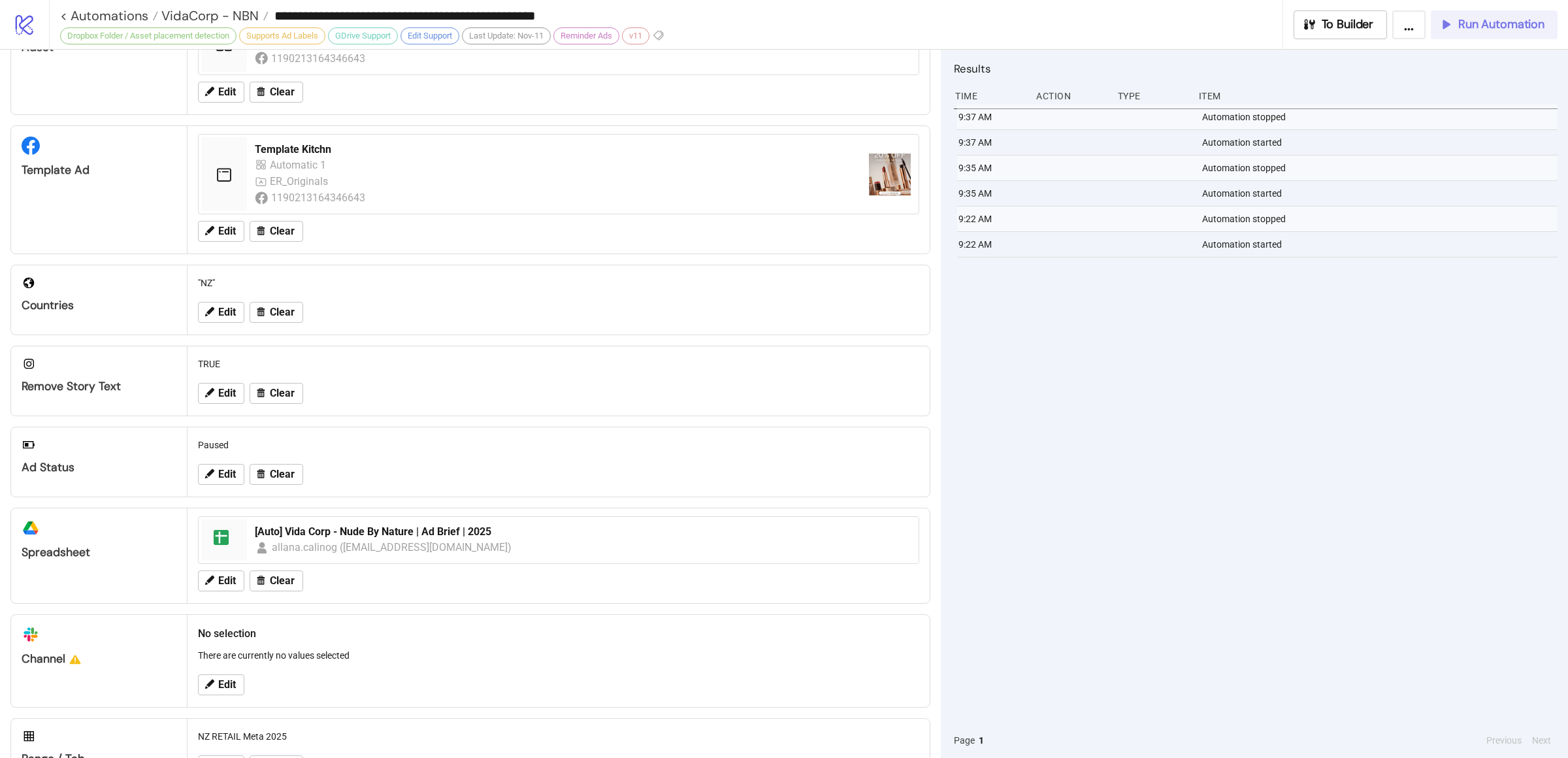
scroll to position [245, 0]
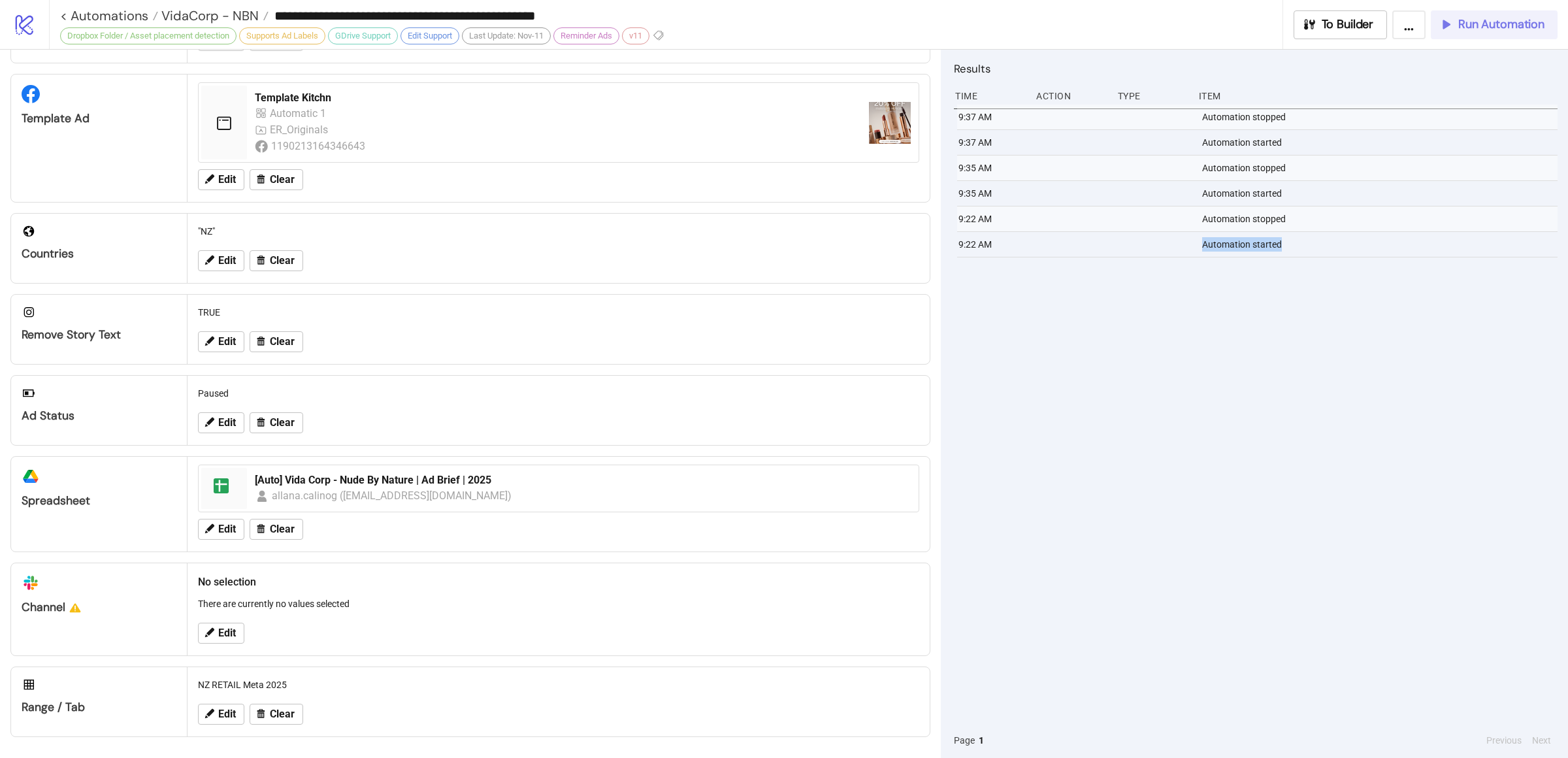
click at [1195, 438] on div "9:37 AM Automation stopped 9:37 AM Automation started 9:35 AM Automation stoppe…" at bounding box center [1256, 413] width 604 height 618
click at [1170, 528] on div "9:37 AM Automation stopped 9:37 AM Automation started 9:35 AM Automation stoppe…" at bounding box center [1256, 413] width 604 height 618
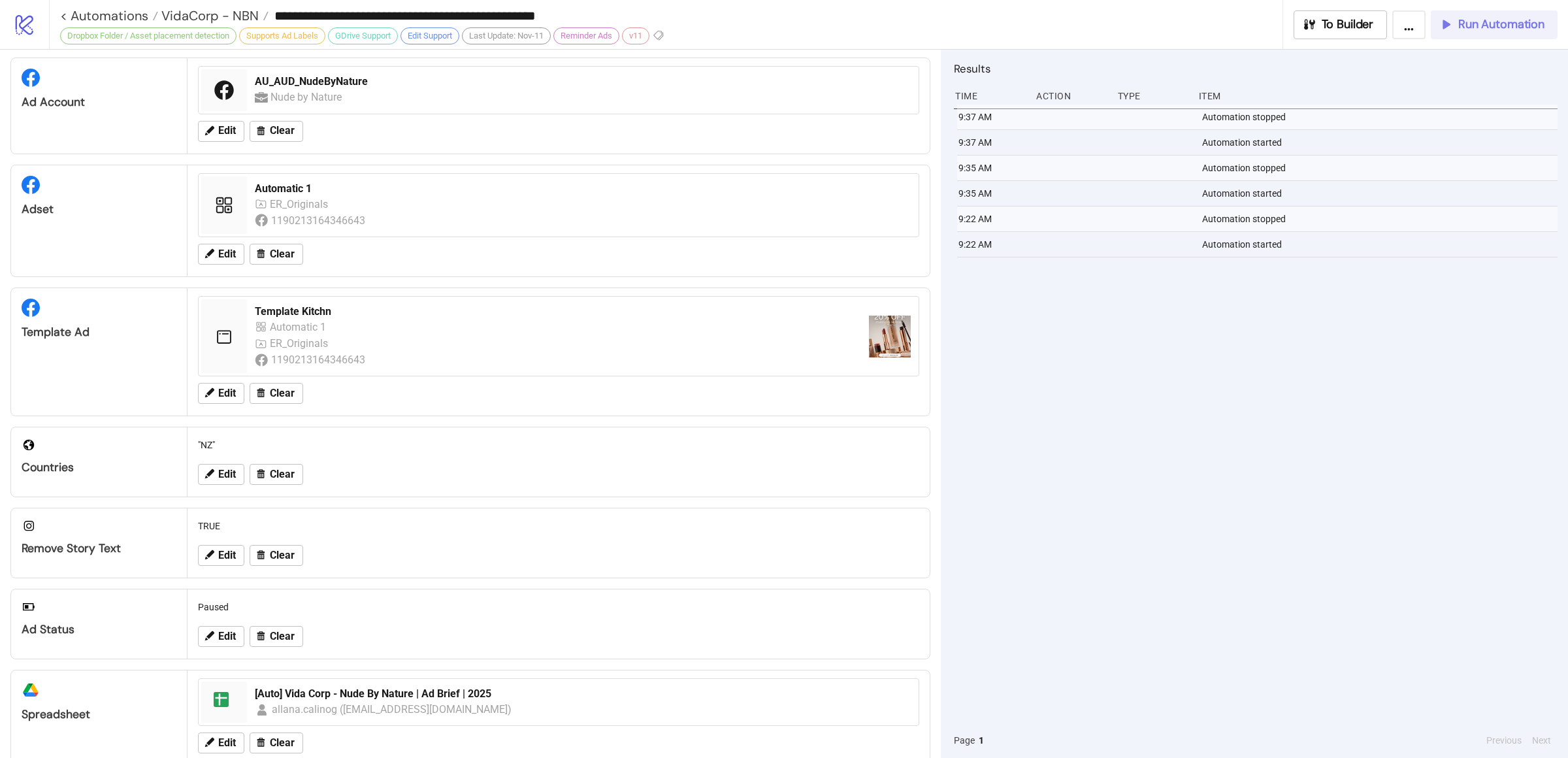
scroll to position [0, 0]
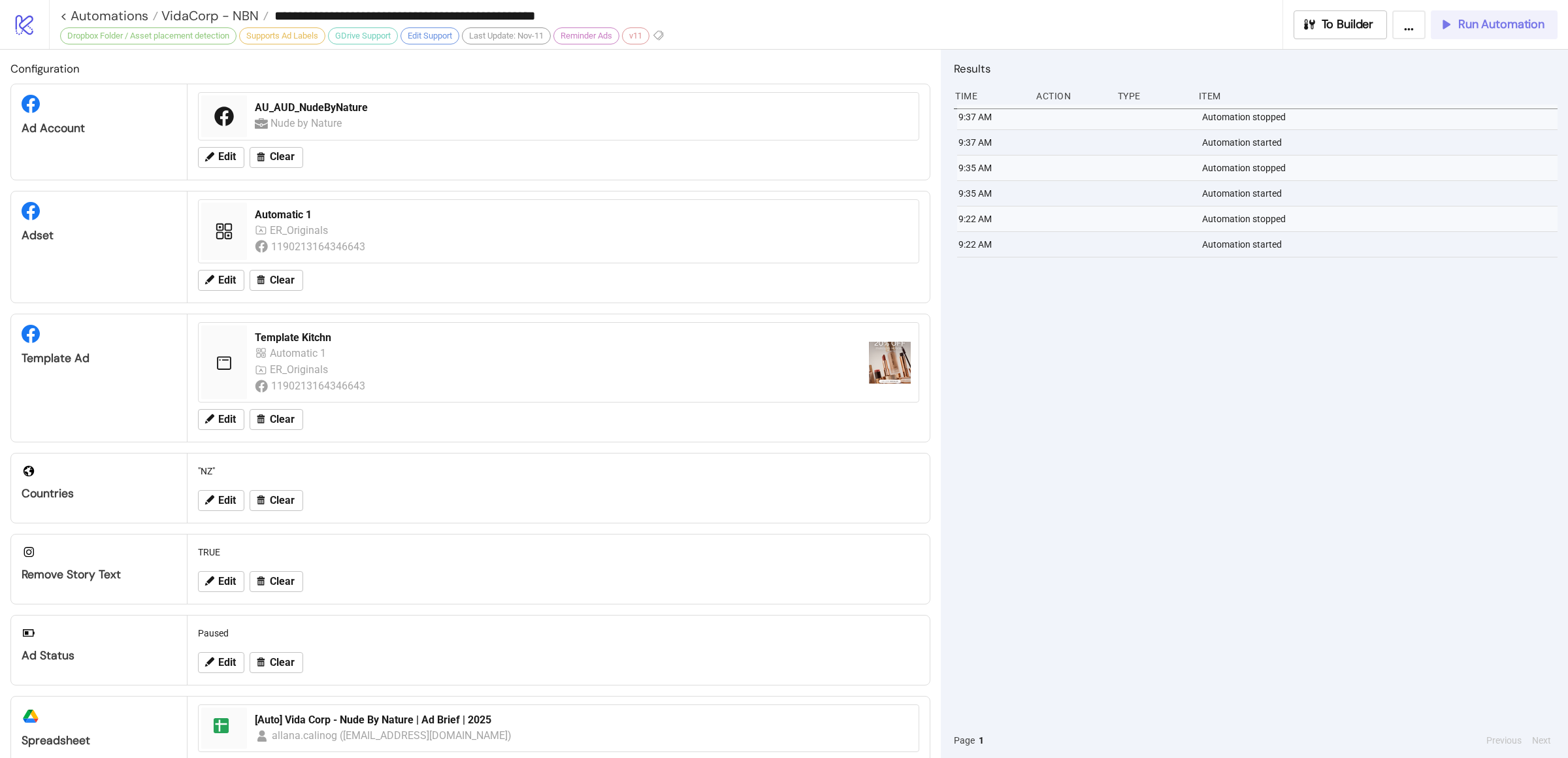
click at [1463, 29] on span "Run Automation" at bounding box center [1501, 24] width 86 height 15
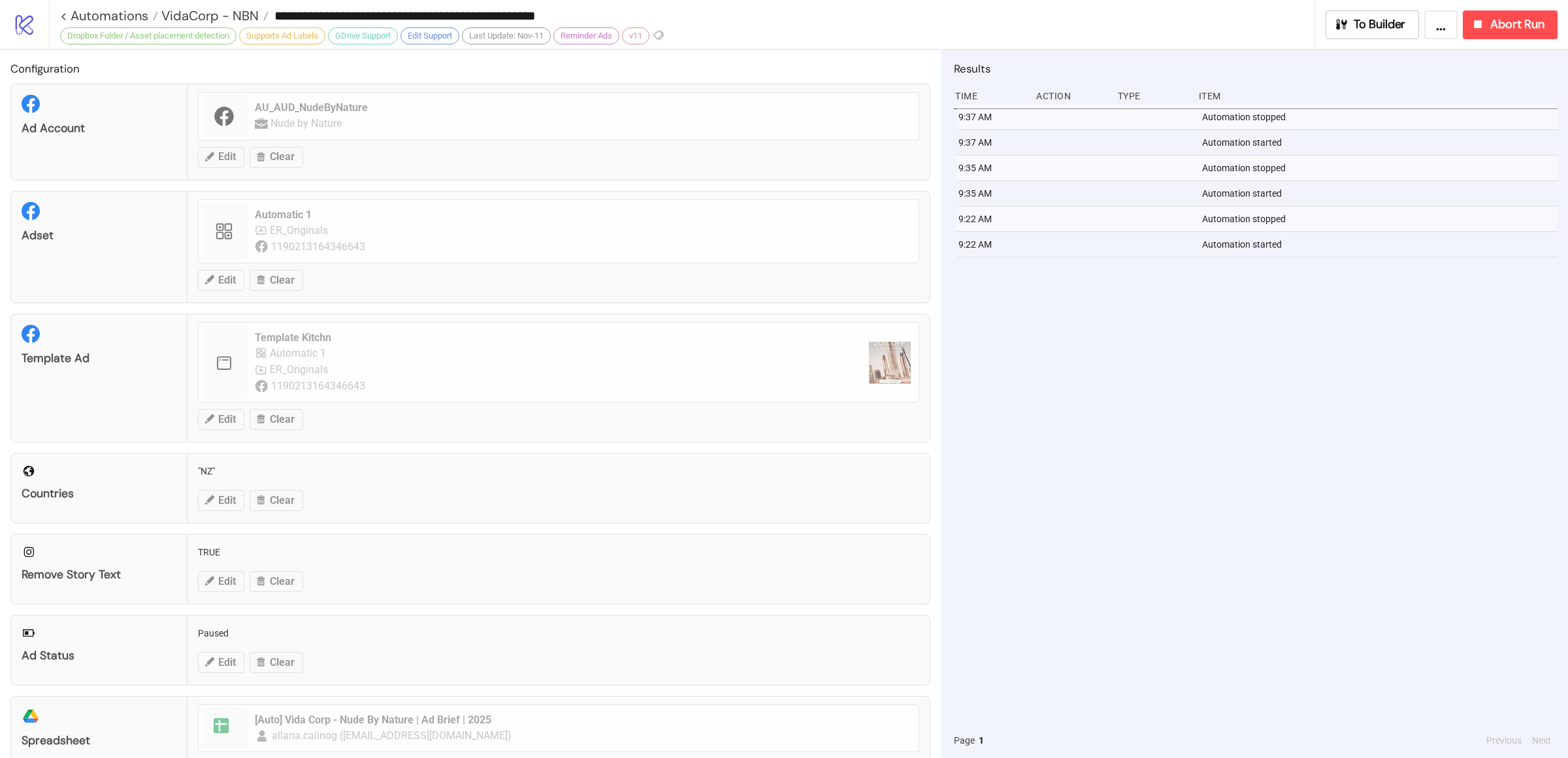
click at [1243, 503] on div "9:37 AM Automation stopped 9:37 AM Automation started 9:35 AM Automation stoppe…" at bounding box center [1256, 413] width 604 height 618
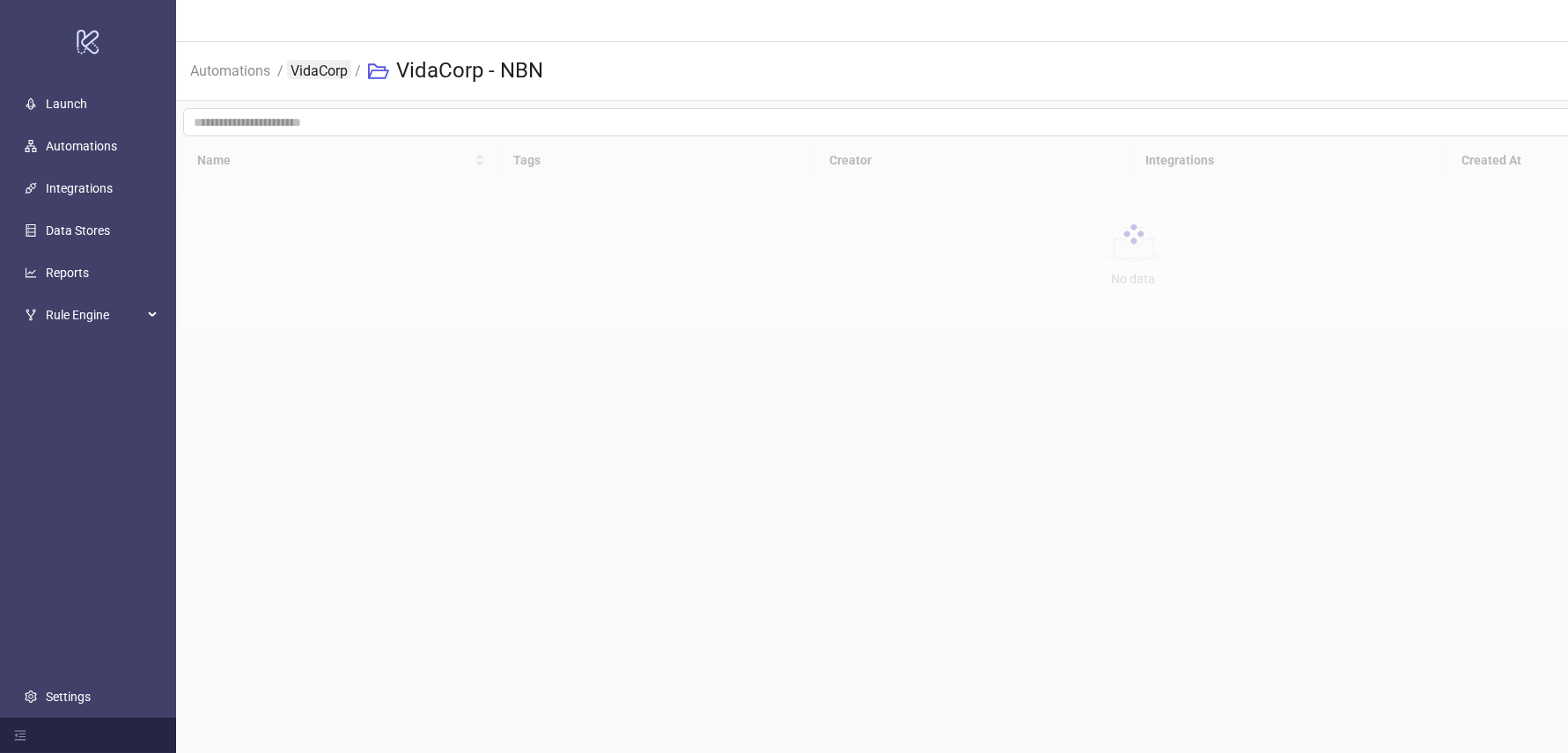
click at [307, 66] on link "VidaCorp" at bounding box center [319, 69] width 64 height 20
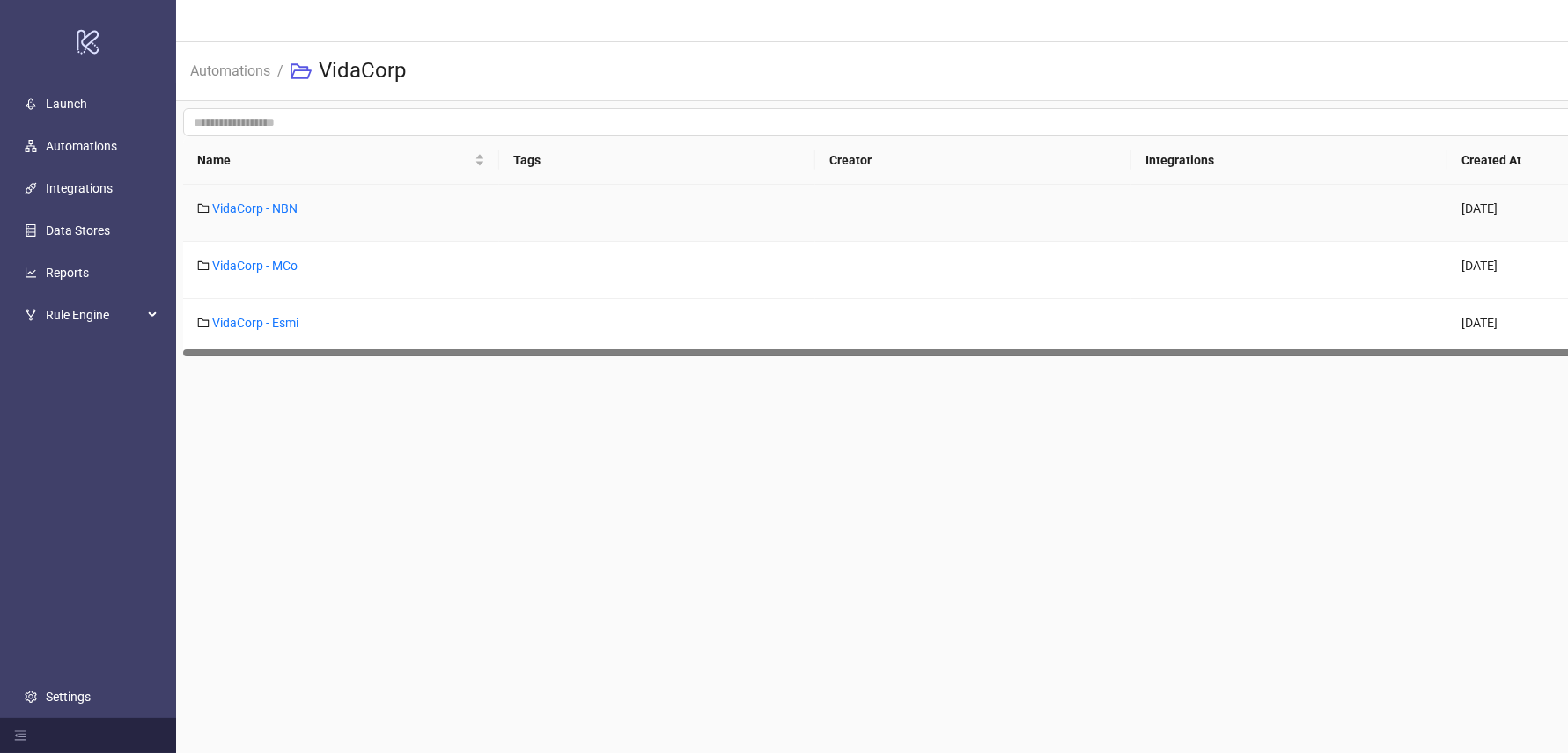
click at [278, 219] on div "VidaCorp - NBN" at bounding box center [341, 214] width 316 height 57
click at [281, 211] on link "VidaCorp - NBN" at bounding box center [254, 209] width 85 height 14
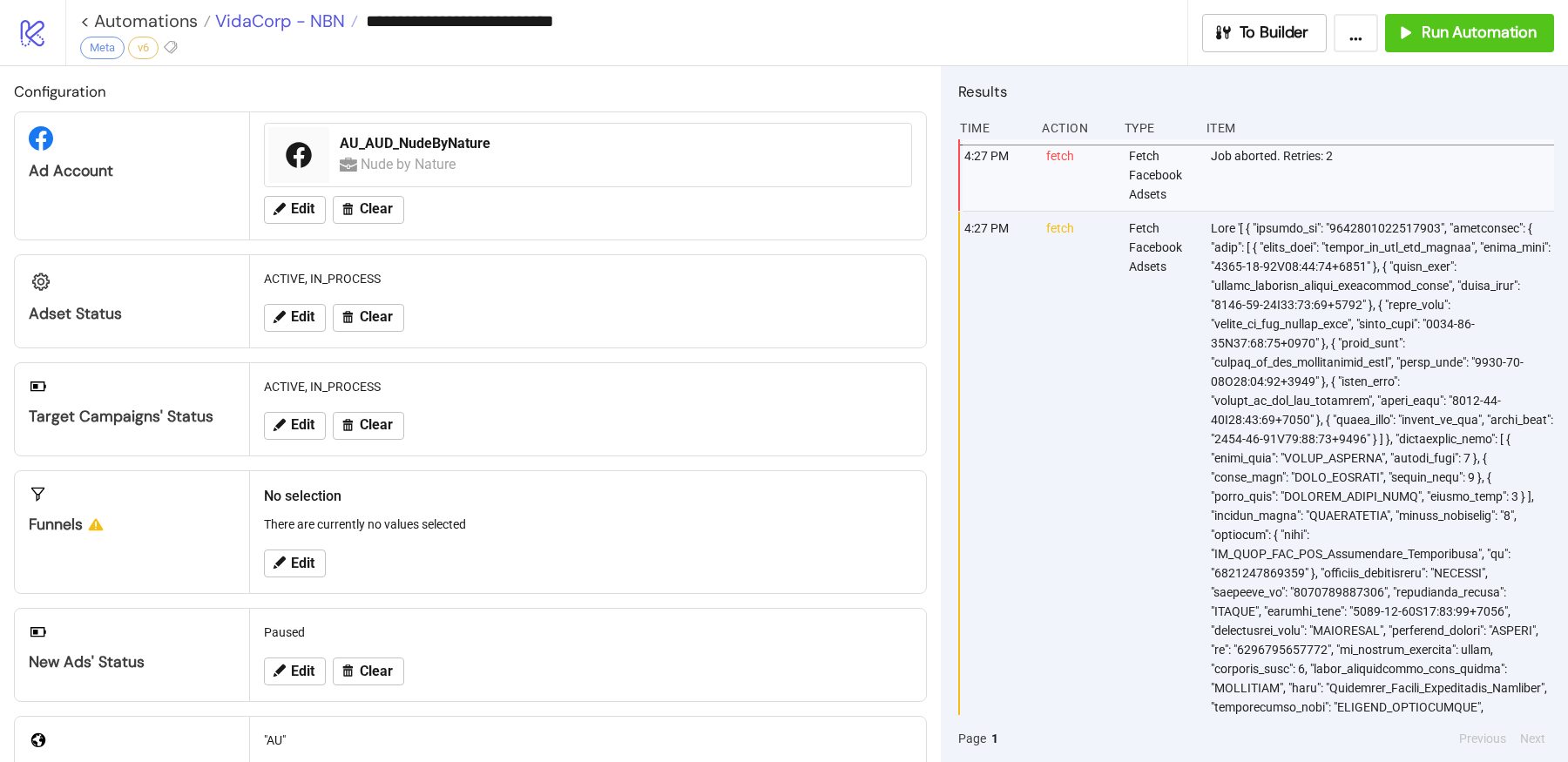
click at [275, 28] on span "VidaCorp - NBN" at bounding box center [277, 21] width 134 height 23
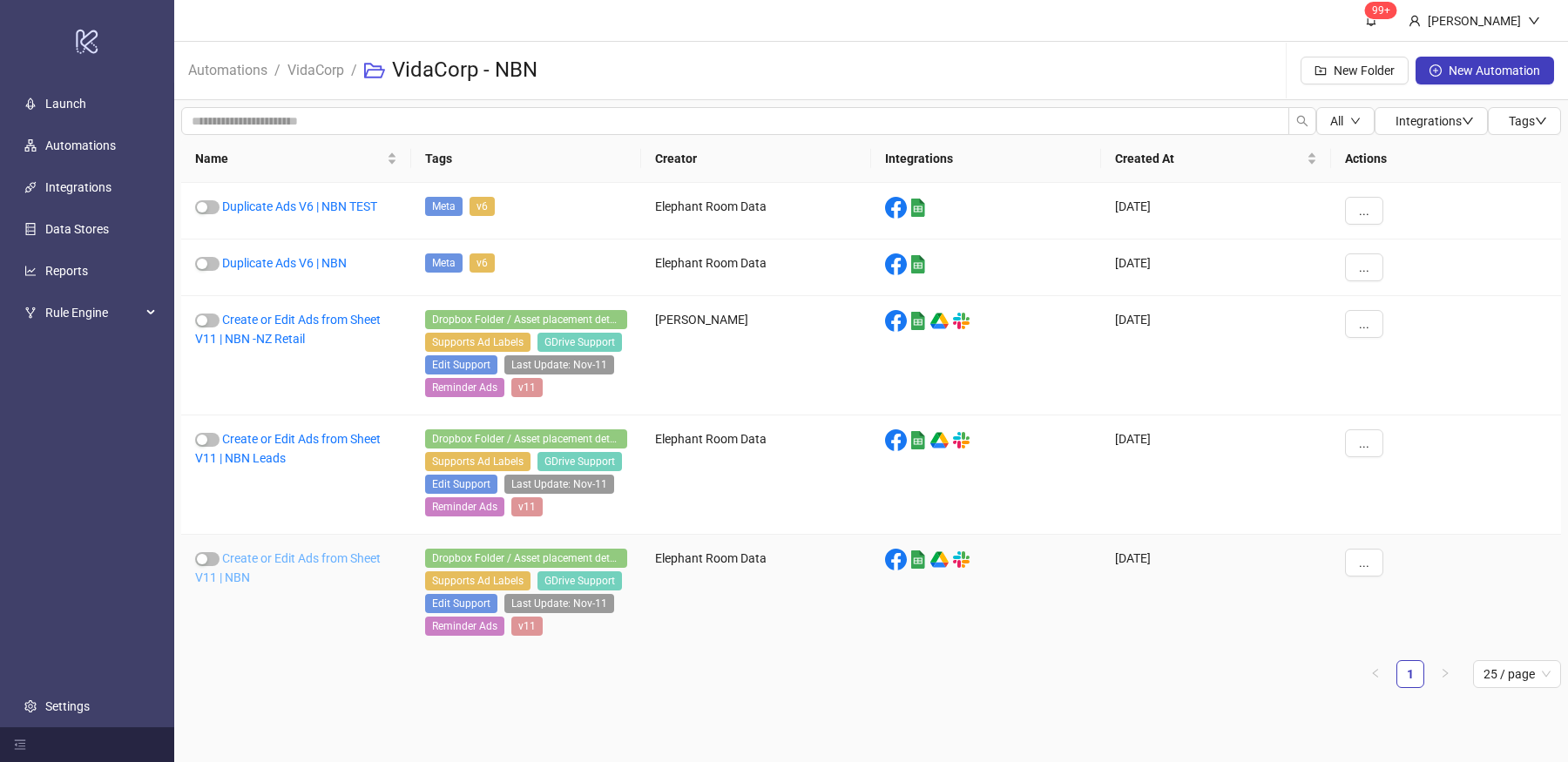
click at [340, 555] on link "Create or Edit Ads from Sheet V11 | NBN" at bounding box center [287, 568] width 185 height 33
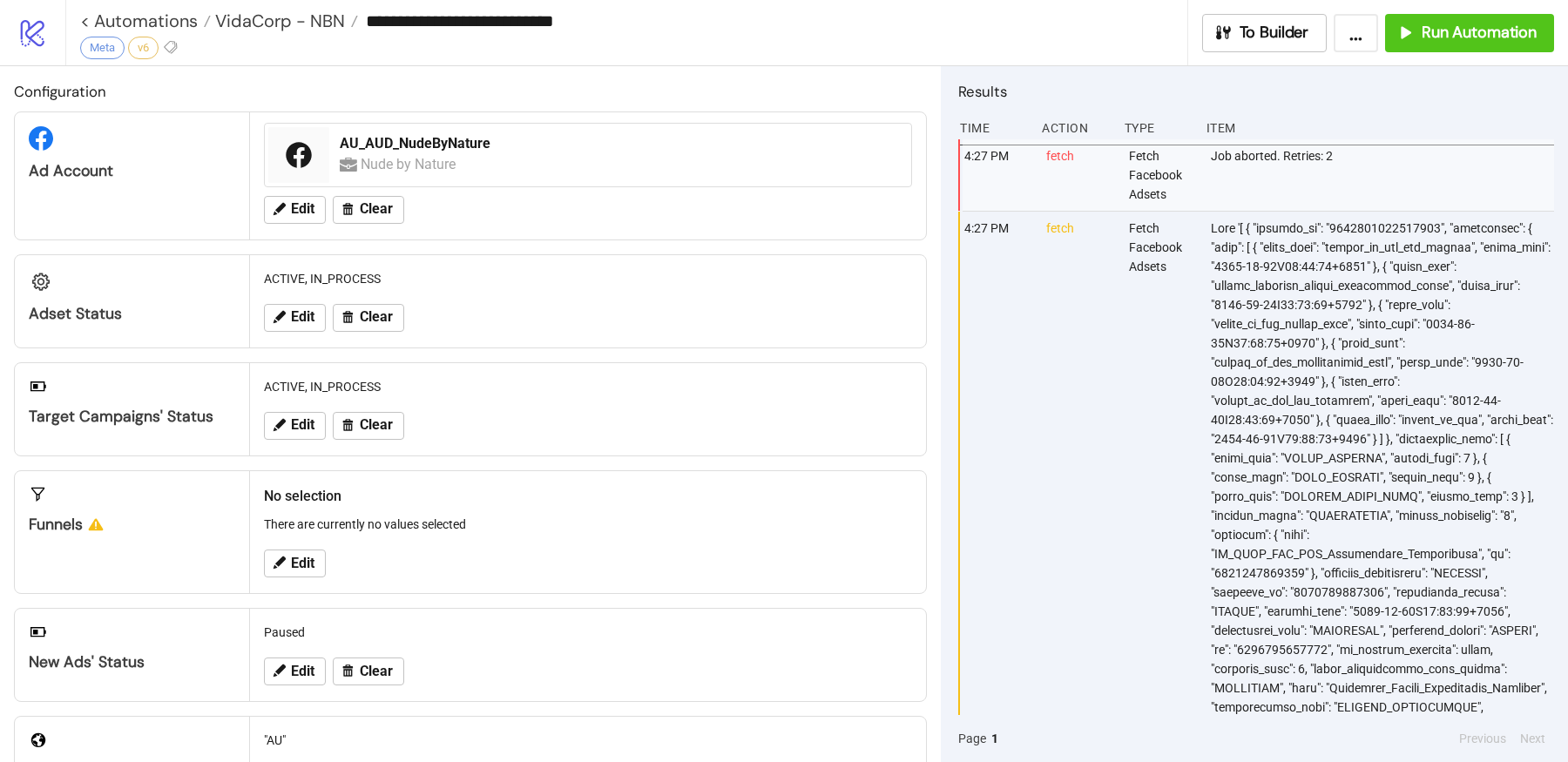
type input "**********"
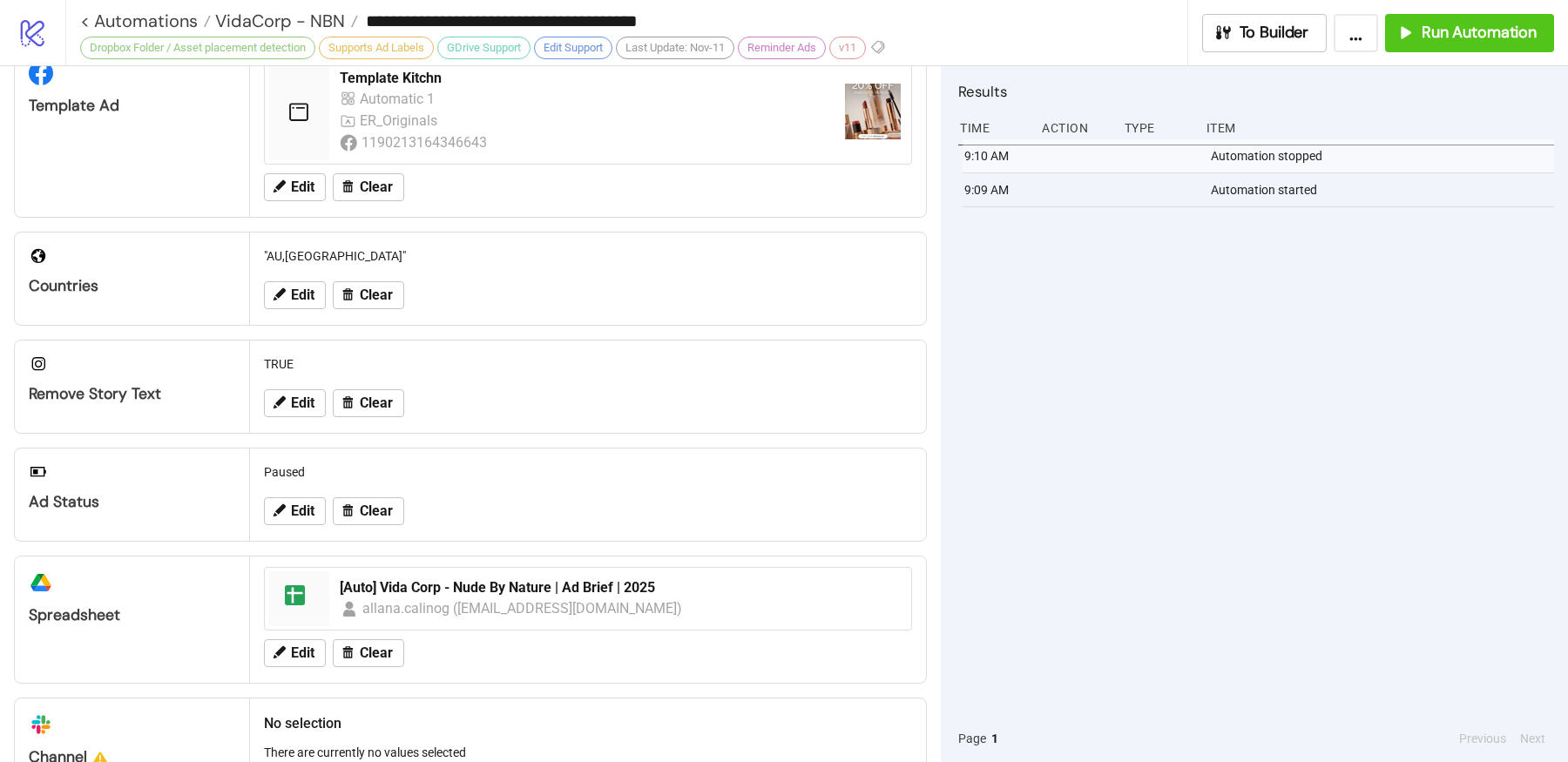
scroll to position [562, 0]
